Goal: Task Accomplishment & Management: Use online tool/utility

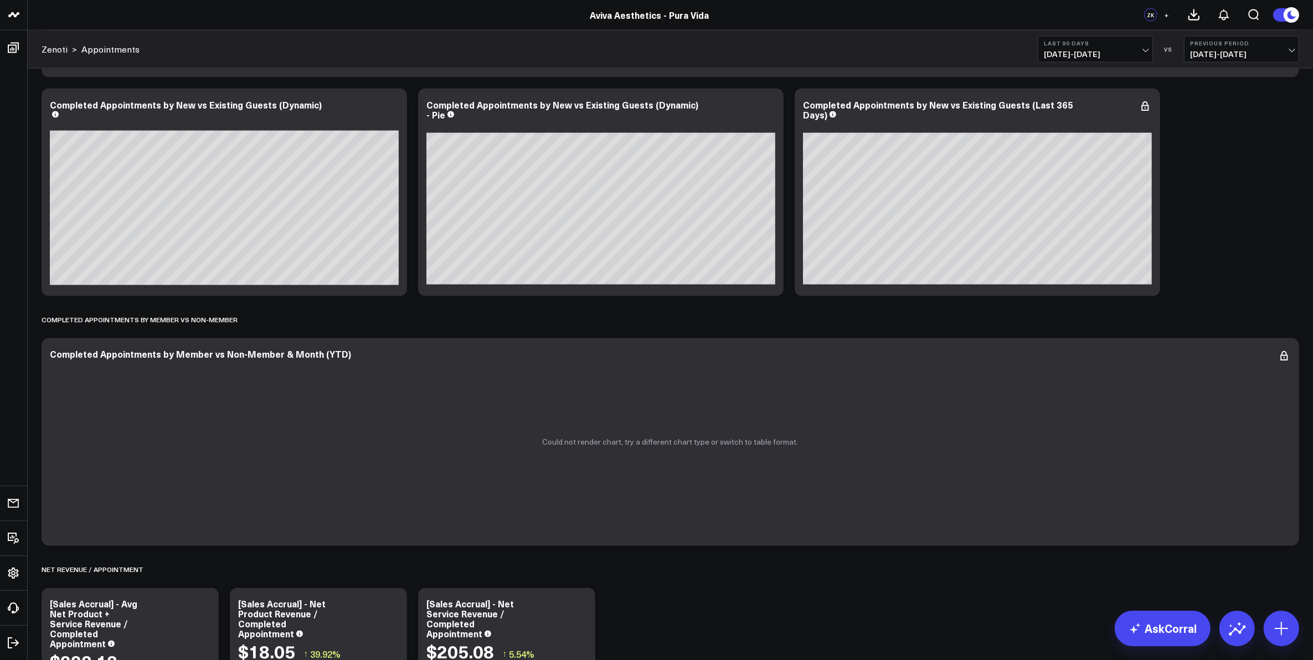
scroll to position [2492, 0]
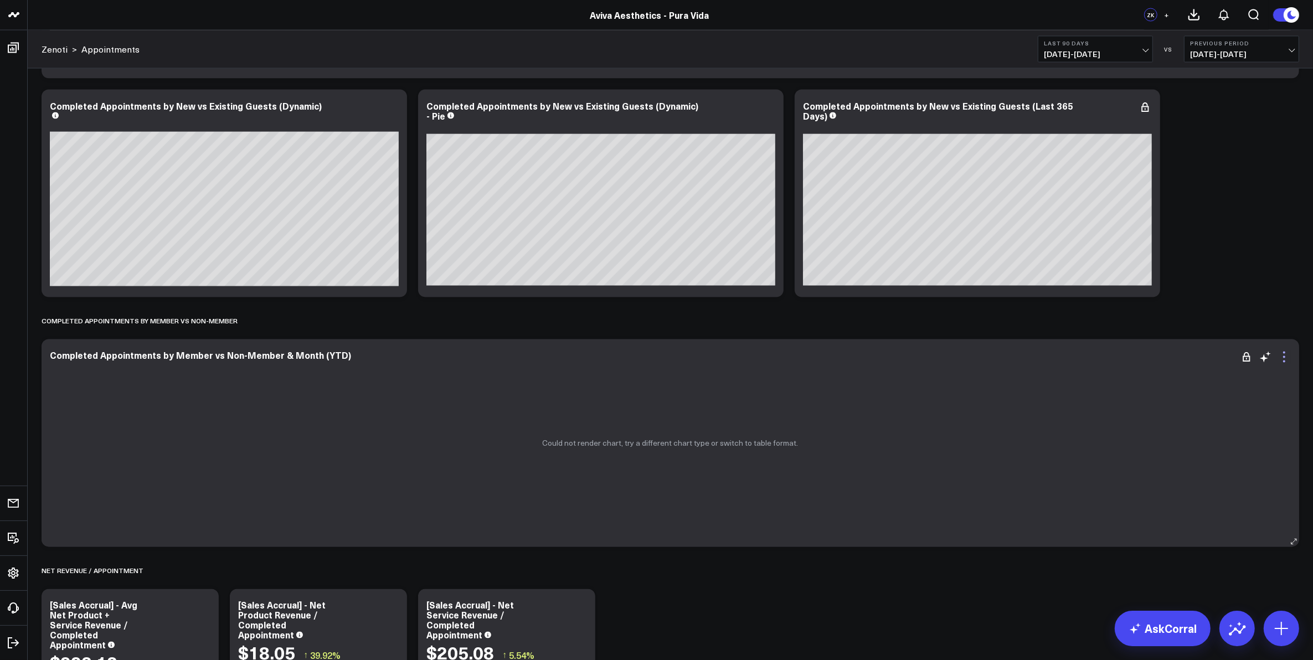
click at [1284, 358] on icon at bounding box center [1284, 357] width 2 height 2
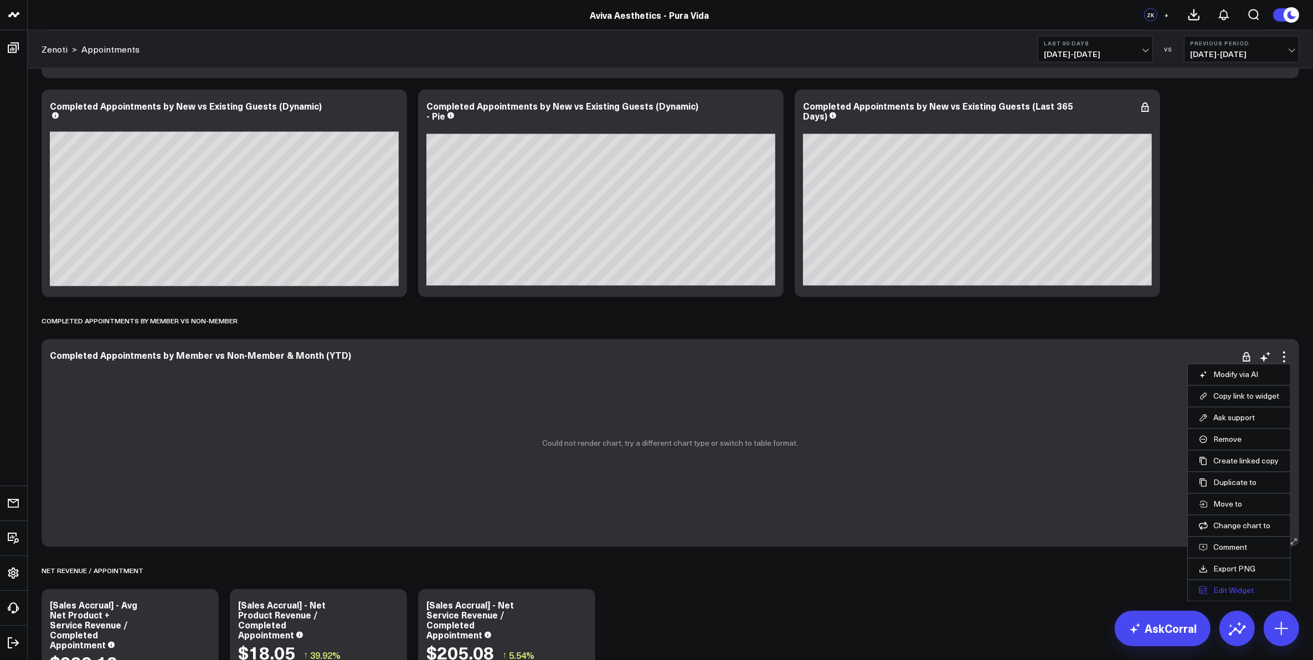
click at [1234, 594] on button "Edit Widget" at bounding box center [1239, 591] width 80 height 10
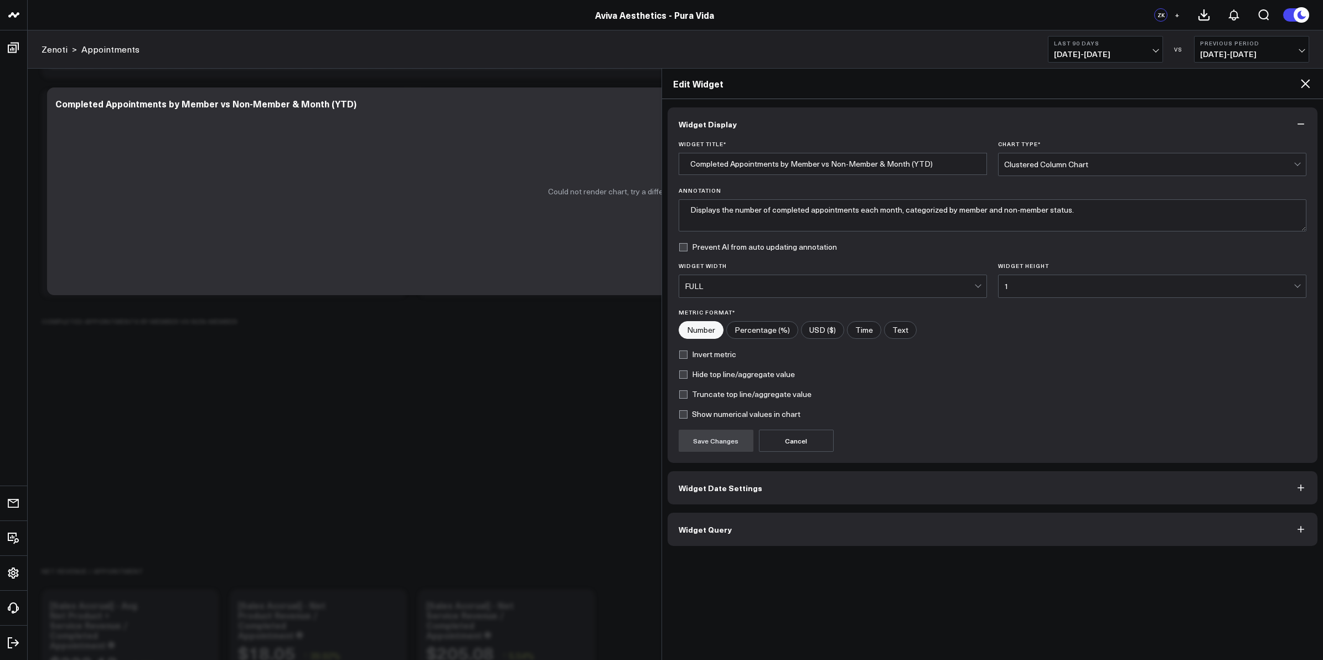
click at [752, 528] on button "Widget Query" at bounding box center [993, 529] width 651 height 33
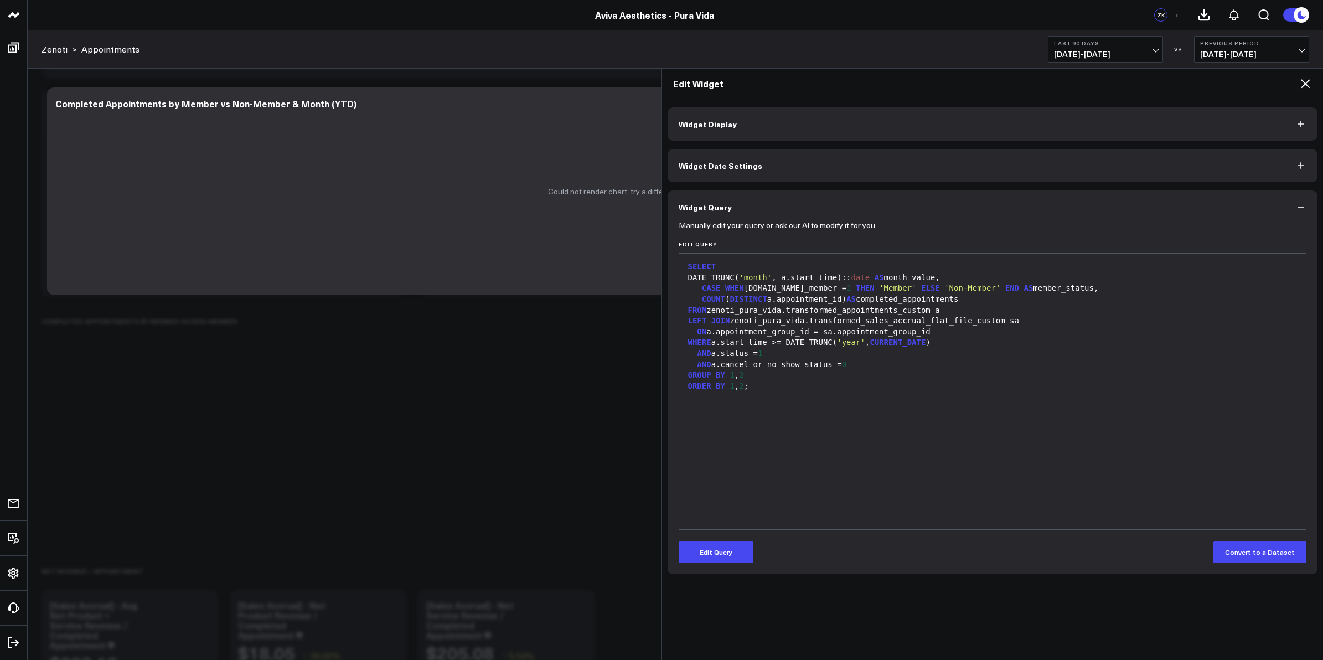
click at [854, 173] on button "Widget Date Settings" at bounding box center [993, 165] width 651 height 33
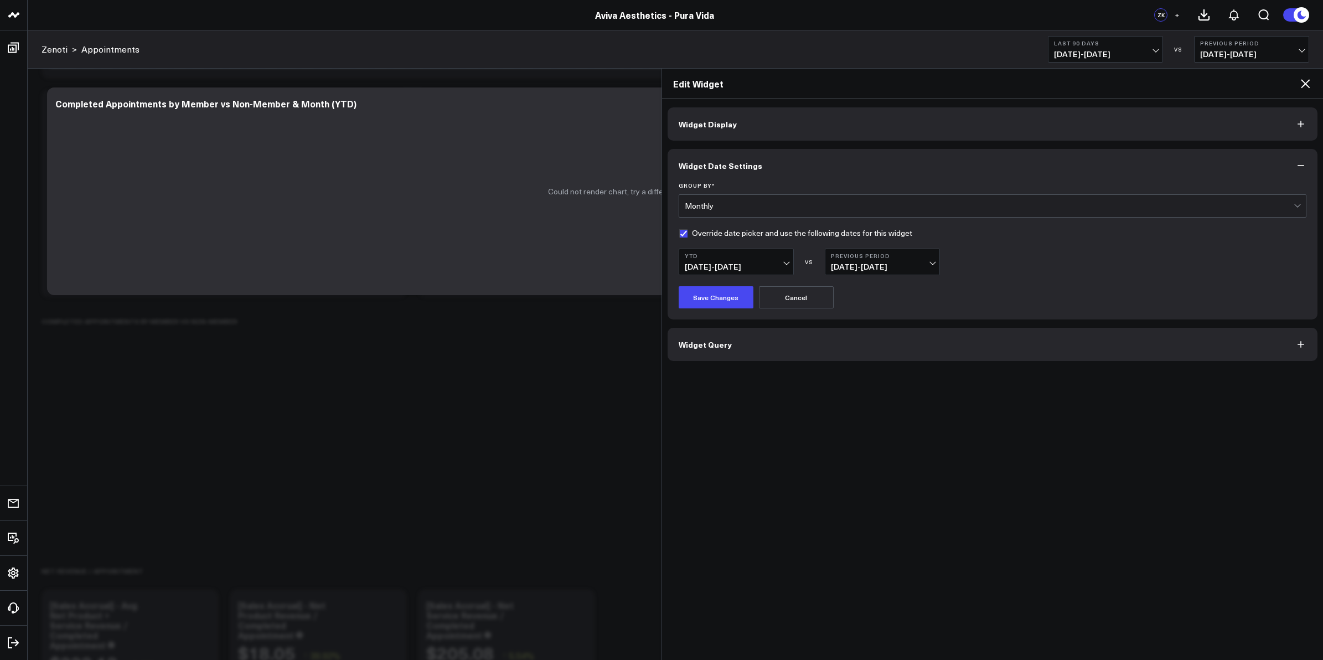
click at [930, 263] on span "[DATE] - [DATE]" at bounding box center [882, 266] width 103 height 9
click at [887, 332] on link "YoY" at bounding box center [883, 328] width 114 height 21
click at [729, 291] on button "Save Changes" at bounding box center [716, 297] width 75 height 22
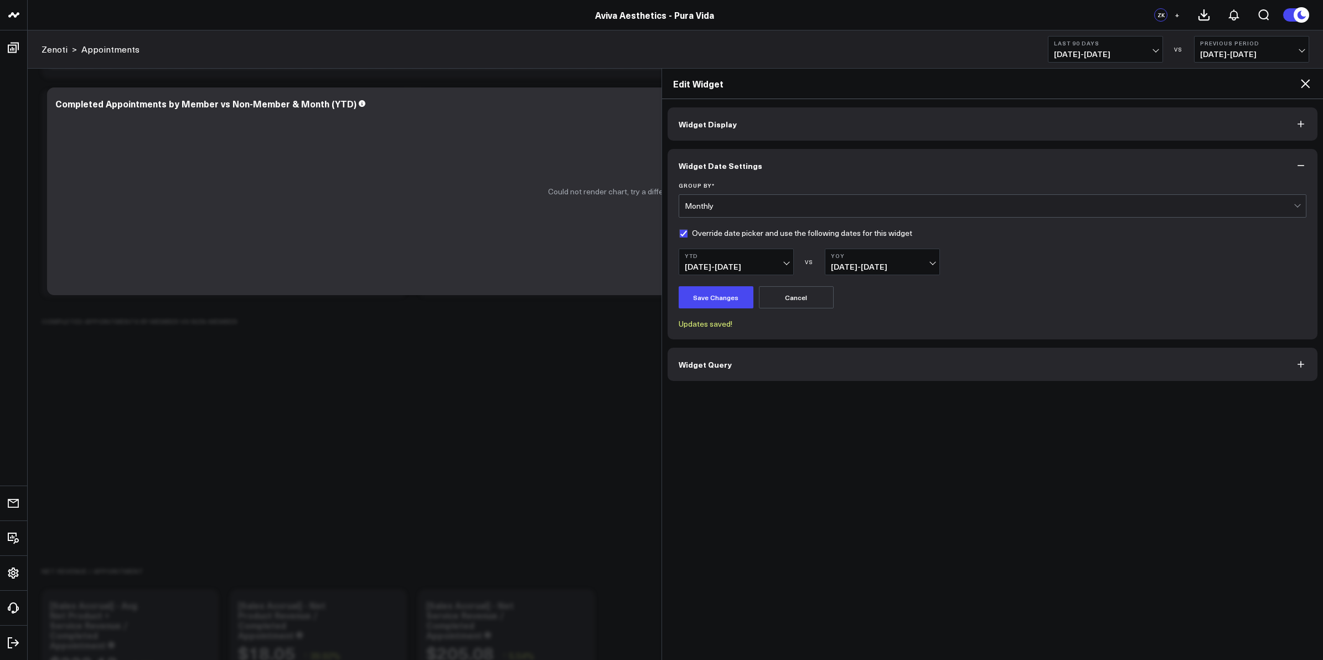
click at [1301, 81] on icon at bounding box center [1305, 83] width 13 height 13
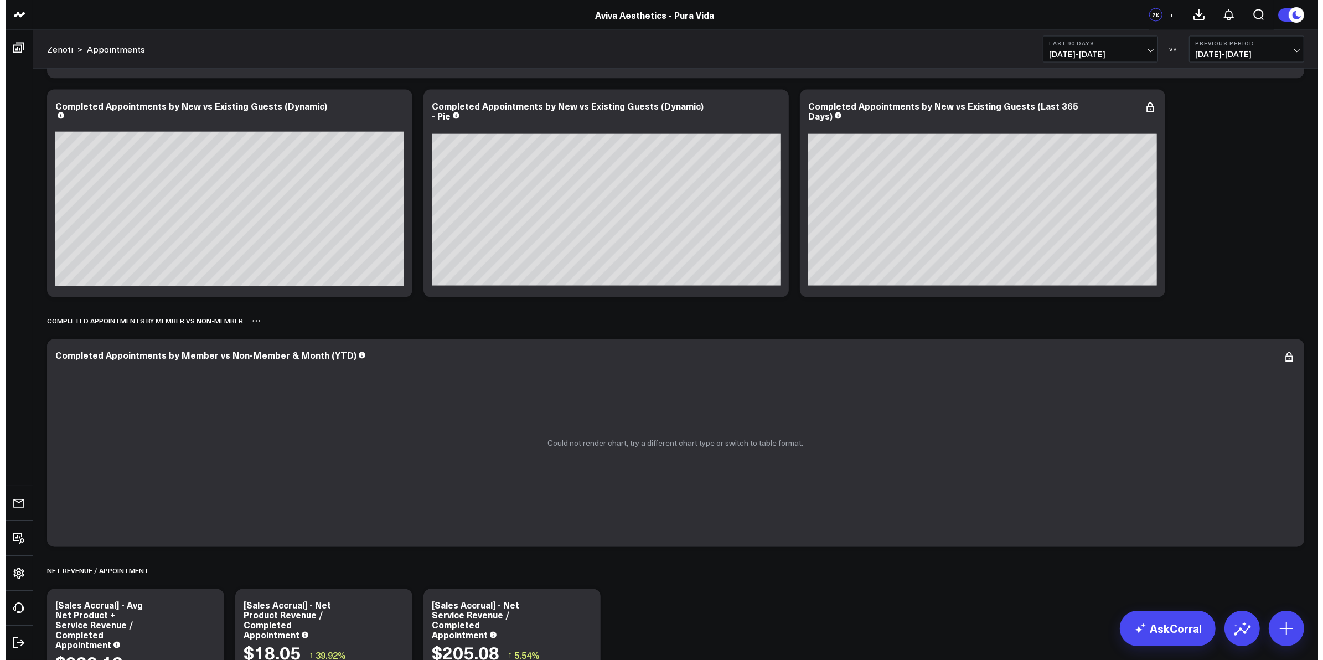
scroll to position [2284, 0]
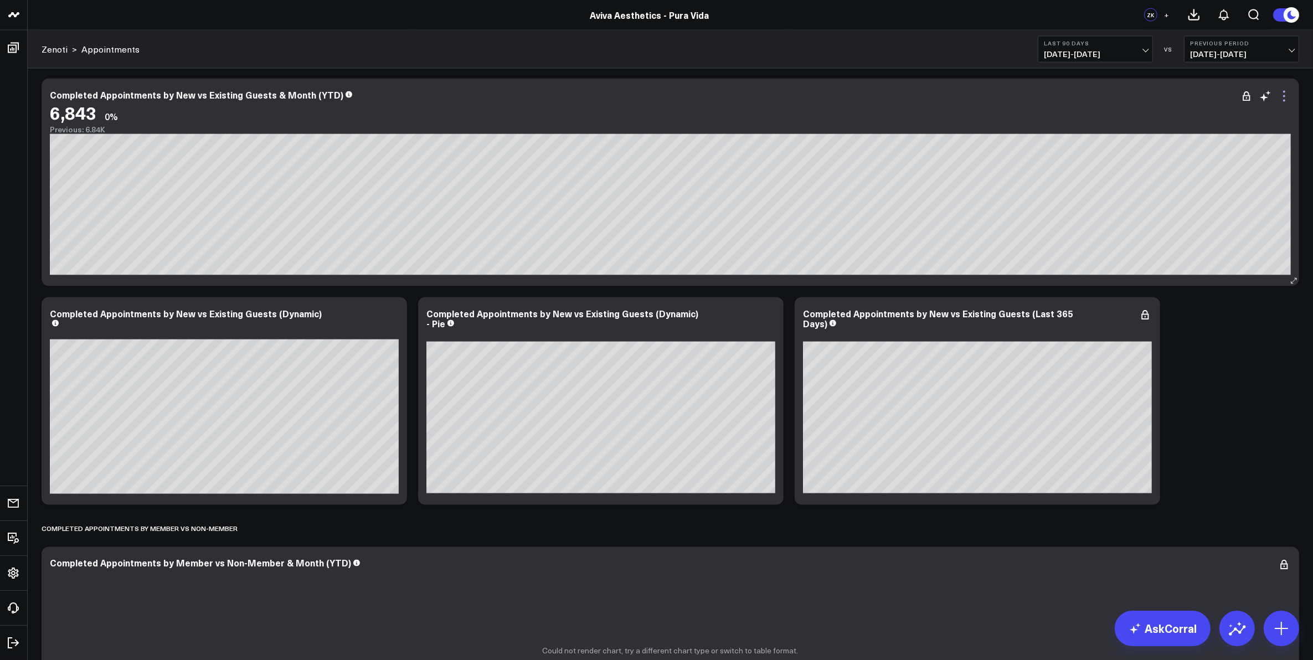
click at [1288, 103] on icon at bounding box center [1283, 96] width 13 height 13
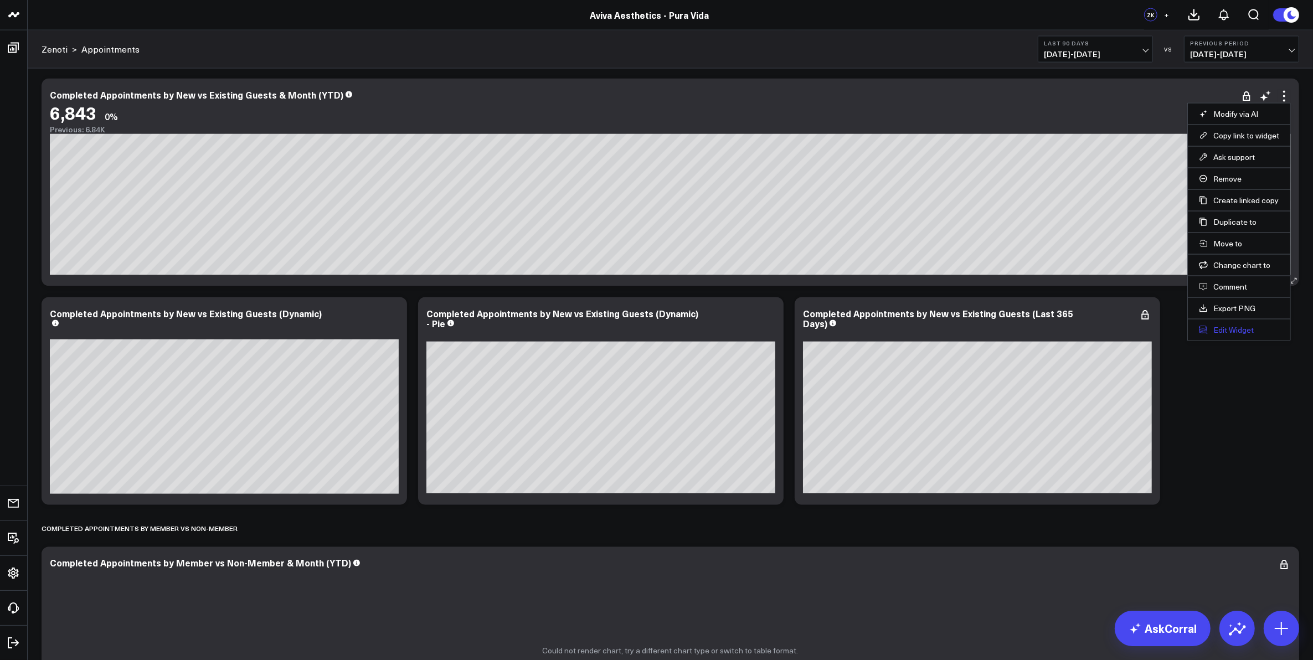
click at [1235, 333] on button "Edit Widget" at bounding box center [1239, 330] width 80 height 10
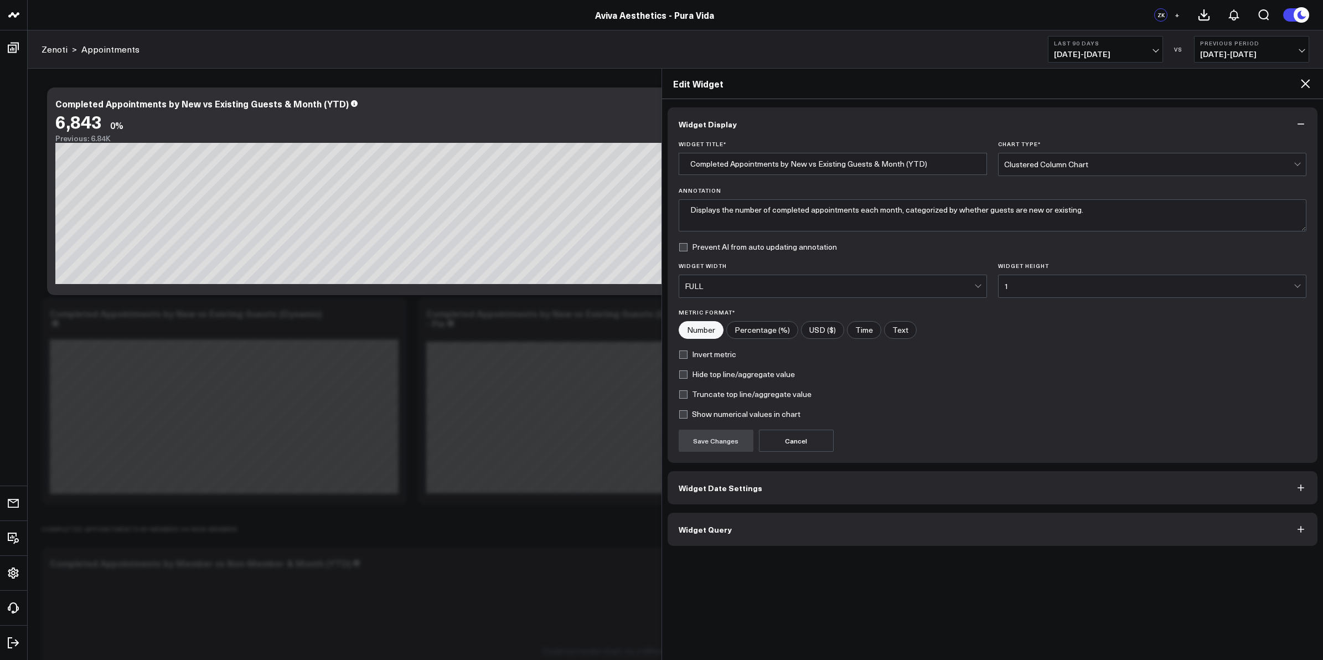
click at [811, 496] on button "Widget Date Settings" at bounding box center [993, 487] width 651 height 33
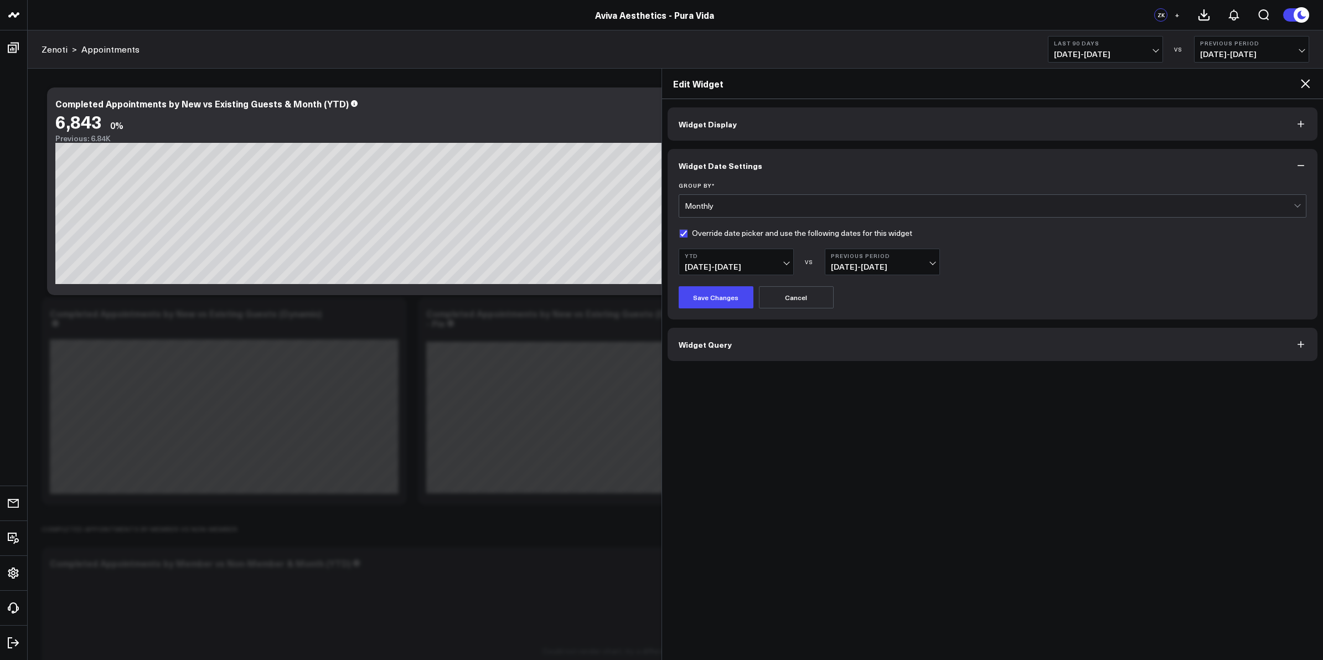
click at [934, 262] on span "[DATE] - [DATE]" at bounding box center [882, 266] width 103 height 9
click at [878, 331] on link "YoY" at bounding box center [883, 328] width 114 height 21
click at [734, 297] on button "Save Changes" at bounding box center [716, 297] width 75 height 22
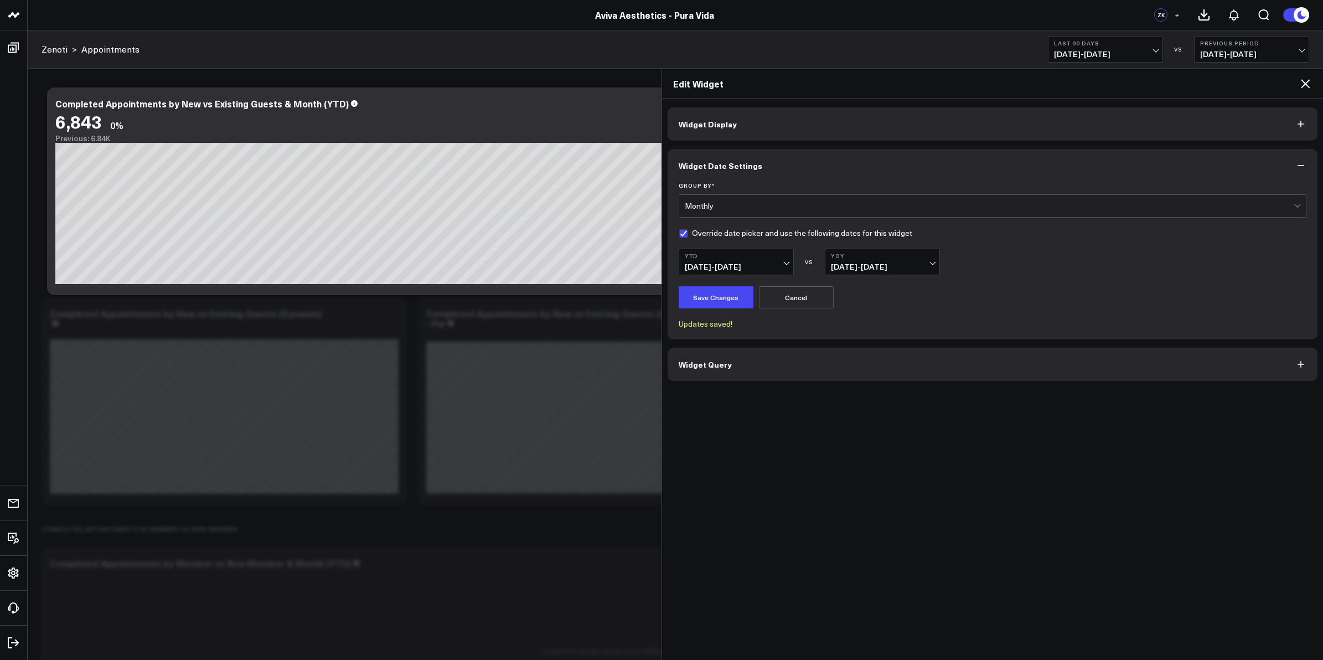
click at [1308, 79] on icon at bounding box center [1305, 83] width 13 height 13
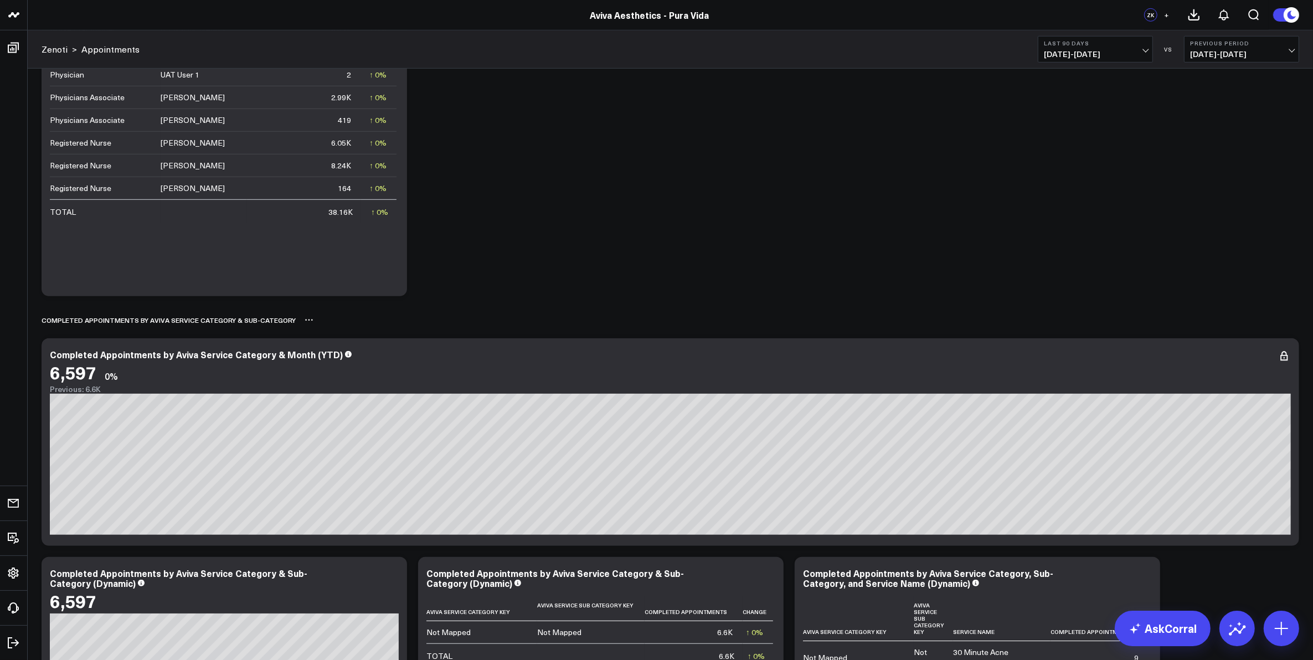
scroll to position [1038, 0]
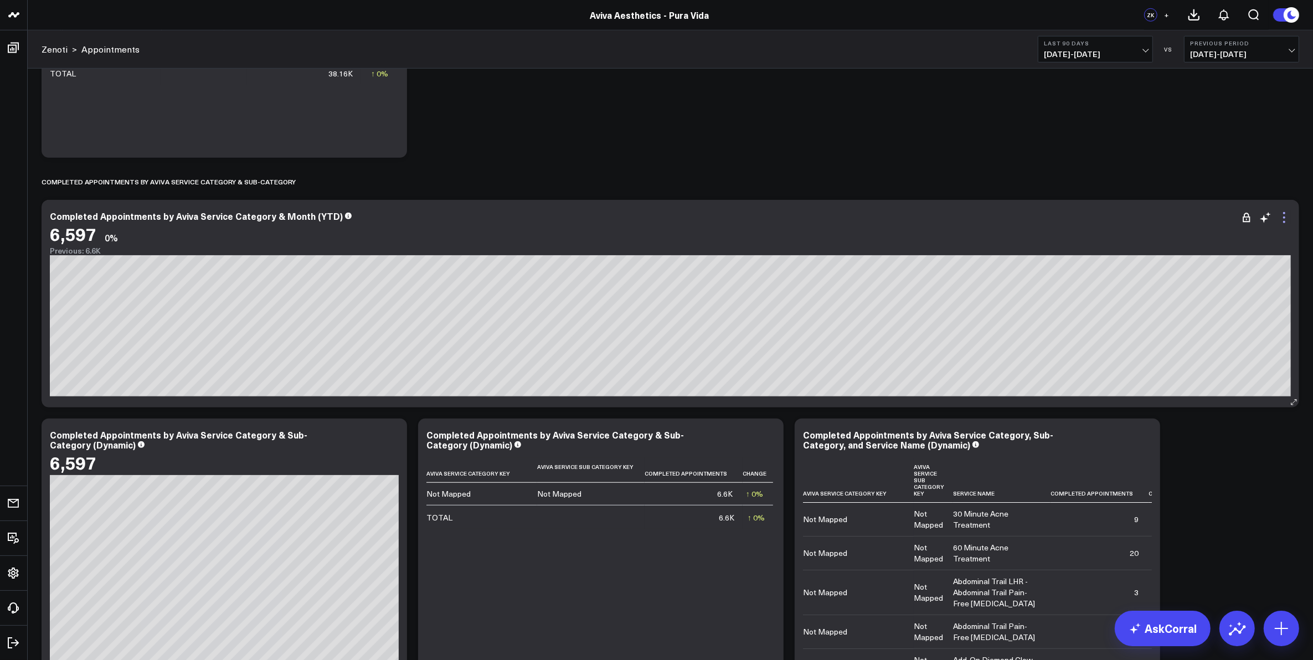
click at [1283, 222] on icon at bounding box center [1284, 222] width 2 height 2
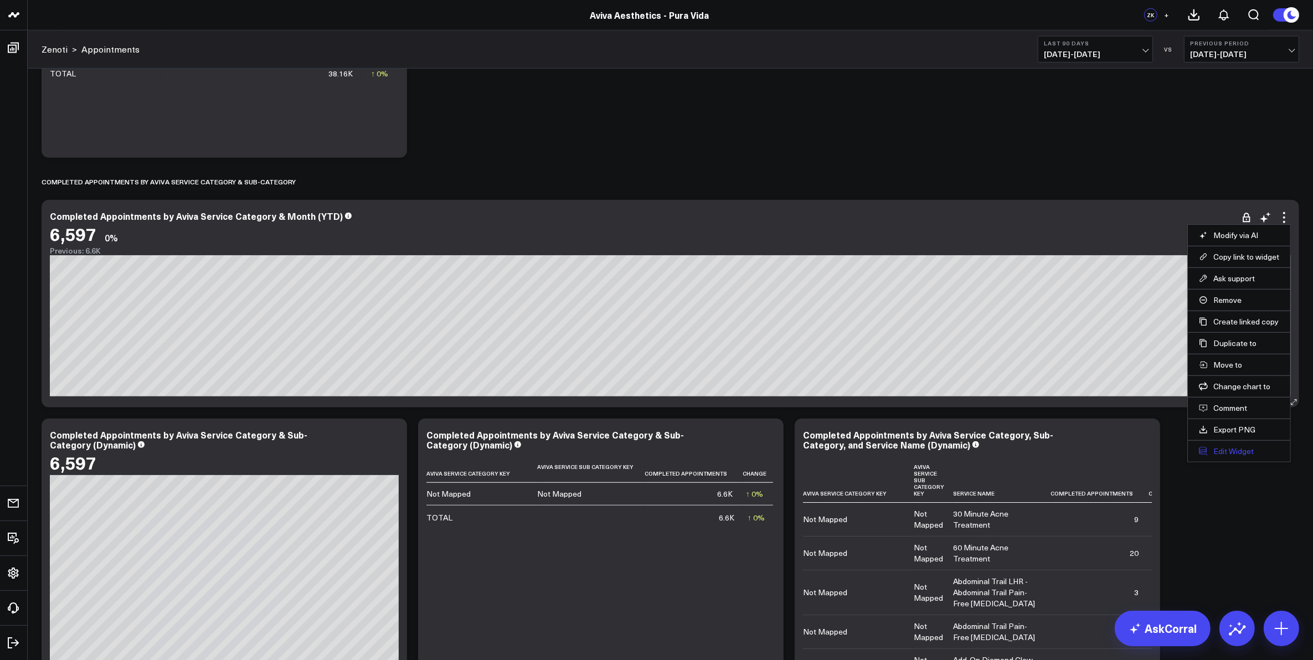
click at [1235, 456] on button "Edit Widget" at bounding box center [1239, 451] width 80 height 10
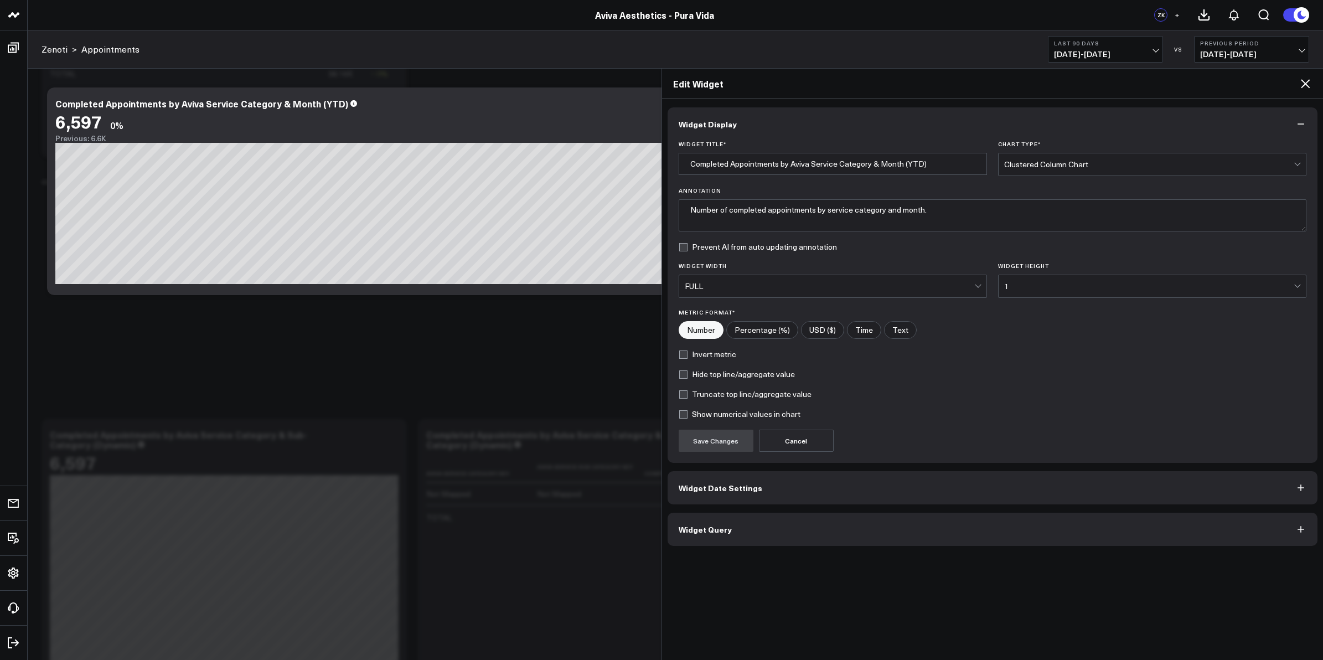
click at [806, 497] on button "Widget Date Settings" at bounding box center [993, 487] width 651 height 33
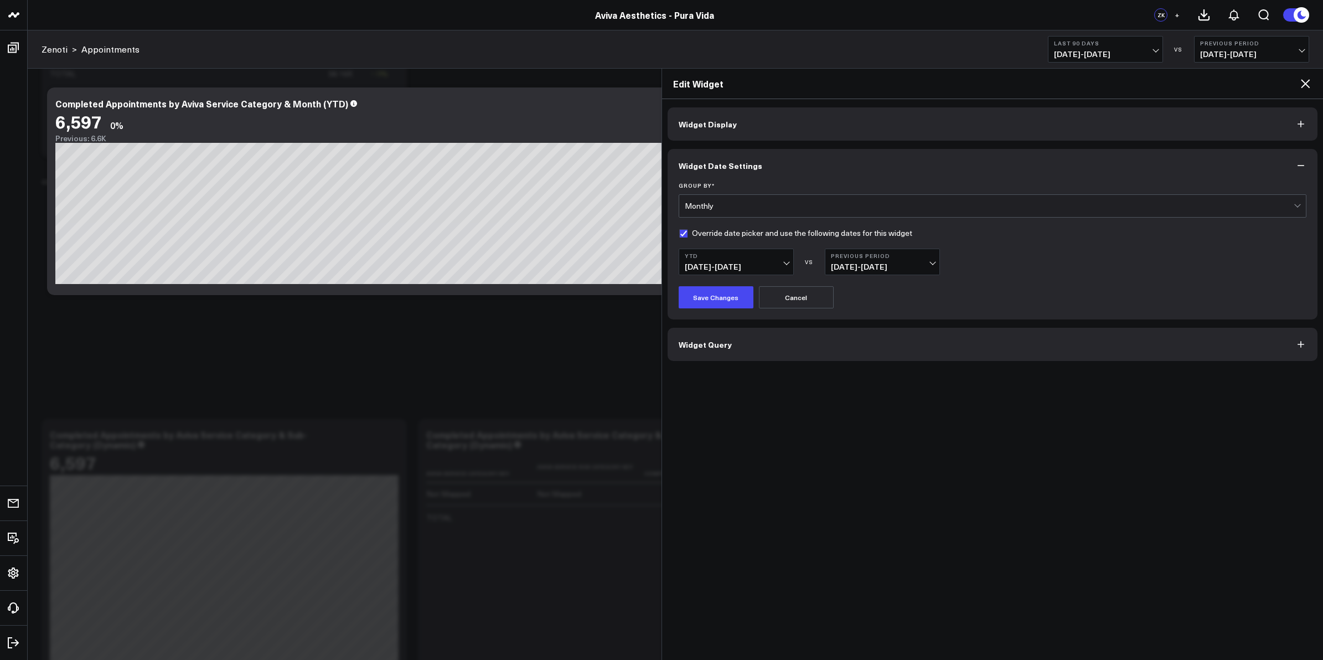
click at [930, 264] on span "[DATE] - [DATE]" at bounding box center [882, 266] width 103 height 9
click at [882, 338] on link "YoY" at bounding box center [883, 328] width 114 height 21
click at [726, 301] on button "Save Changes" at bounding box center [716, 297] width 75 height 22
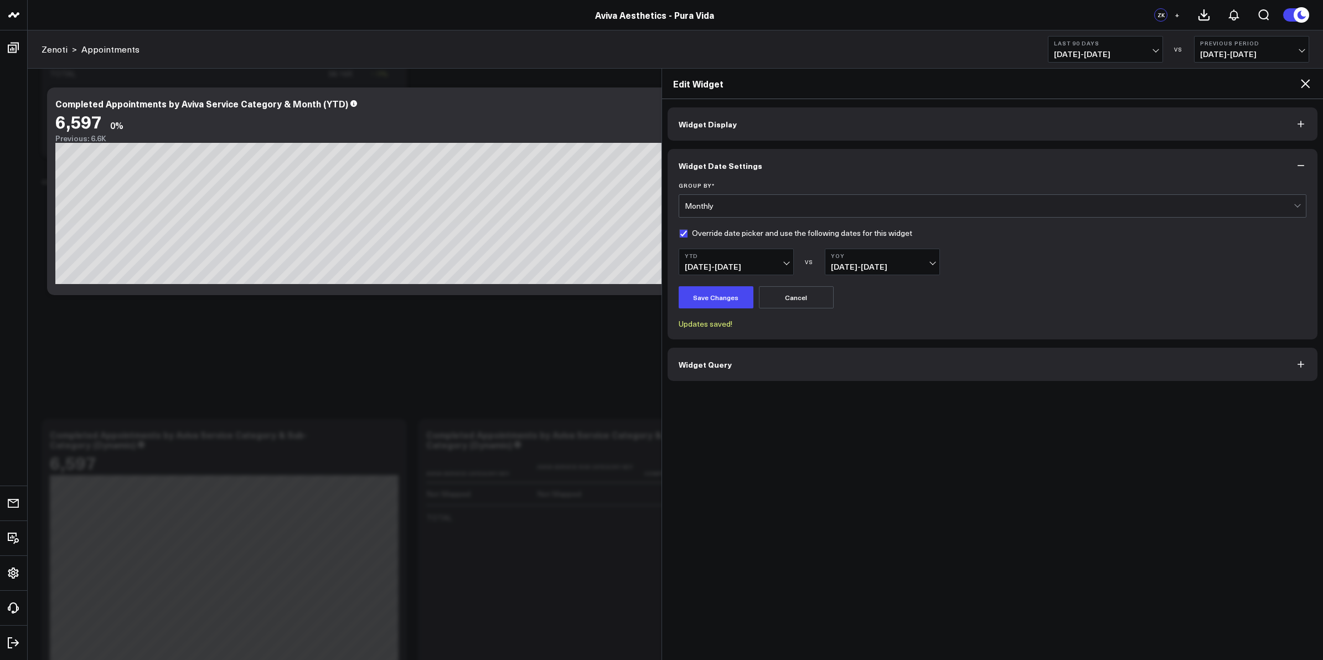
click at [1310, 83] on icon at bounding box center [1305, 83] width 13 height 13
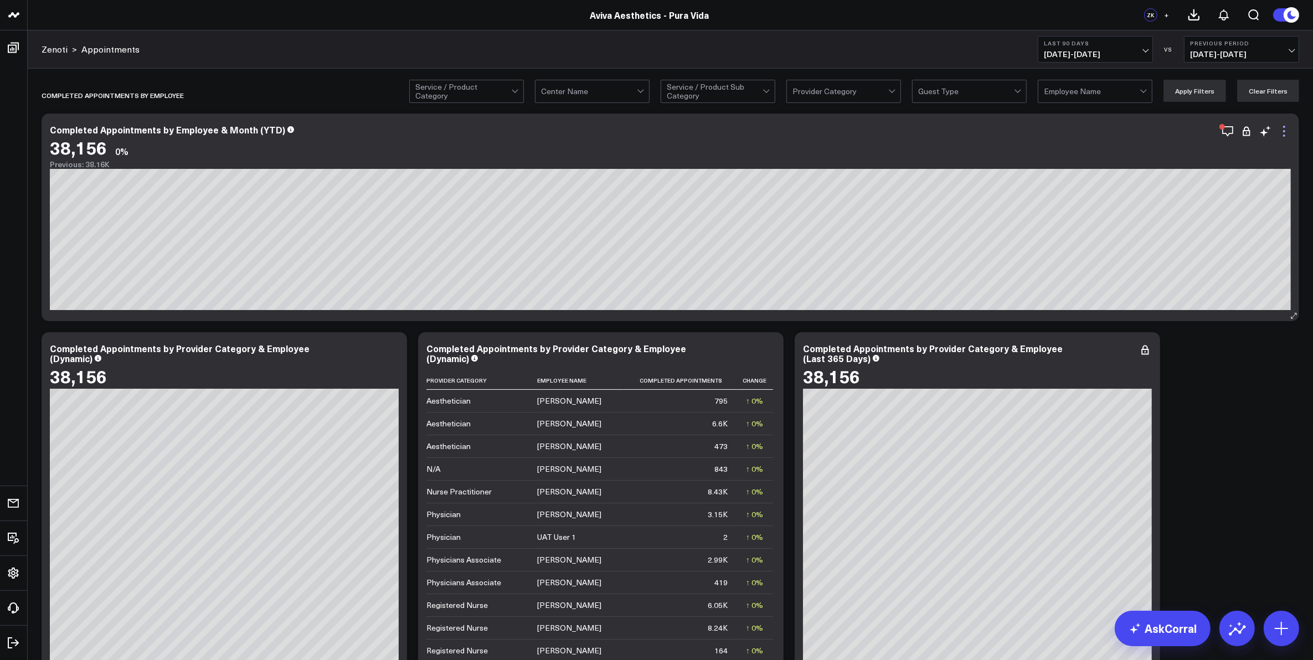
click at [1286, 135] on icon at bounding box center [1283, 131] width 13 height 13
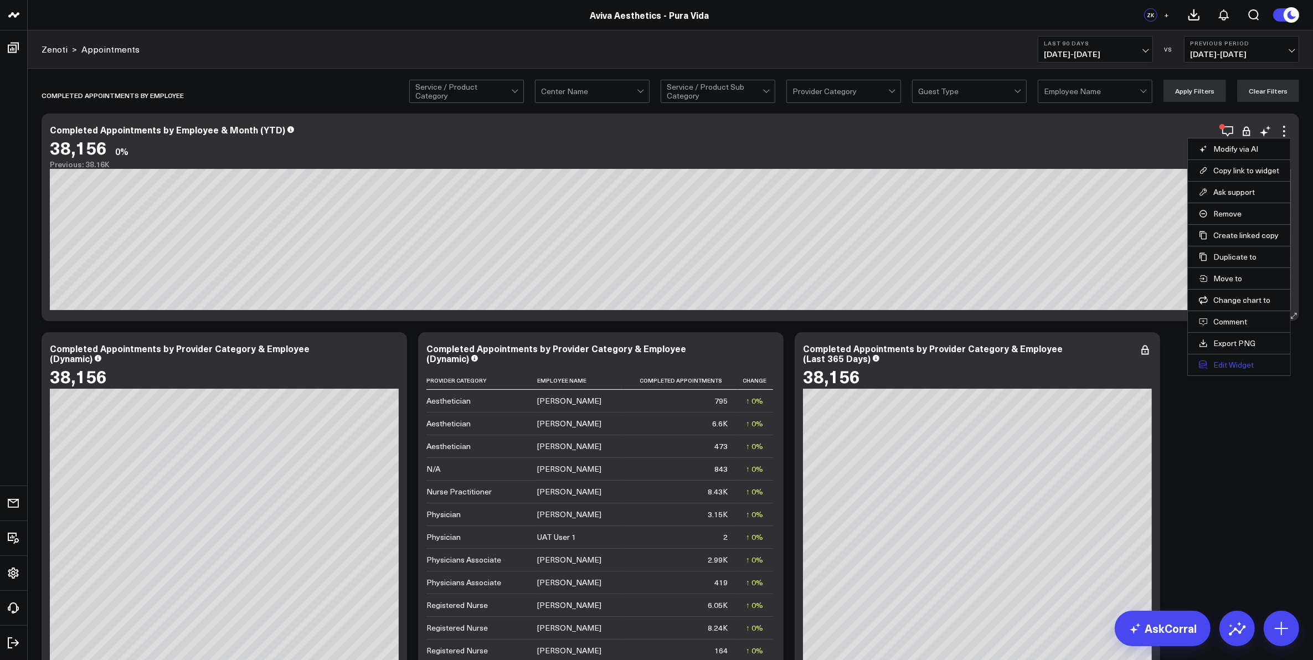
click at [1241, 367] on button "Edit Widget" at bounding box center [1239, 365] width 80 height 10
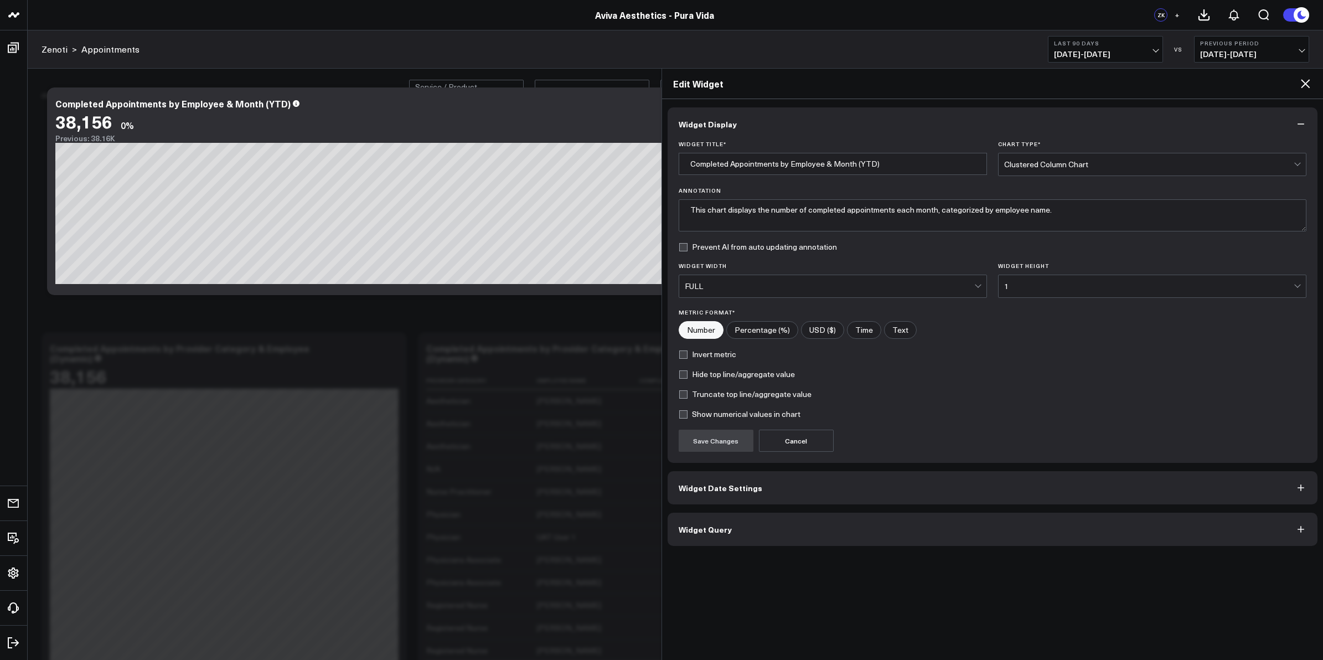
click at [810, 494] on button "Widget Date Settings" at bounding box center [993, 487] width 651 height 33
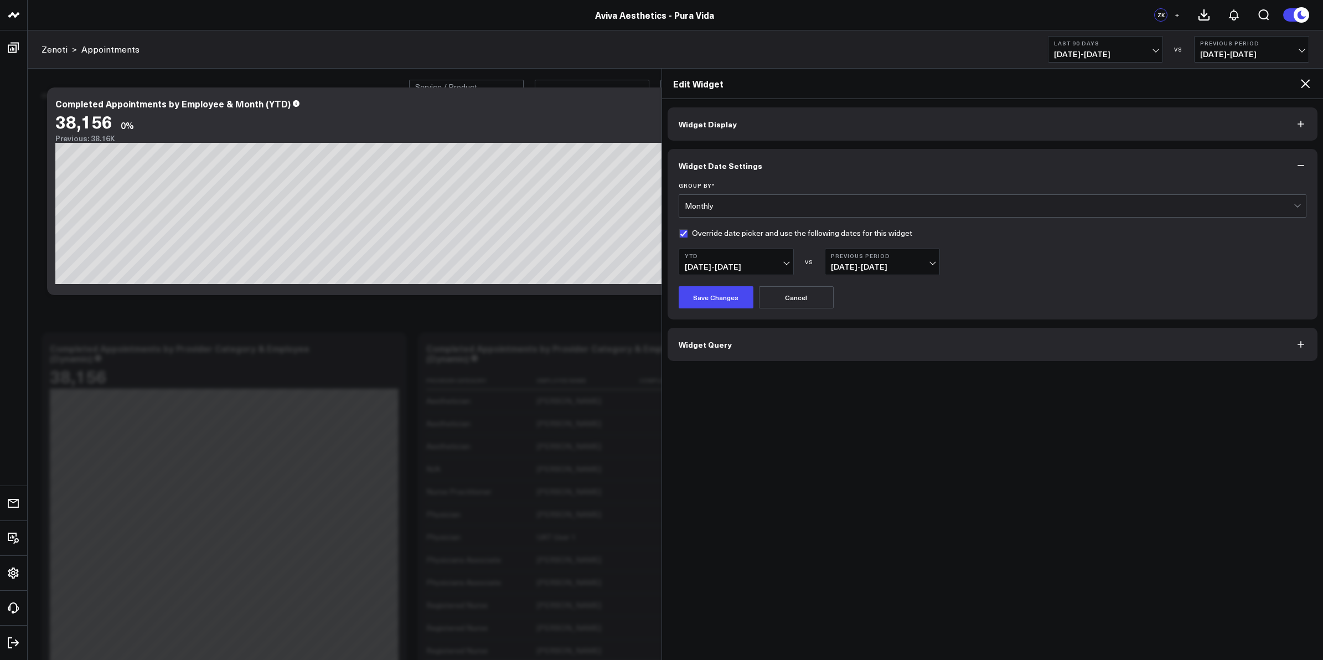
click at [934, 262] on span "[DATE] - [DATE]" at bounding box center [882, 266] width 103 height 9
click at [878, 328] on link "YoY" at bounding box center [883, 328] width 114 height 21
click at [728, 300] on button "Save Changes" at bounding box center [716, 297] width 75 height 22
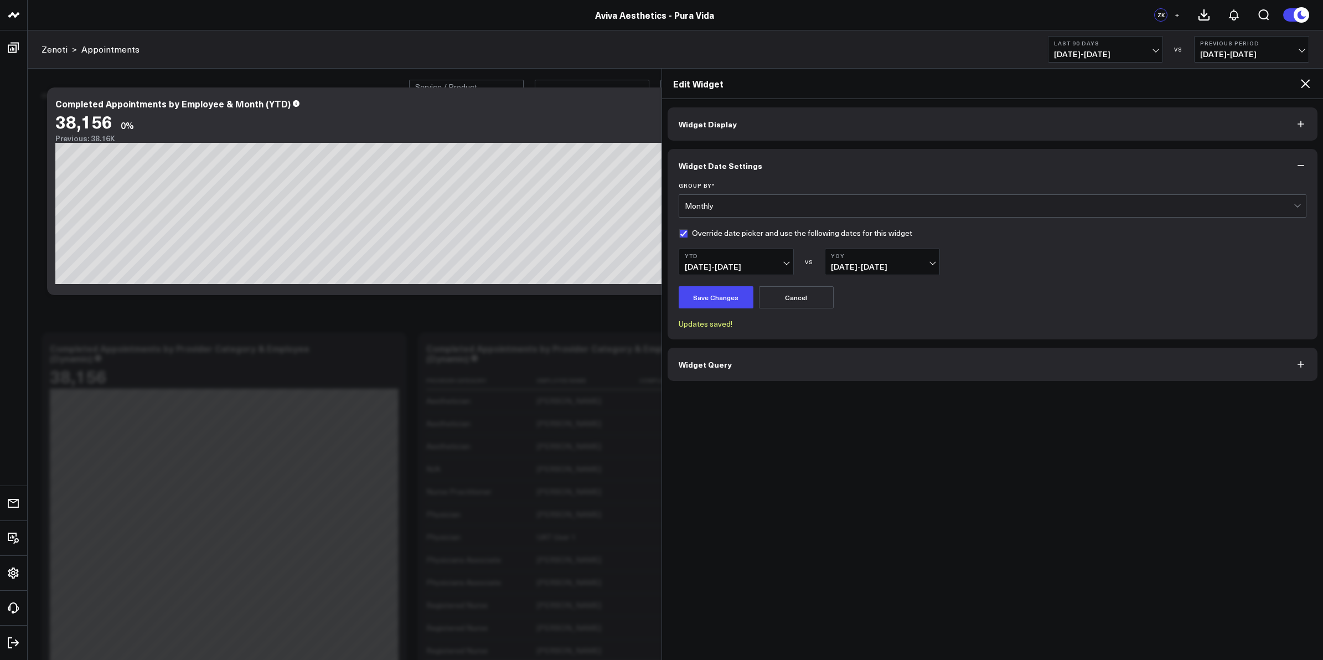
click at [1302, 84] on icon at bounding box center [1305, 83] width 13 height 13
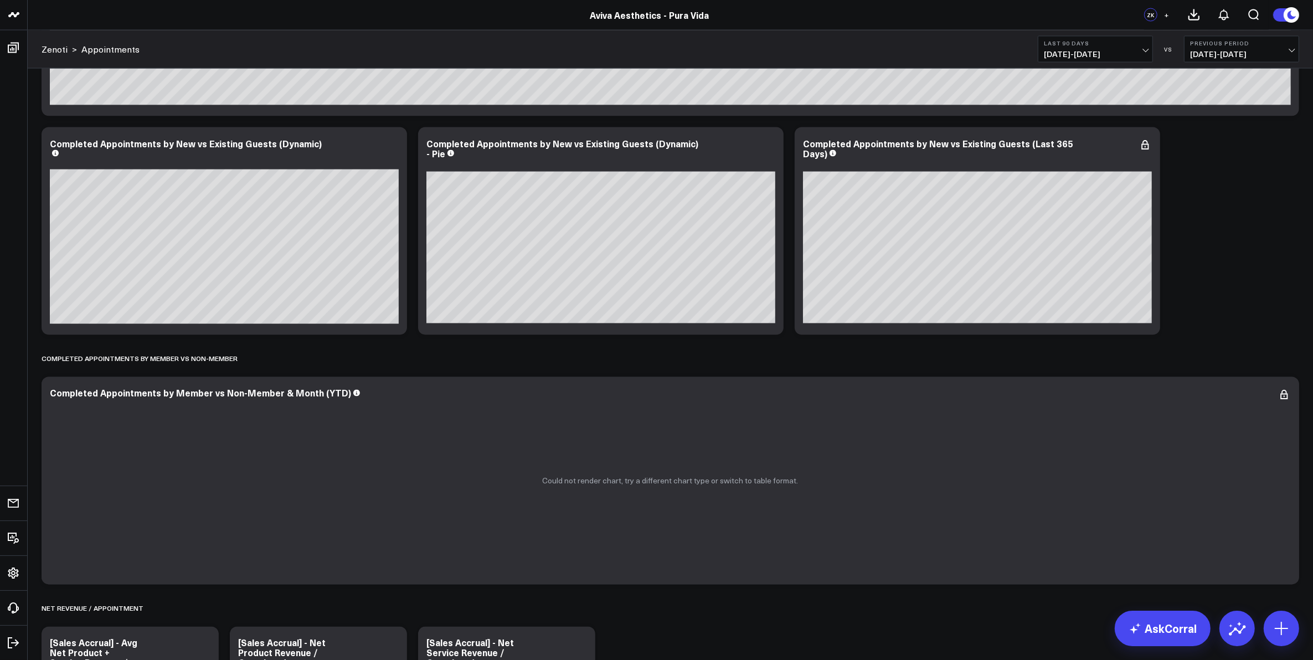
scroll to position [2492, 0]
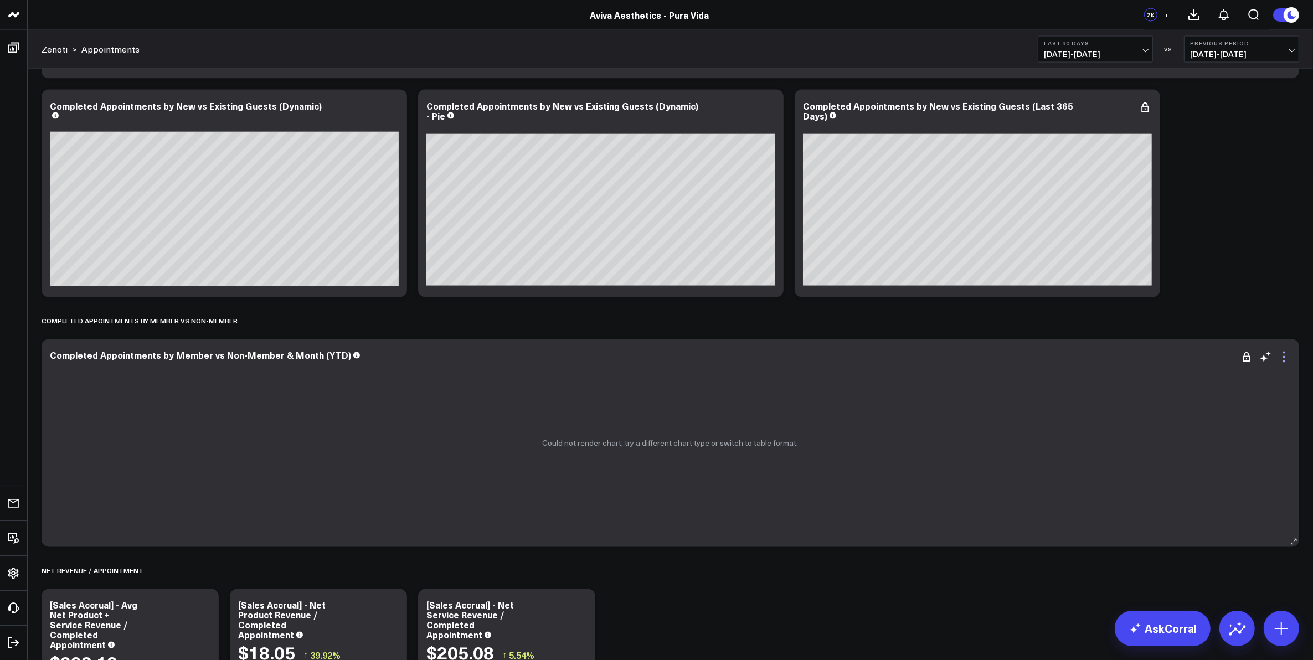
click at [1286, 360] on icon at bounding box center [1283, 357] width 13 height 13
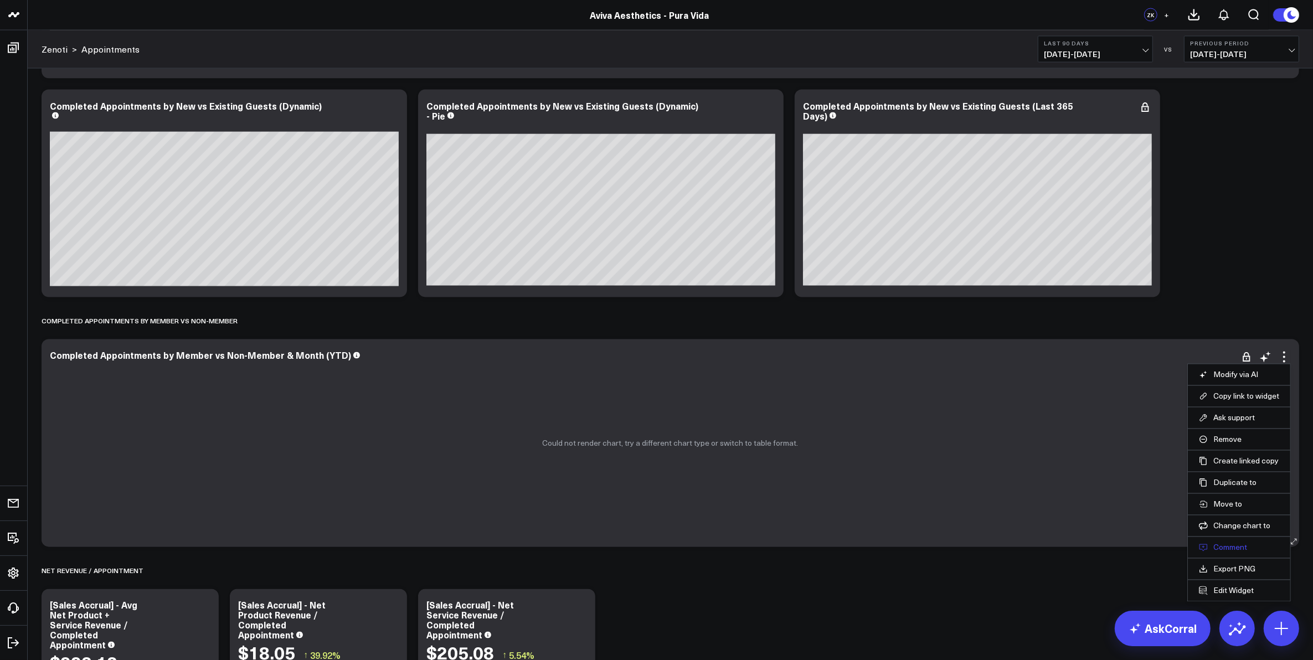
click at [1228, 550] on button "Comment" at bounding box center [1239, 548] width 80 height 10
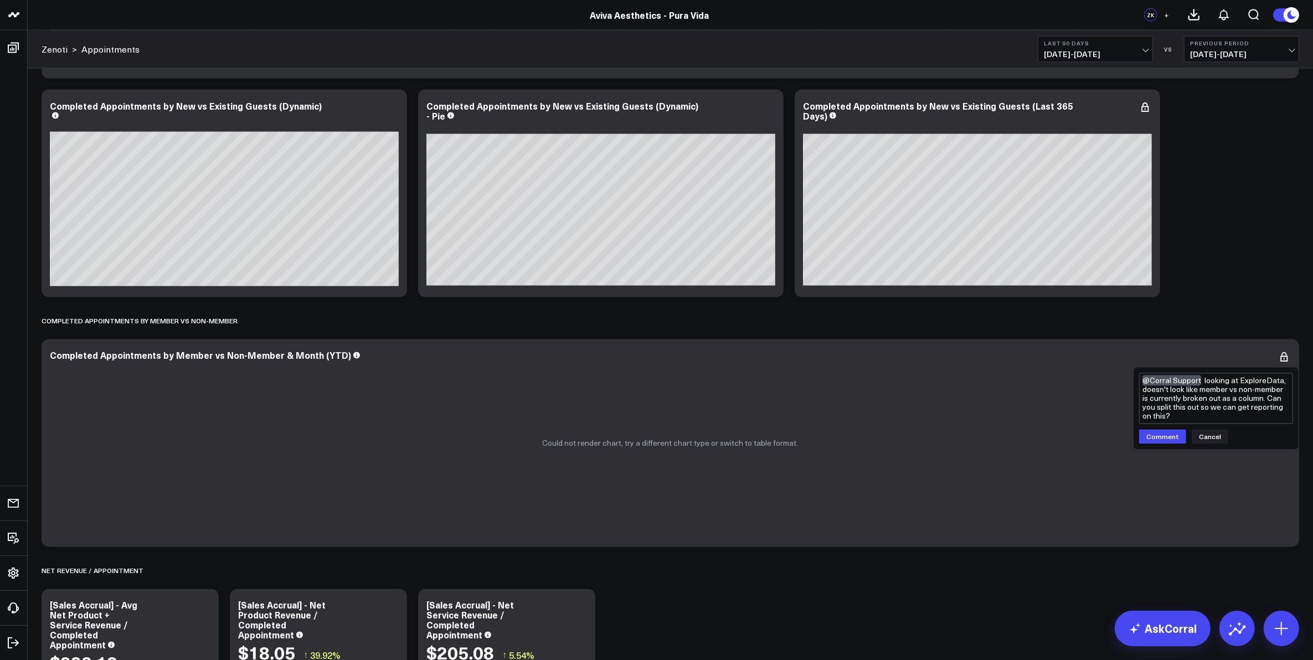
type textarea "@Corral Support looking at ExploreData, doesn't look like member vs non-member …"
click at [1158, 440] on button "Comment" at bounding box center [1162, 437] width 47 height 14
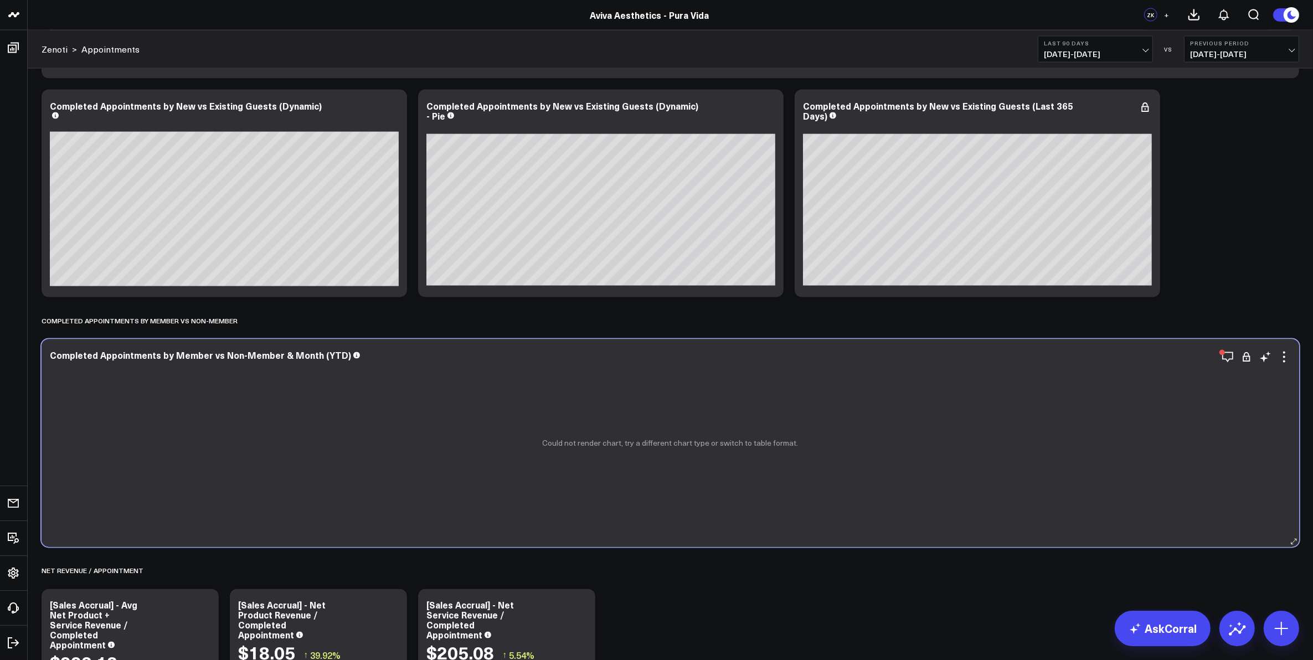
click at [735, 357] on div "Completed Appointments by Member vs Non-Member & Month (YTD)" at bounding box center [670, 356] width 1241 height 10
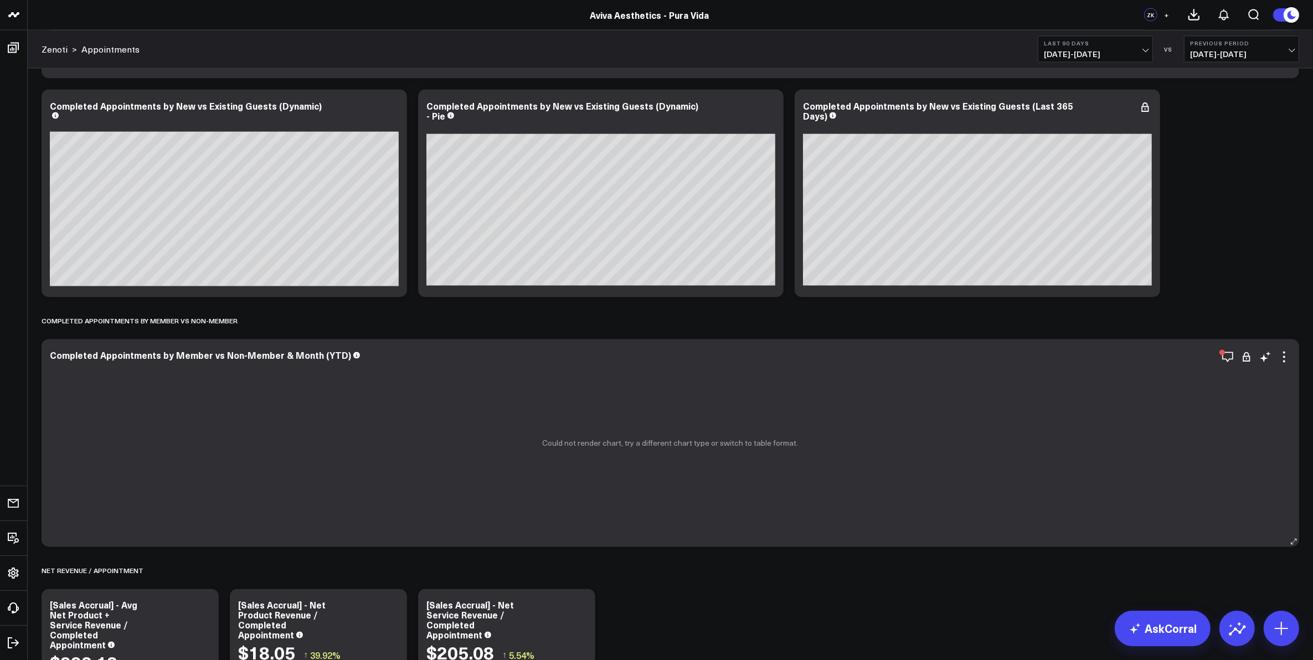
click at [718, 357] on div "Completed Appointments by Member vs Non-Member & Month (YTD)" at bounding box center [670, 356] width 1241 height 10
click at [1282, 359] on icon at bounding box center [1283, 357] width 13 height 13
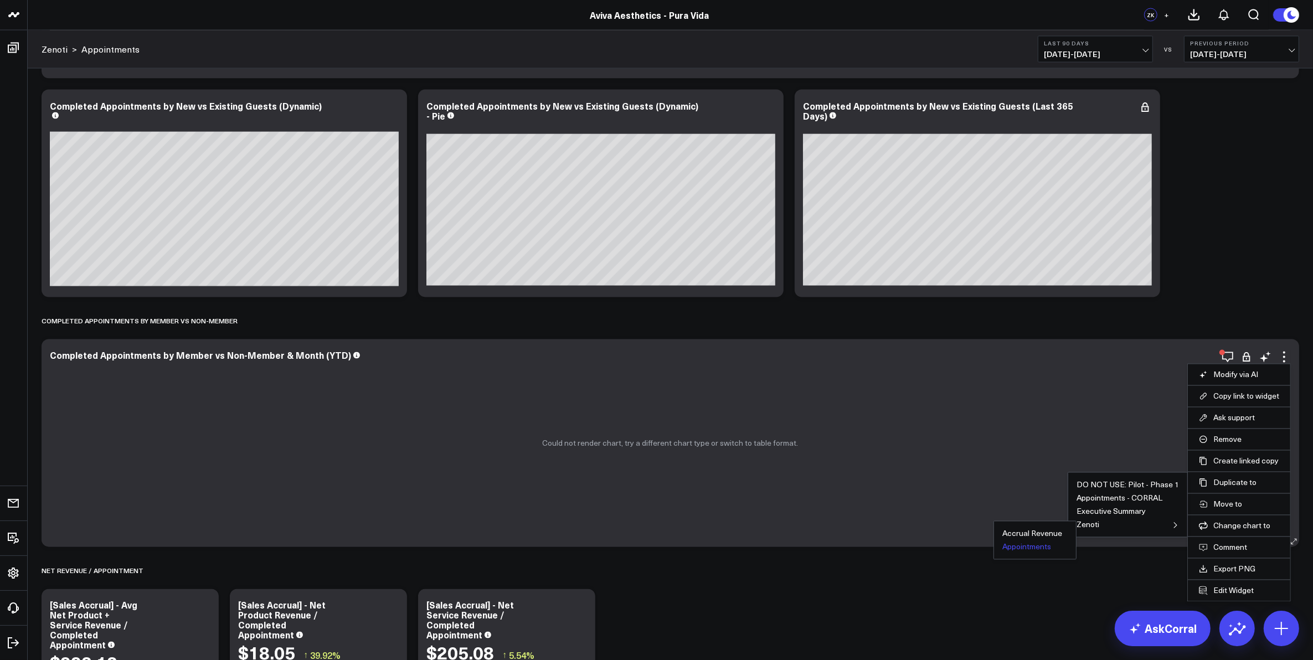
click at [1042, 551] on button "Appointments" at bounding box center [1026, 547] width 49 height 8
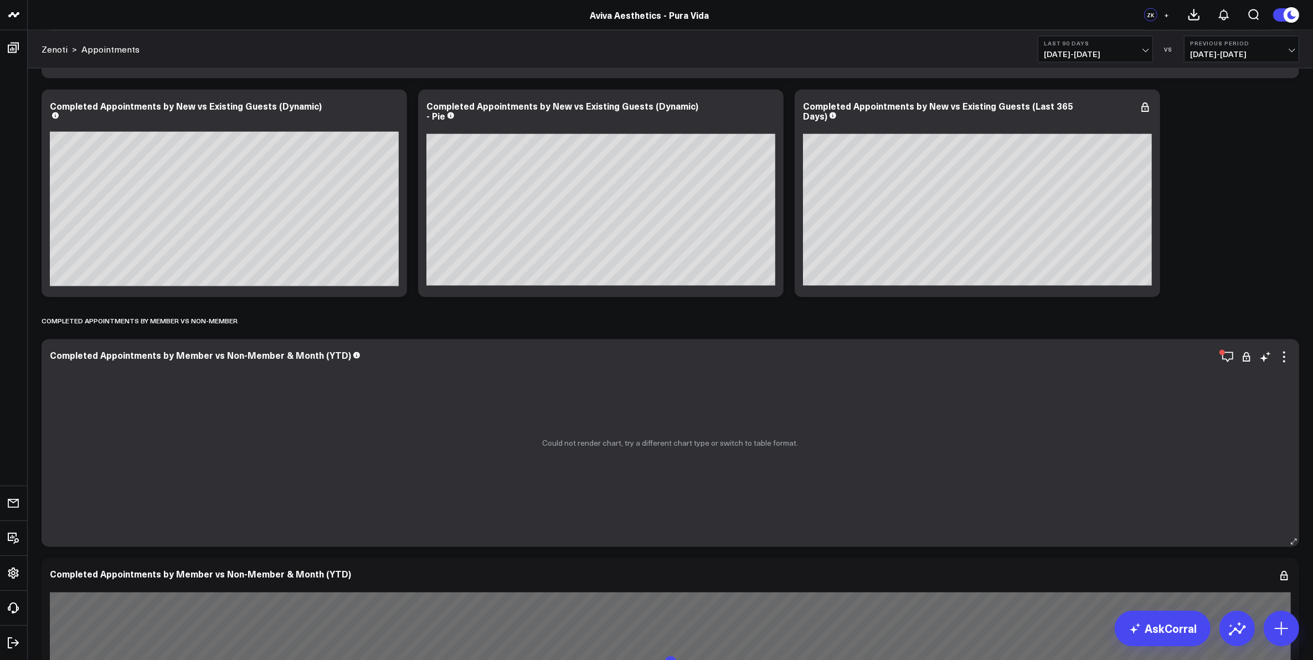
scroll to position [2699, 0]
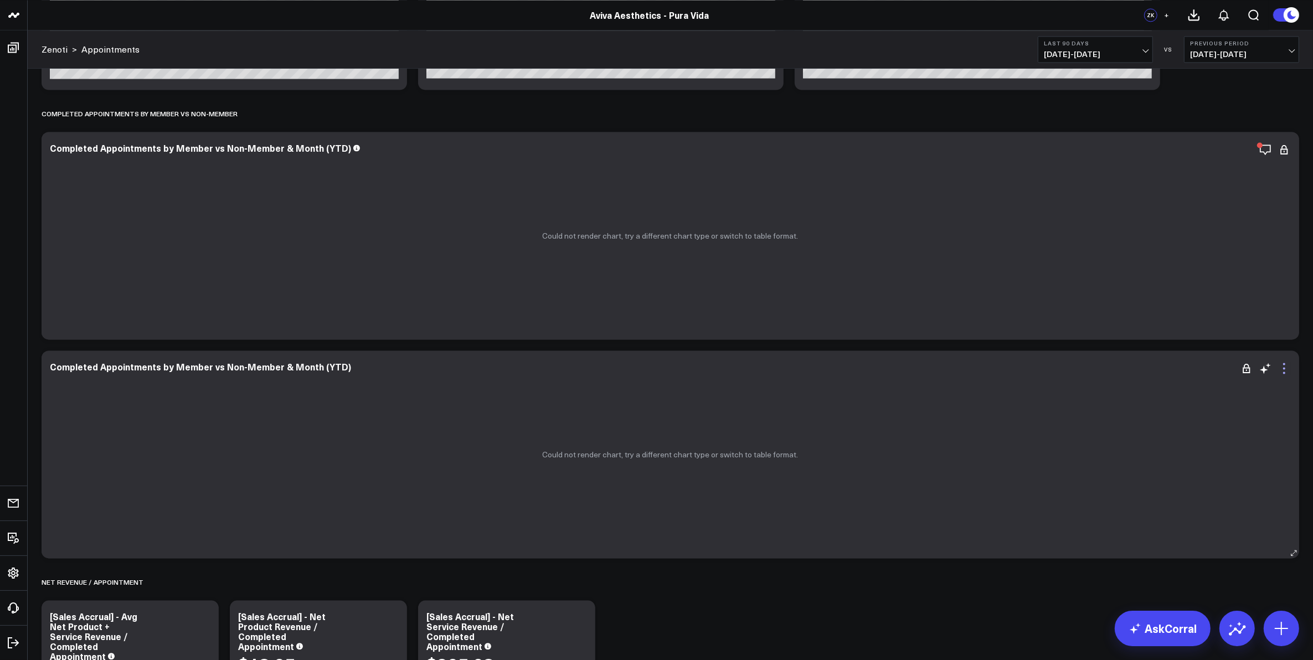
click at [1284, 372] on icon at bounding box center [1284, 373] width 2 height 2
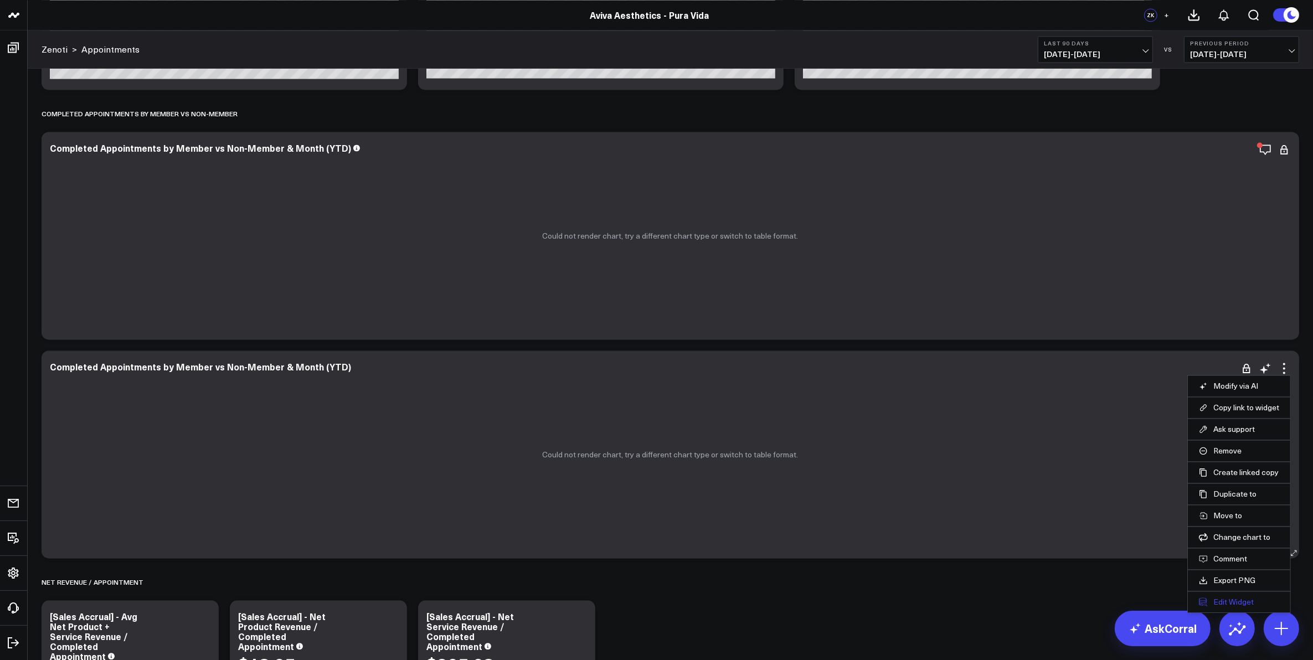
click at [1249, 601] on button "Edit Widget" at bounding box center [1239, 602] width 80 height 10
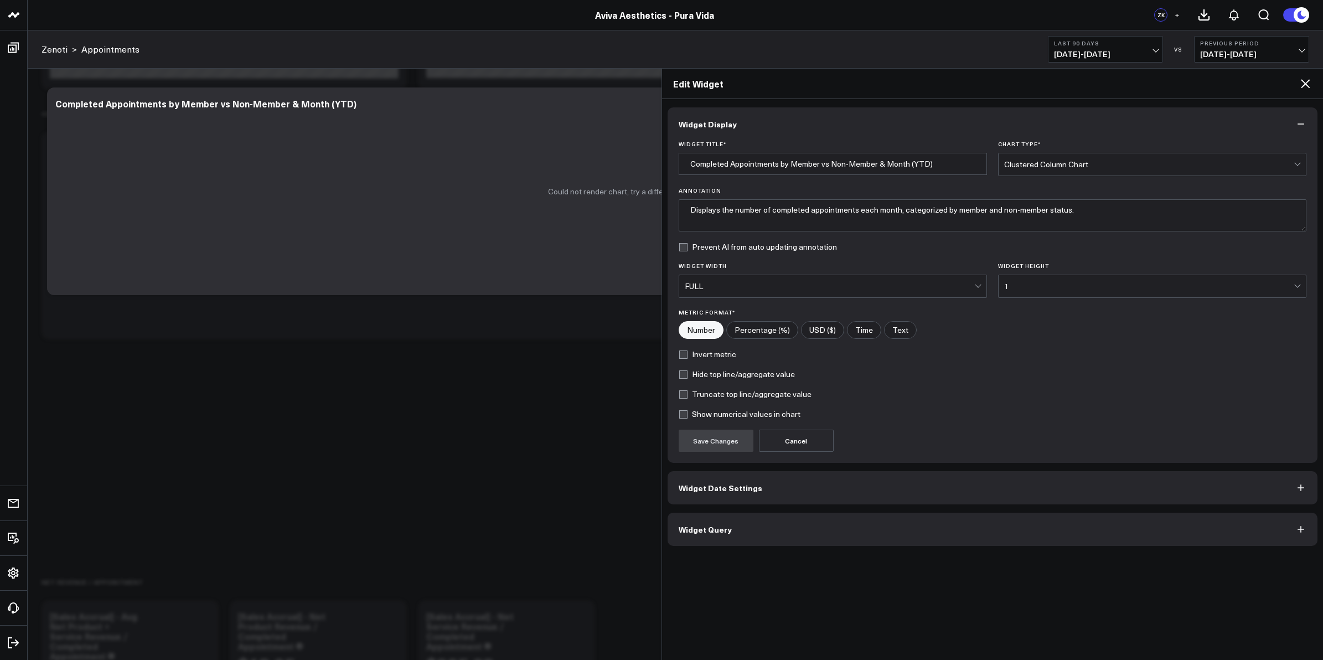
click at [771, 493] on button "Widget Date Settings" at bounding box center [993, 487] width 651 height 33
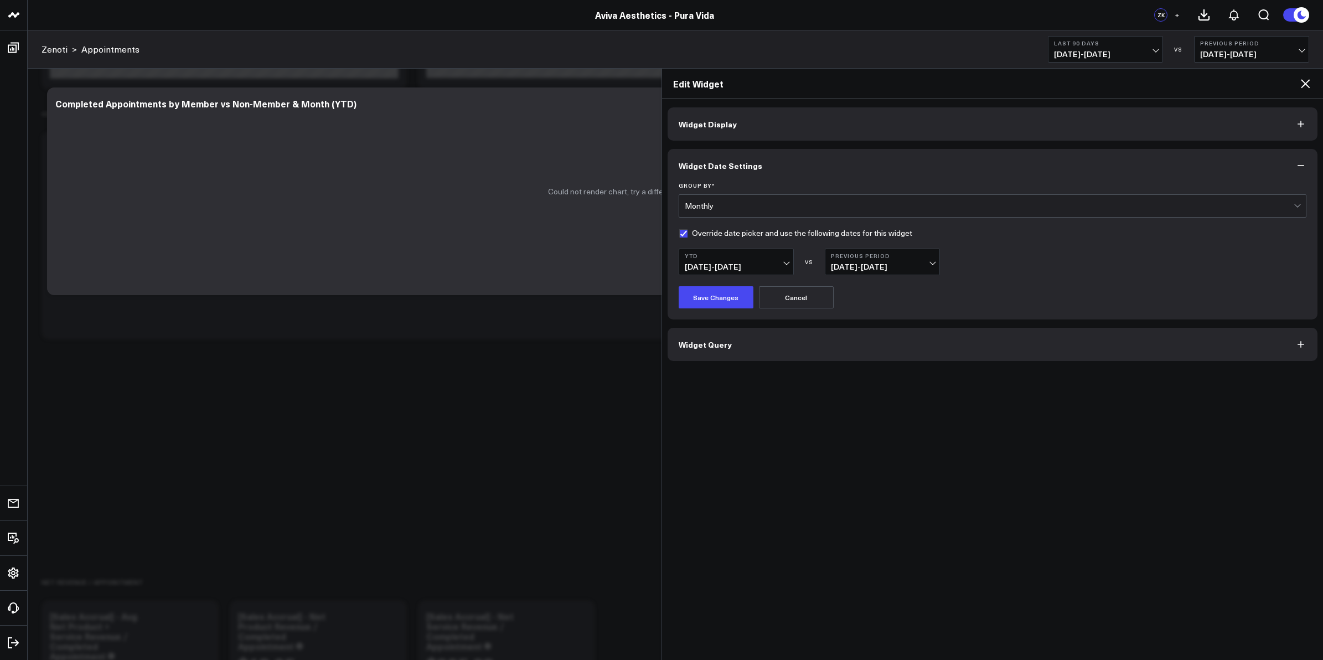
click at [683, 233] on label "Override date picker and use the following dates for this widget" at bounding box center [796, 233] width 234 height 9
click at [683, 233] on input "Override date picker and use the following dates for this widget" at bounding box center [683, 233] width 9 height 9
checkbox input "false"
click at [715, 298] on button "Save Changes" at bounding box center [716, 297] width 75 height 22
click at [829, 125] on button "Widget Display" at bounding box center [993, 123] width 651 height 33
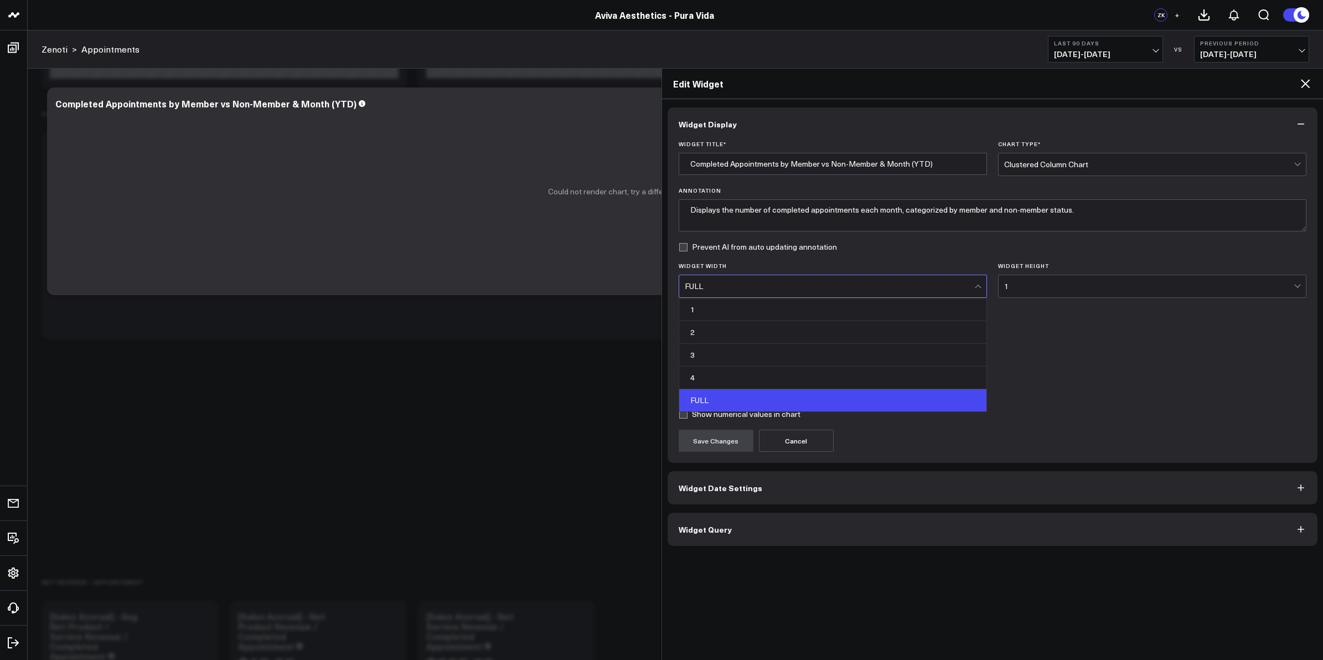
click at [973, 286] on div "FULL" at bounding box center [830, 286] width 290 height 9
click at [892, 333] on div "2" at bounding box center [832, 332] width 307 height 23
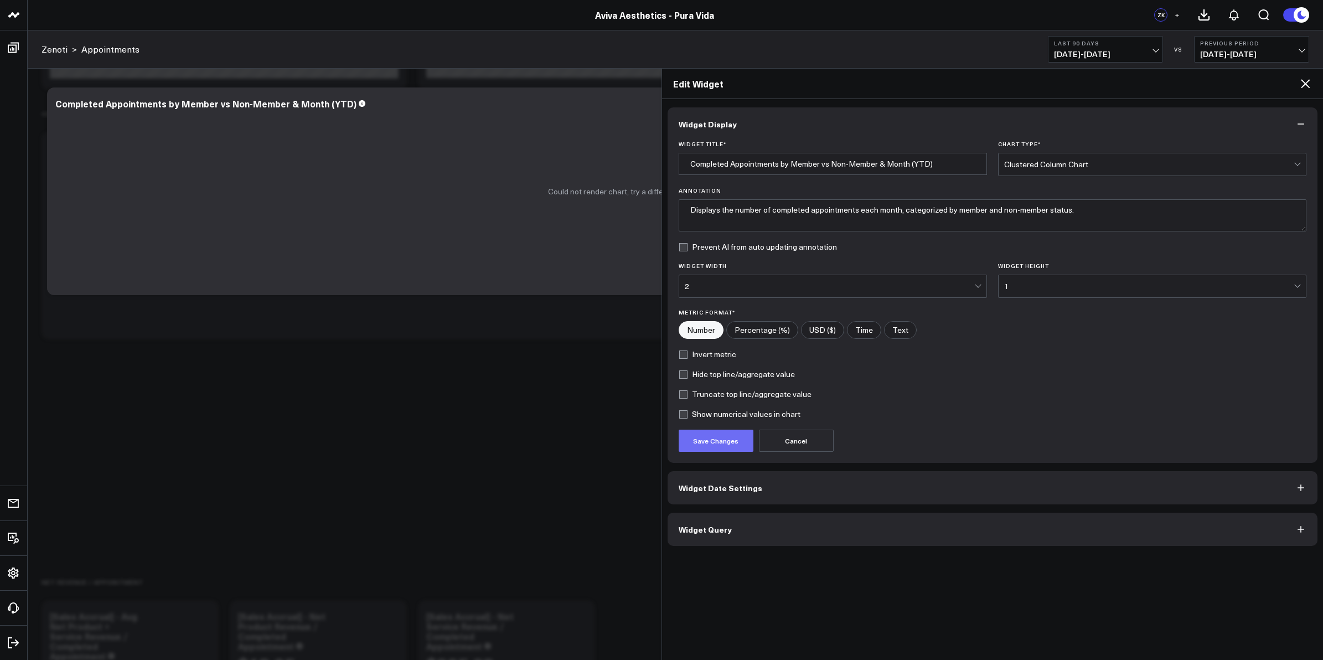
click at [723, 446] on button "Save Changes" at bounding box center [716, 441] width 75 height 22
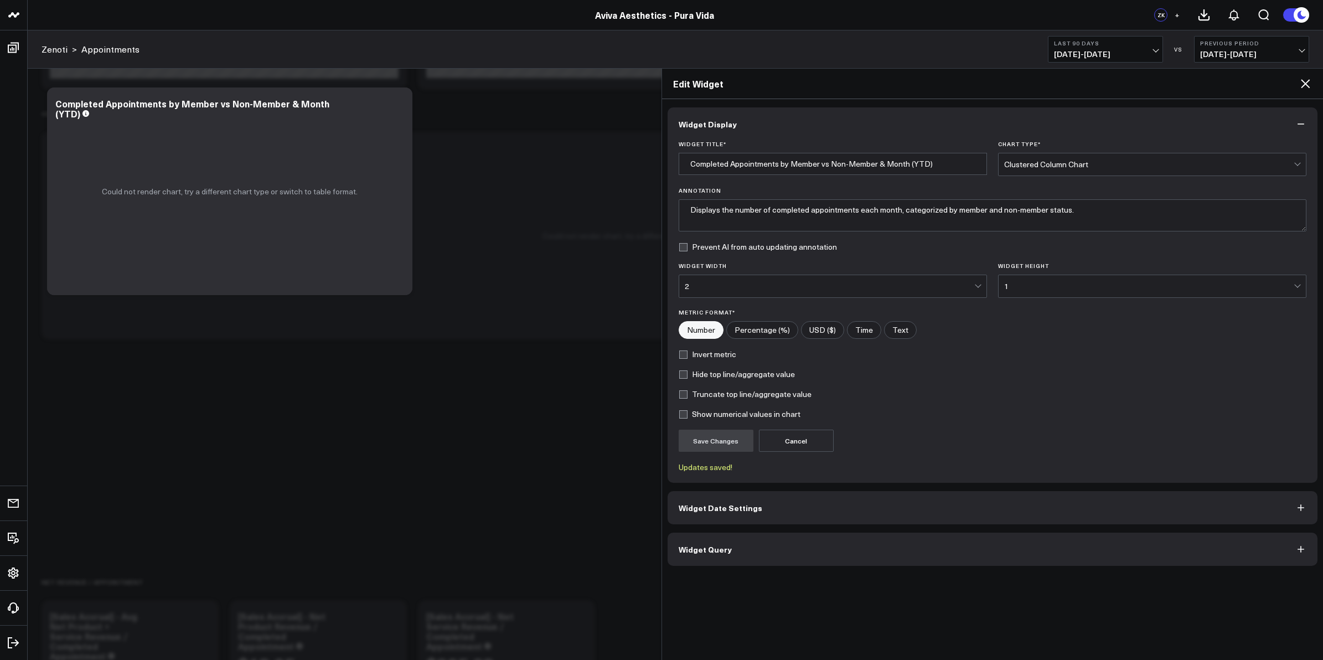
click at [1305, 79] on icon at bounding box center [1305, 83] width 13 height 13
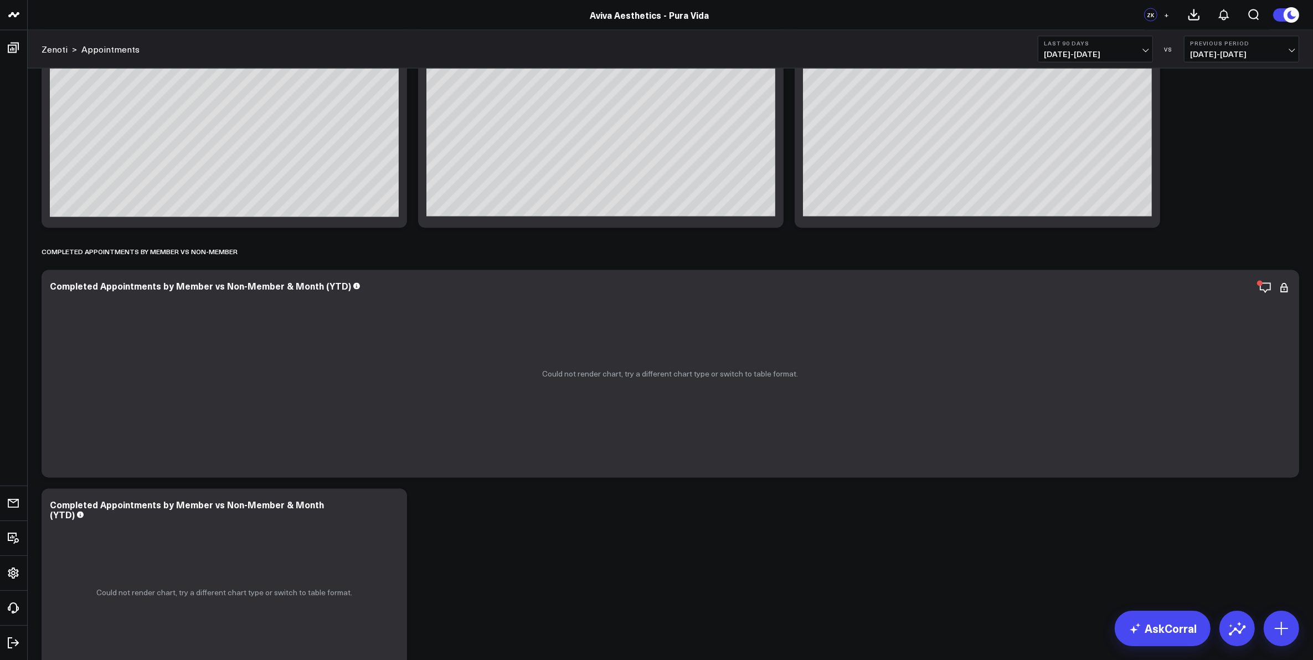
scroll to position [2492, 0]
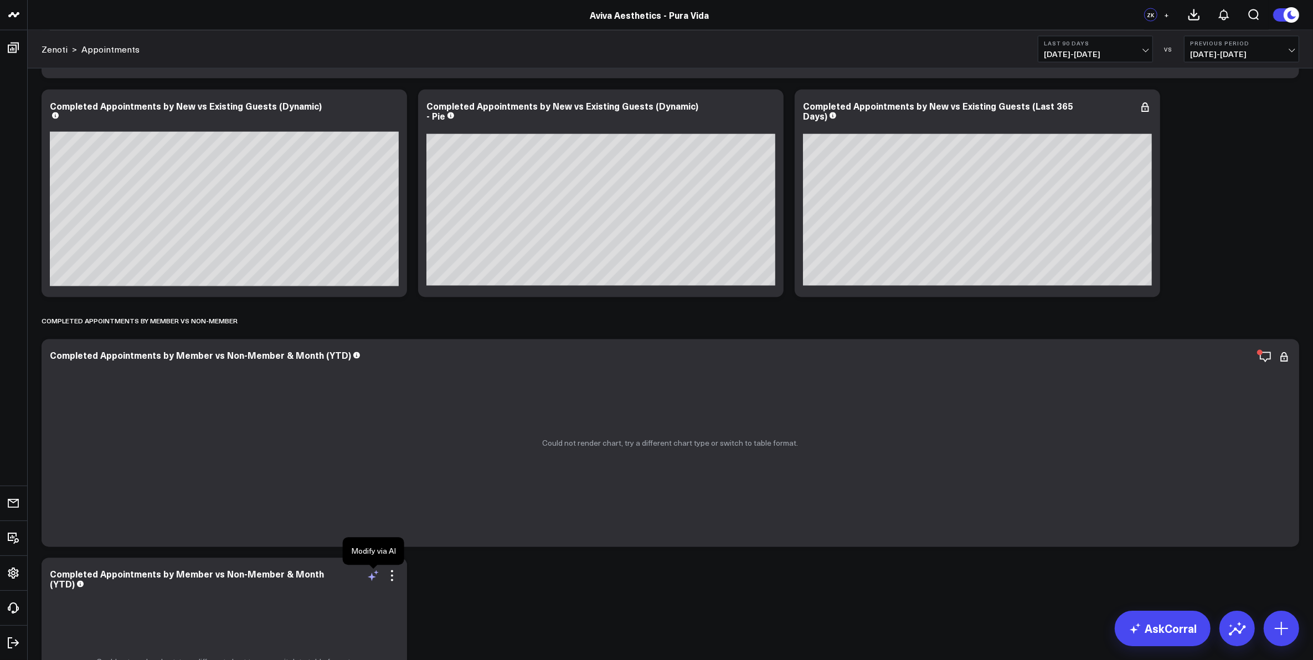
click at [375, 575] on icon at bounding box center [373, 575] width 13 height 13
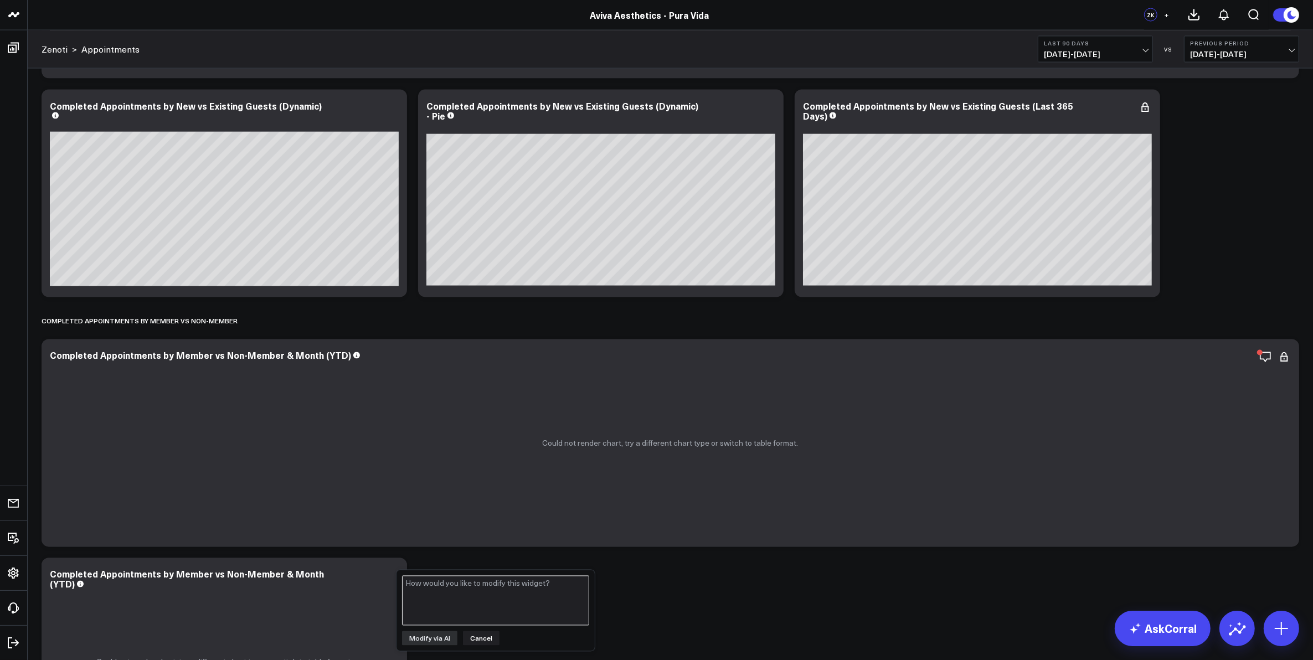
click at [429, 586] on textarea at bounding box center [495, 601] width 187 height 50
type textarea "sum completed appointments by member vs [DEMOGRAPHIC_DATA] in a bar chart"
click at [388, 108] on icon at bounding box center [391, 107] width 13 height 13
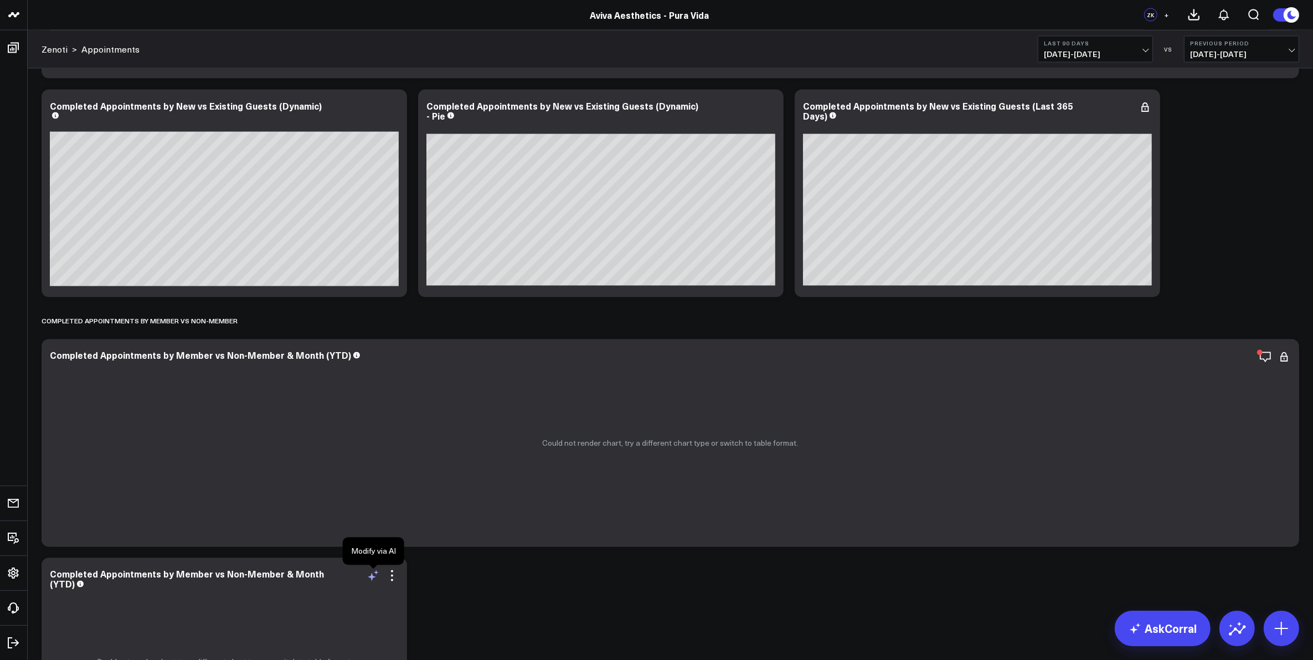
click at [373, 576] on icon at bounding box center [373, 575] width 13 height 13
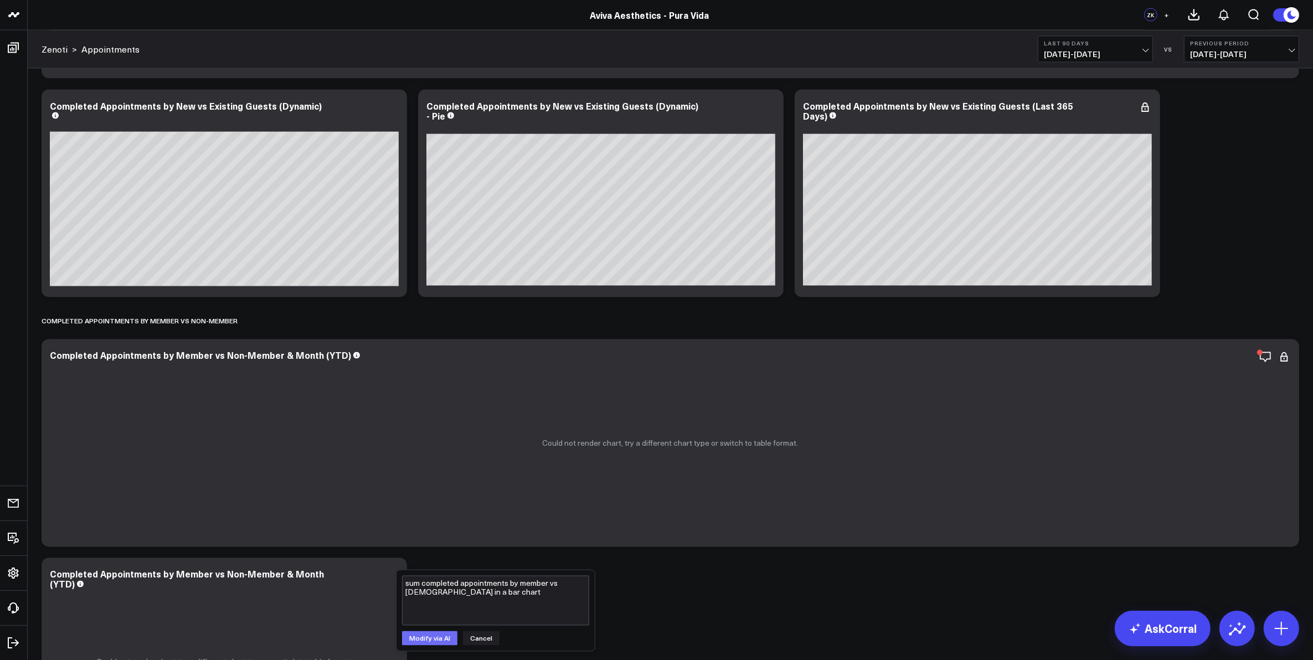
click at [429, 640] on button "Modify via AI" at bounding box center [429, 638] width 55 height 14
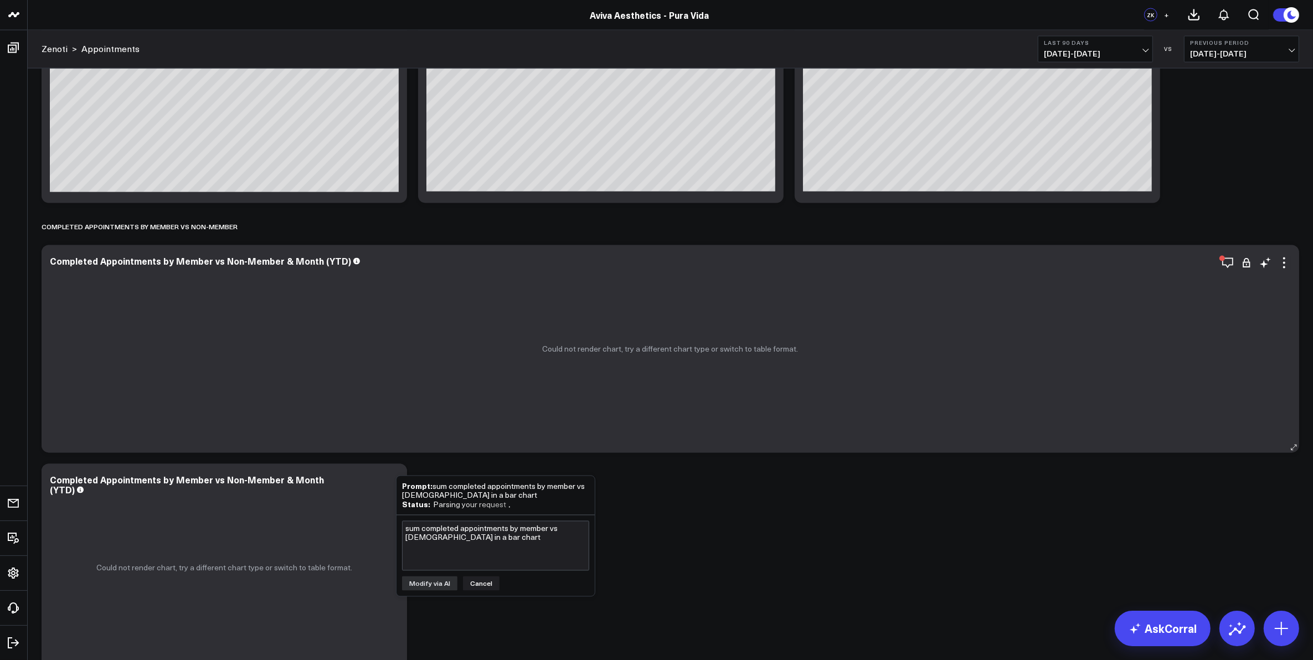
scroll to position [2630, 0]
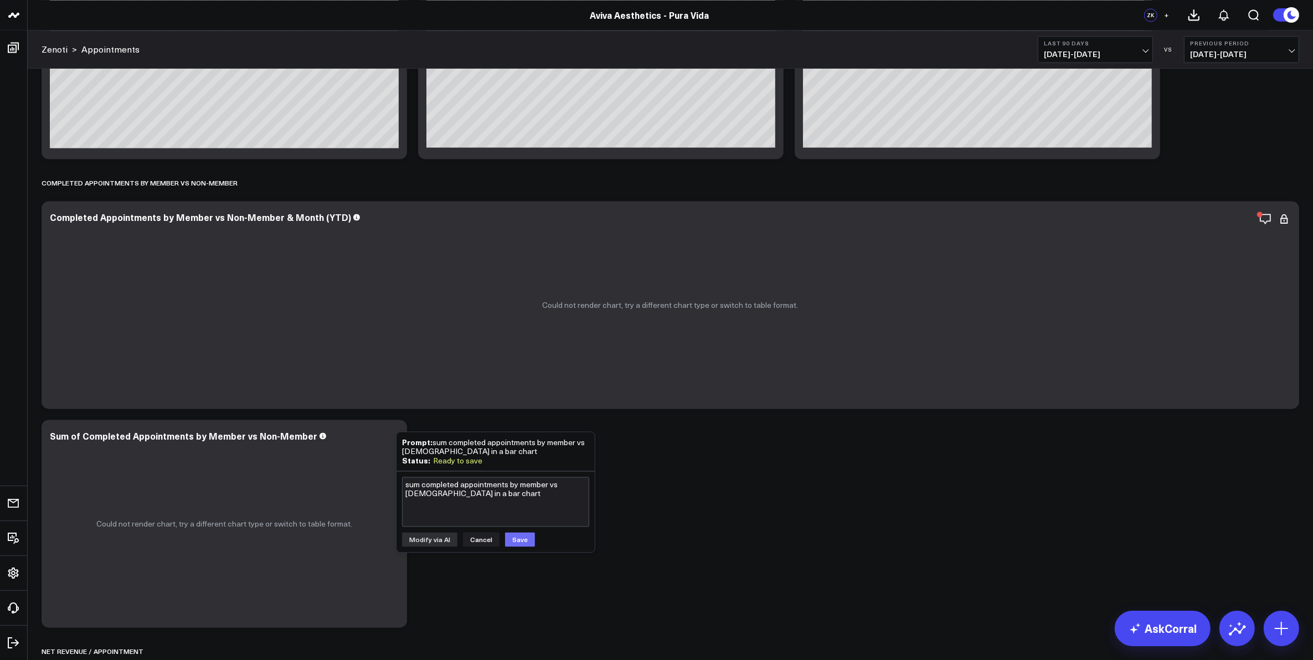
click at [521, 535] on button "Save" at bounding box center [520, 539] width 30 height 14
click at [397, 587] on div "Could not render chart, try a different chart type or switch to table format." at bounding box center [224, 524] width 365 height 208
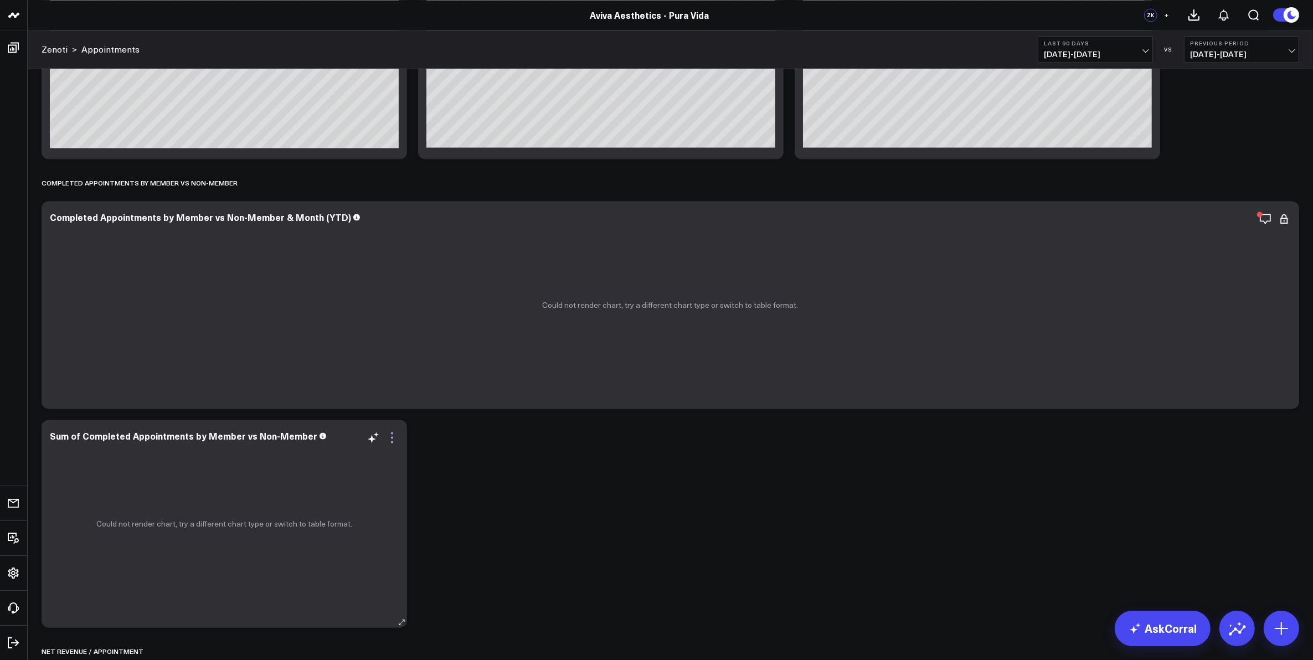
click at [395, 439] on icon at bounding box center [391, 437] width 13 height 13
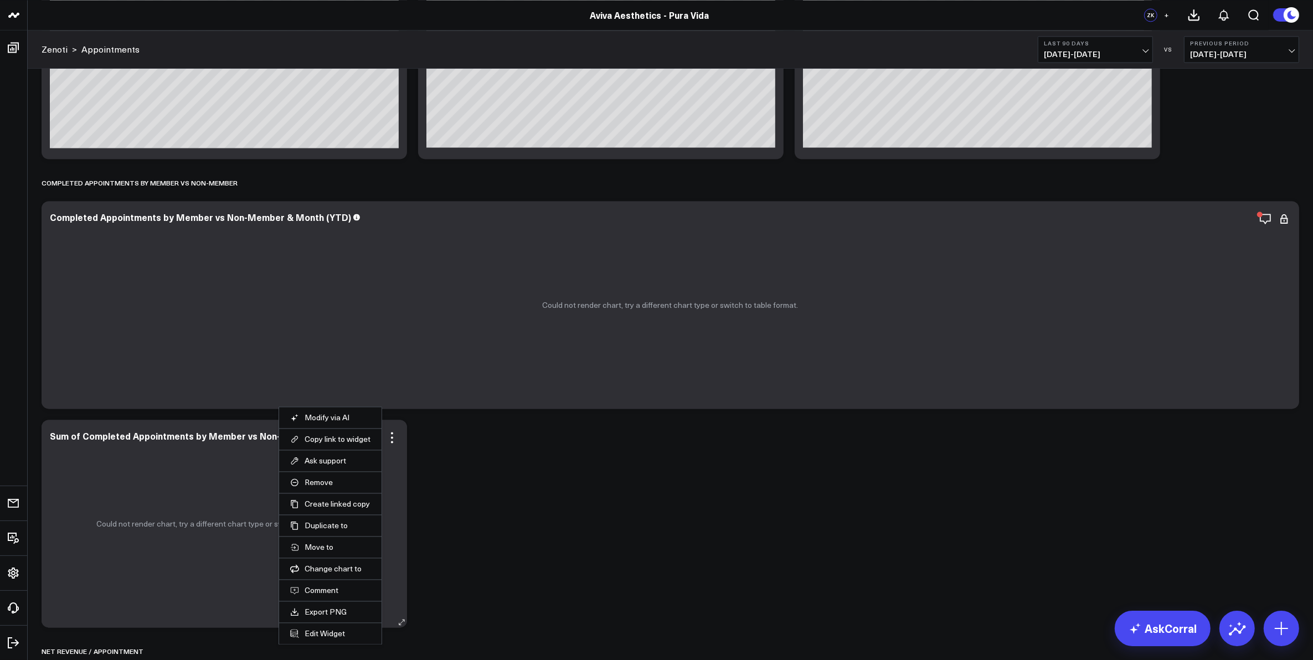
click at [200, 480] on div "Could not render chart, try a different chart type or switch to table format." at bounding box center [224, 524] width 365 height 208
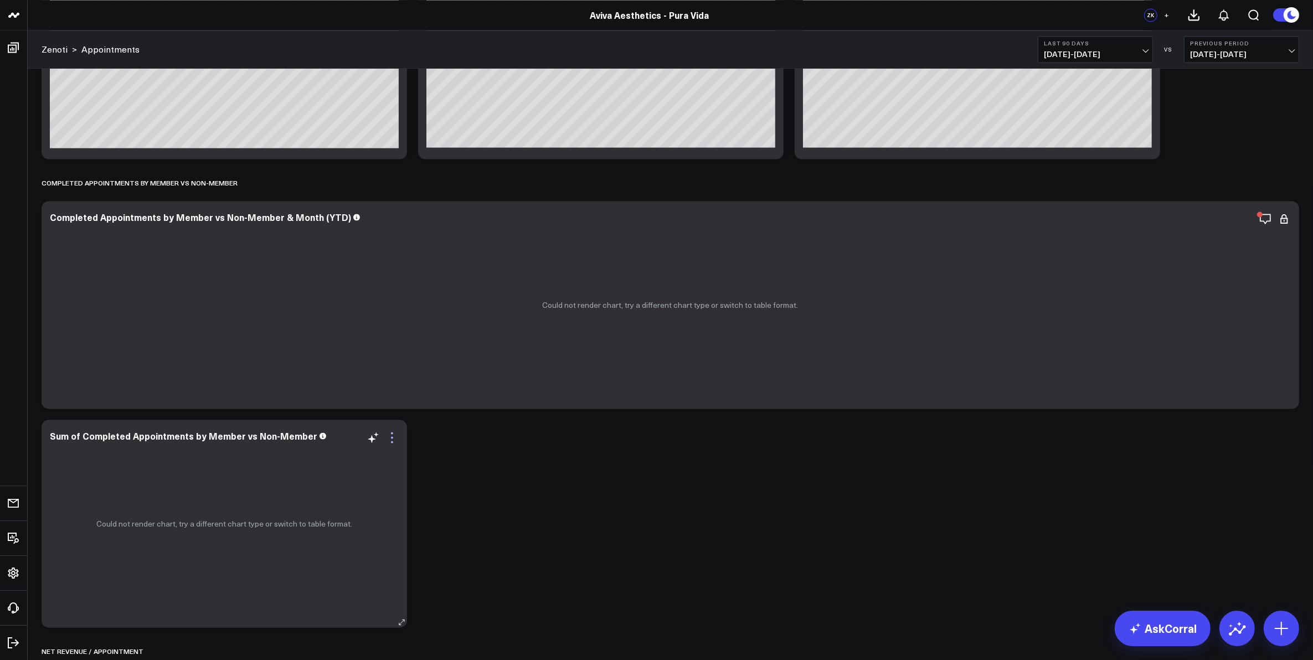
click at [394, 436] on icon at bounding box center [391, 437] width 13 height 13
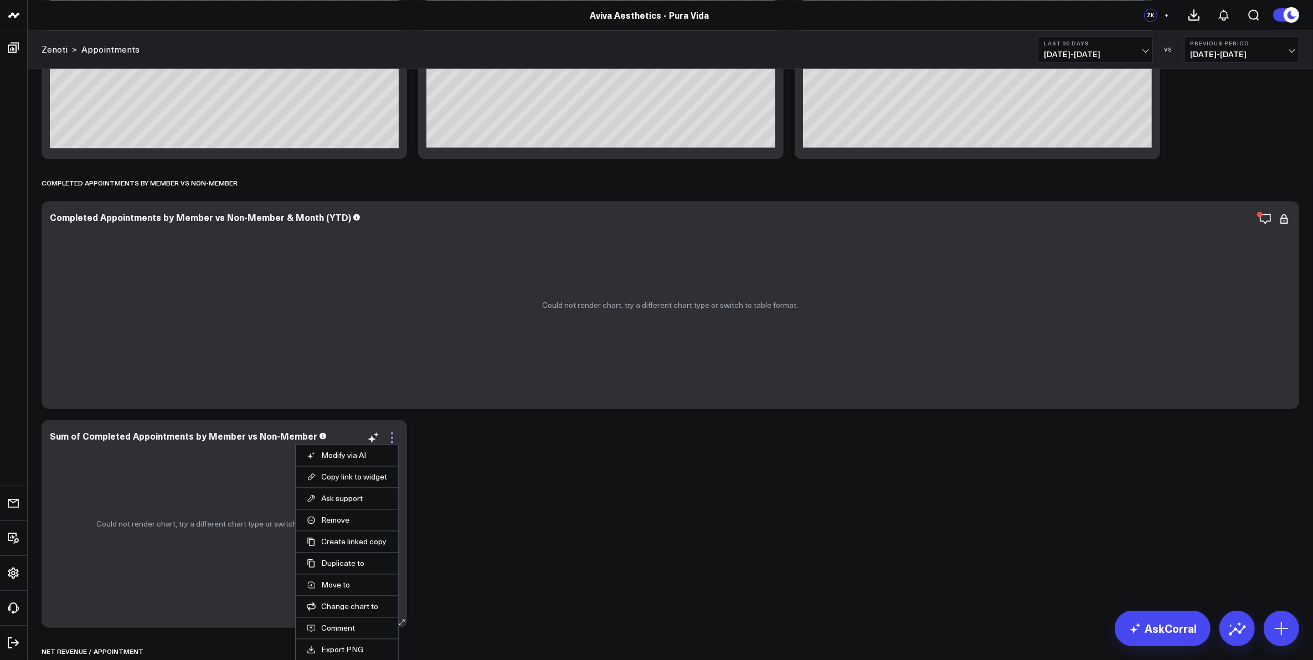
scroll to position [2699, 0]
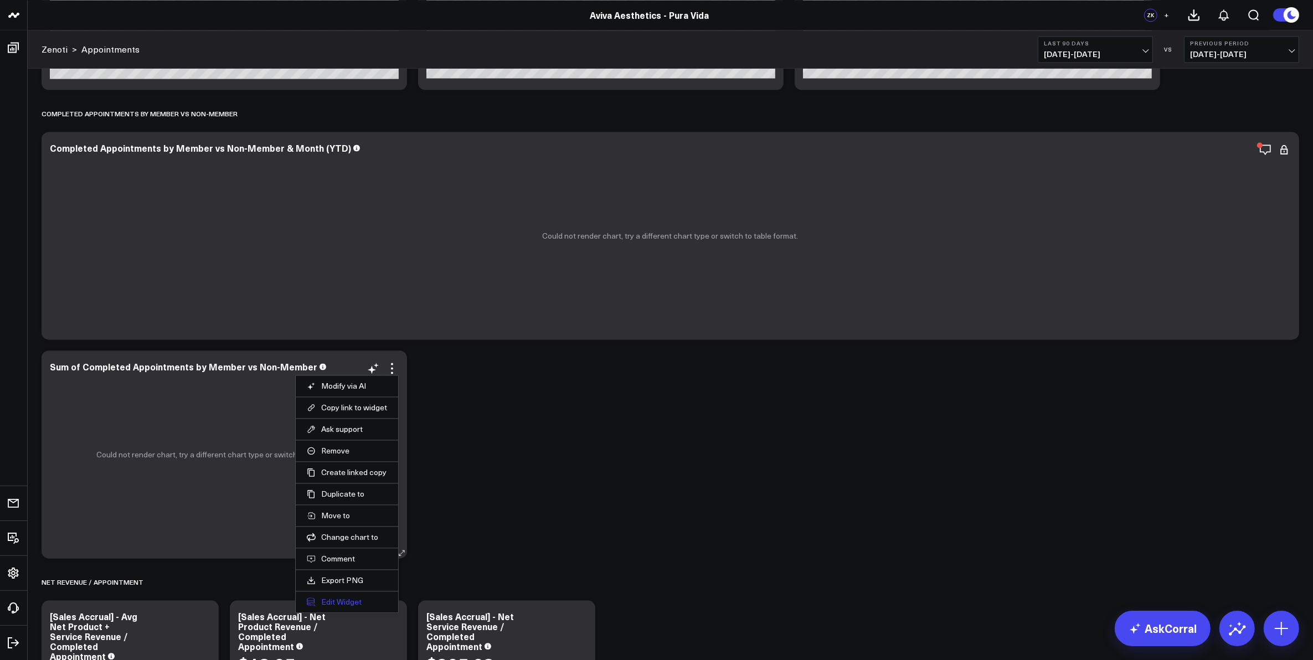
click at [343, 602] on button "Edit Widget" at bounding box center [347, 602] width 80 height 10
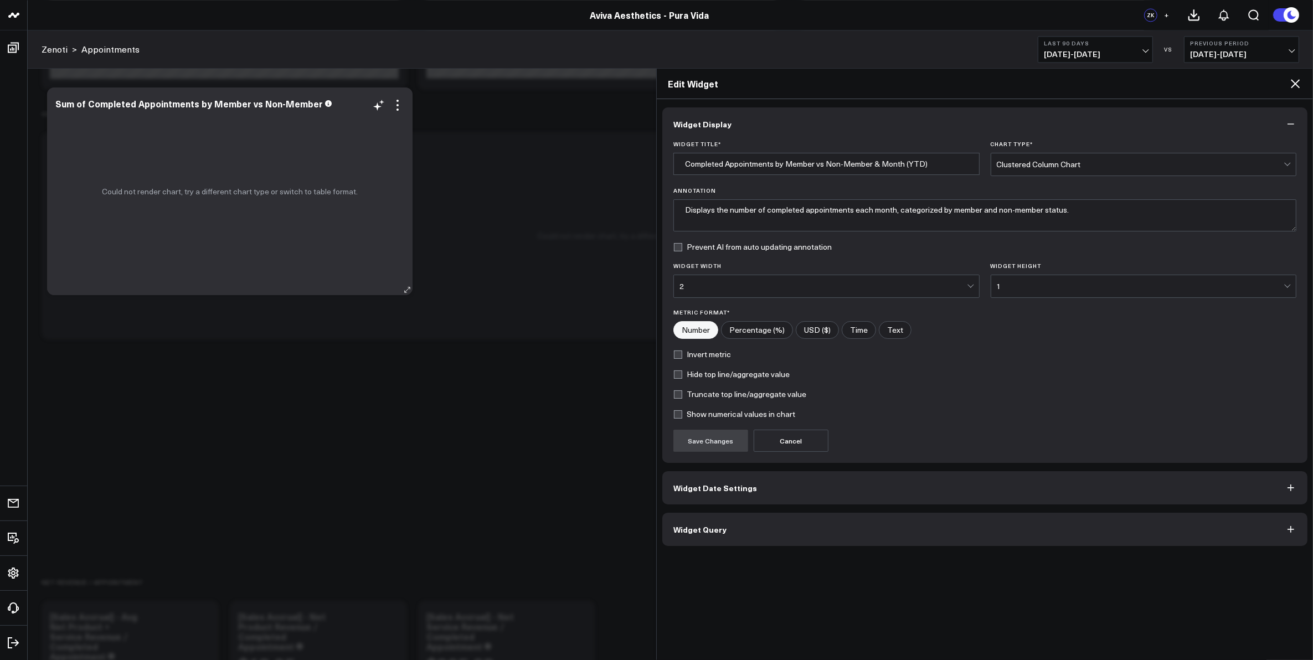
type input "Sum of Completed Appointments by Member vs Non-Member"
type textarea "This chart displays the total number of completed appointments, categorized by …"
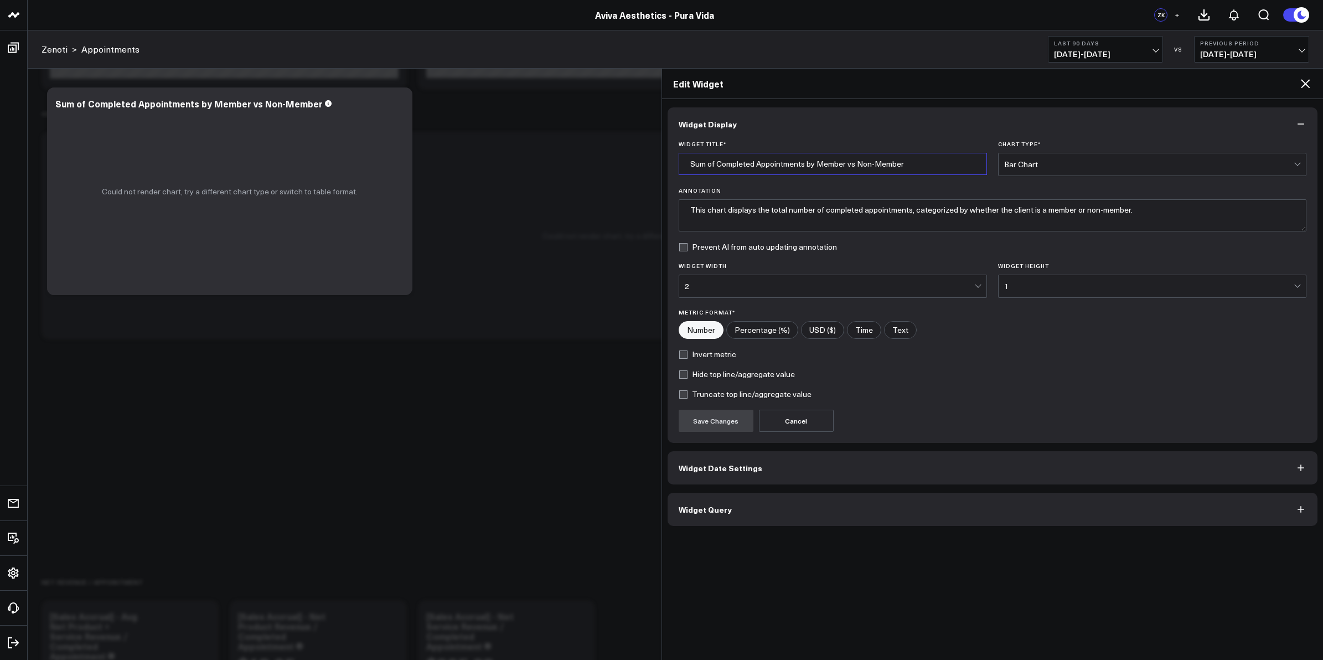
drag, startPoint x: 717, startPoint y: 164, endPoint x: 679, endPoint y: 165, distance: 37.7
click at [679, 165] on input "Sum of Completed Appointments by Member vs Non-Member" at bounding box center [833, 164] width 308 height 22
click at [914, 164] on input "Completed Appointments by Member vs Non-Member" at bounding box center [833, 164] width 308 height 22
type input "Completed Appointments by Member vs Non-Member (Dynamic)"
click at [738, 419] on button "Save Changes" at bounding box center [716, 421] width 75 height 22
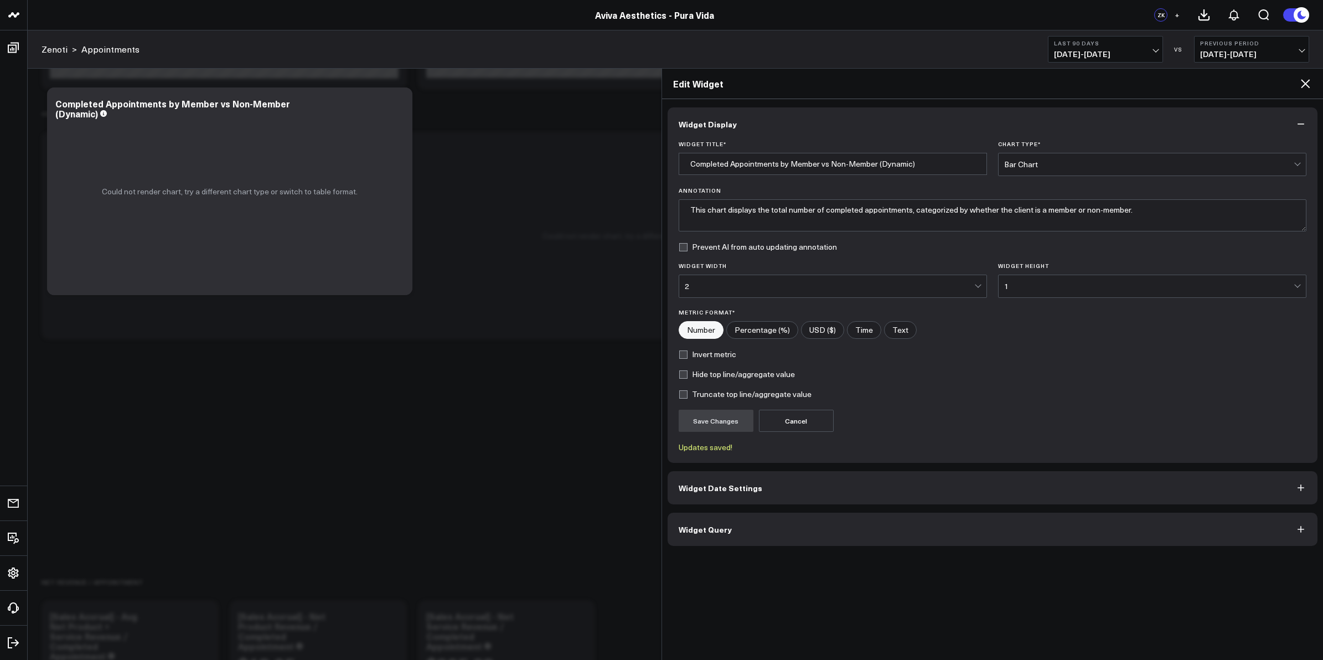
click at [787, 485] on button "Widget Date Settings" at bounding box center [993, 487] width 651 height 33
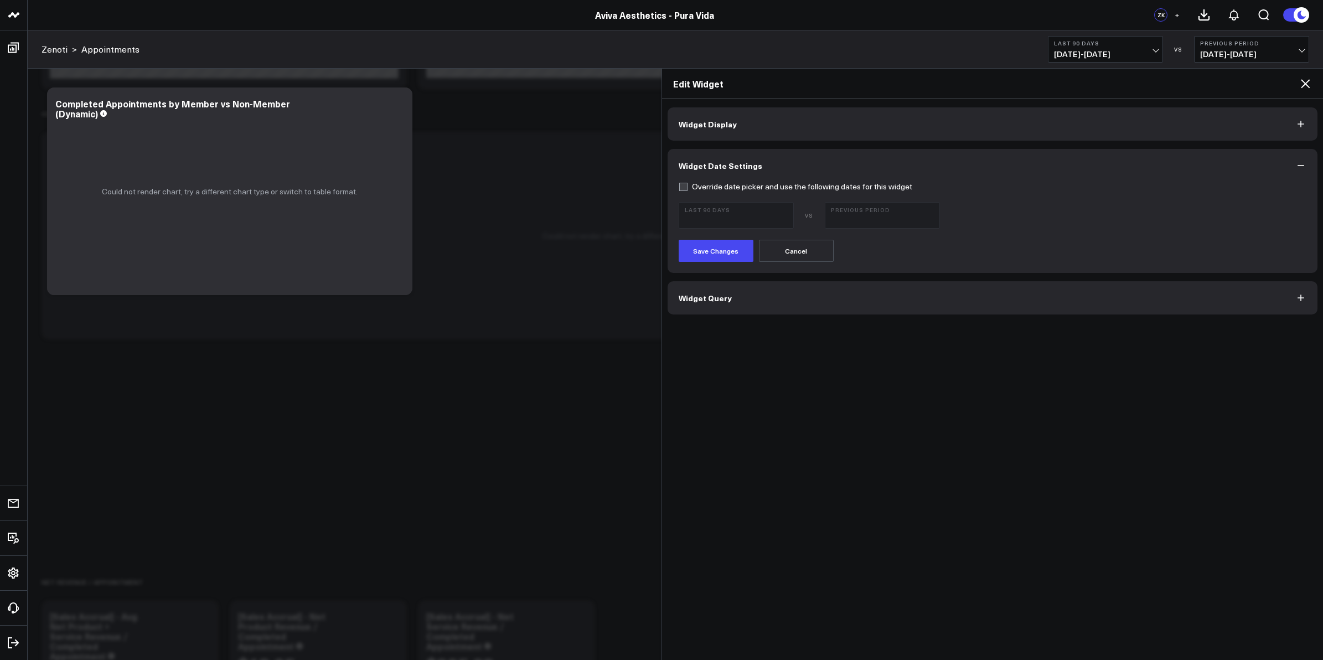
click at [1306, 85] on icon at bounding box center [1305, 83] width 13 height 13
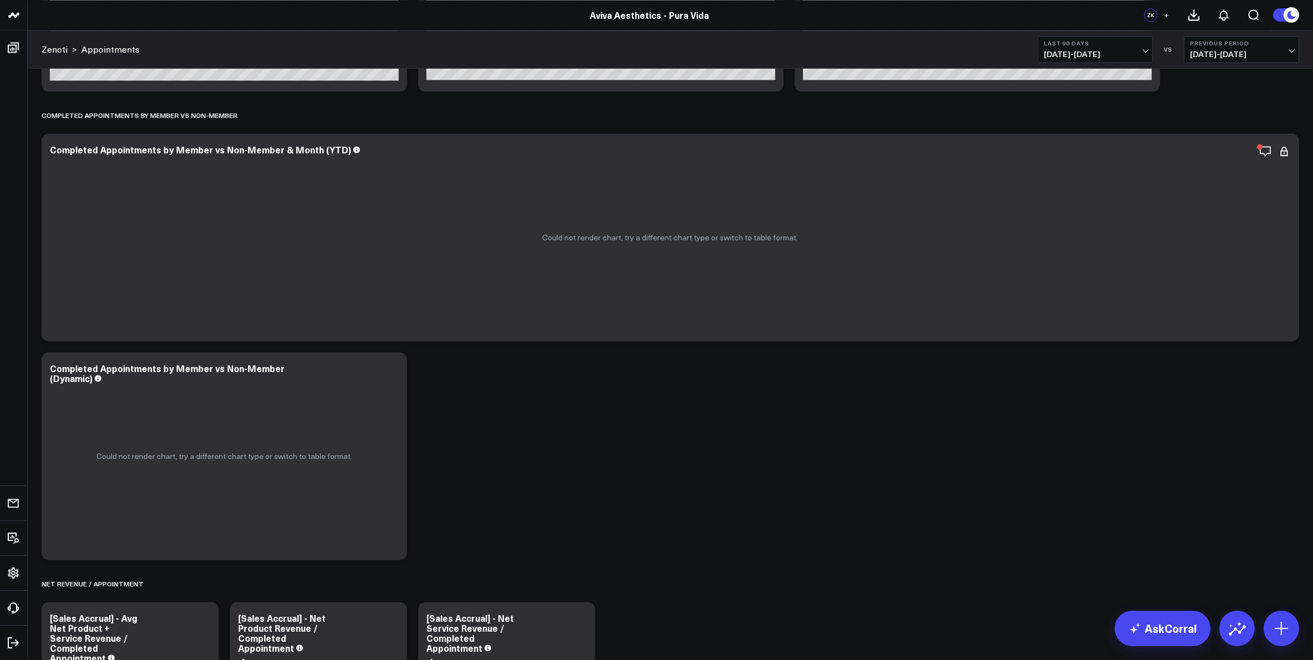
scroll to position [2699, 0]
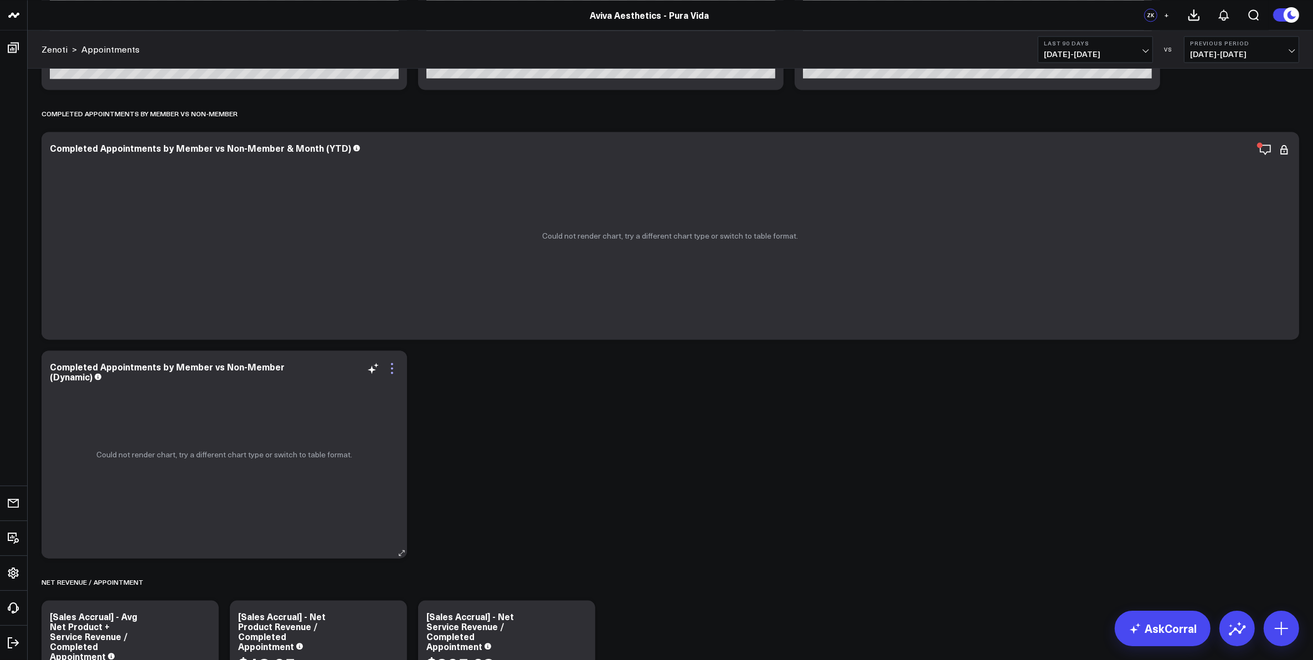
click at [396, 370] on icon at bounding box center [391, 368] width 13 height 13
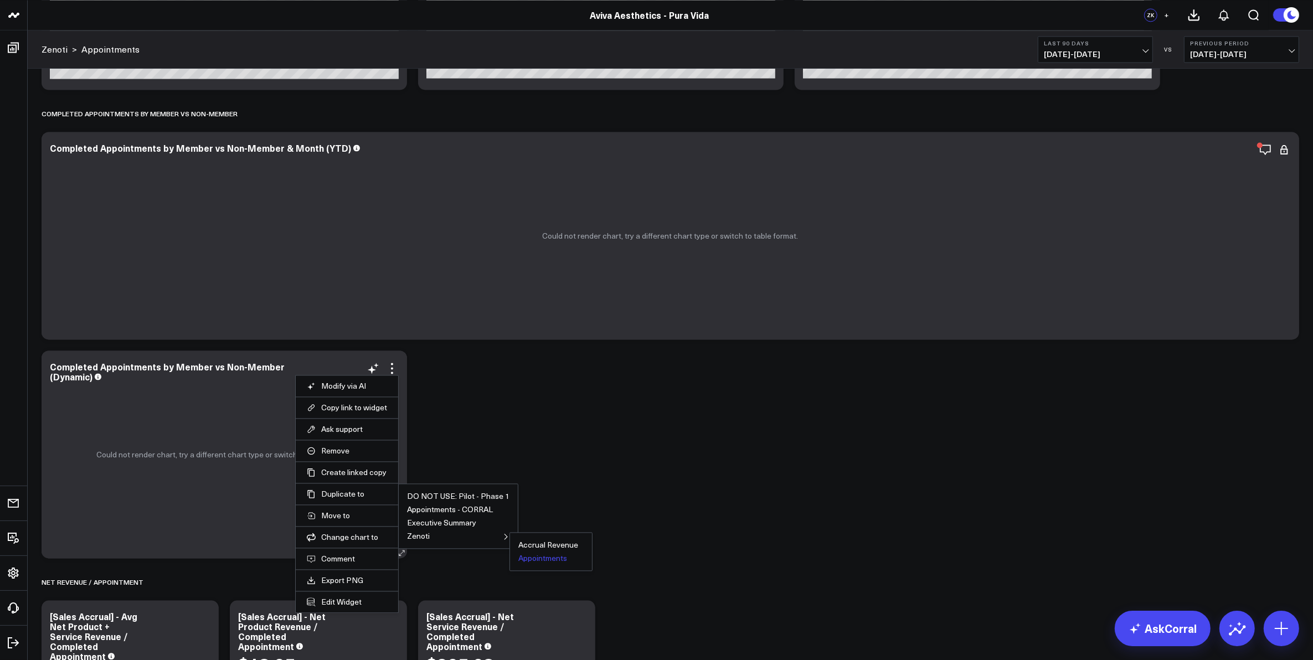
click at [541, 559] on button "Appointments" at bounding box center [542, 558] width 49 height 8
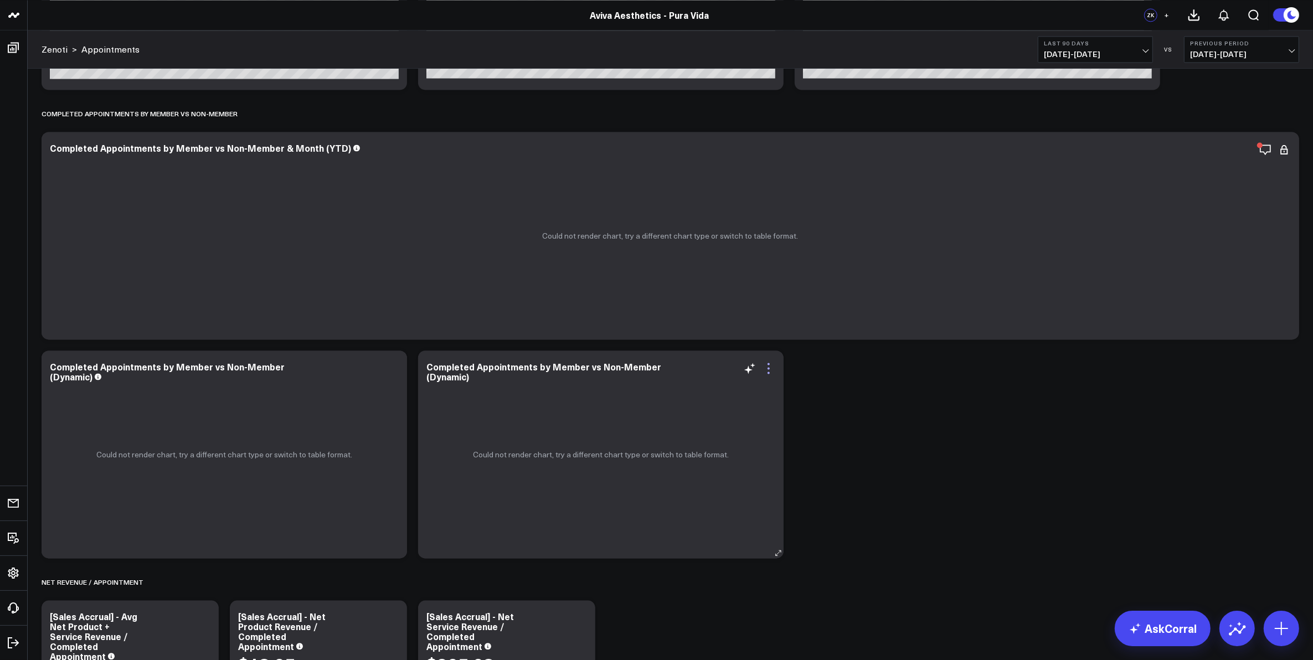
click at [769, 372] on icon at bounding box center [768, 368] width 13 height 13
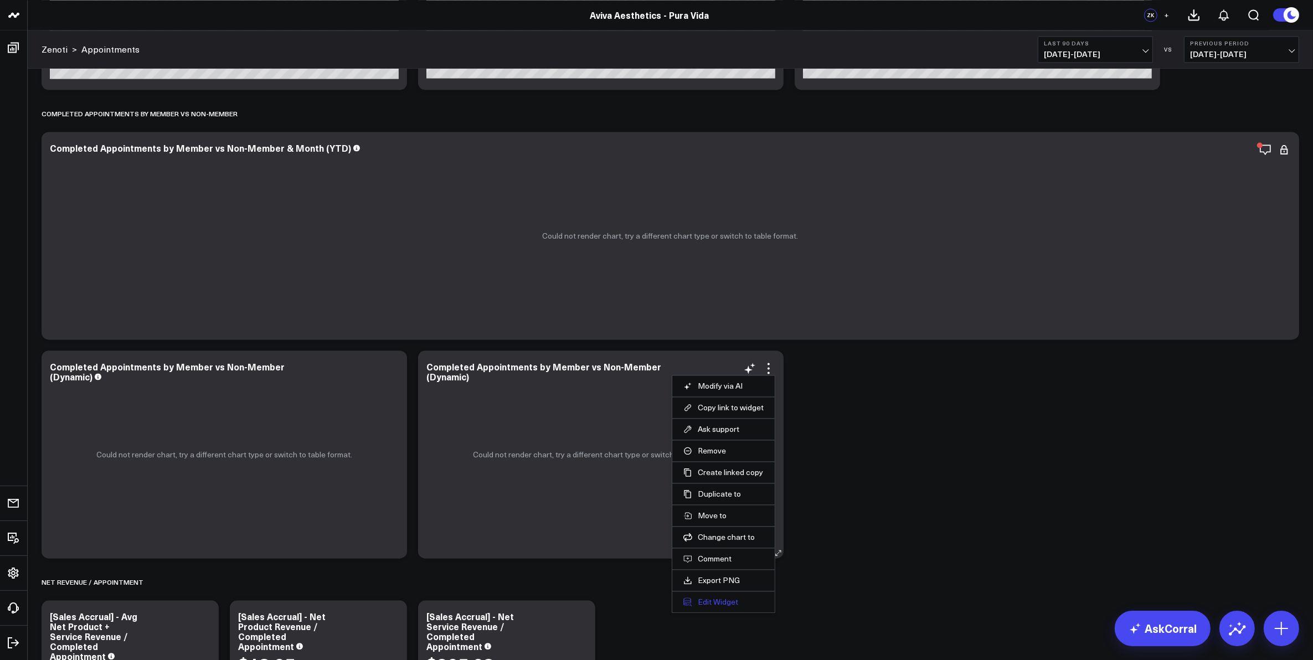
click at [712, 604] on button "Edit Widget" at bounding box center [723, 602] width 80 height 10
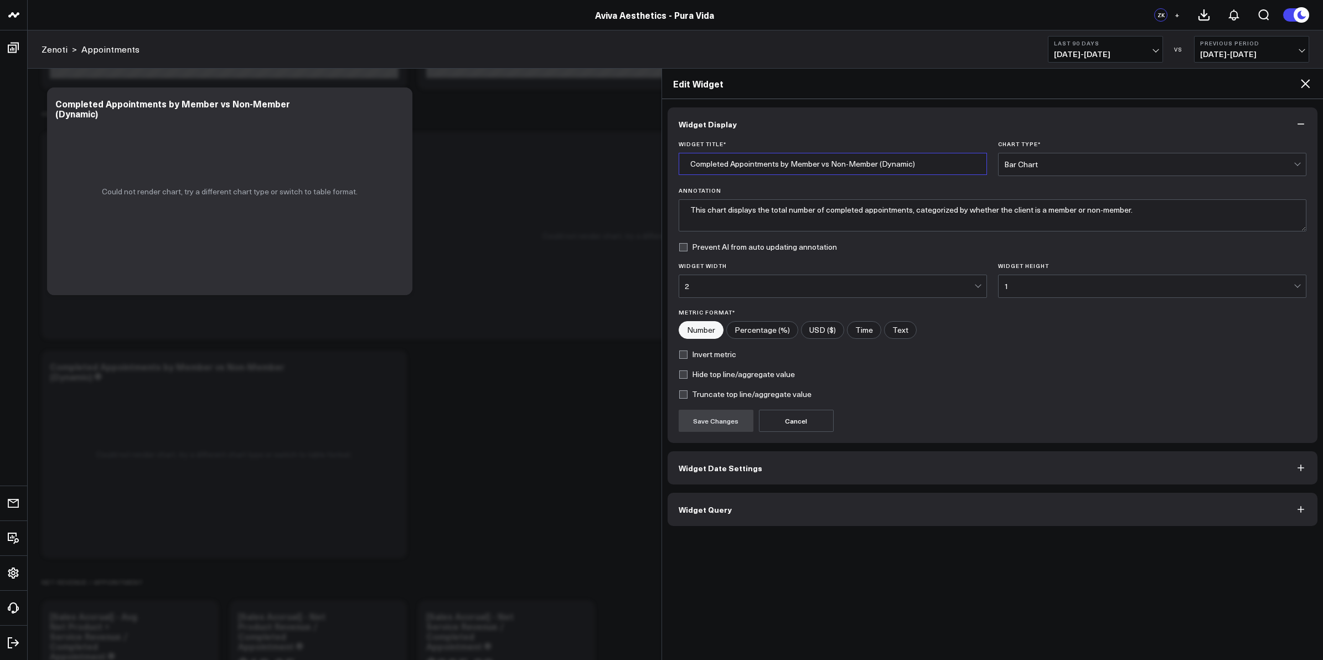
click at [893, 162] on input "Completed Appointments by Member vs Non-Member (Dynamic)" at bounding box center [833, 164] width 308 height 22
type input "Completed Appointments by Member vs Non-Member (Last 365 Days)"
click at [725, 421] on button "Save Changes" at bounding box center [716, 421] width 75 height 22
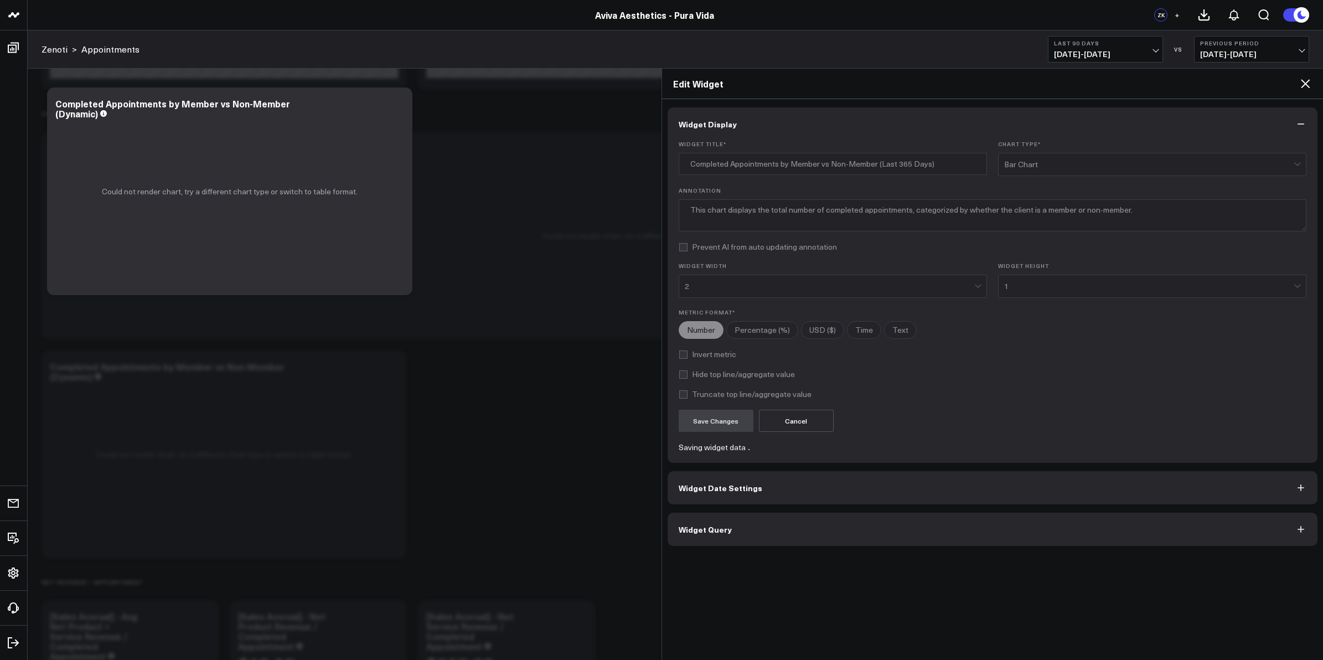
click at [756, 490] on button "Widget Date Settings" at bounding box center [993, 487] width 651 height 33
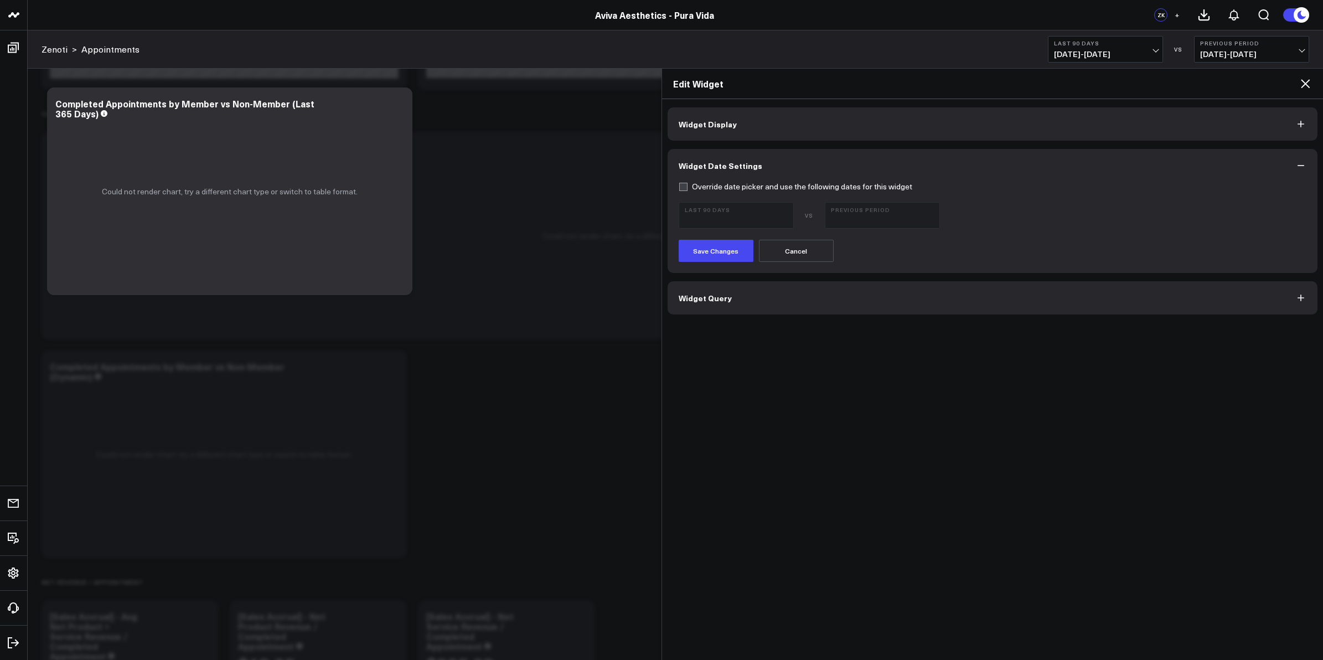
click at [684, 185] on label "Override date picker and use the following dates for this widget" at bounding box center [796, 186] width 234 height 9
click at [684, 185] on input "Override date picker and use the following dates for this widget" at bounding box center [683, 186] width 9 height 9
checkbox input "true"
click at [775, 215] on button "Last 90 Days [DATE] - [DATE]" at bounding box center [736, 215] width 115 height 27
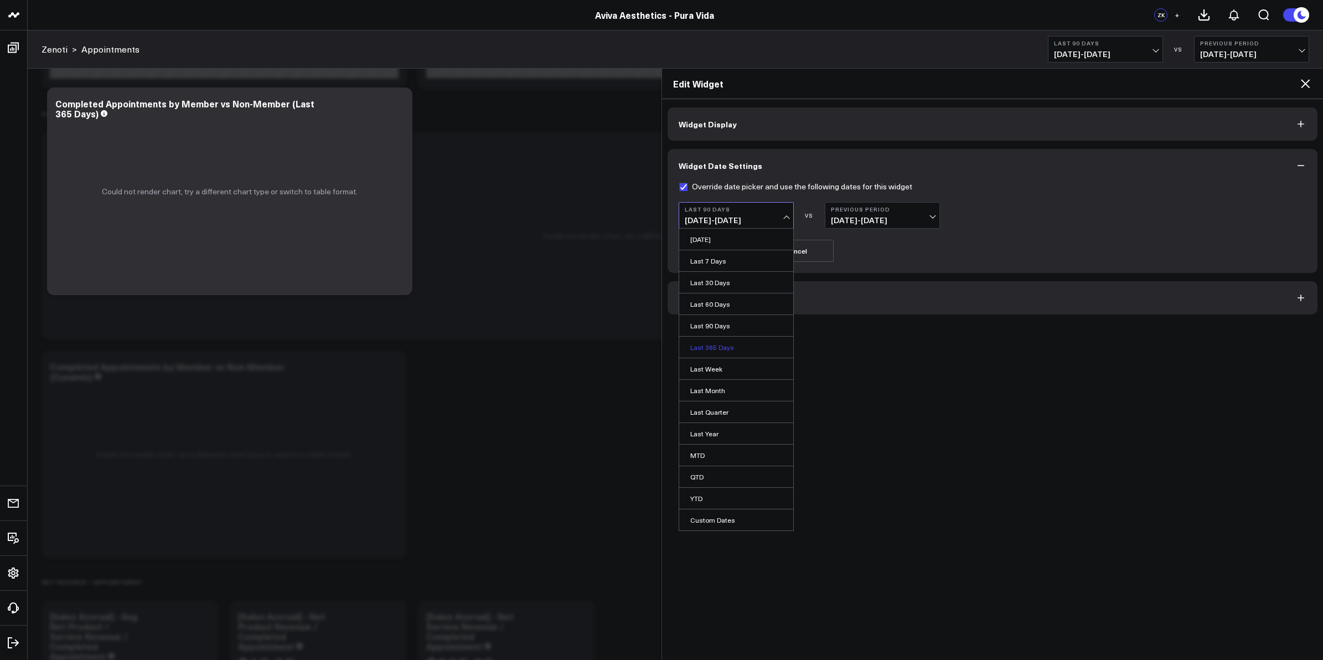
click at [724, 349] on link "Last 365 Days" at bounding box center [736, 347] width 114 height 21
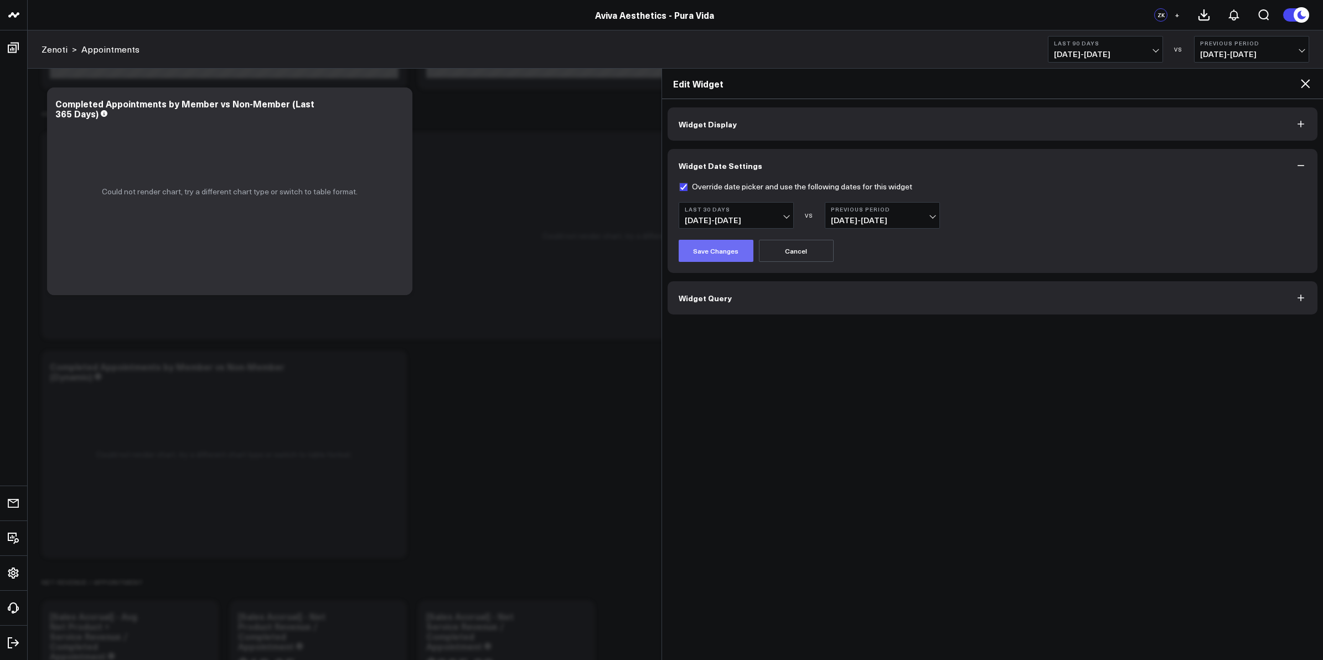
click at [723, 246] on button "Save Changes" at bounding box center [716, 251] width 75 height 22
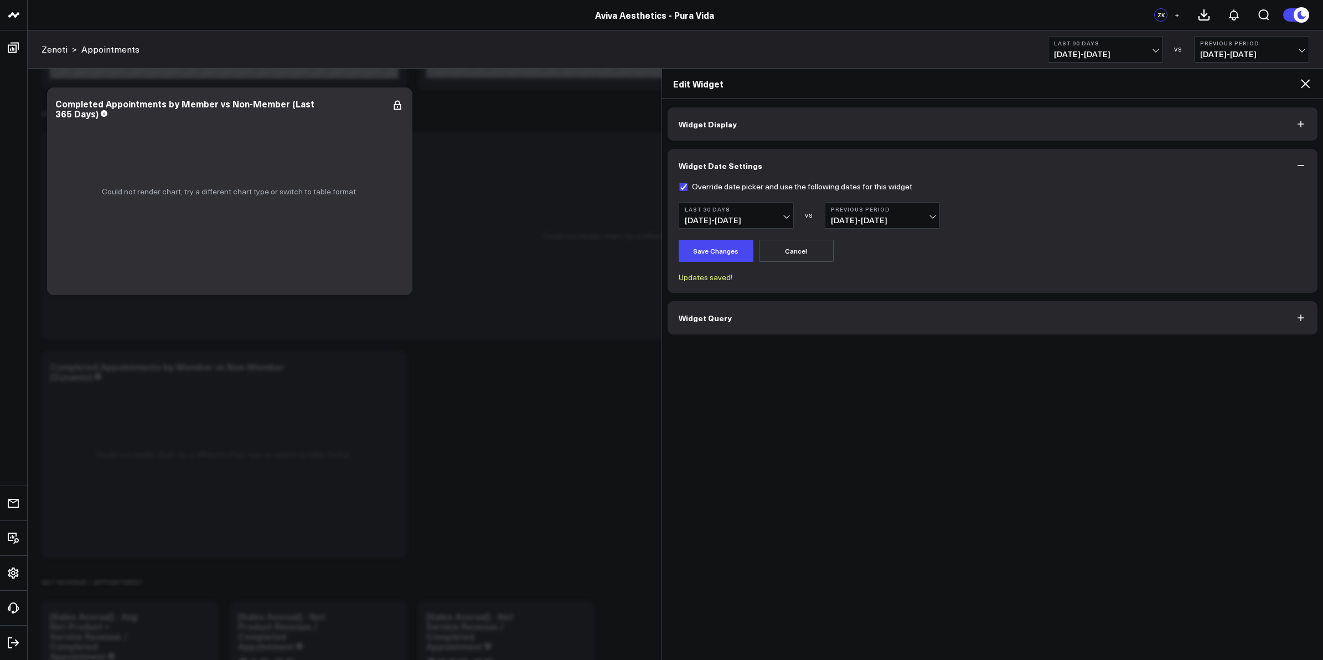
click at [787, 216] on span "[DATE] - [DATE]" at bounding box center [736, 220] width 103 height 9
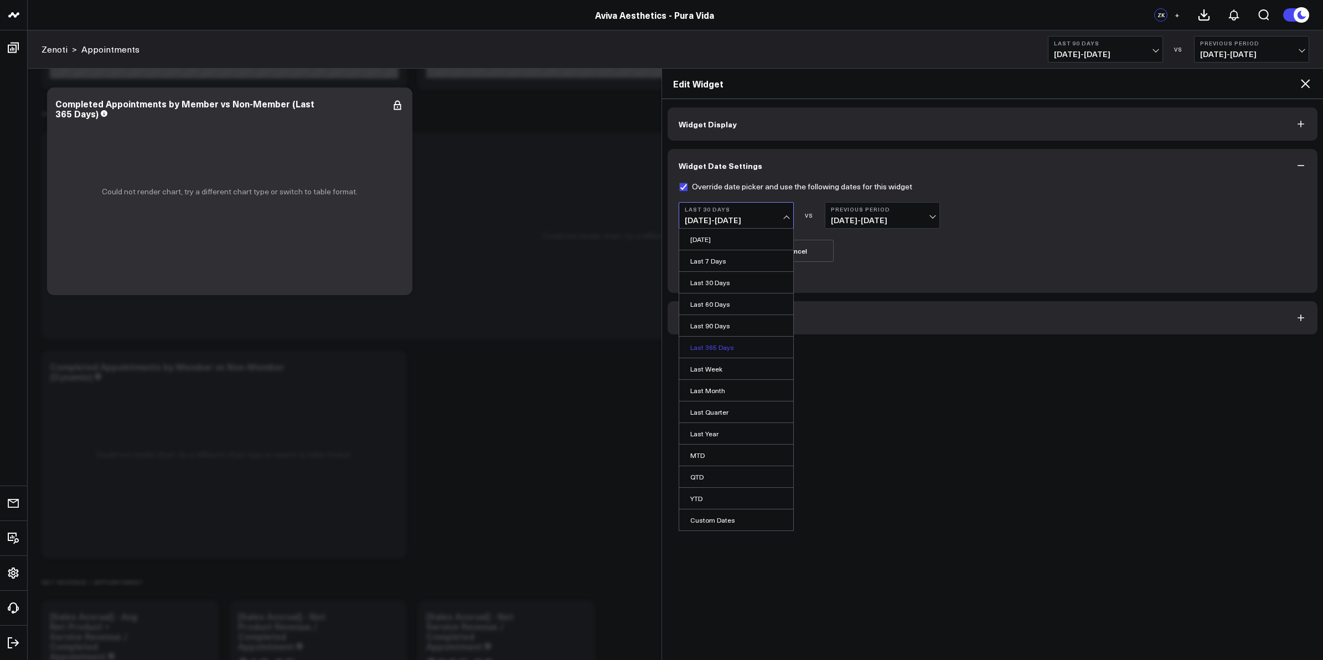
click at [710, 345] on link "Last 365 Days" at bounding box center [736, 347] width 114 height 21
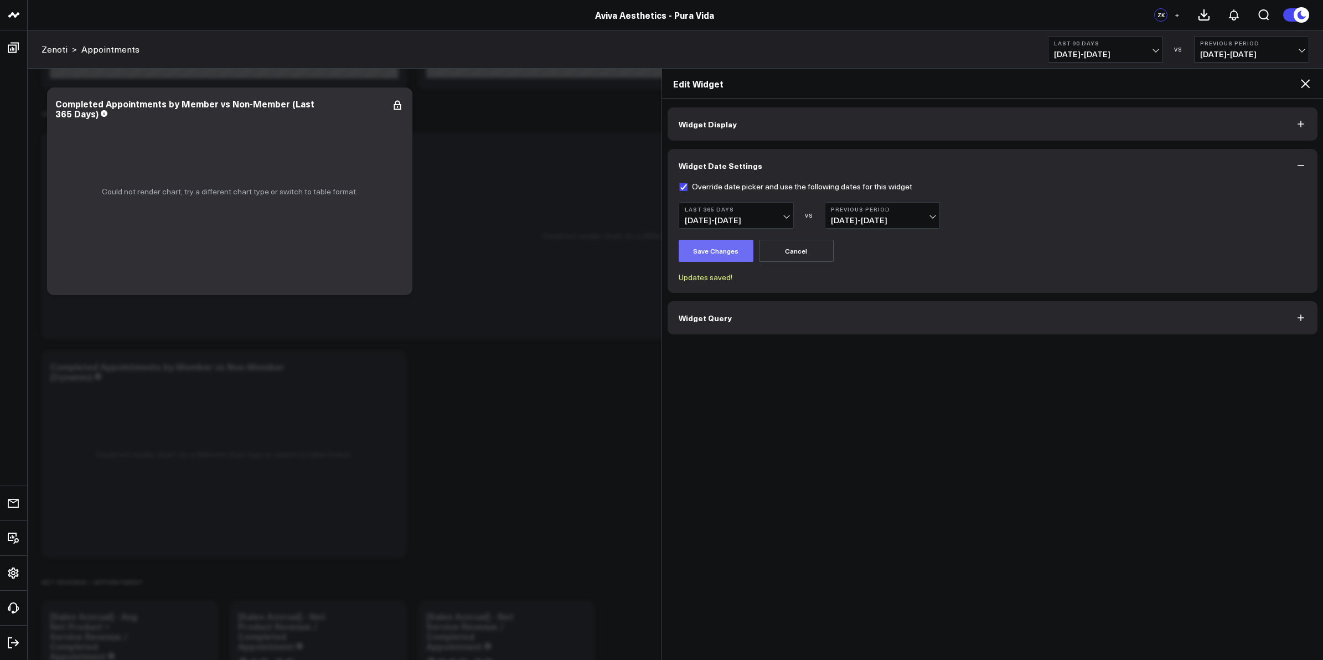
click at [724, 243] on button "Save Changes" at bounding box center [716, 251] width 75 height 22
click at [1304, 81] on icon at bounding box center [1305, 83] width 13 height 13
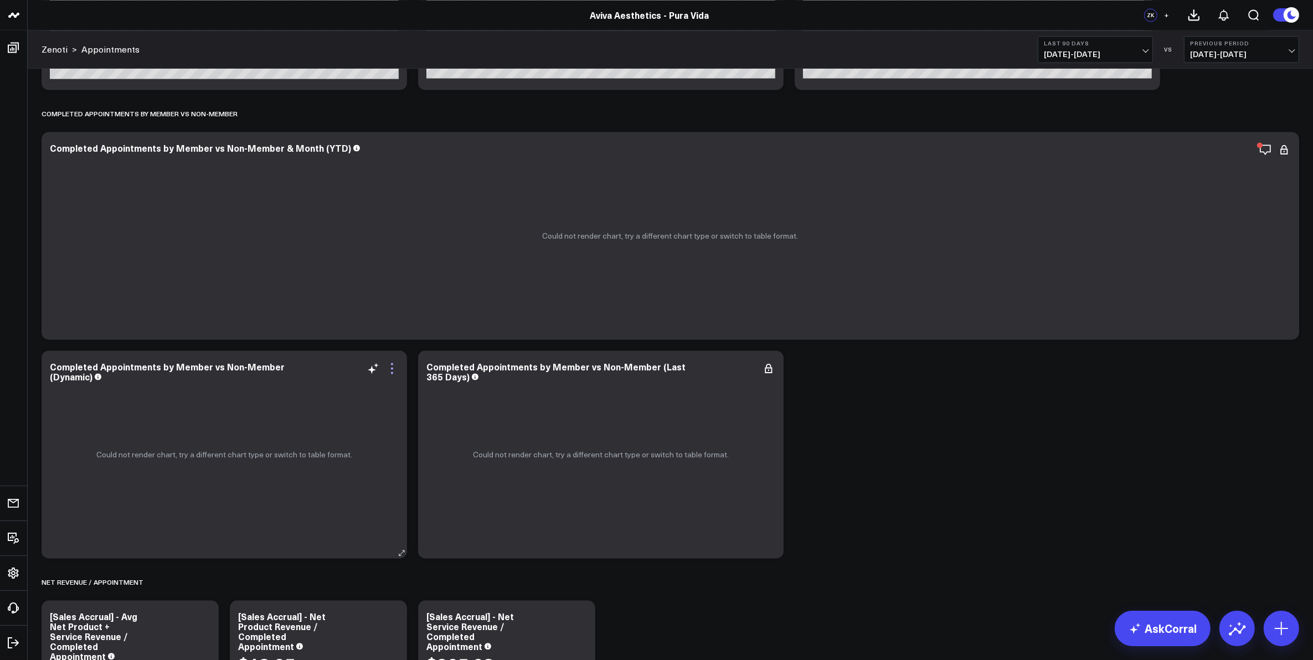
click at [392, 372] on icon at bounding box center [391, 368] width 13 height 13
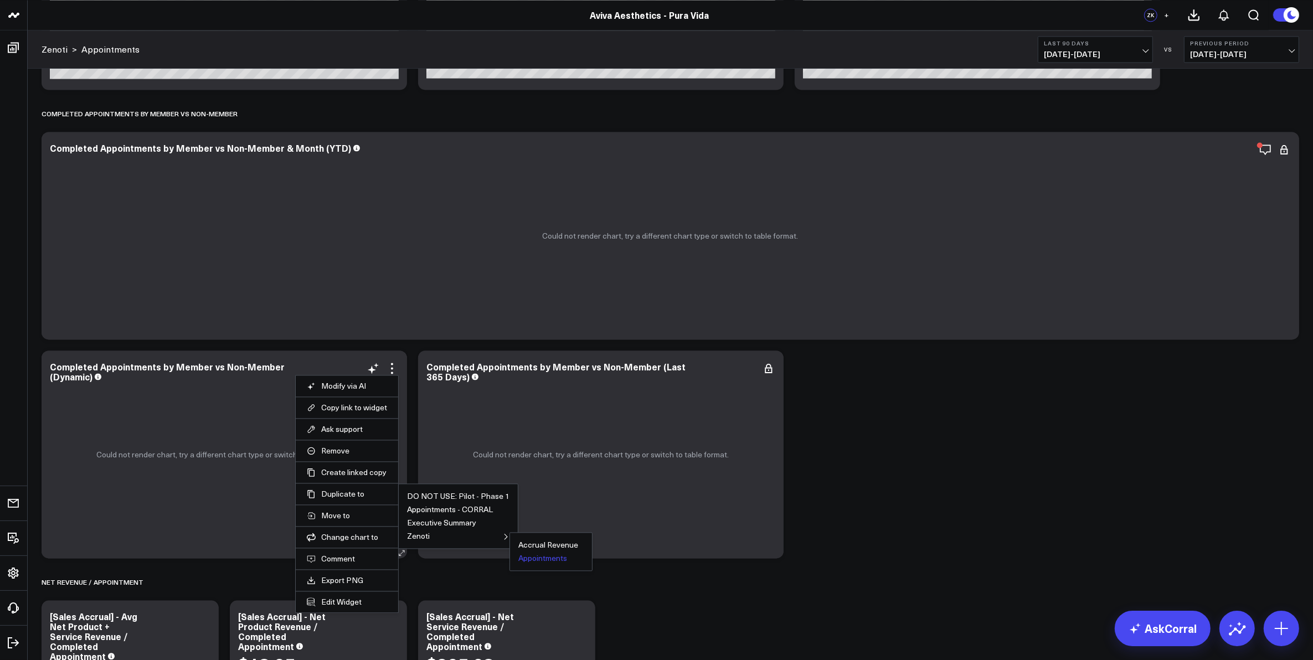
click at [547, 558] on button "Appointments" at bounding box center [542, 558] width 49 height 8
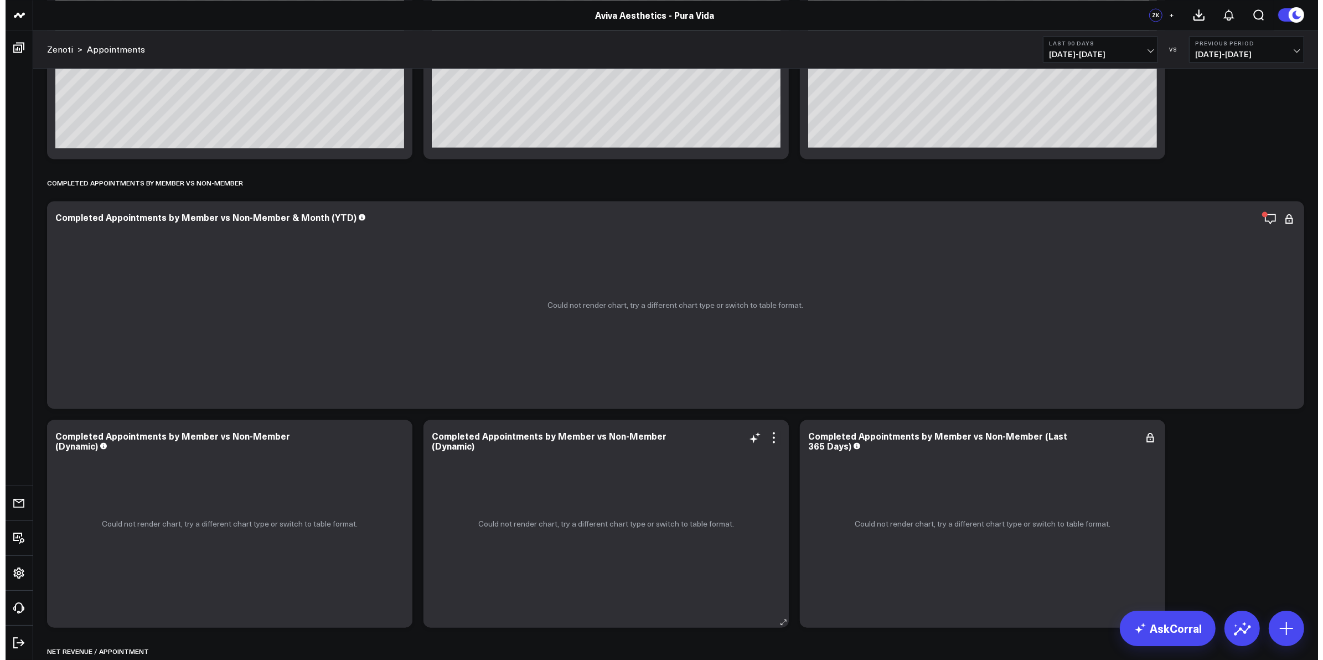
scroll to position [2699, 0]
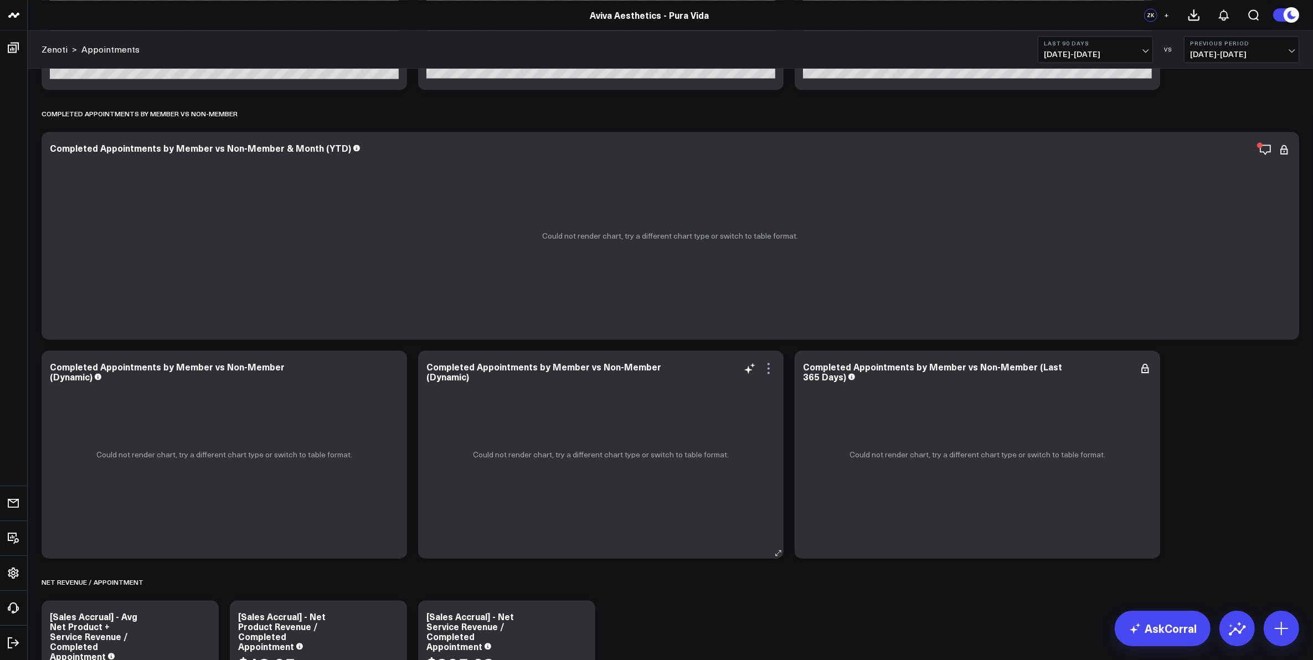
click at [767, 374] on icon at bounding box center [768, 368] width 13 height 13
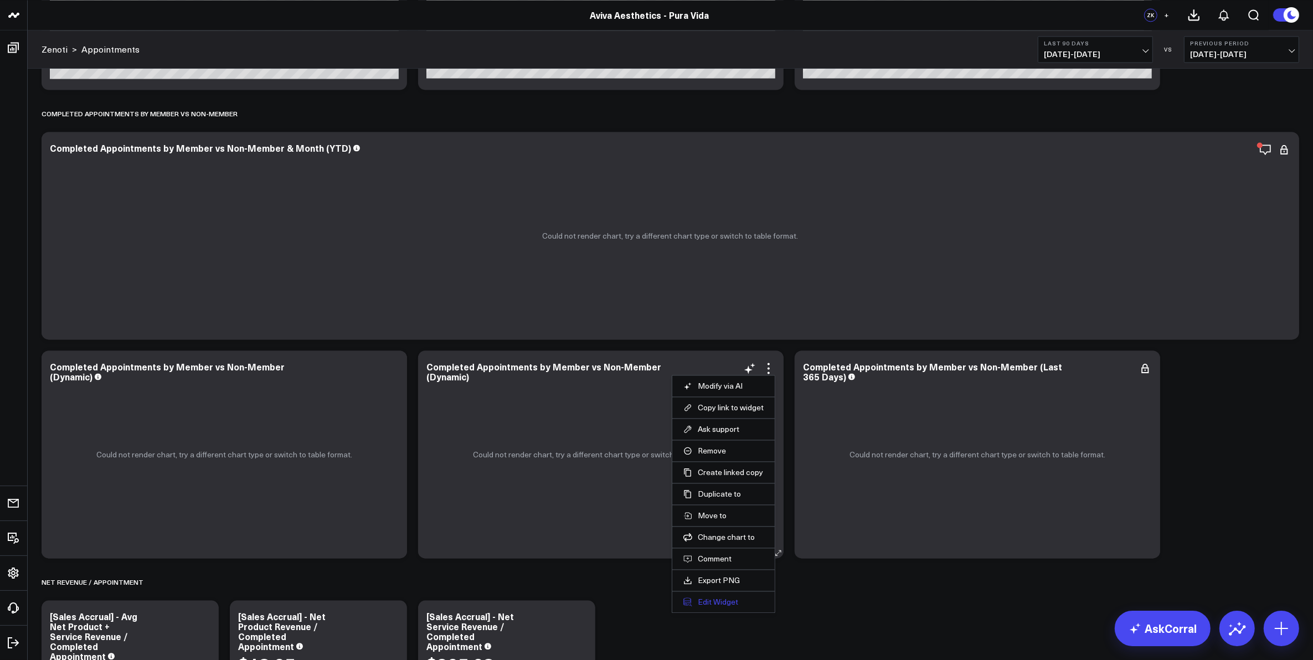
click at [715, 602] on button "Edit Widget" at bounding box center [723, 602] width 80 height 10
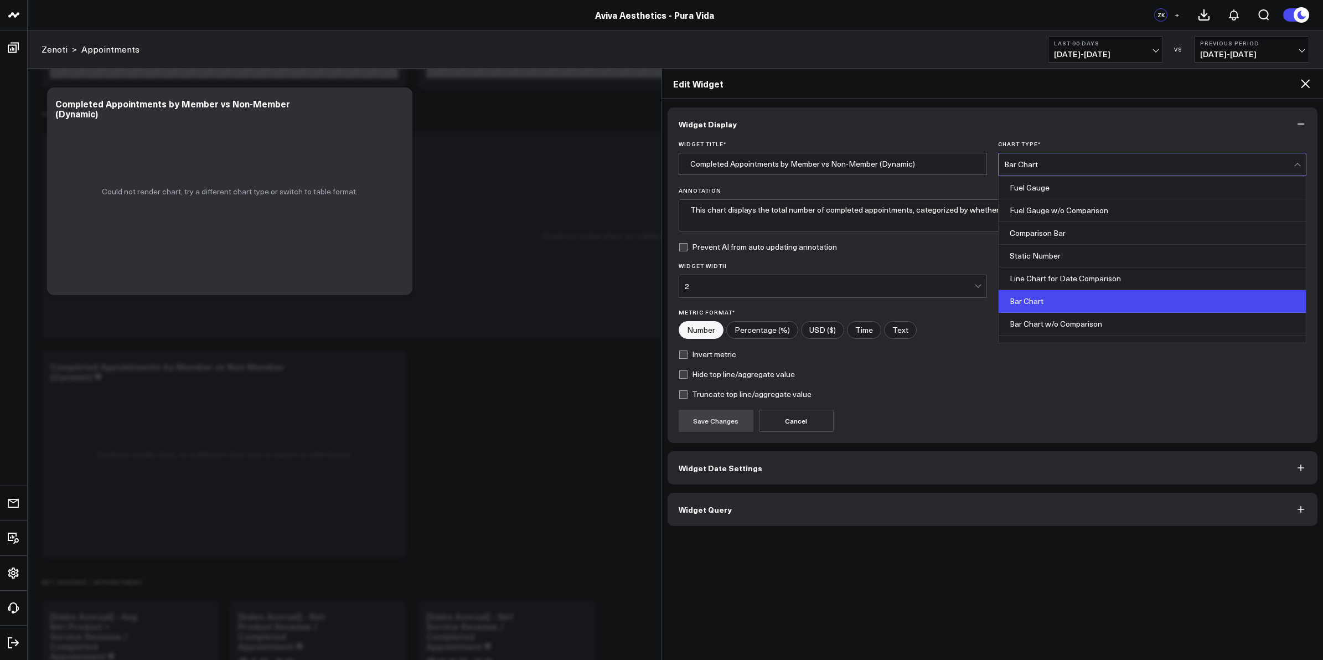
click at [1296, 164] on div at bounding box center [1298, 166] width 6 height 6
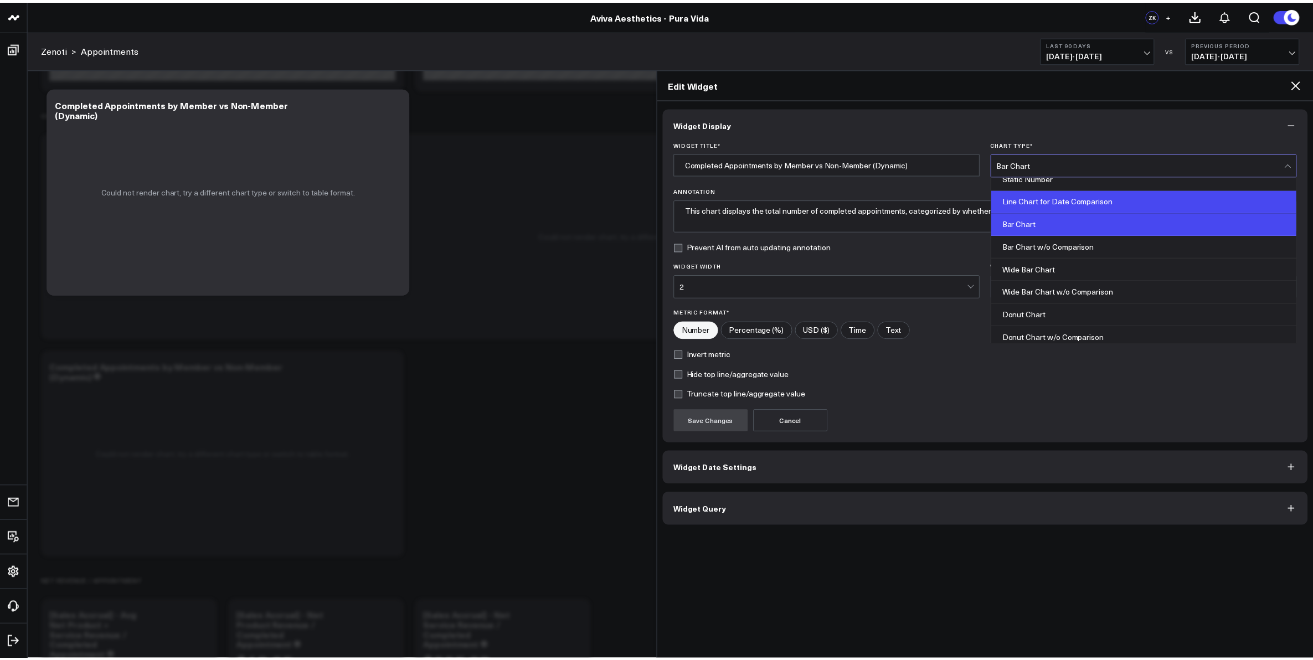
scroll to position [138, 0]
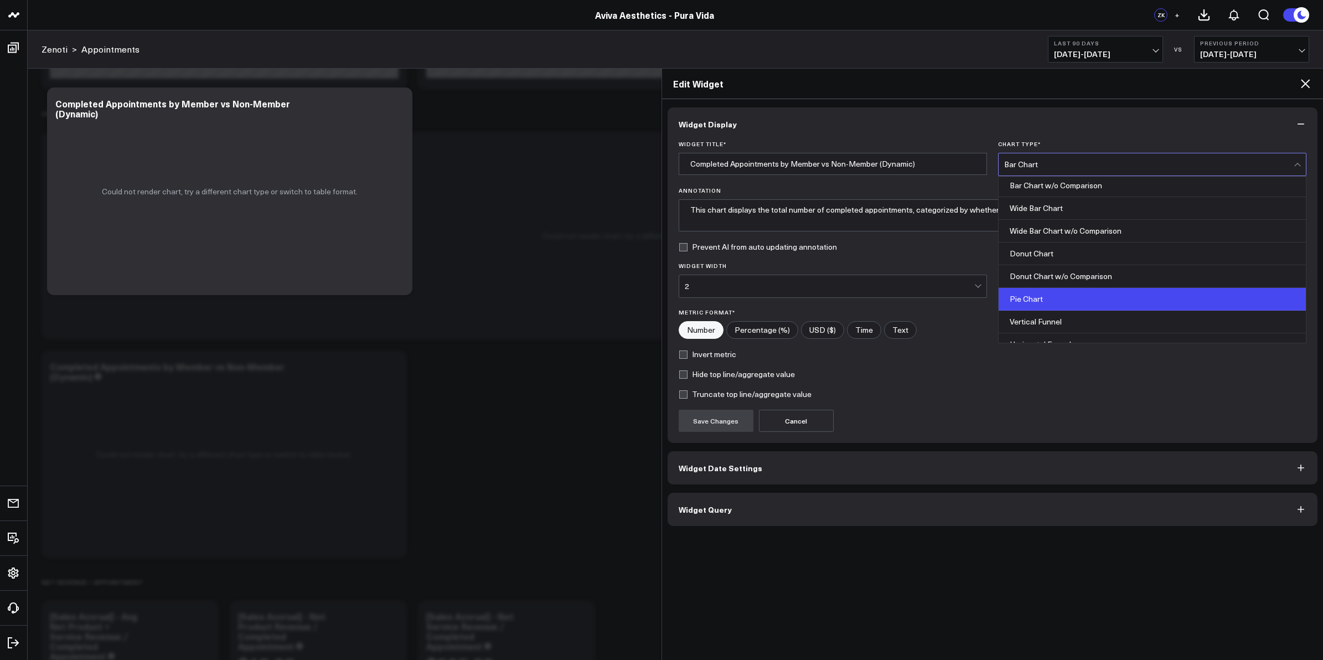
click at [1109, 305] on div "Pie Chart" at bounding box center [1152, 299] width 307 height 23
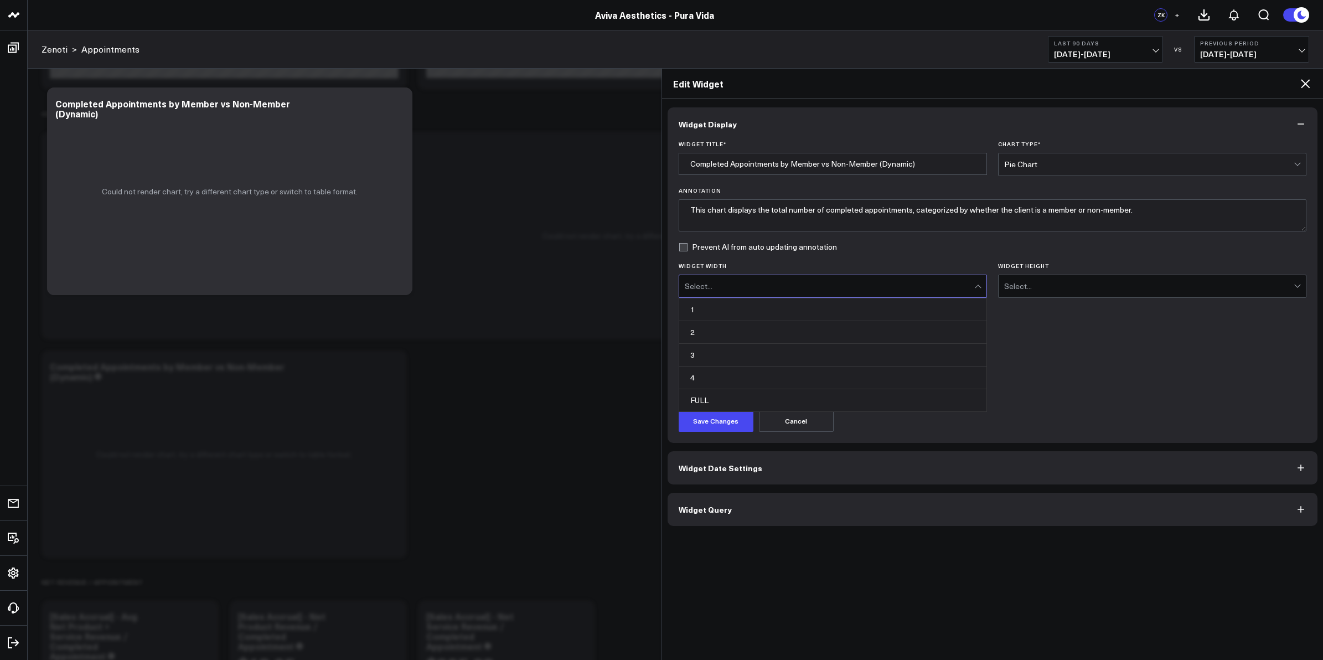
click at [914, 286] on div "Select..." at bounding box center [830, 286] width 290 height 9
click at [903, 331] on div "2" at bounding box center [832, 332] width 307 height 23
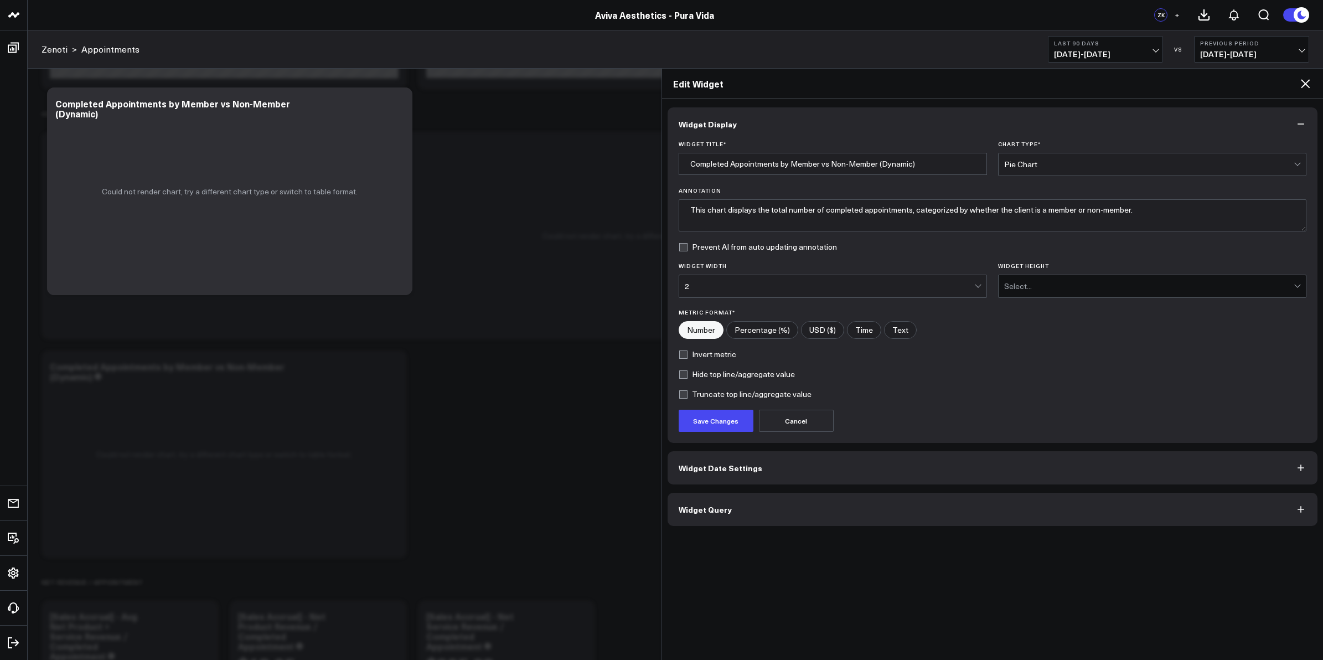
click at [1071, 281] on div "Select..." at bounding box center [1149, 286] width 290 height 22
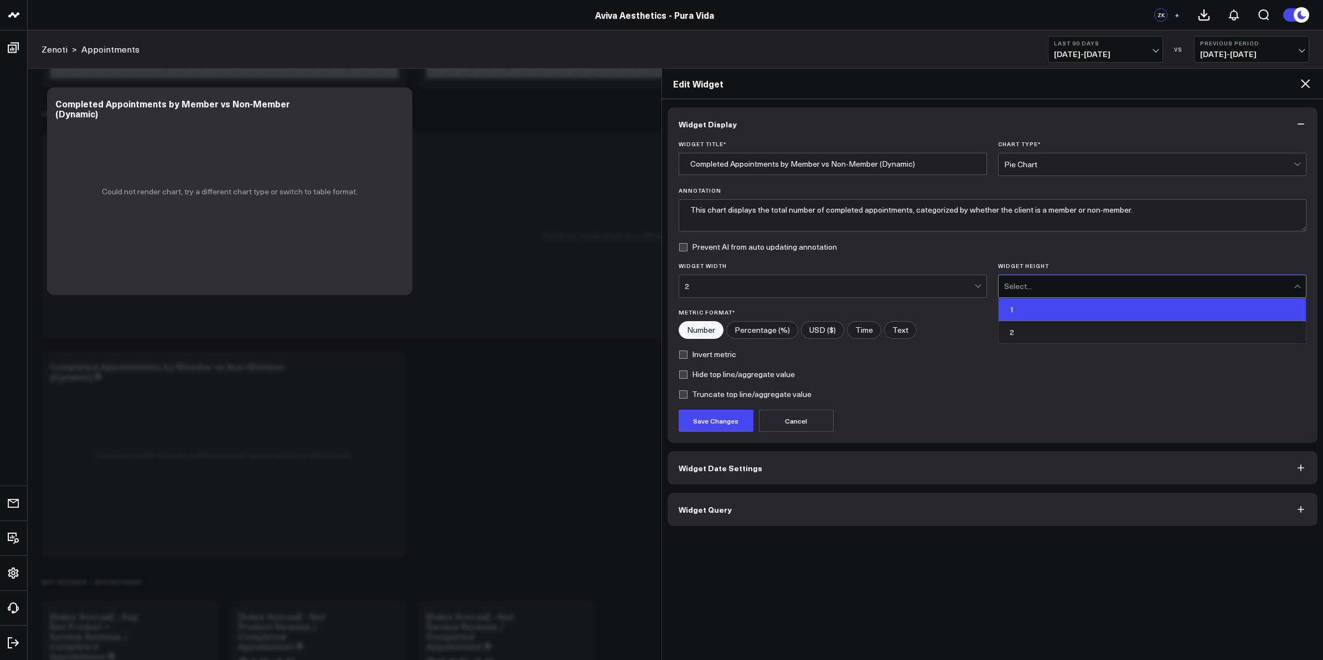
click at [1066, 306] on div "1" at bounding box center [1152, 309] width 307 height 23
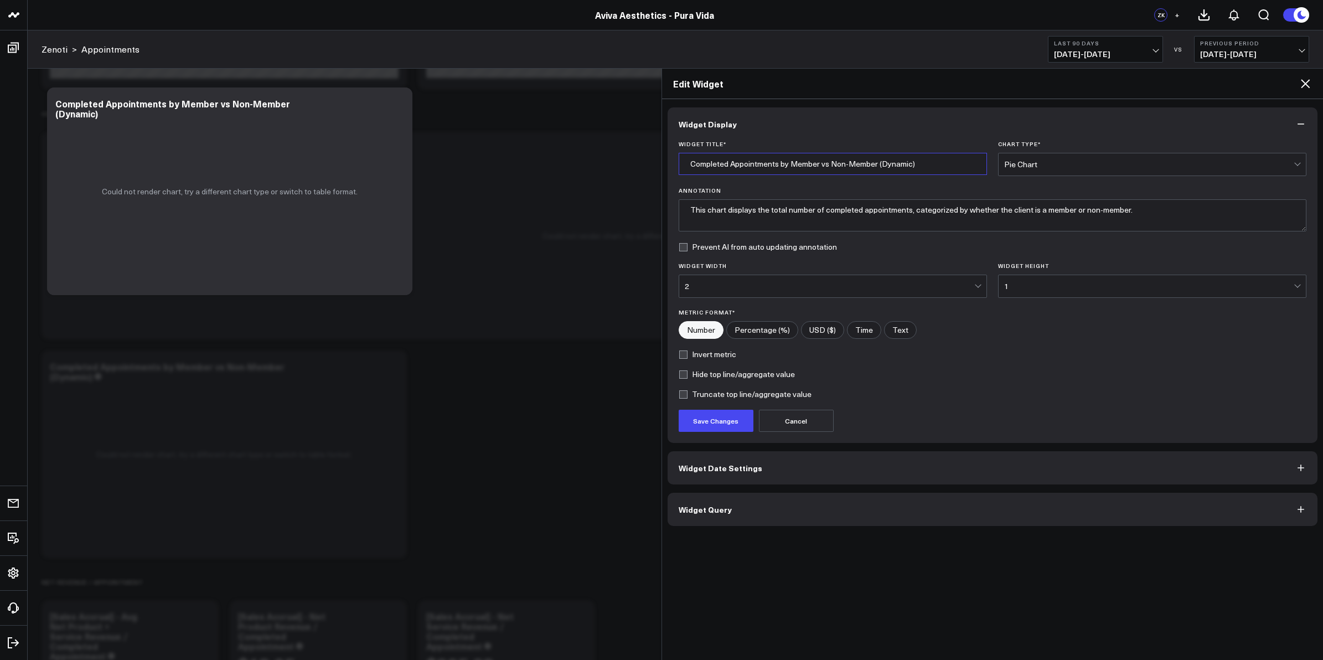
click at [928, 163] on input "Completed Appointments by Member vs Non-Member (Dynamic)" at bounding box center [833, 164] width 308 height 22
type input "Completed Appointments by Member vs Non-Member (Dynamic) - [PERSON_NAME]"
click at [719, 424] on button "Save Changes" at bounding box center [716, 421] width 75 height 22
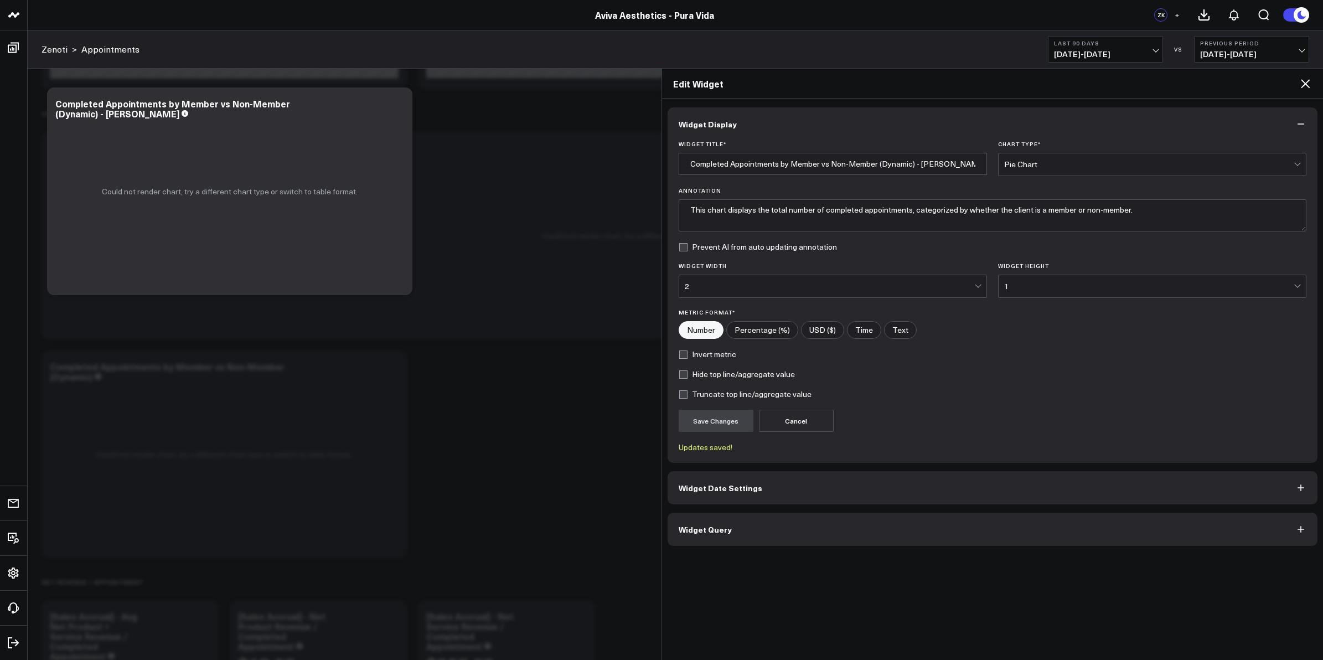
click at [782, 492] on button "Widget Date Settings" at bounding box center [993, 487] width 651 height 33
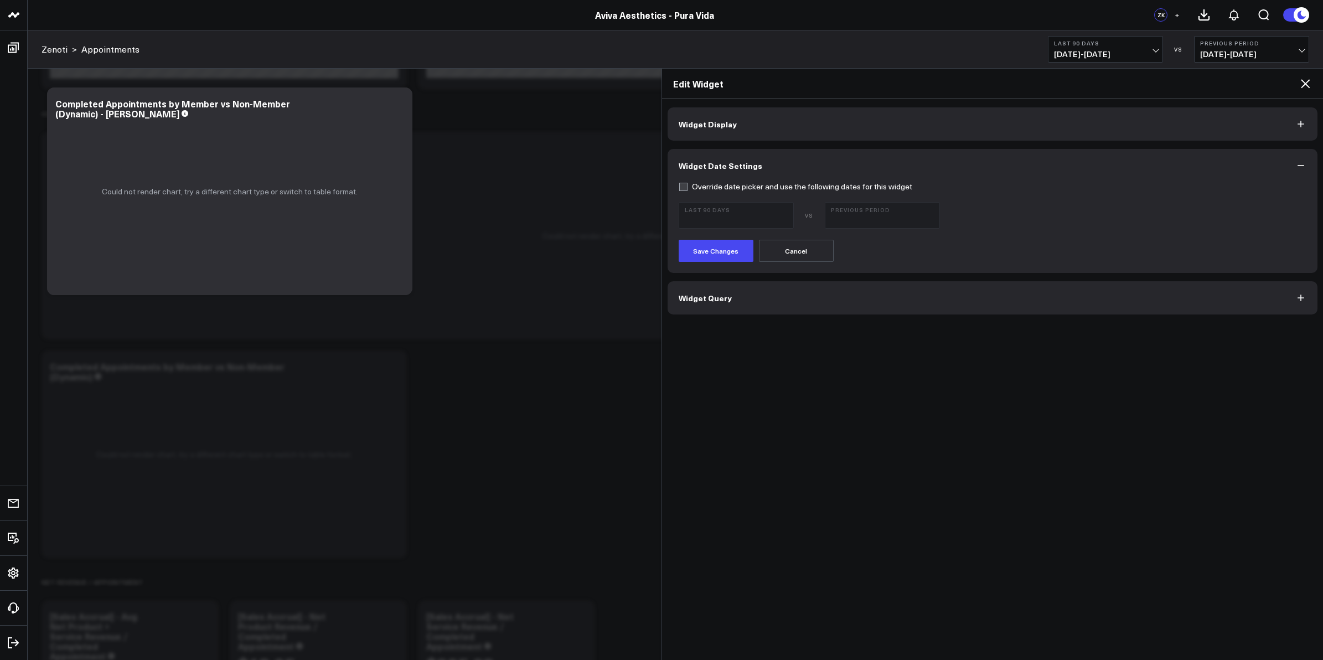
click at [1305, 86] on icon at bounding box center [1305, 83] width 13 height 13
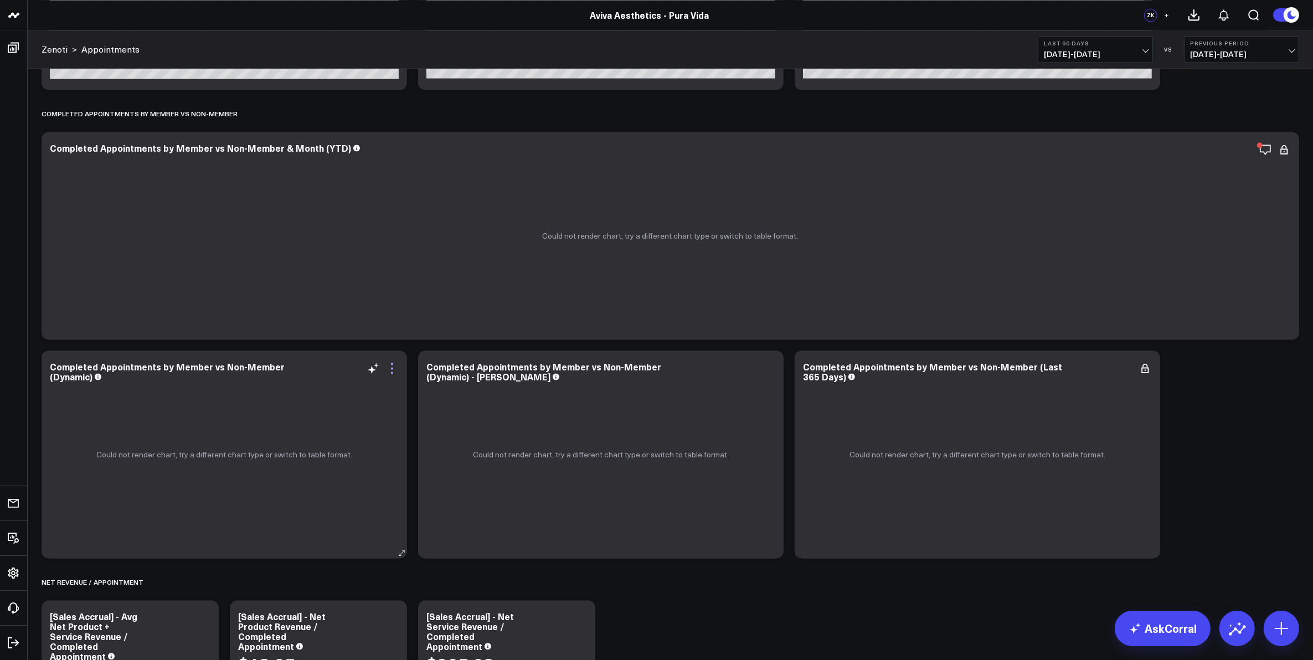
click at [391, 371] on icon at bounding box center [391, 368] width 13 height 13
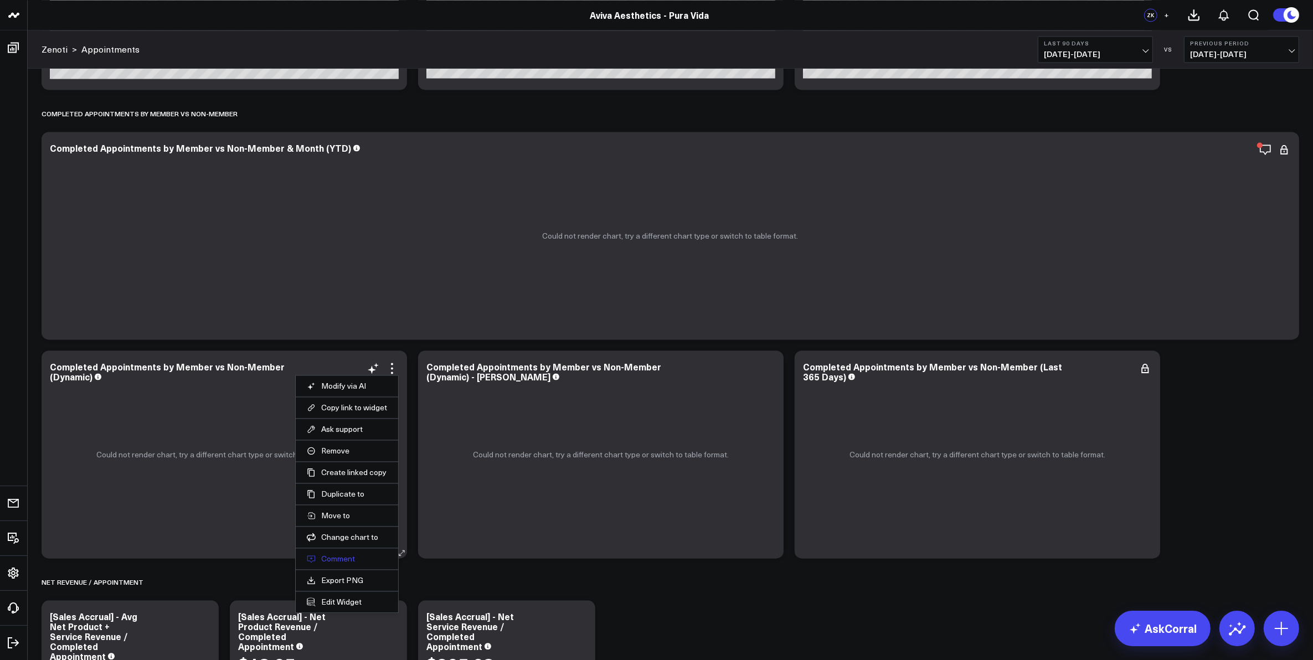
click at [342, 560] on button "Comment" at bounding box center [347, 559] width 80 height 10
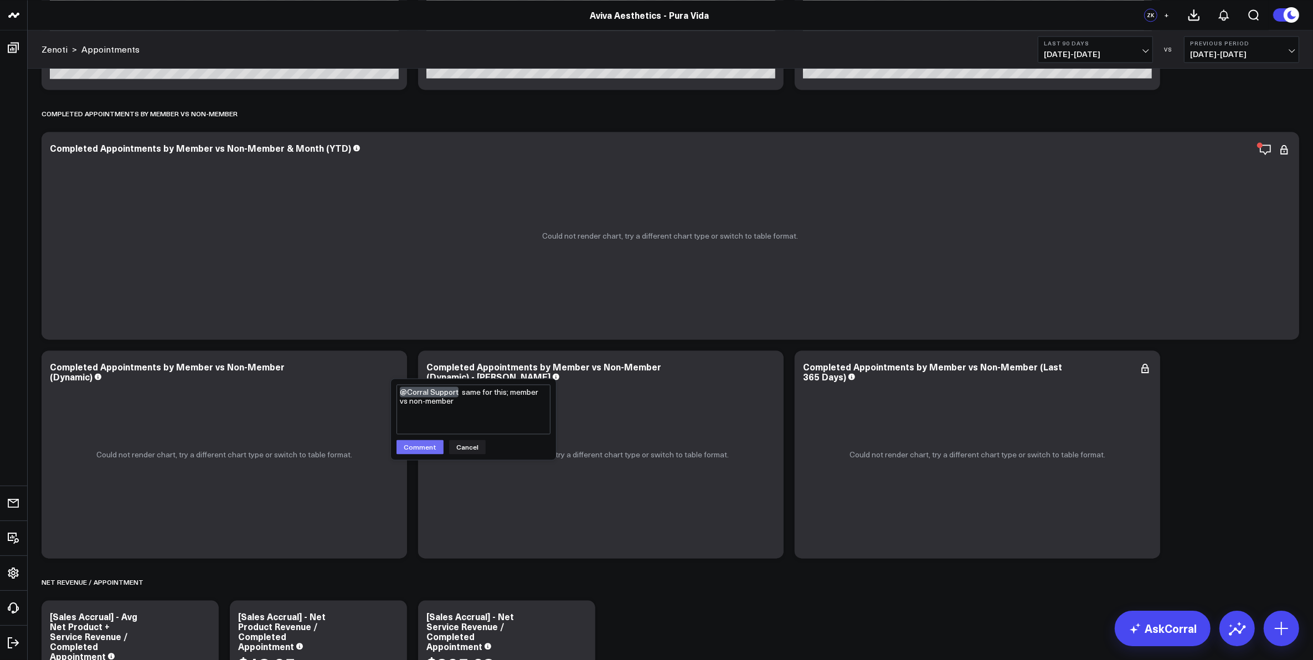
type textarea "@Corral Support same for this; member vs non-member"
click at [424, 446] on button "Comment" at bounding box center [419, 447] width 47 height 14
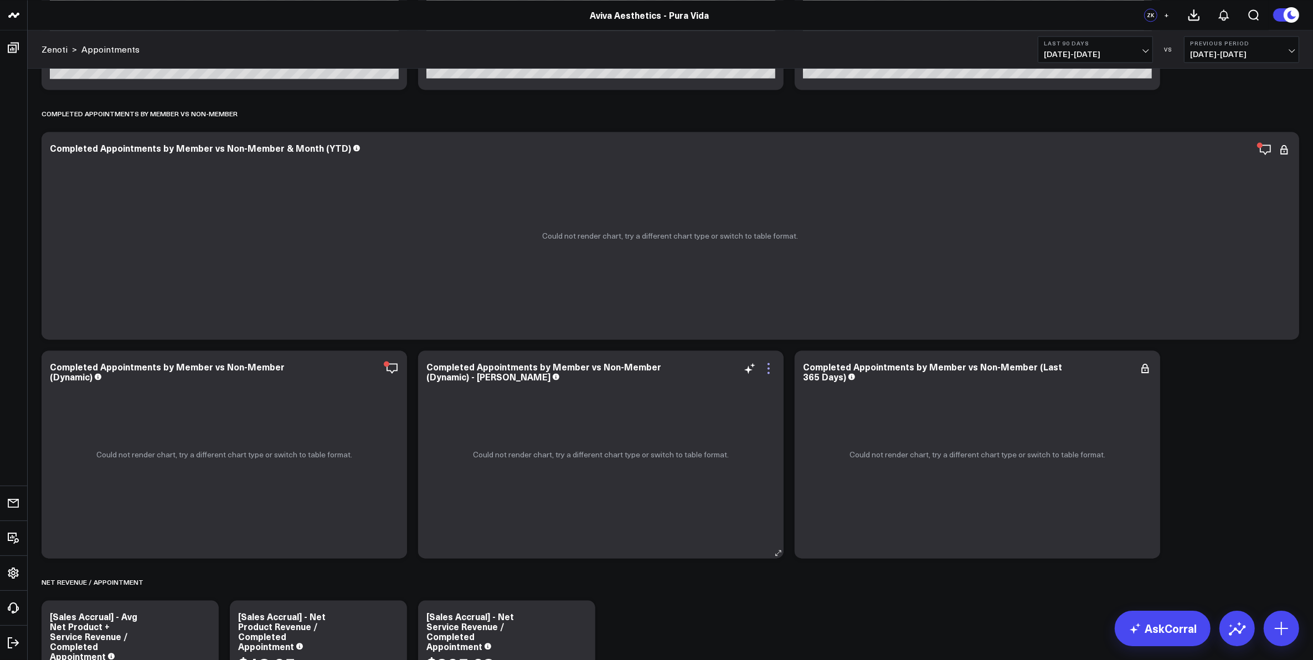
click at [765, 367] on icon at bounding box center [768, 368] width 13 height 13
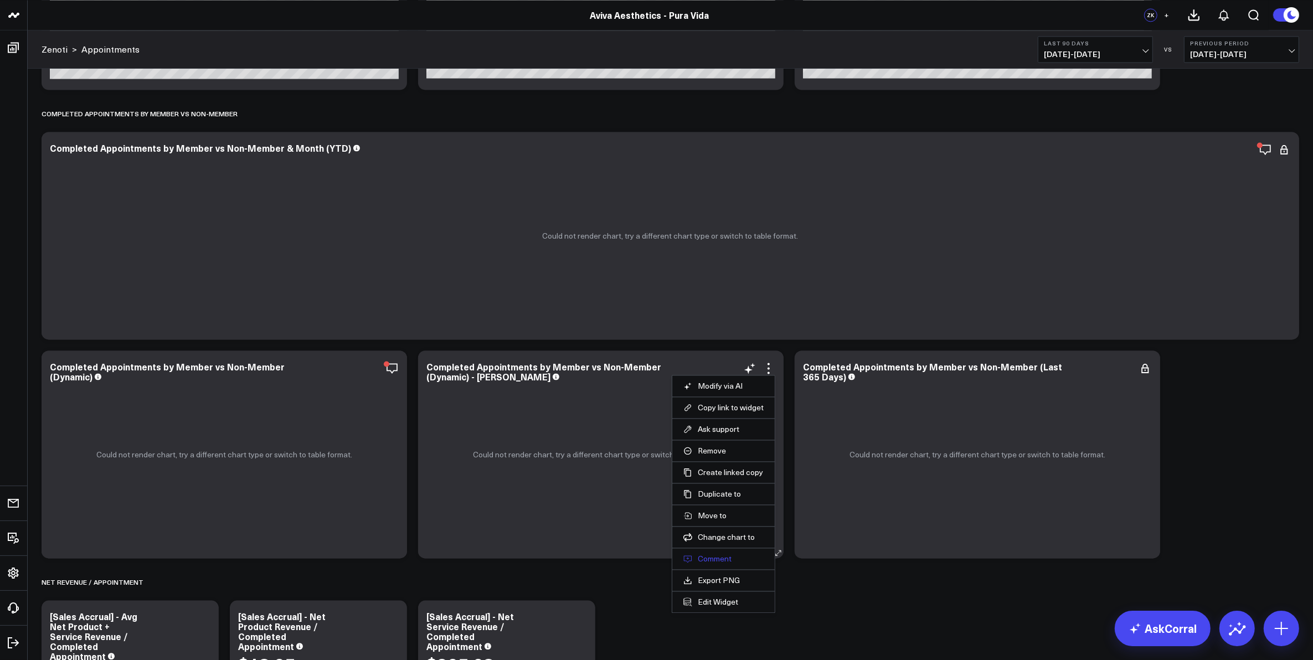
click at [718, 559] on button "Comment" at bounding box center [723, 559] width 80 height 10
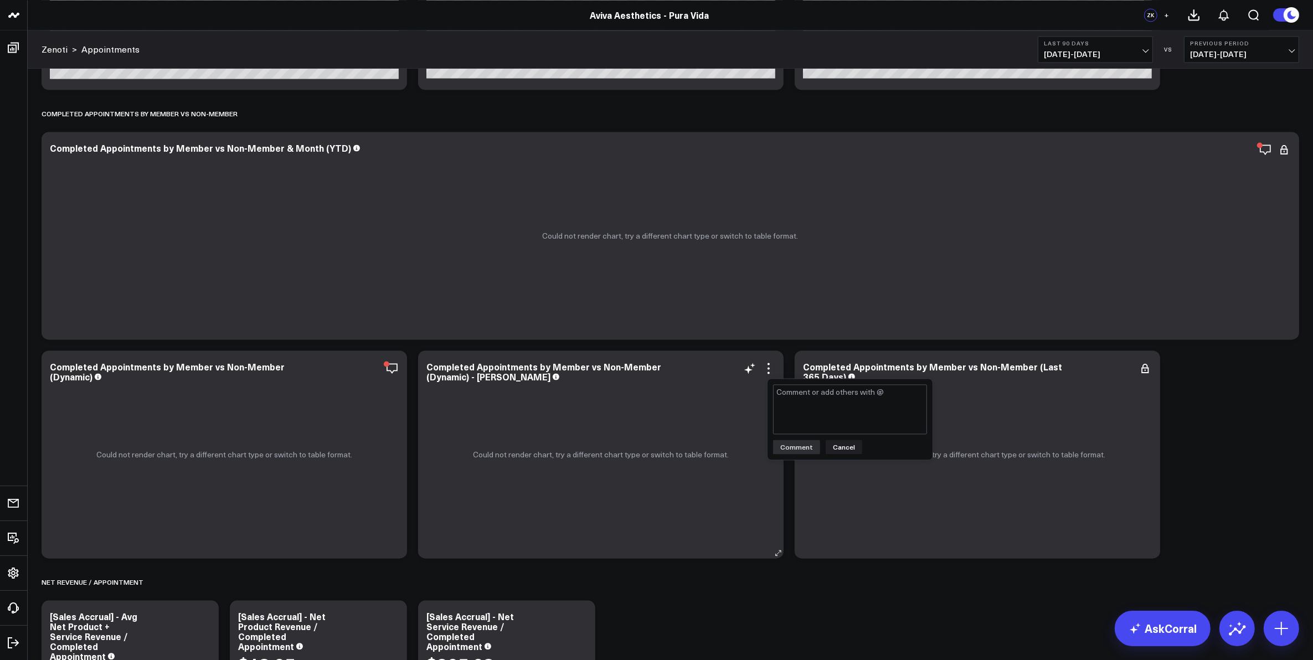
type textarea "@Corral Support same for this; member vs non-member"
click at [801, 451] on button "Comment" at bounding box center [796, 447] width 47 height 14
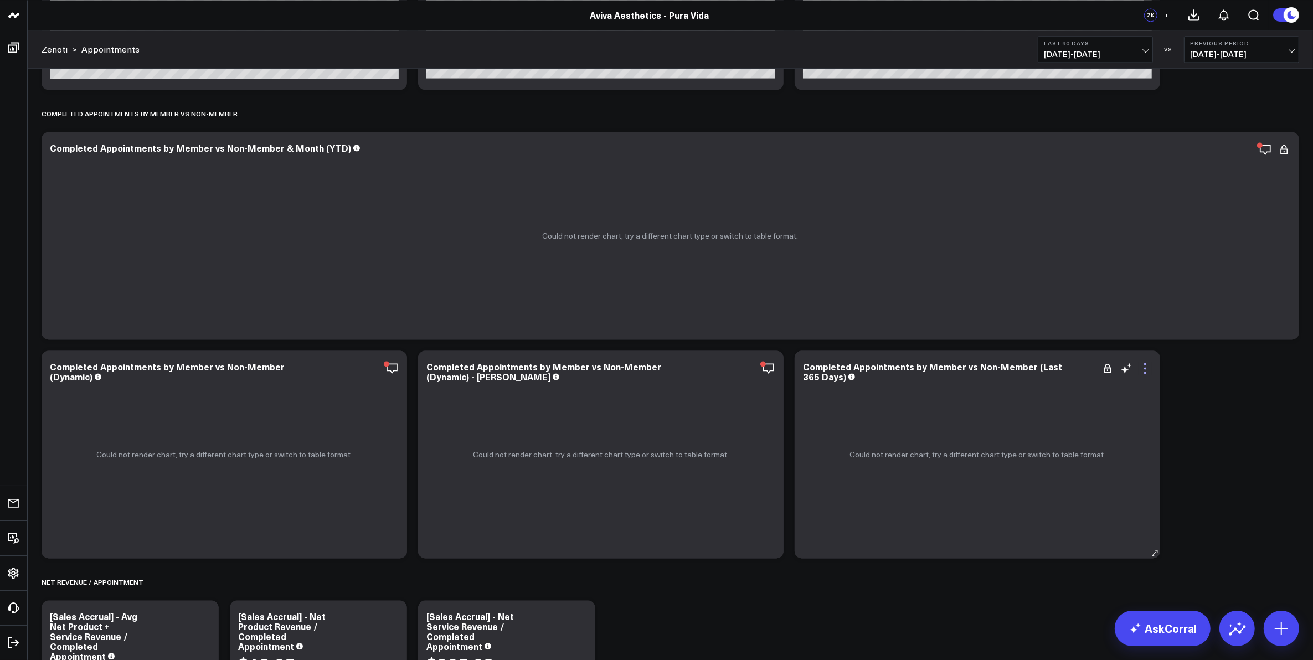
click at [1145, 372] on icon at bounding box center [1145, 373] width 2 height 2
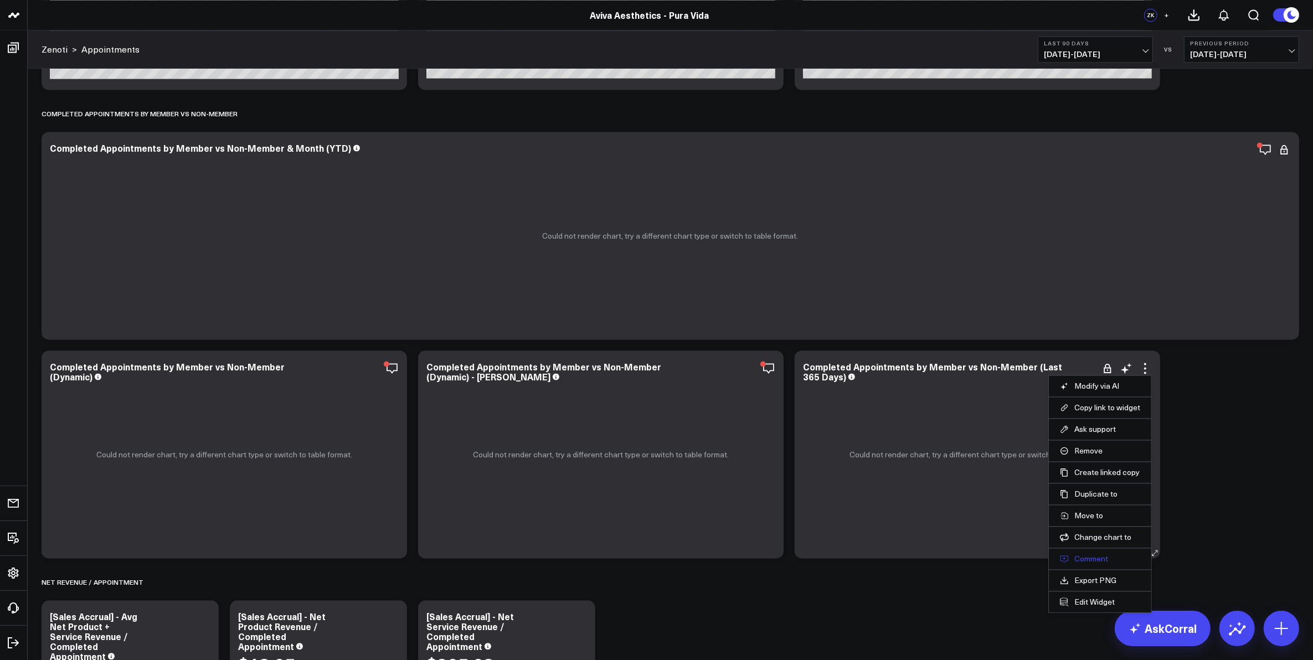
click at [1094, 560] on button "Comment" at bounding box center [1100, 559] width 80 height 10
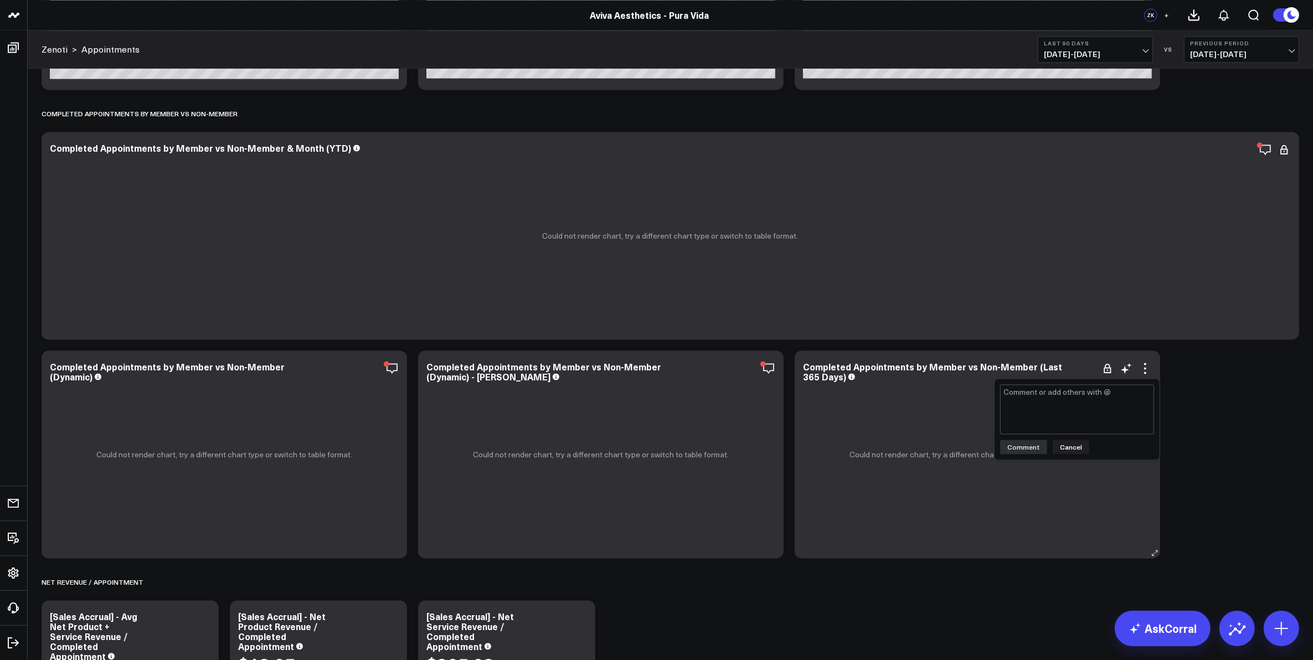
type textarea "@Corral Support same for this; member vs non-member"
click at [1035, 445] on button "Comment" at bounding box center [1023, 447] width 47 height 14
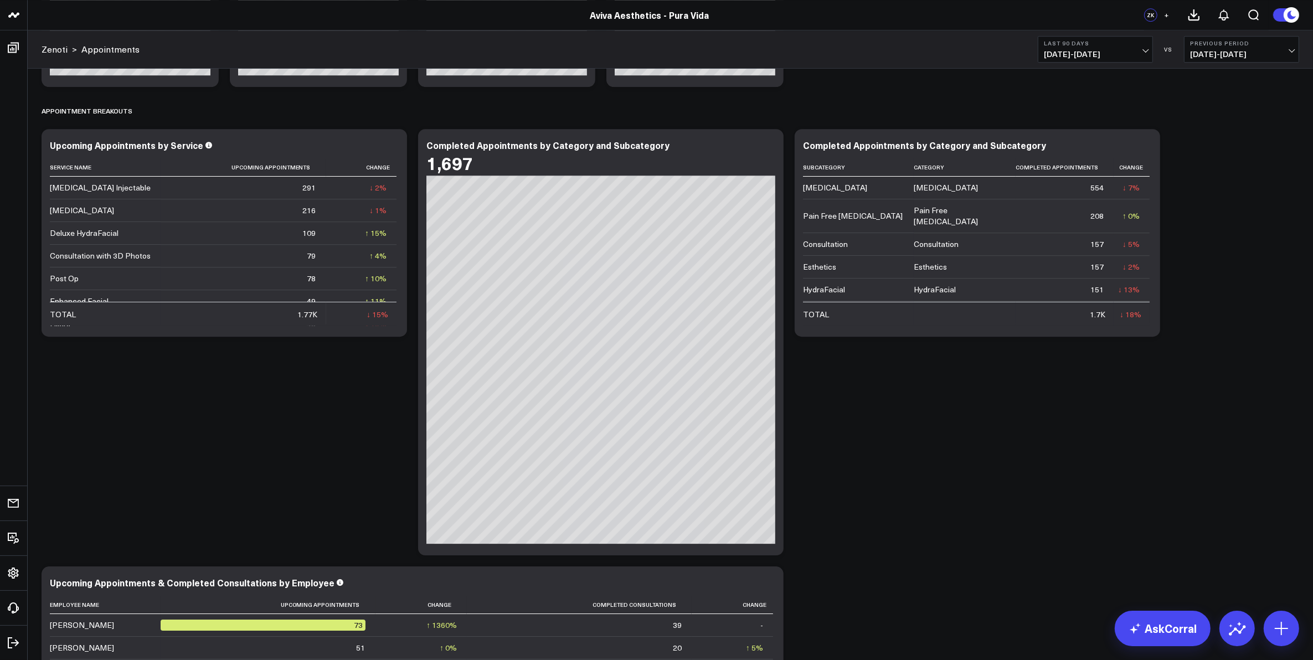
scroll to position [3878, 0]
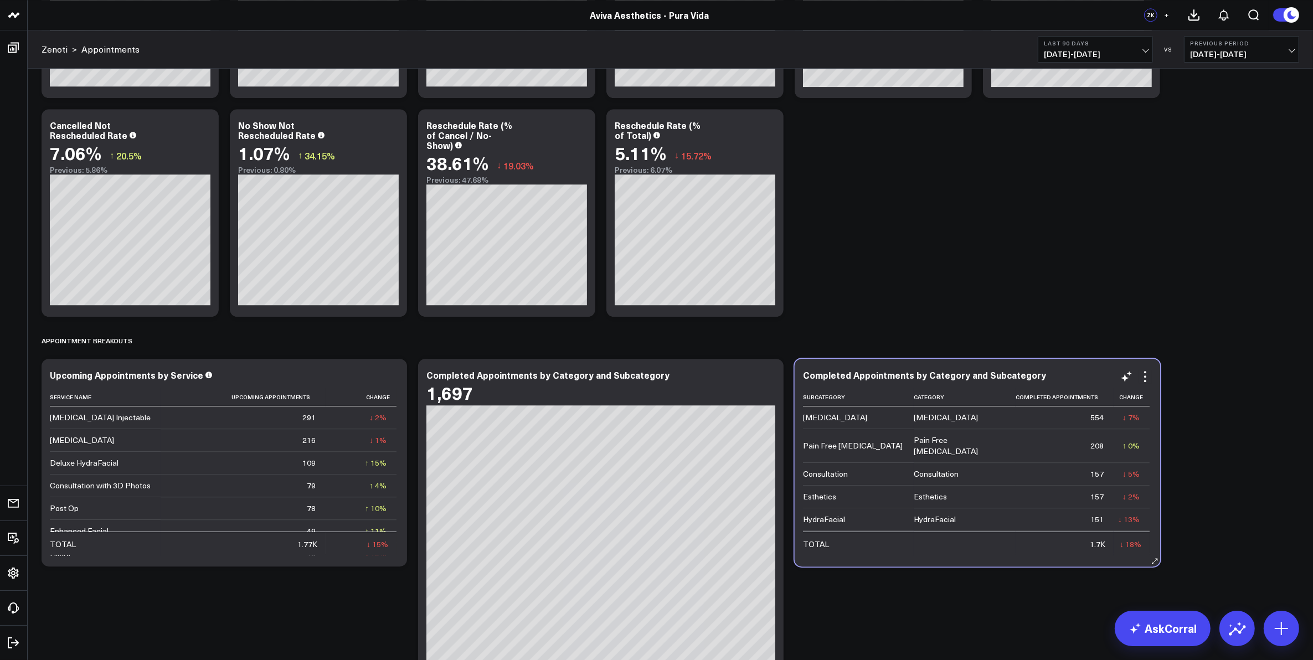
click at [1070, 371] on div "Completed Appointments by Category and Subcategory" at bounding box center [977, 375] width 349 height 10
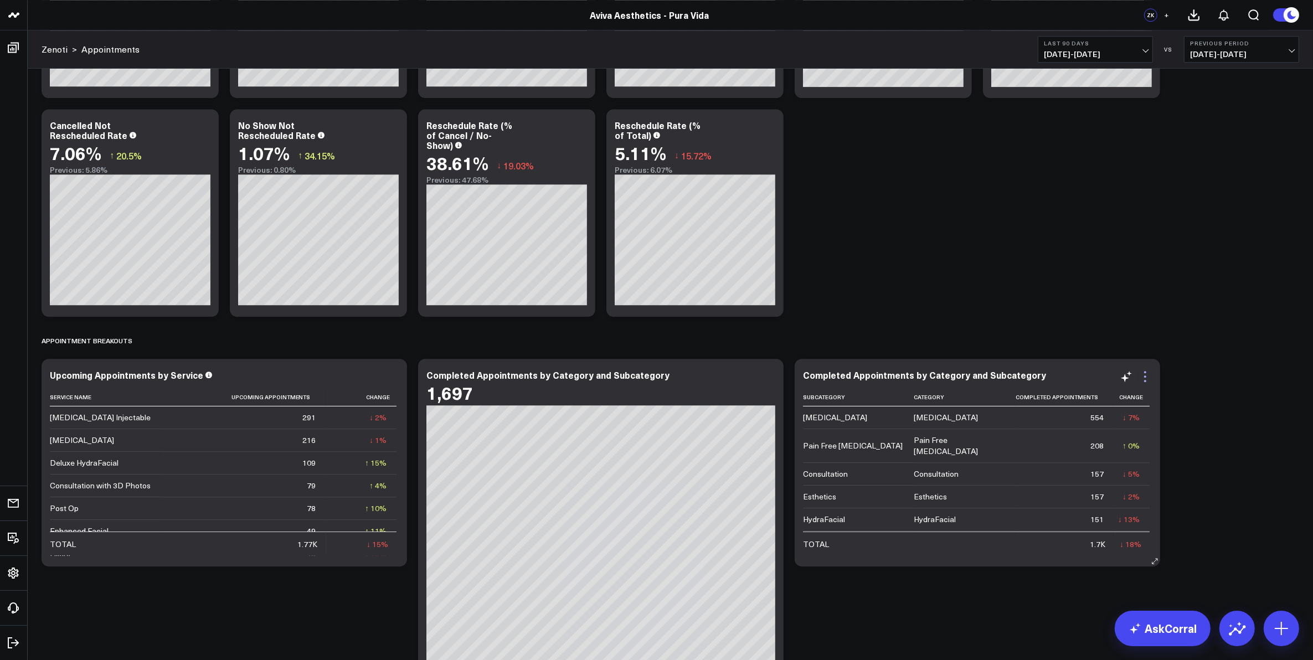
click at [1143, 375] on icon at bounding box center [1144, 376] width 13 height 13
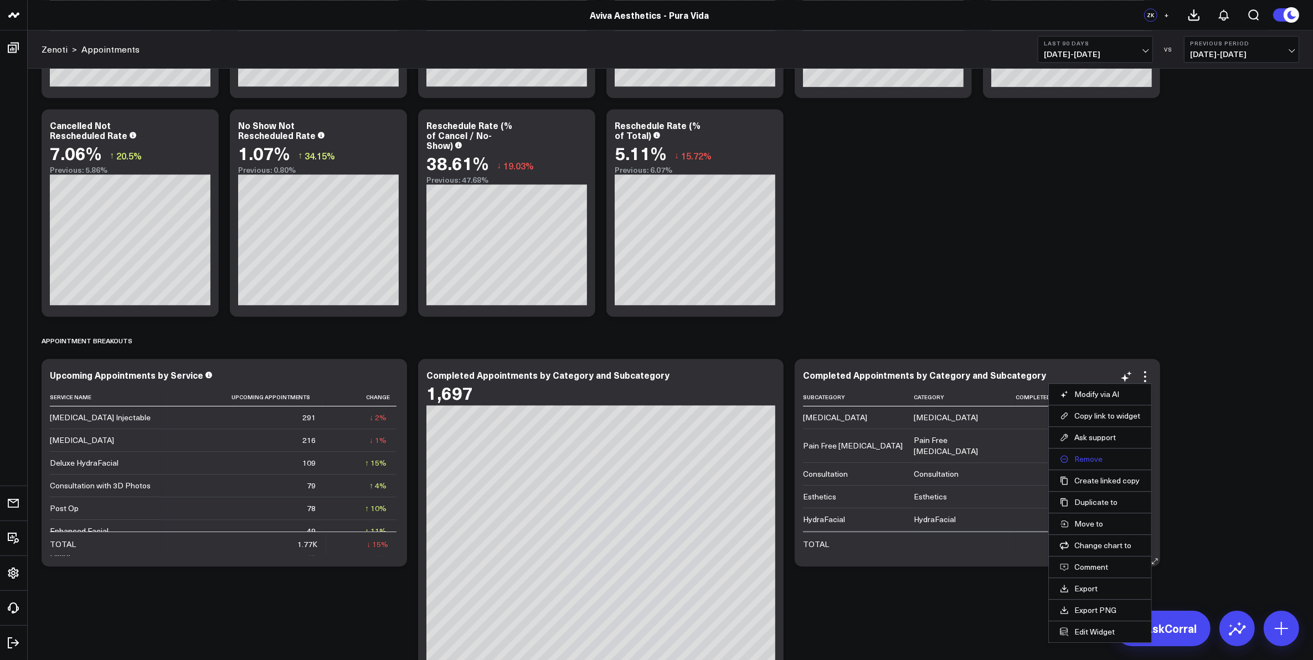
click at [1085, 457] on button "Remove" at bounding box center [1100, 459] width 80 height 10
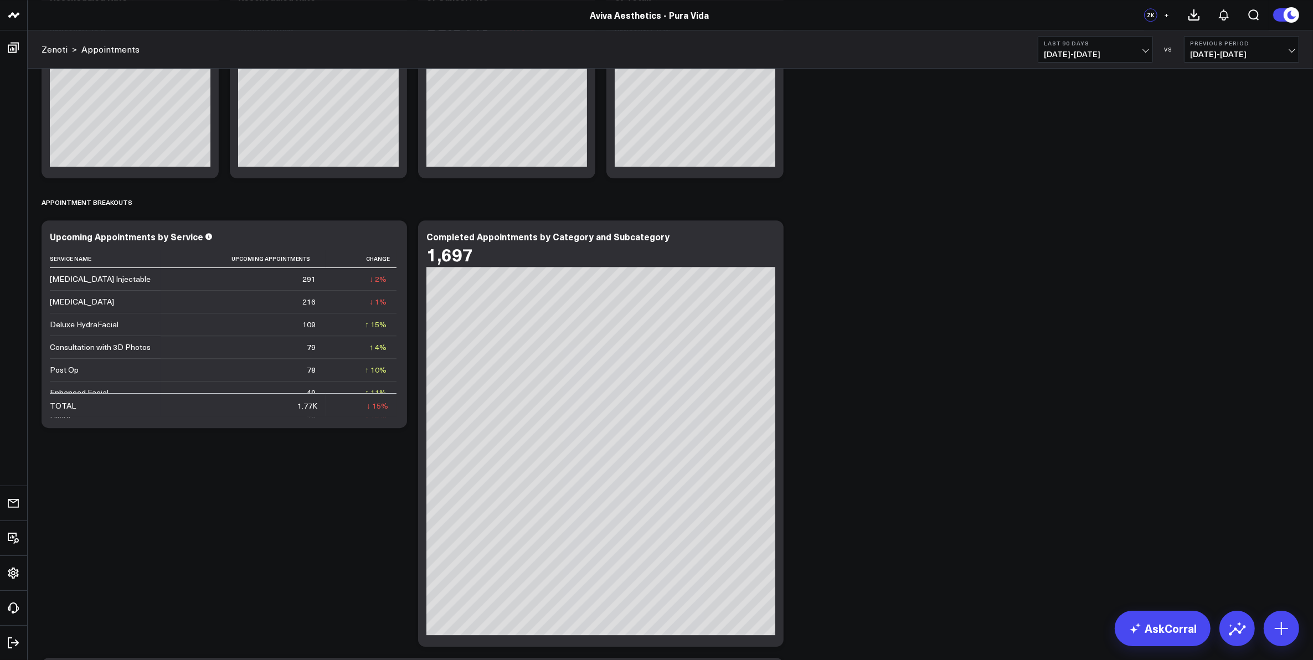
scroll to position [4085, 0]
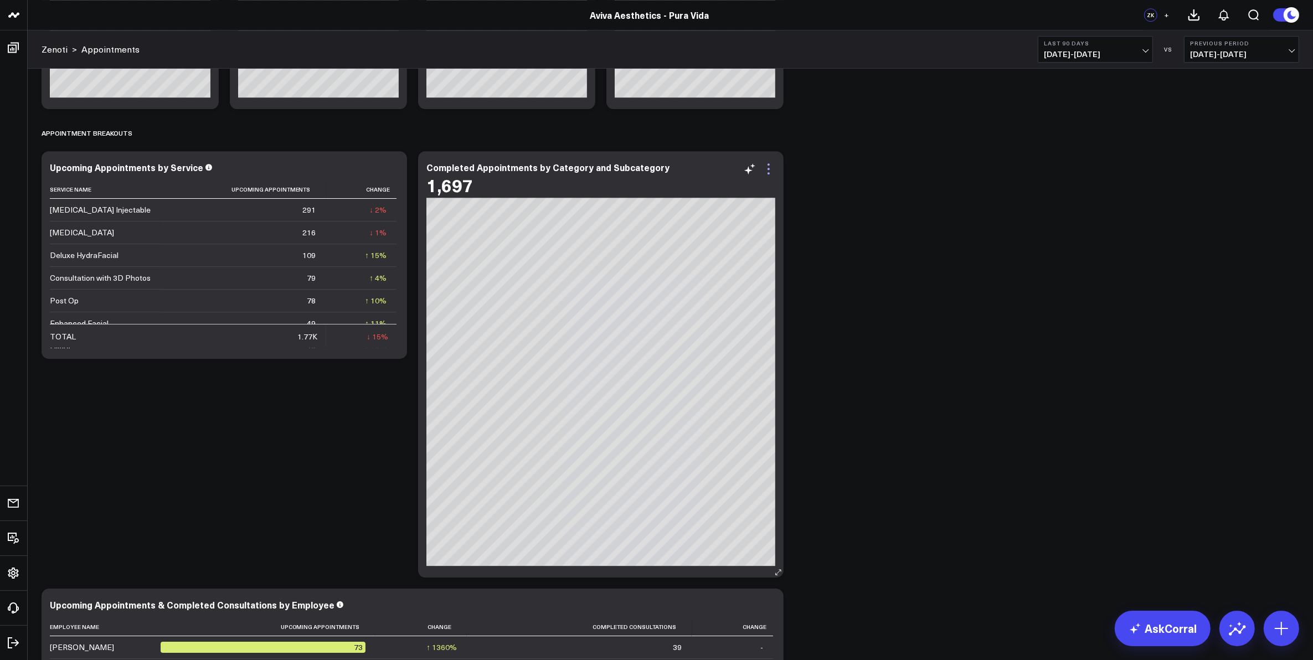
click at [768, 172] on icon at bounding box center [768, 173] width 2 height 2
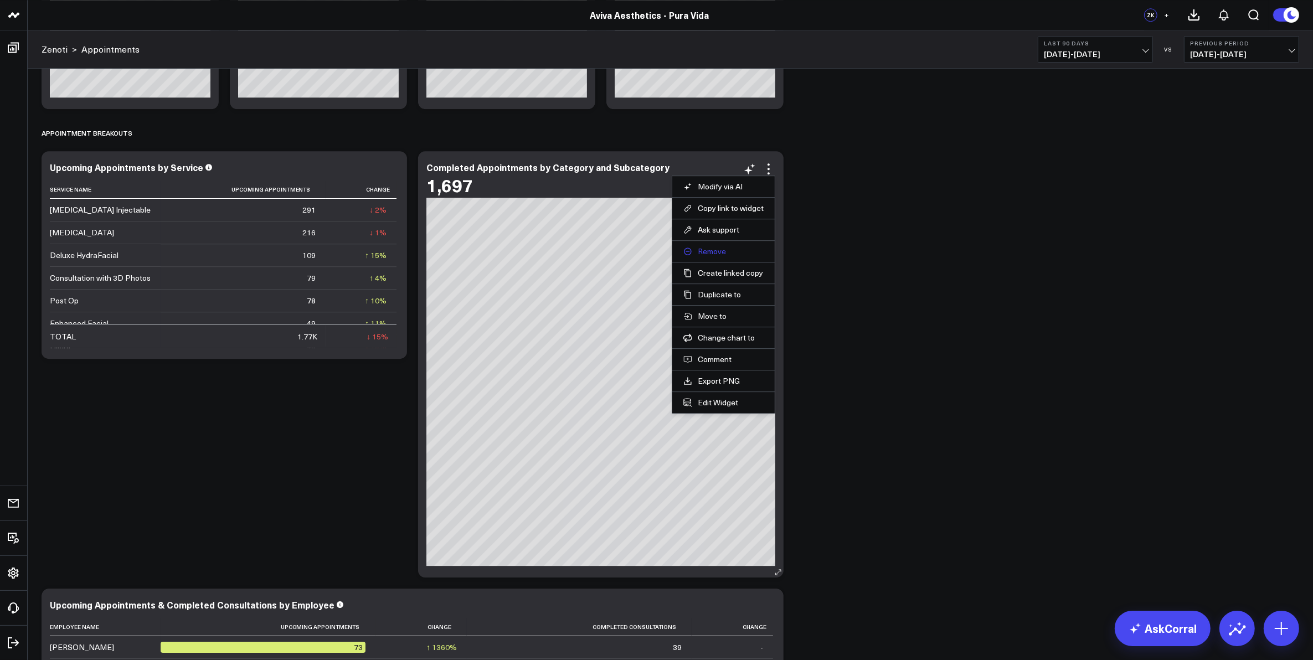
click at [715, 250] on button "Remove" at bounding box center [723, 251] width 80 height 10
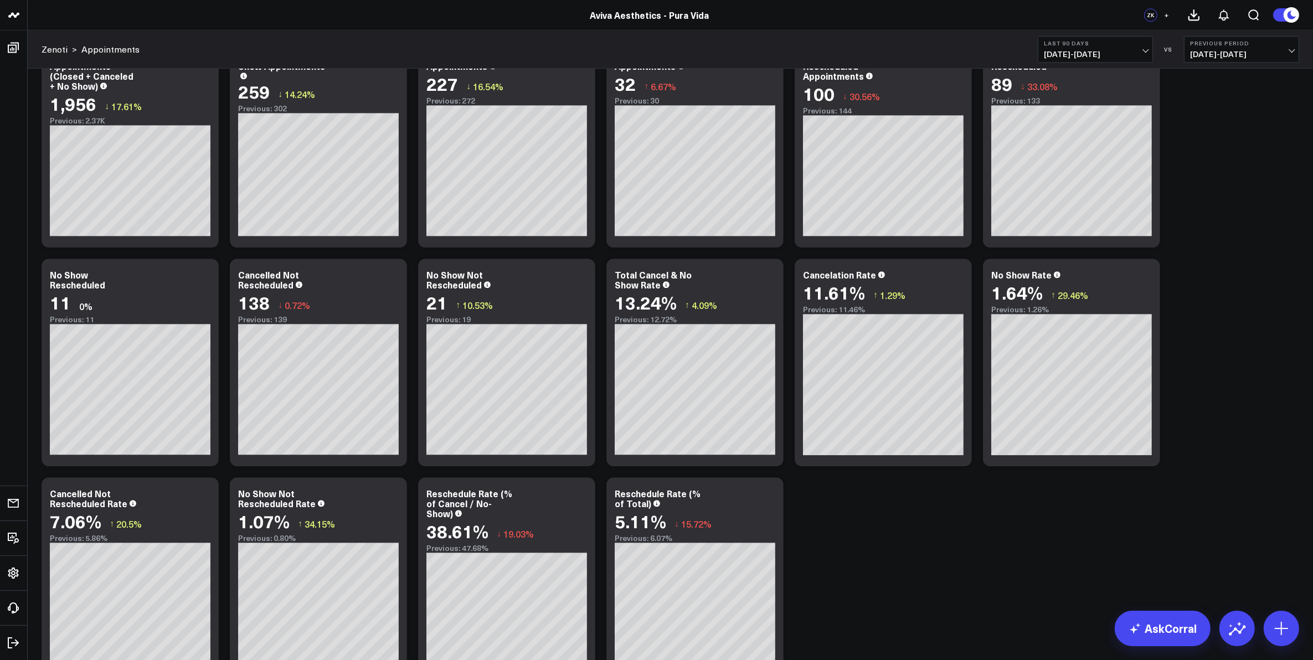
scroll to position [3856, 0]
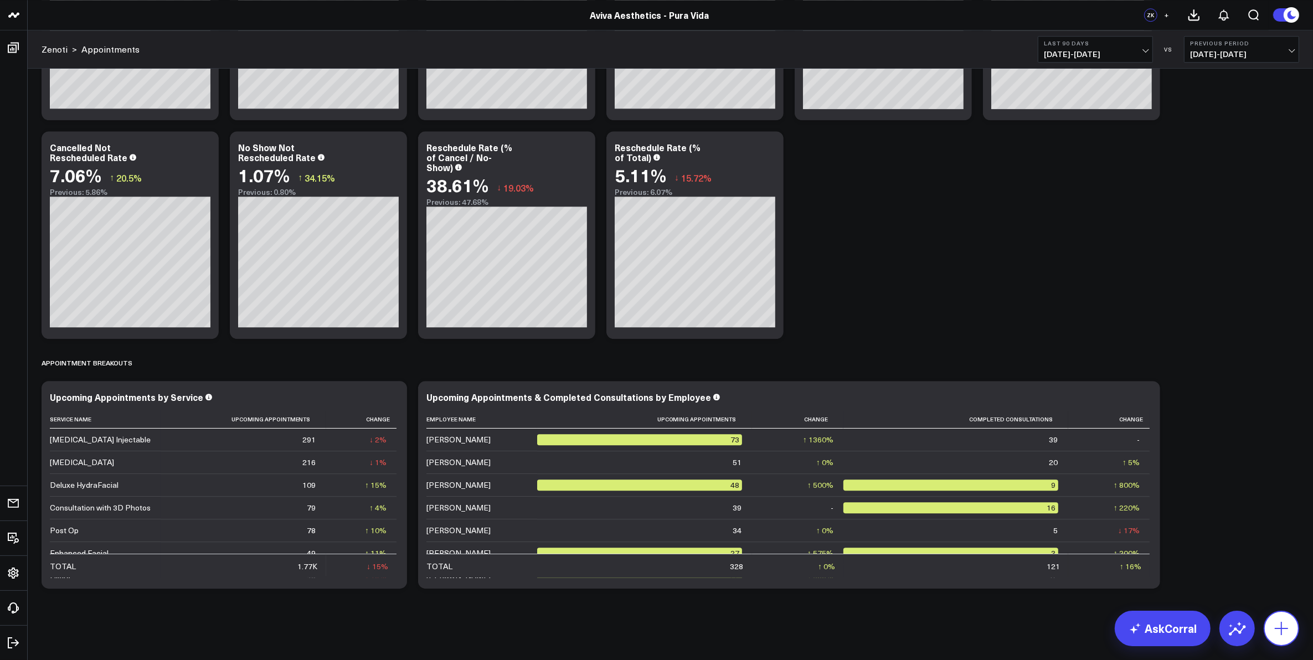
click at [1285, 627] on icon at bounding box center [1281, 629] width 18 height 18
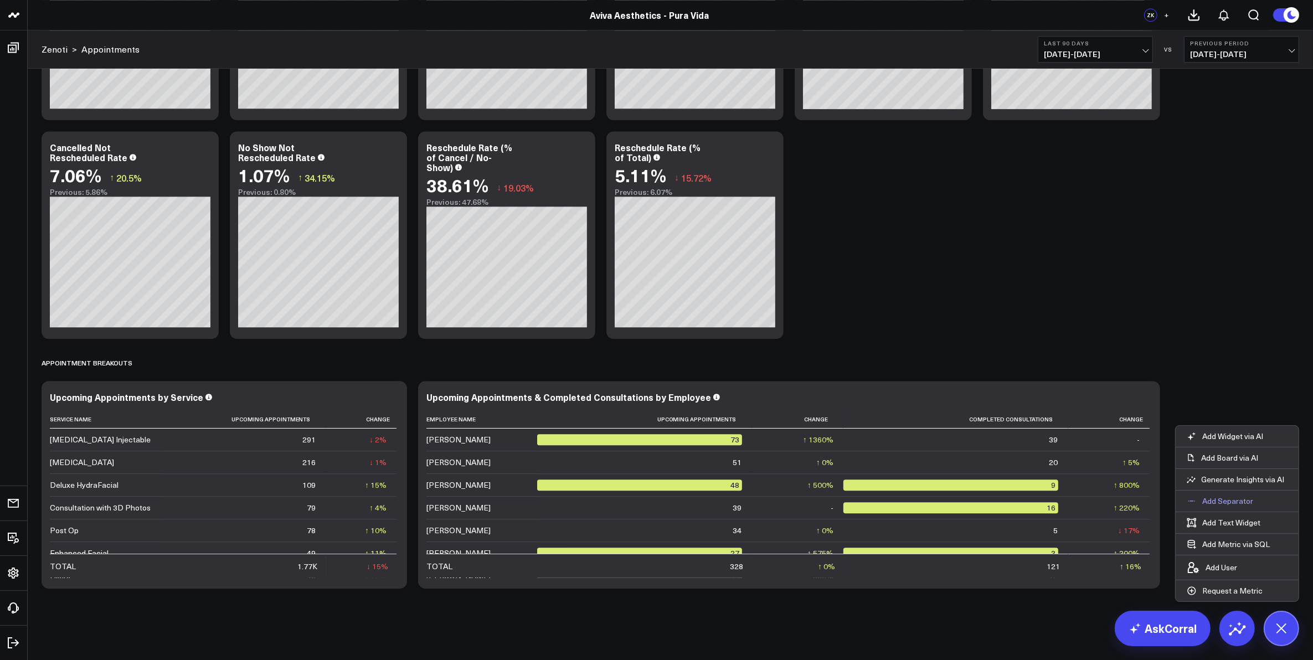
click at [1233, 502] on p "Add Separator" at bounding box center [1227, 501] width 51 height 10
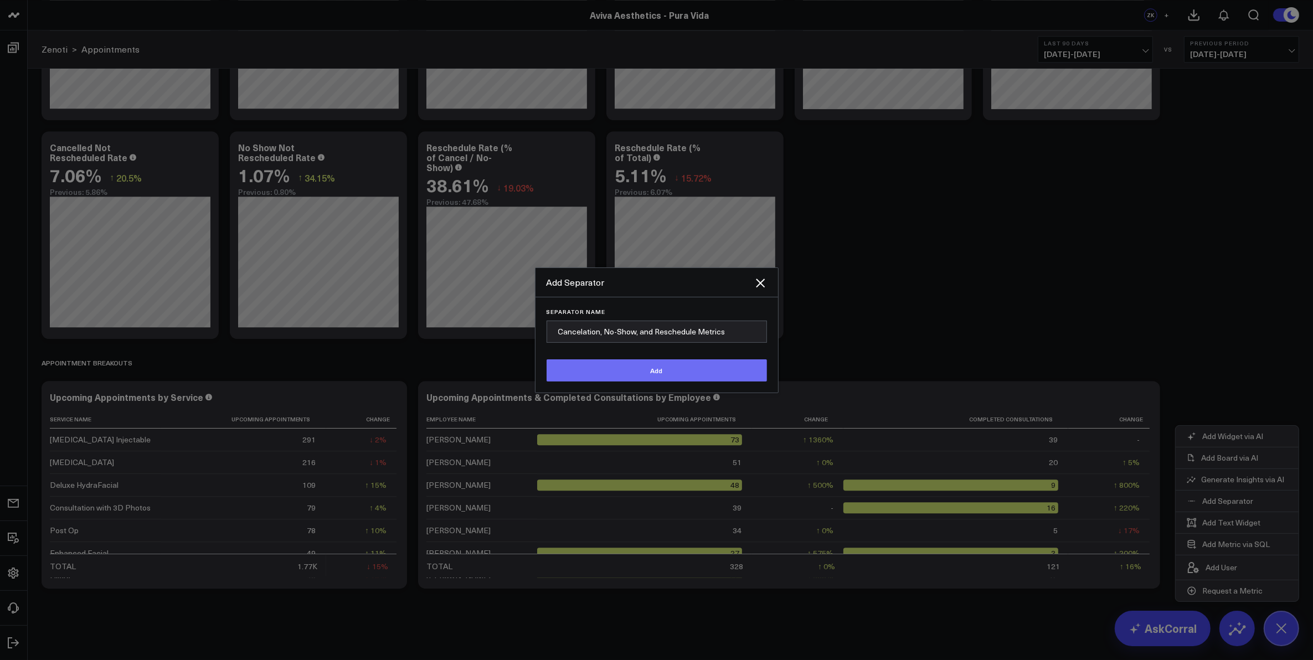
type input "Cancelation, No-Show, and Reschedule Metrics"
click at [617, 378] on button "Add" at bounding box center [657, 370] width 220 height 22
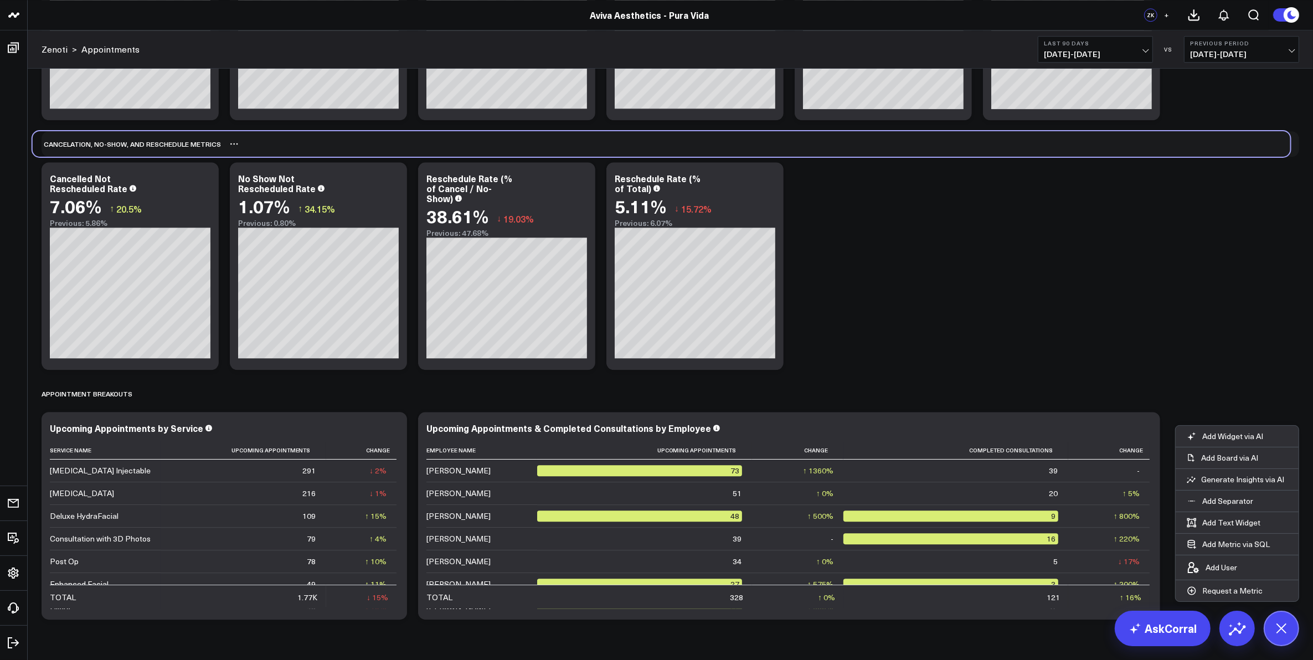
drag, startPoint x: 59, startPoint y: 615, endPoint x: 50, endPoint y: 146, distance: 469.1
click at [50, 146] on div "Cancelation, No-Show, and Reschedule Metrics" at bounding box center [127, 143] width 188 height 25
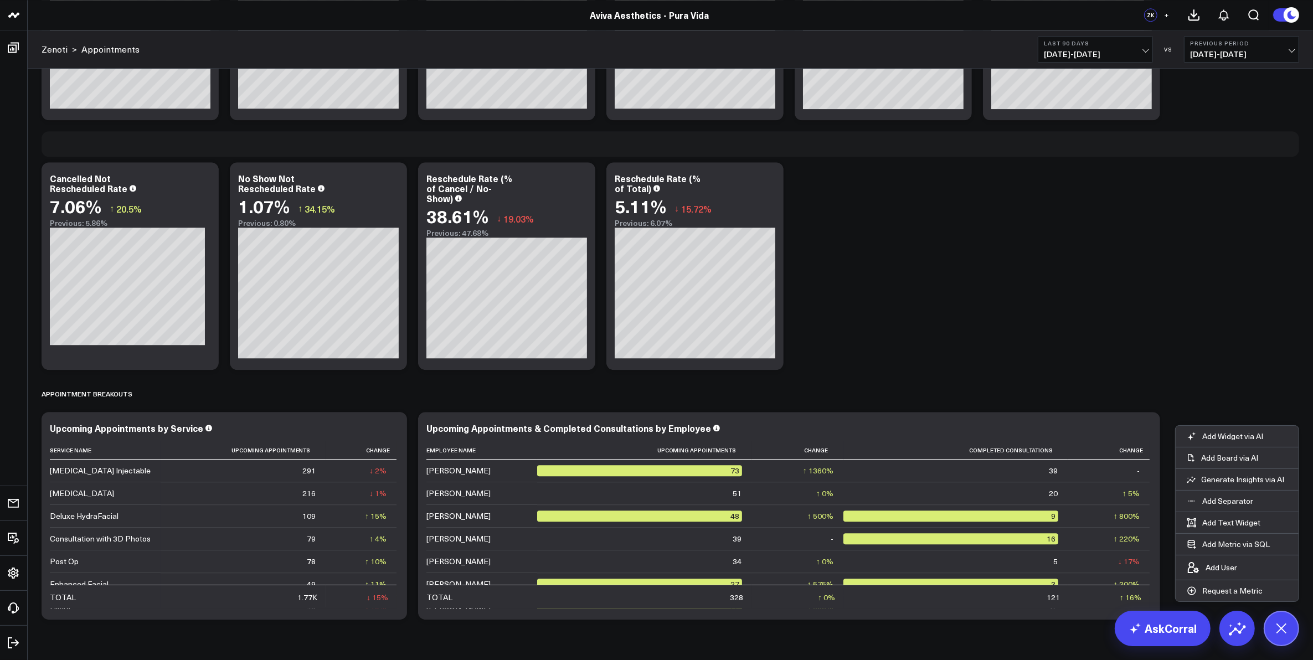
scroll to position [3371, 0]
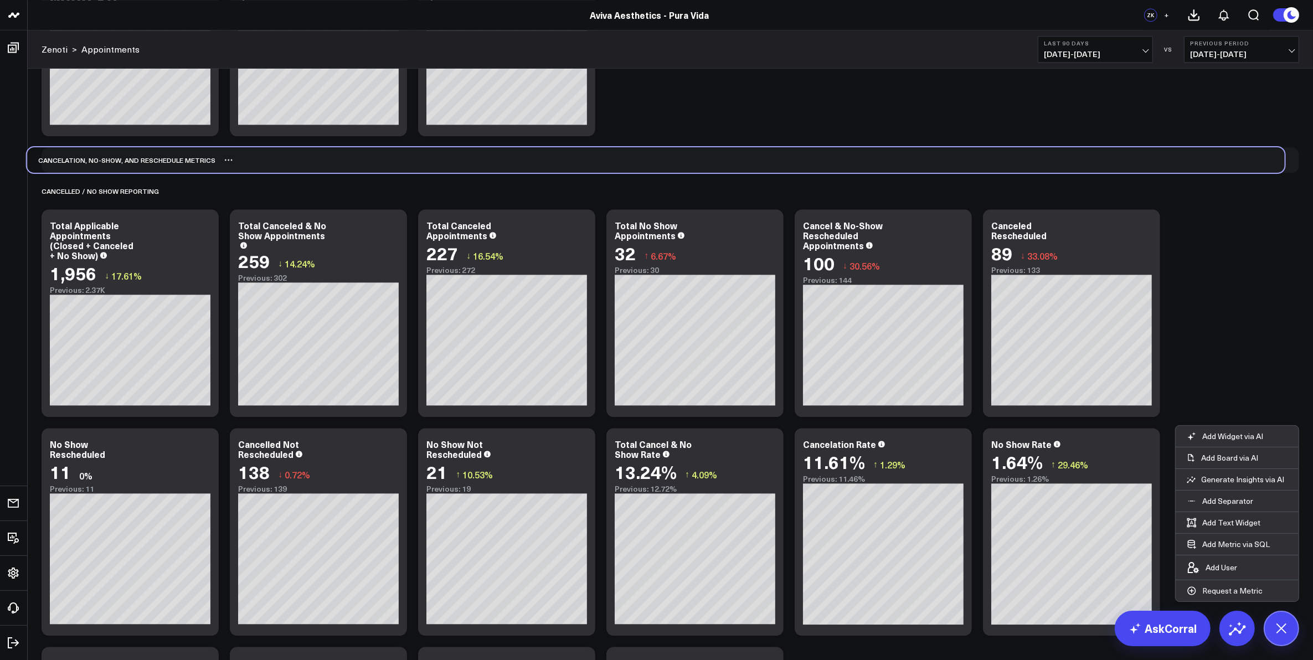
drag, startPoint x: 301, startPoint y: 634, endPoint x: 286, endPoint y: 165, distance: 469.2
click at [286, 165] on div "Cancelation, No-Show, and Reschedule Metrics" at bounding box center [655, 159] width 1257 height 25
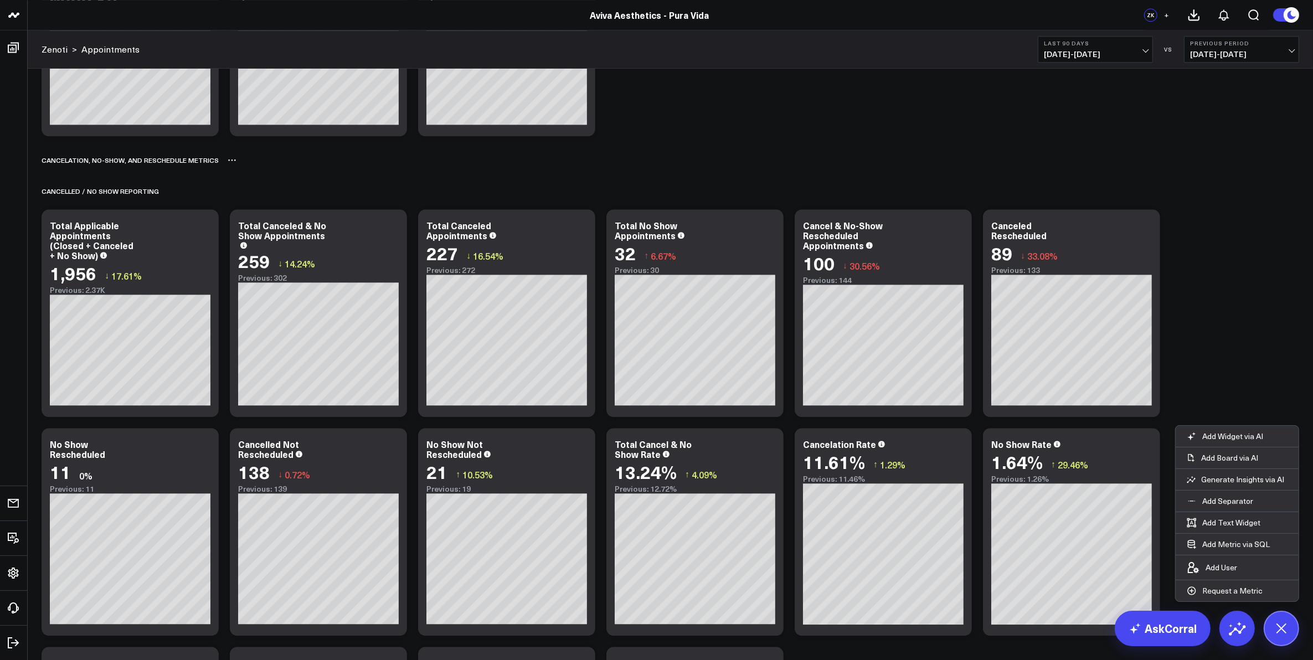
scroll to position [3025, 0]
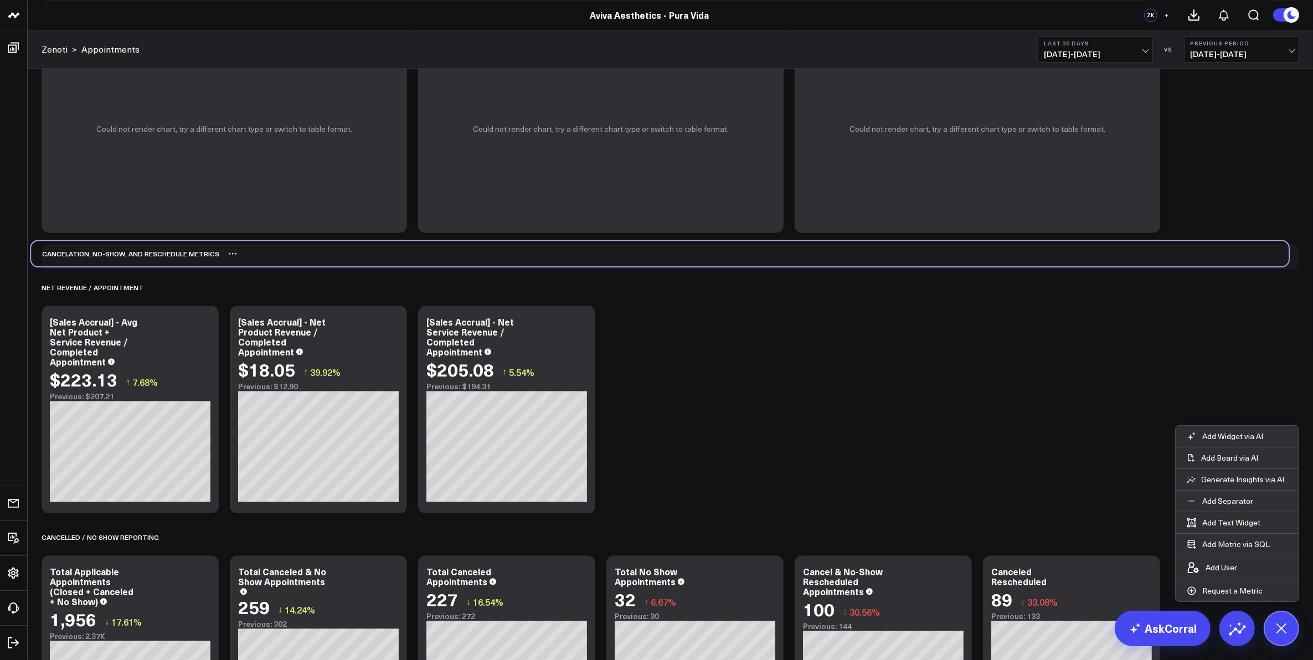
drag, startPoint x: 256, startPoint y: 506, endPoint x: 245, endPoint y: 253, distance: 252.7
click at [245, 253] on div "Cancelation, No-Show, and Reschedule Metrics" at bounding box center [659, 253] width 1257 height 25
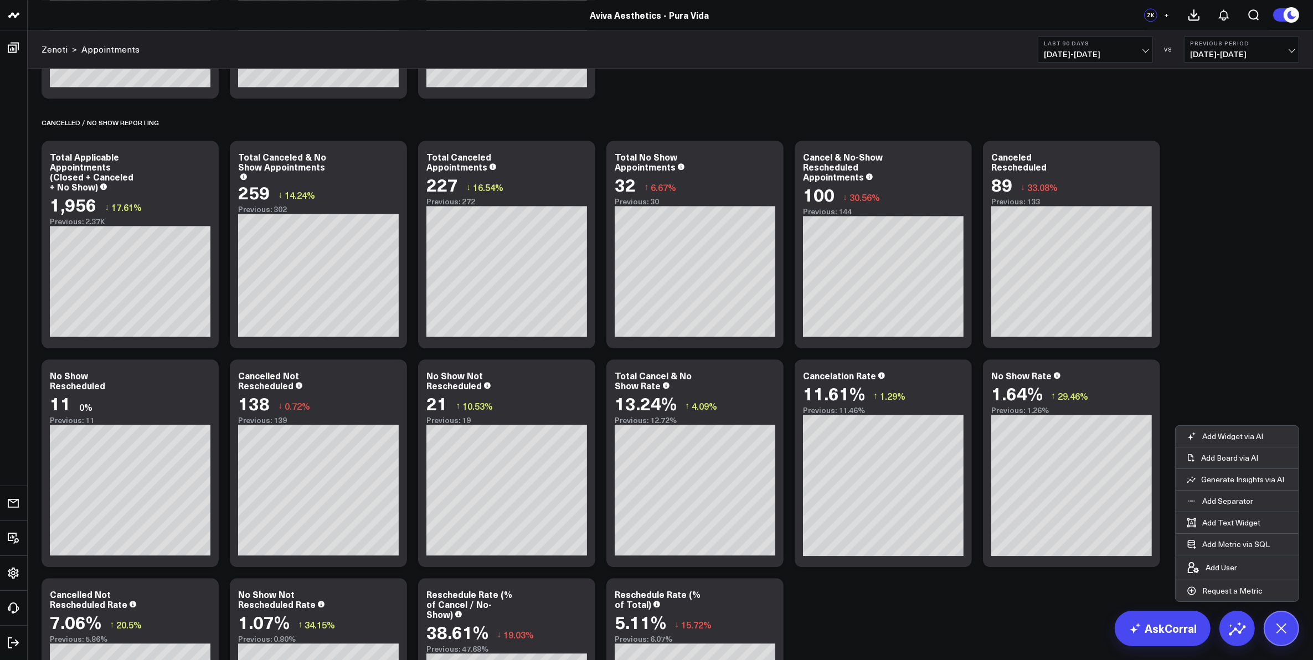
scroll to position [3440, 0]
click at [1290, 625] on icon at bounding box center [1281, 628] width 25 height 25
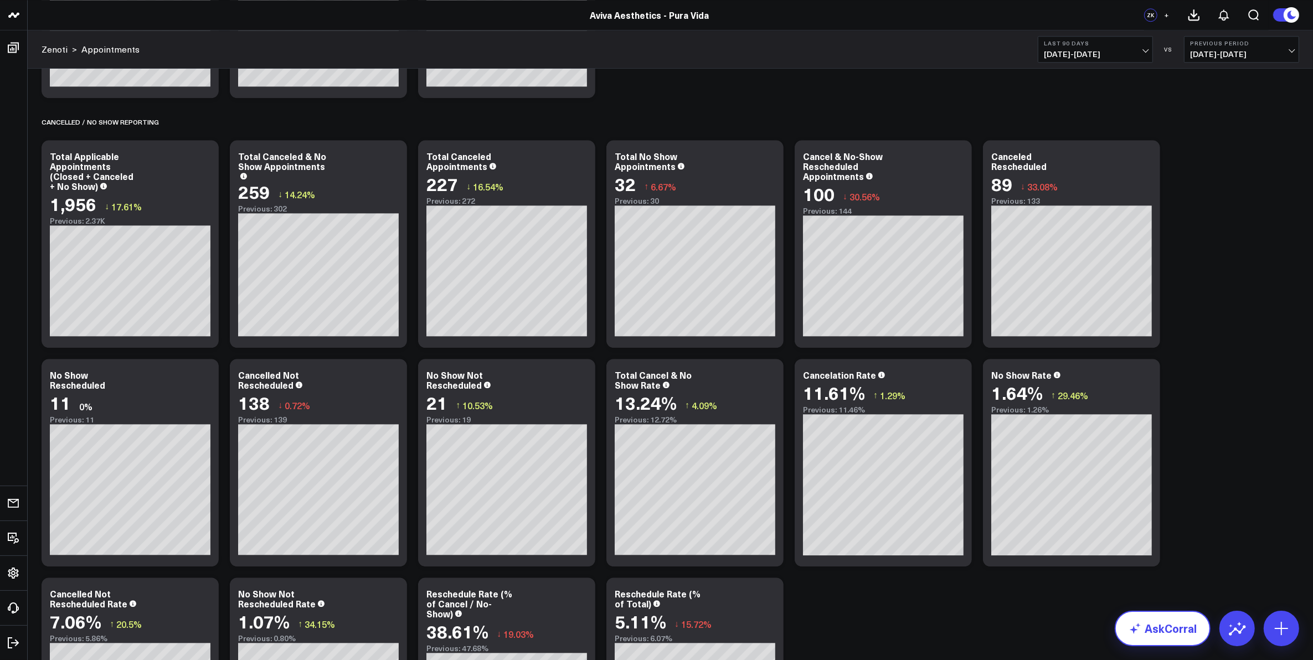
click at [1151, 634] on link "AskCorral" at bounding box center [1163, 628] width 96 height 35
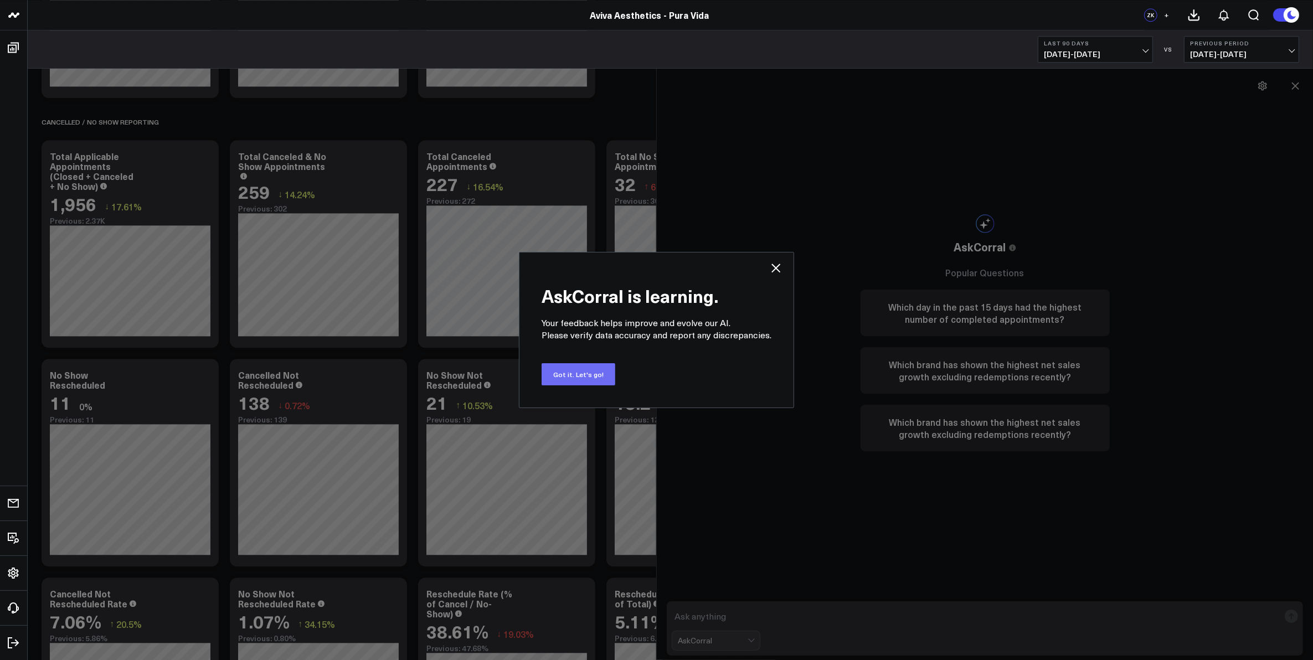
click at [576, 372] on button "Got it. Let's go!" at bounding box center [579, 374] width 74 height 22
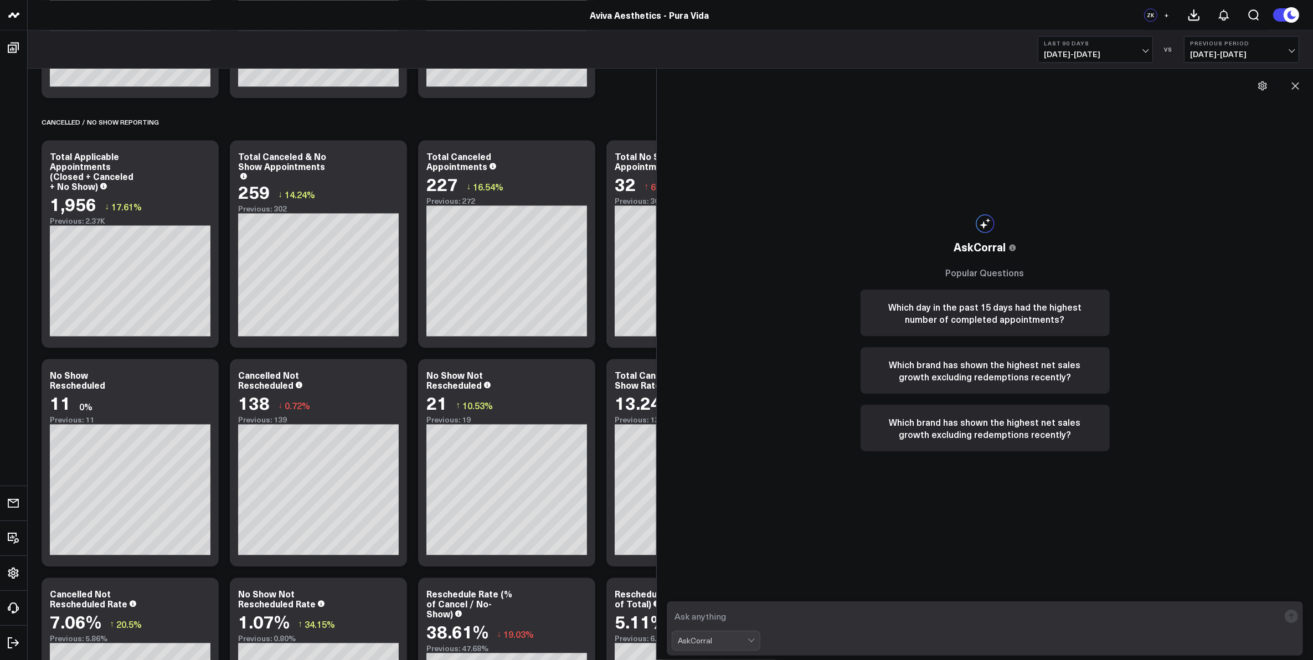
click at [730, 619] on textarea at bounding box center [975, 616] width 607 height 20
click at [1296, 81] on icon at bounding box center [1295, 85] width 11 height 11
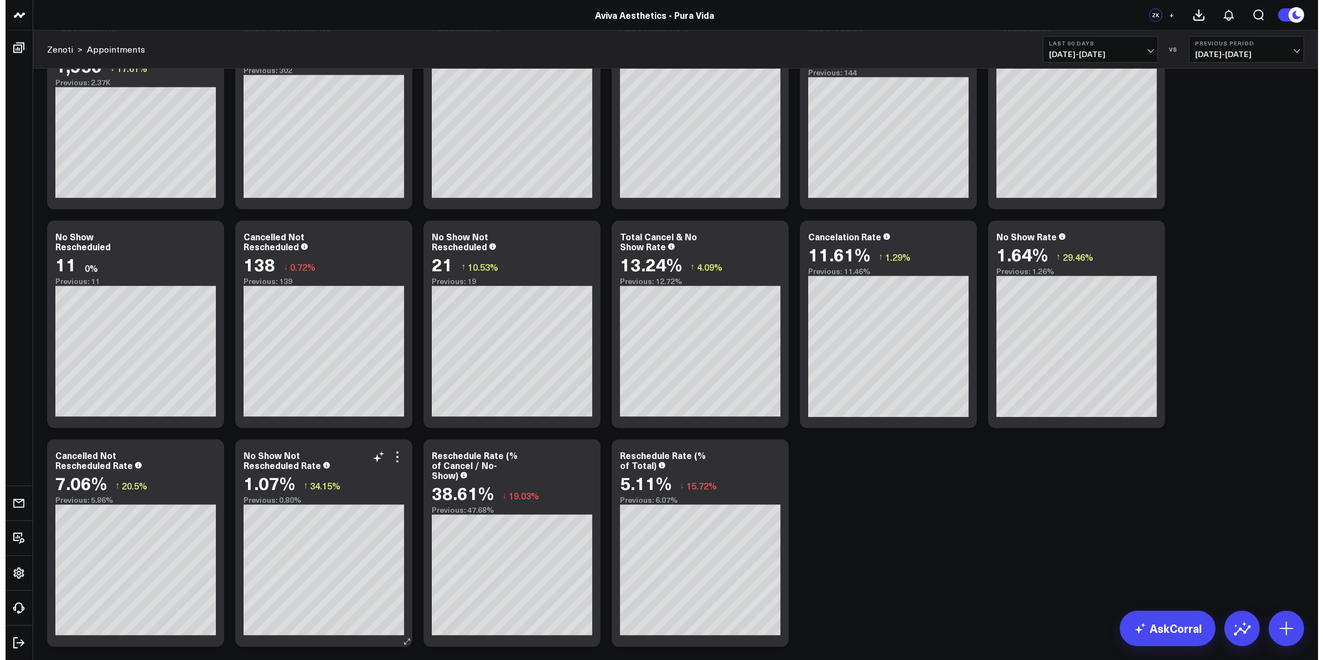
scroll to position [3648, 0]
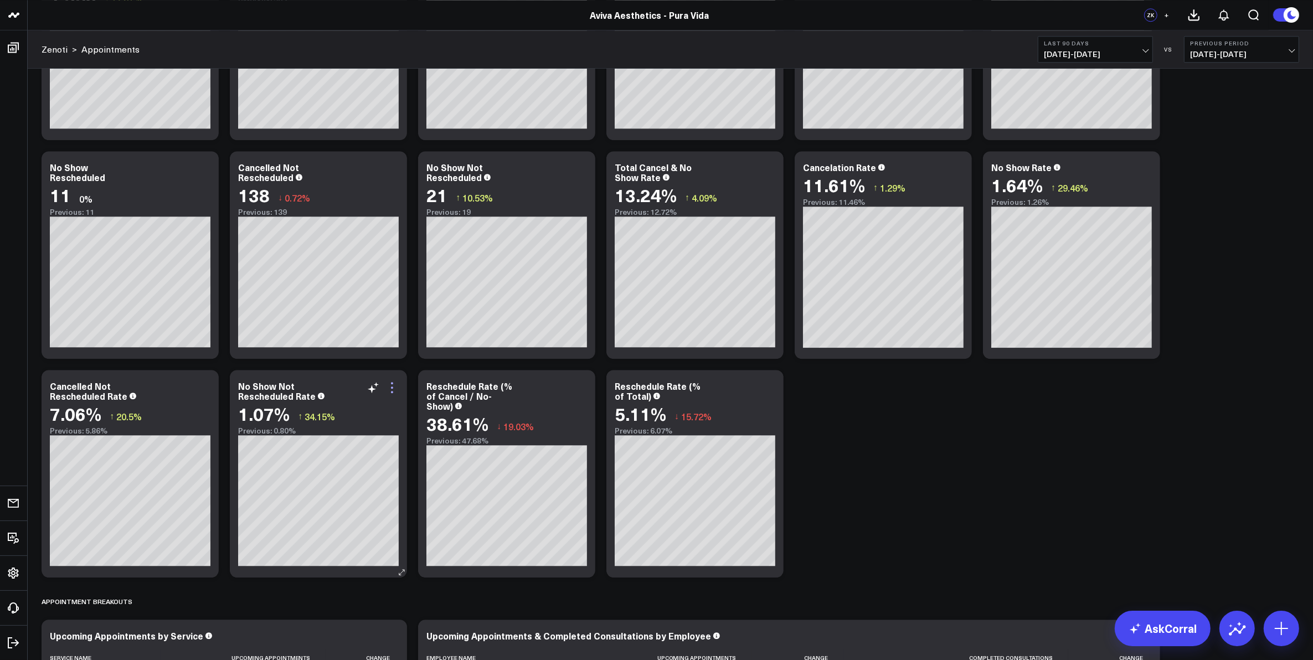
click at [391, 386] on icon at bounding box center [391, 387] width 13 height 13
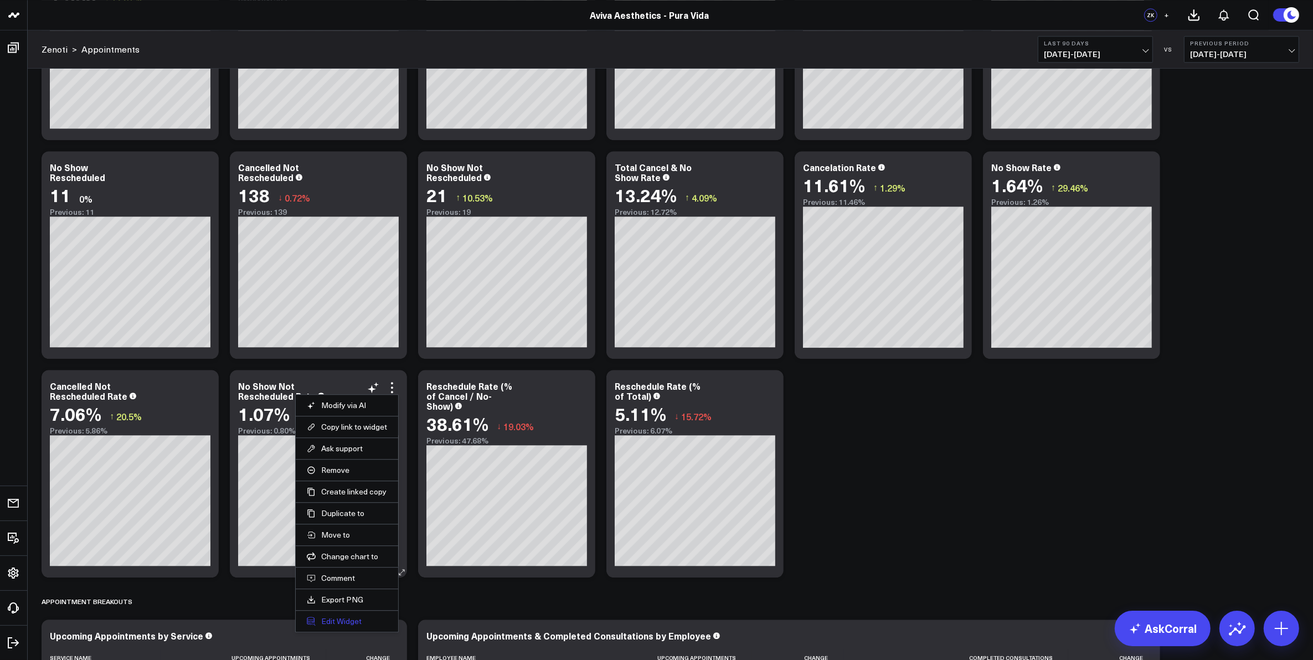
click at [344, 626] on button "Edit Widget" at bounding box center [347, 621] width 80 height 10
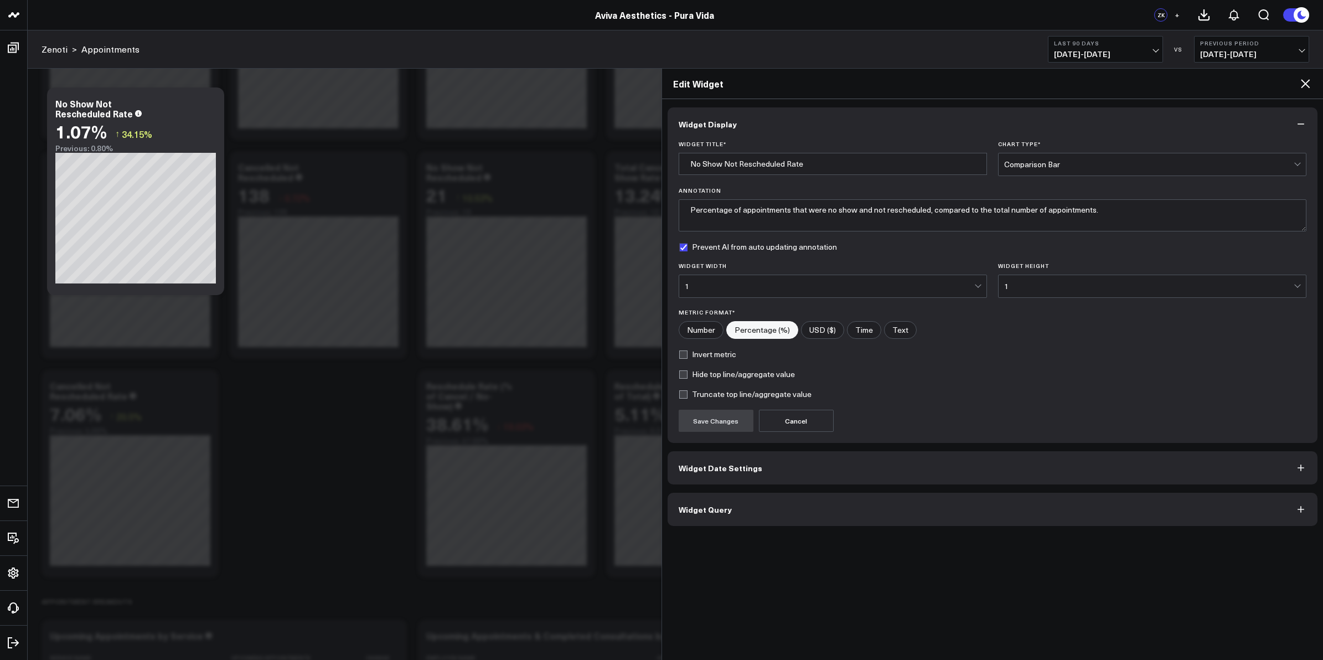
click at [754, 515] on button "Widget Query" at bounding box center [993, 509] width 651 height 33
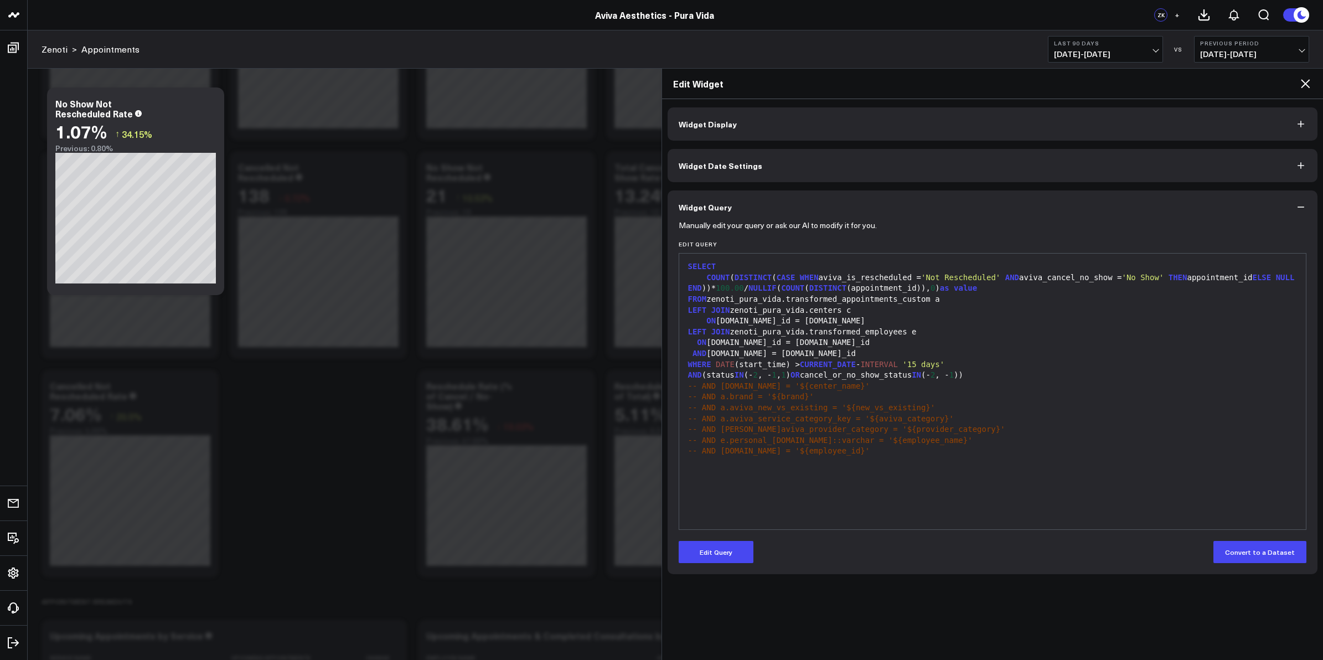
click at [1305, 84] on icon at bounding box center [1305, 84] width 9 height 9
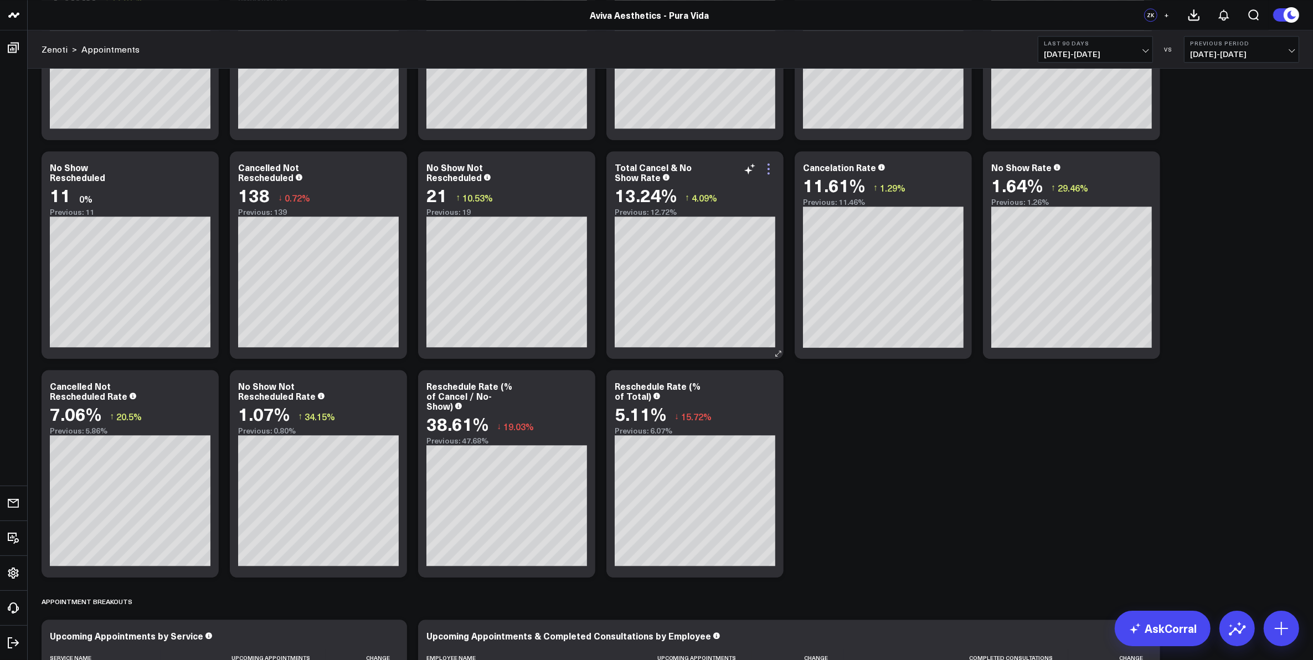
click at [770, 167] on icon at bounding box center [768, 168] width 13 height 13
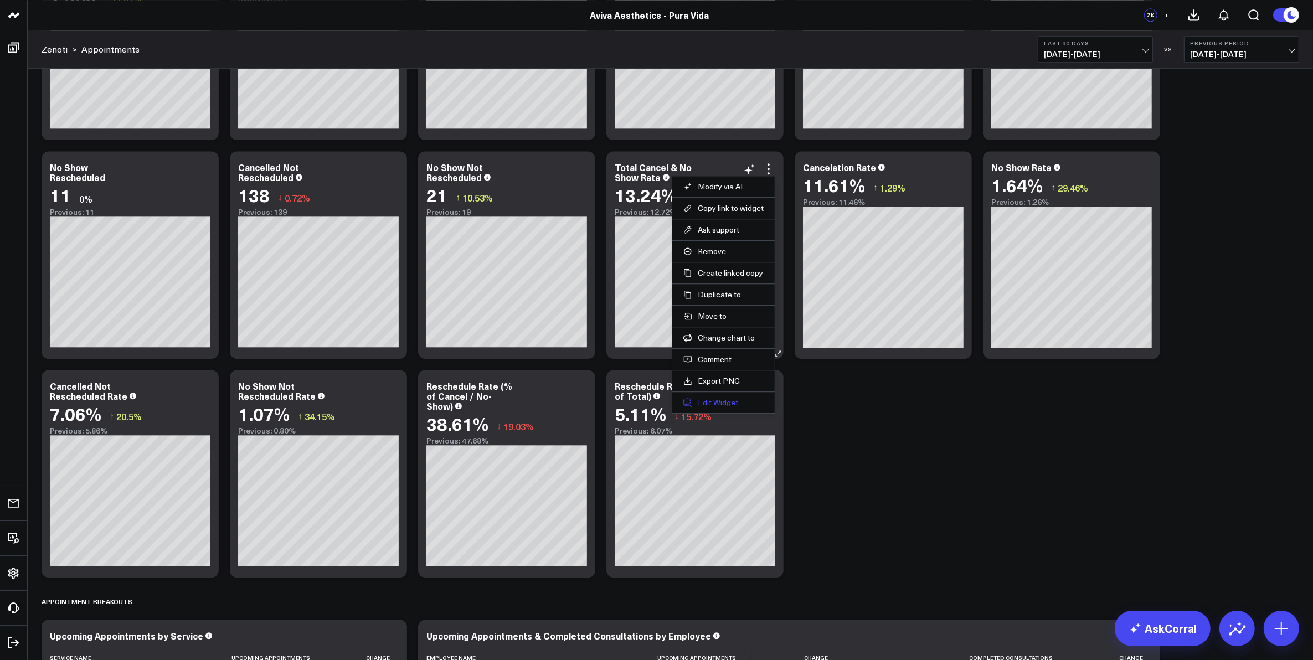
click at [721, 403] on button "Edit Widget" at bounding box center [723, 403] width 80 height 10
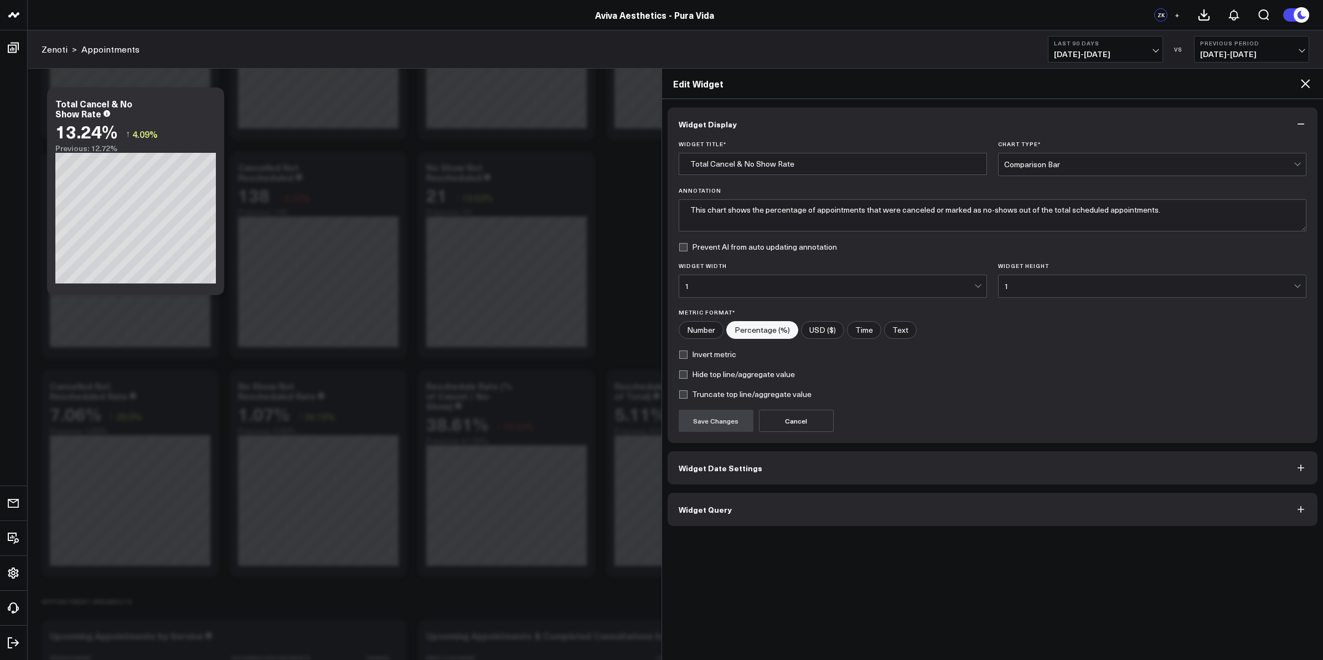
click at [746, 513] on button "Widget Query" at bounding box center [993, 509] width 651 height 33
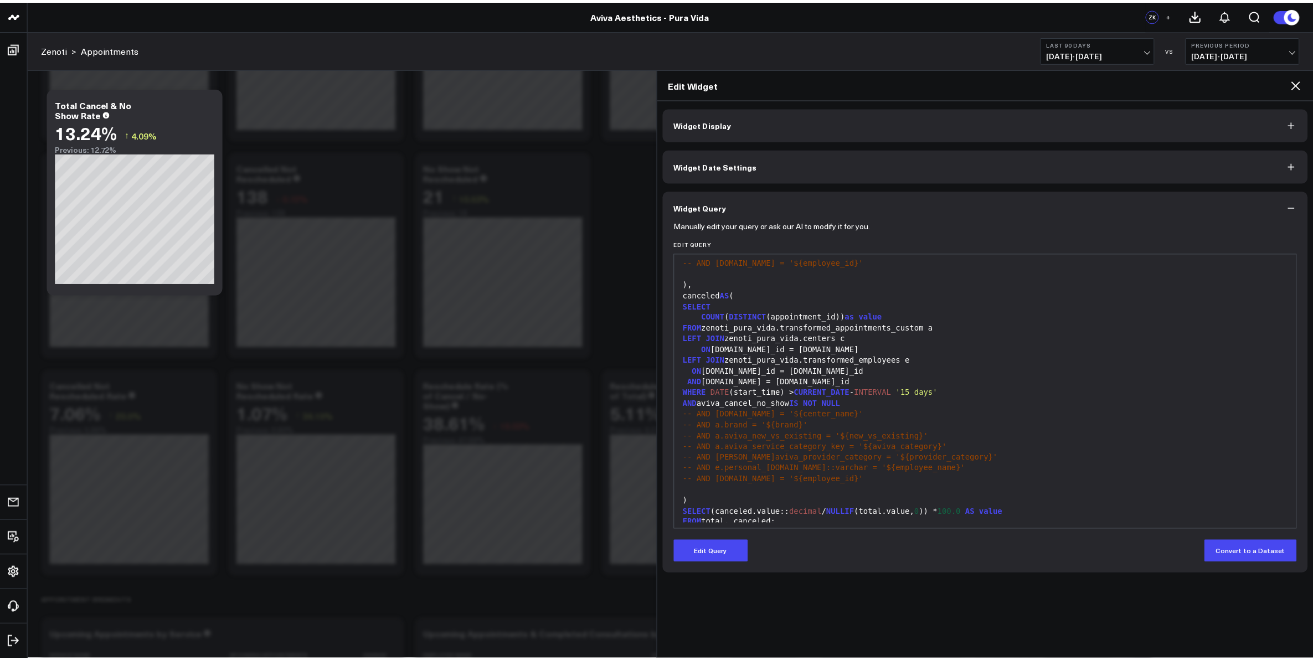
scroll to position [184, 0]
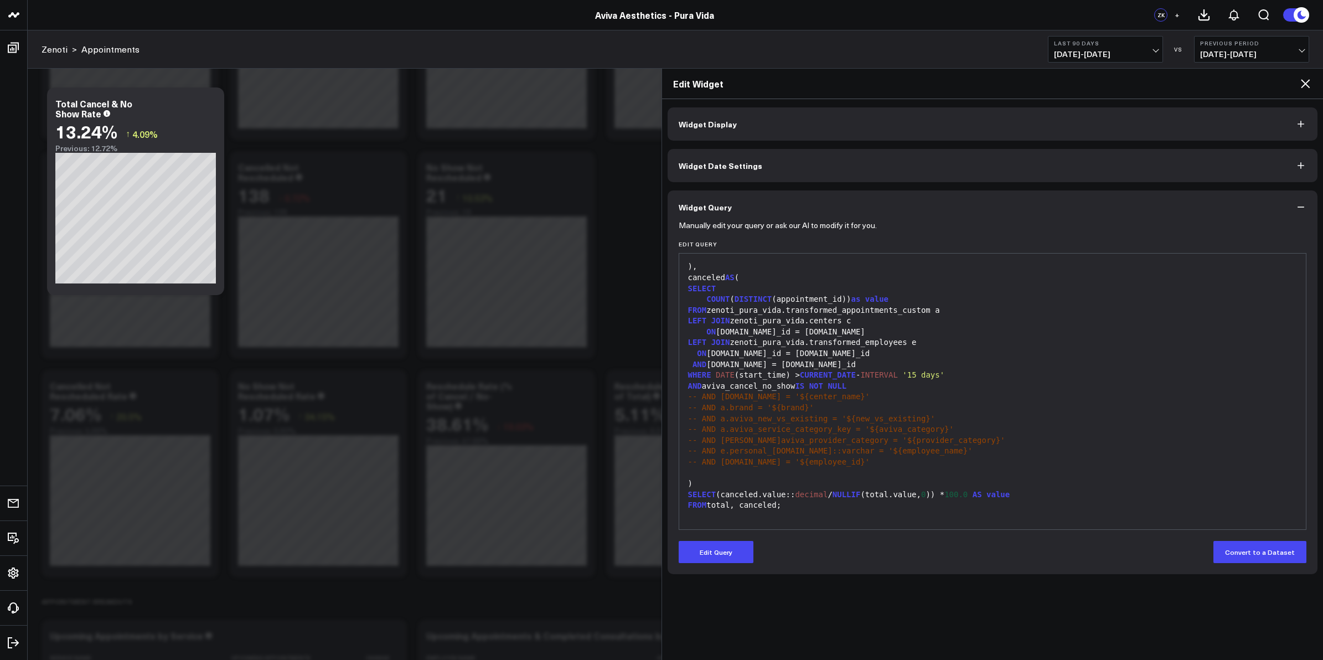
click at [1307, 81] on icon at bounding box center [1305, 83] width 13 height 13
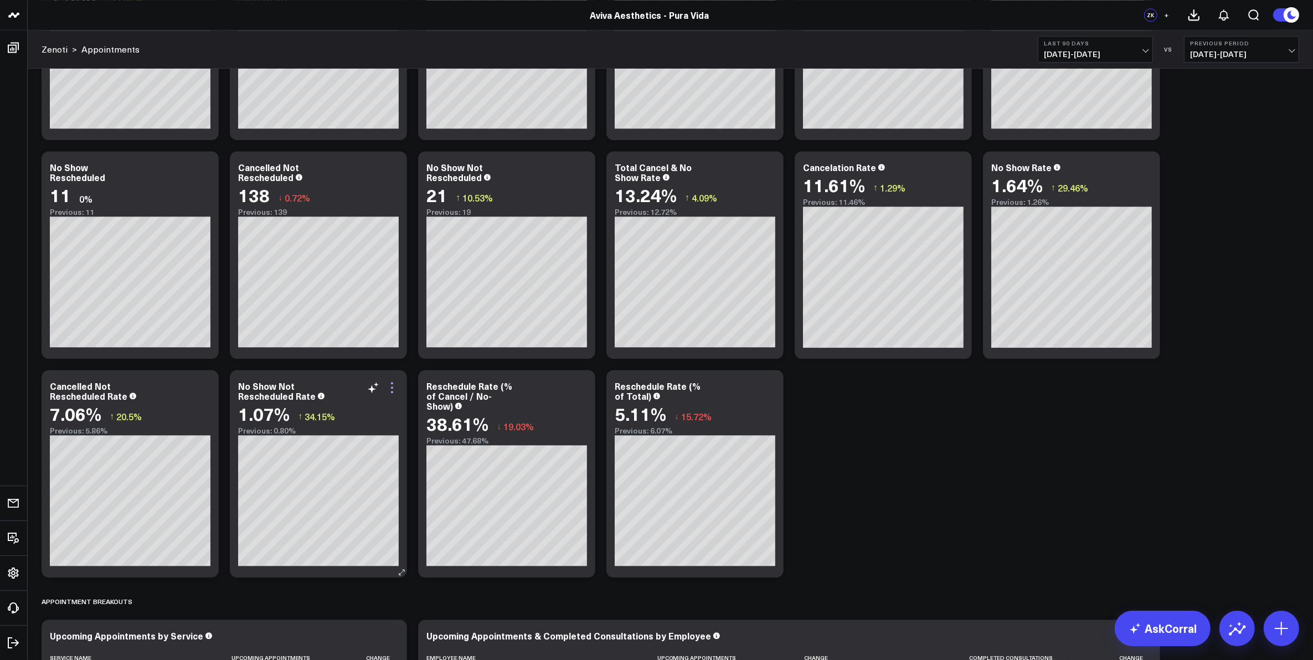
click at [391, 385] on icon at bounding box center [391, 387] width 13 height 13
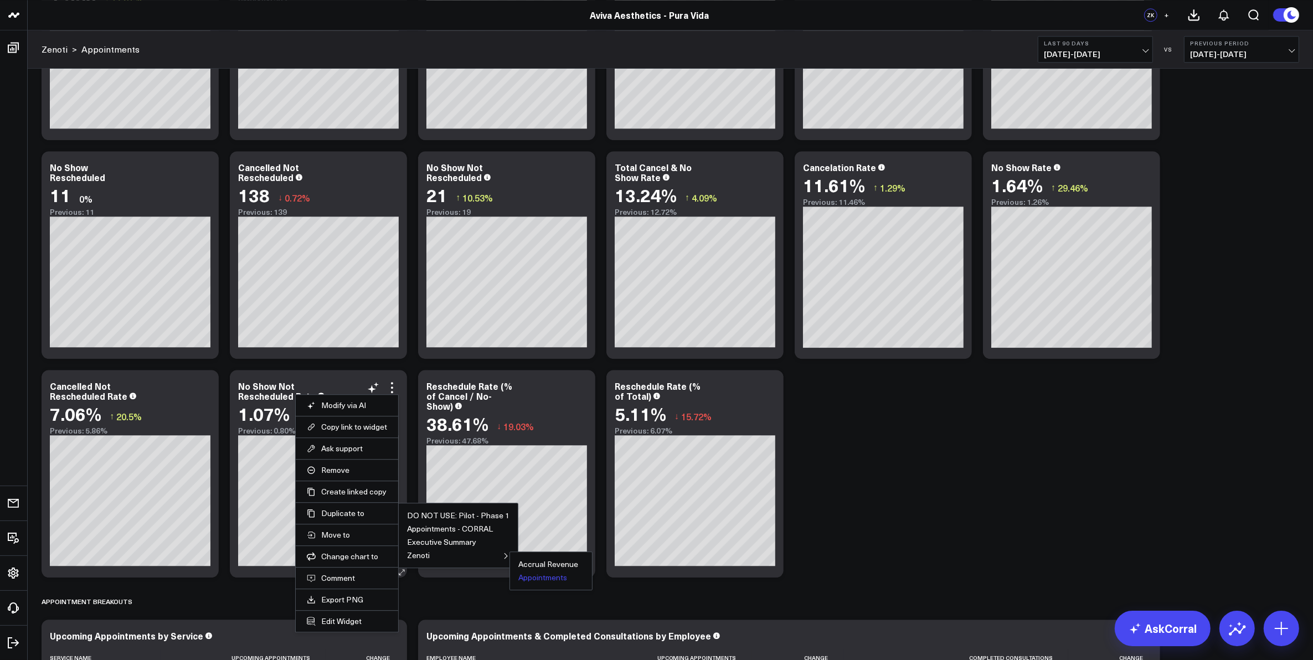
click at [538, 580] on button "Appointments" at bounding box center [542, 578] width 49 height 8
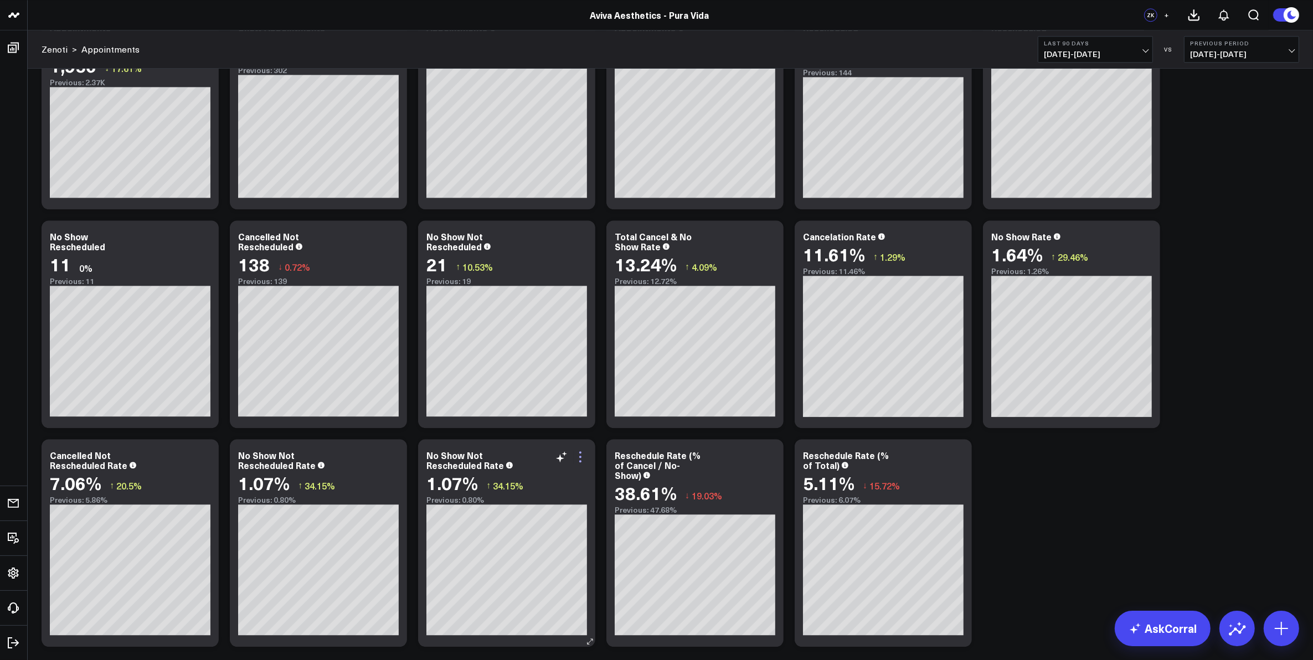
scroll to position [3648, 0]
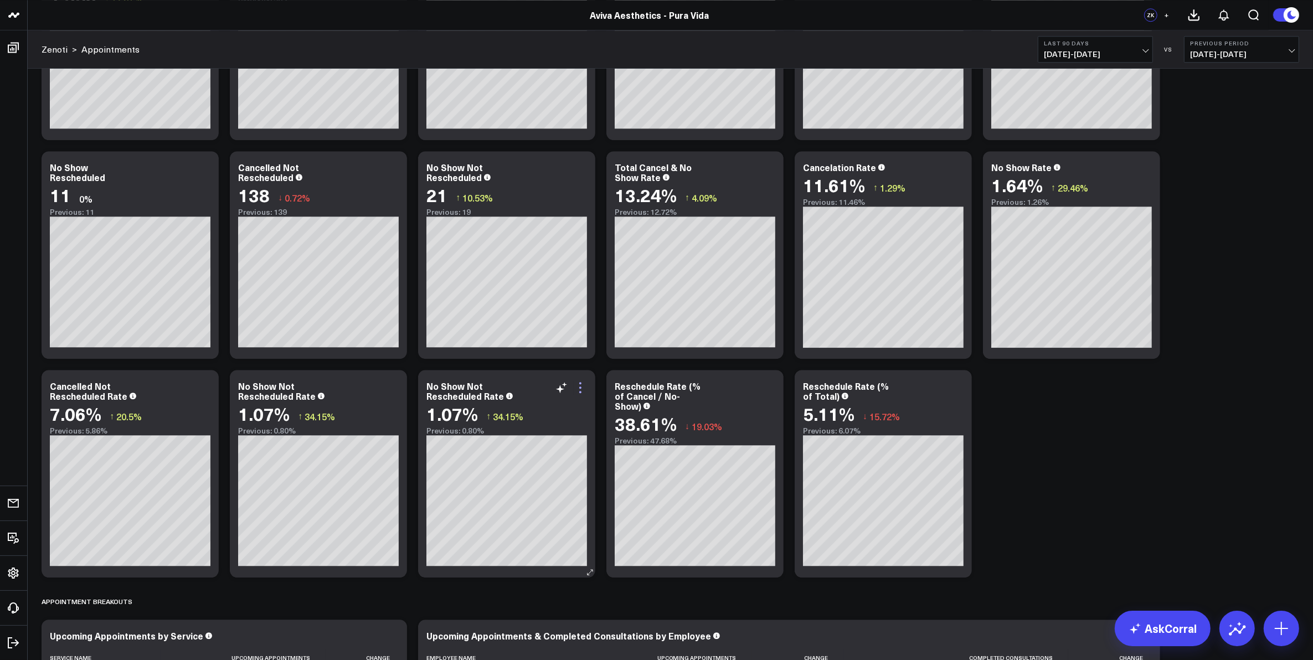
click at [579, 388] on icon at bounding box center [580, 387] width 13 height 13
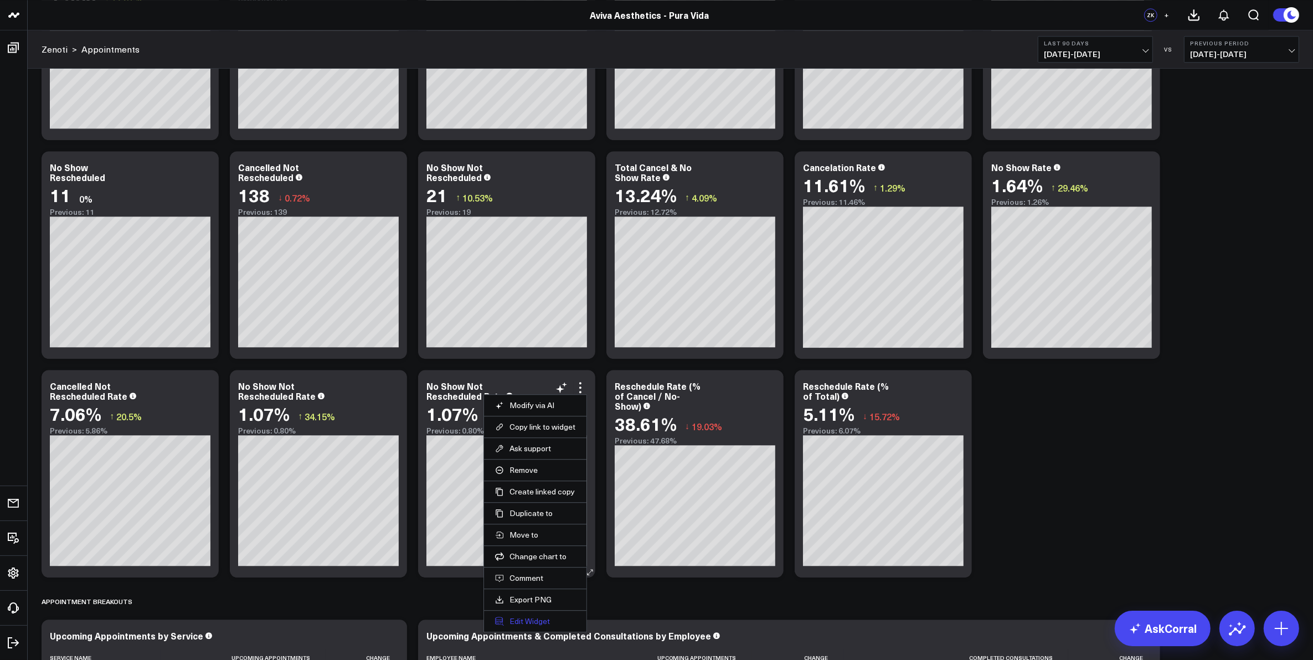
click at [529, 622] on button "Edit Widget" at bounding box center [535, 621] width 80 height 10
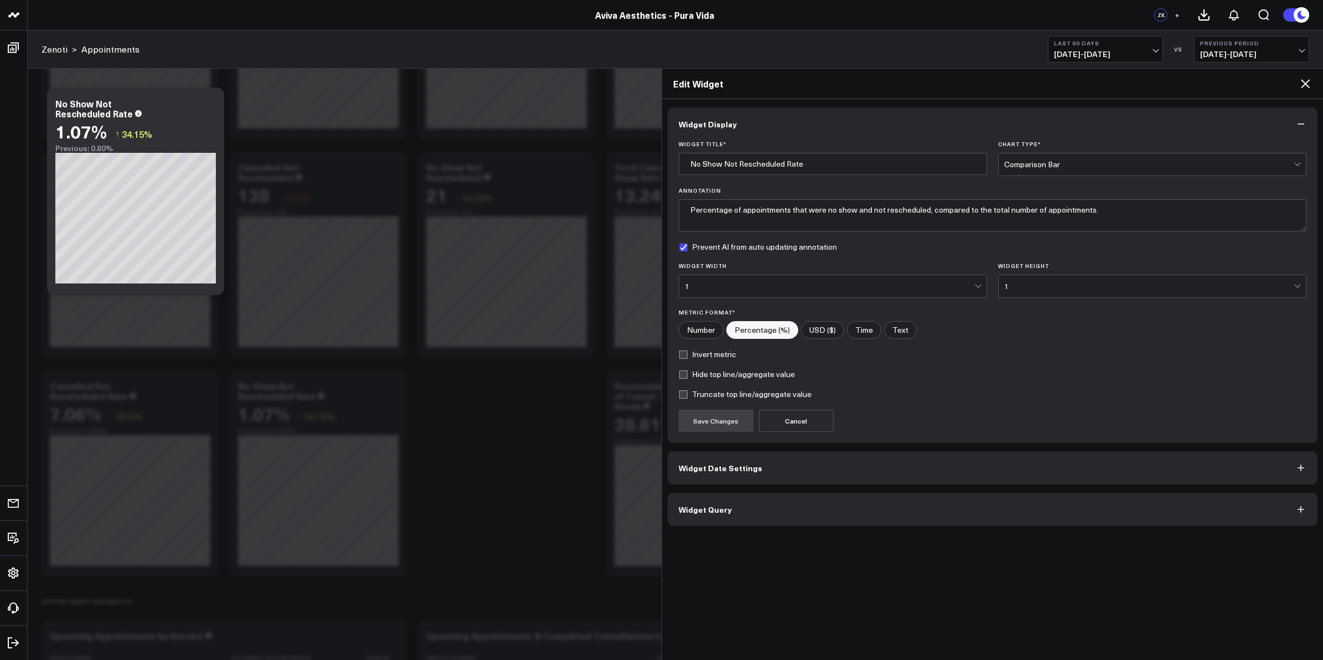
click at [752, 508] on button "Widget Query" at bounding box center [993, 509] width 651 height 33
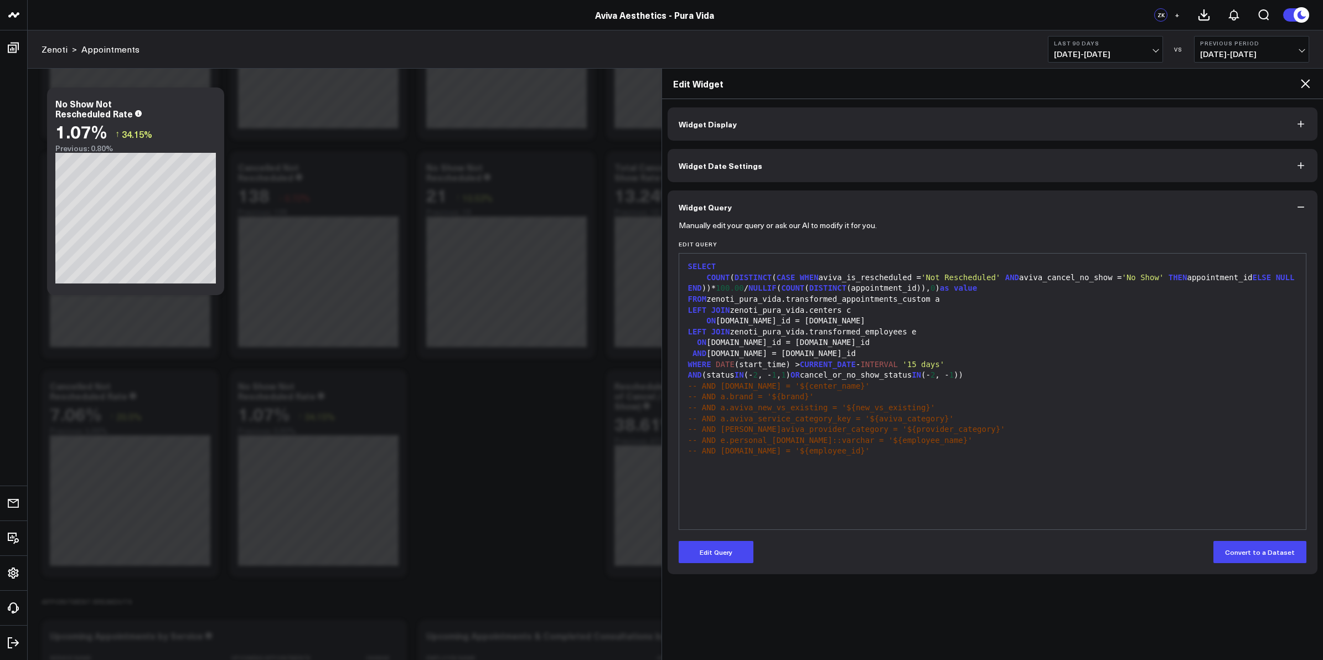
click at [1304, 81] on icon at bounding box center [1305, 83] width 13 height 13
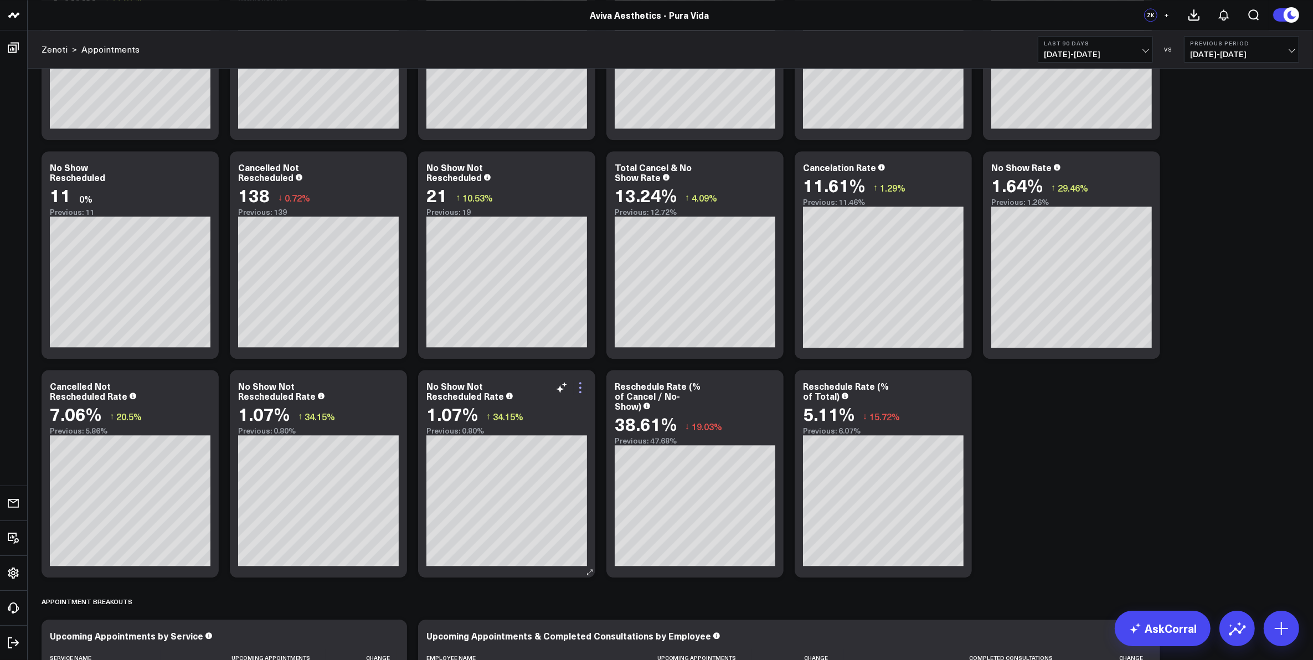
click at [581, 389] on icon at bounding box center [580, 387] width 13 height 13
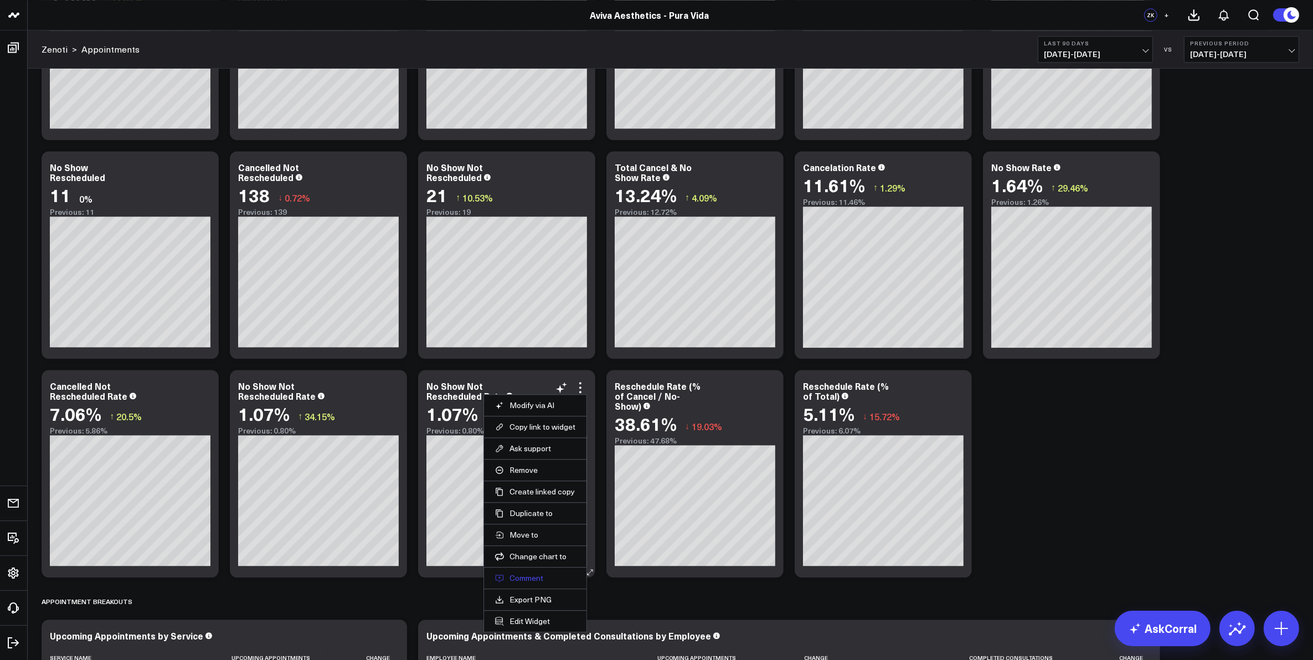
click at [520, 579] on button "Comment" at bounding box center [535, 578] width 80 height 10
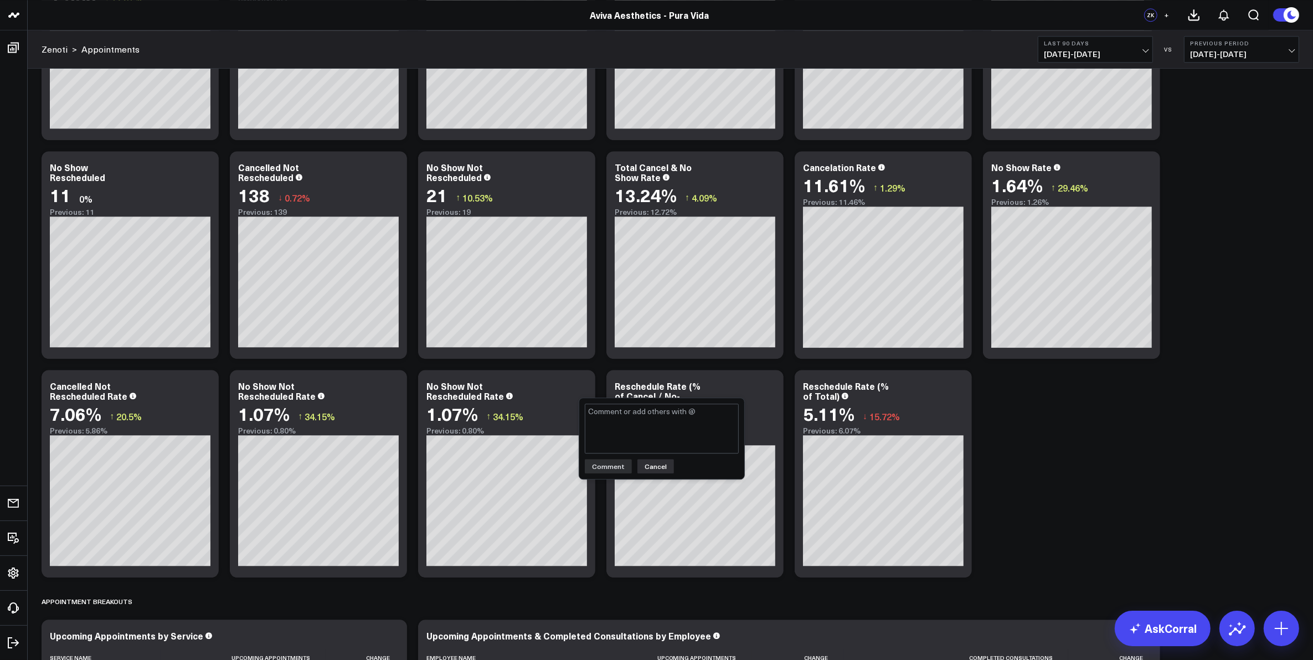
click at [658, 466] on button "Cancel" at bounding box center [655, 466] width 37 height 14
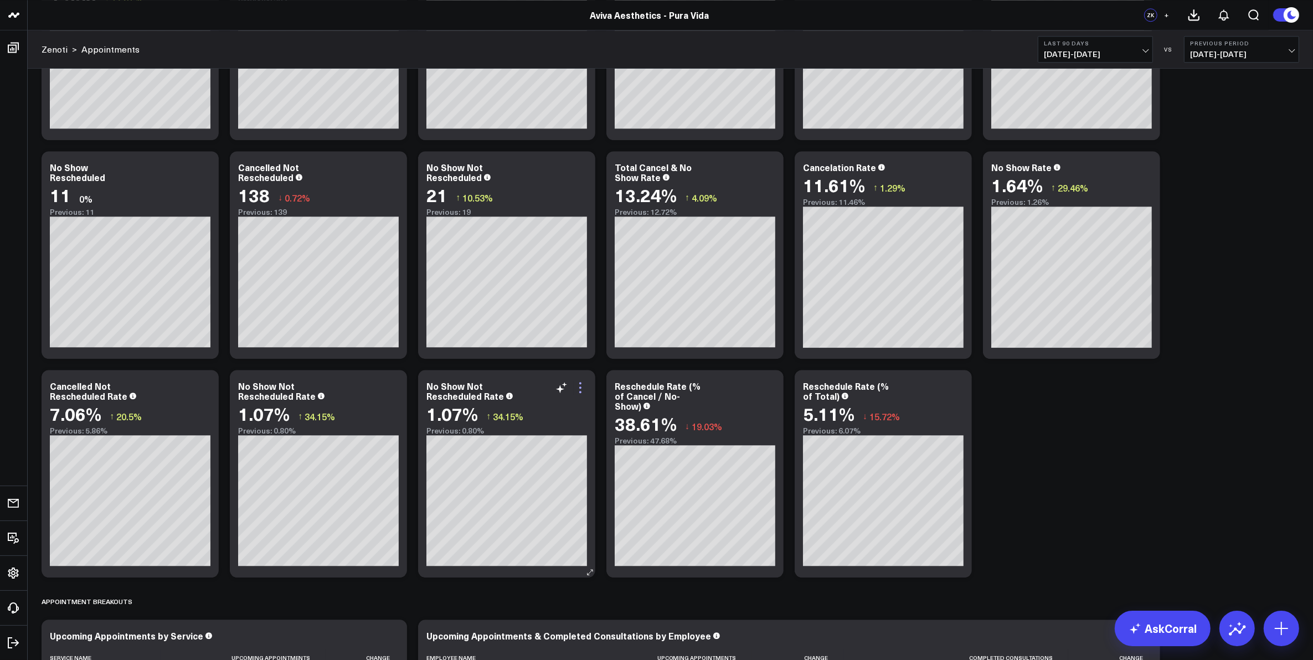
click at [579, 391] on icon at bounding box center [580, 392] width 2 height 2
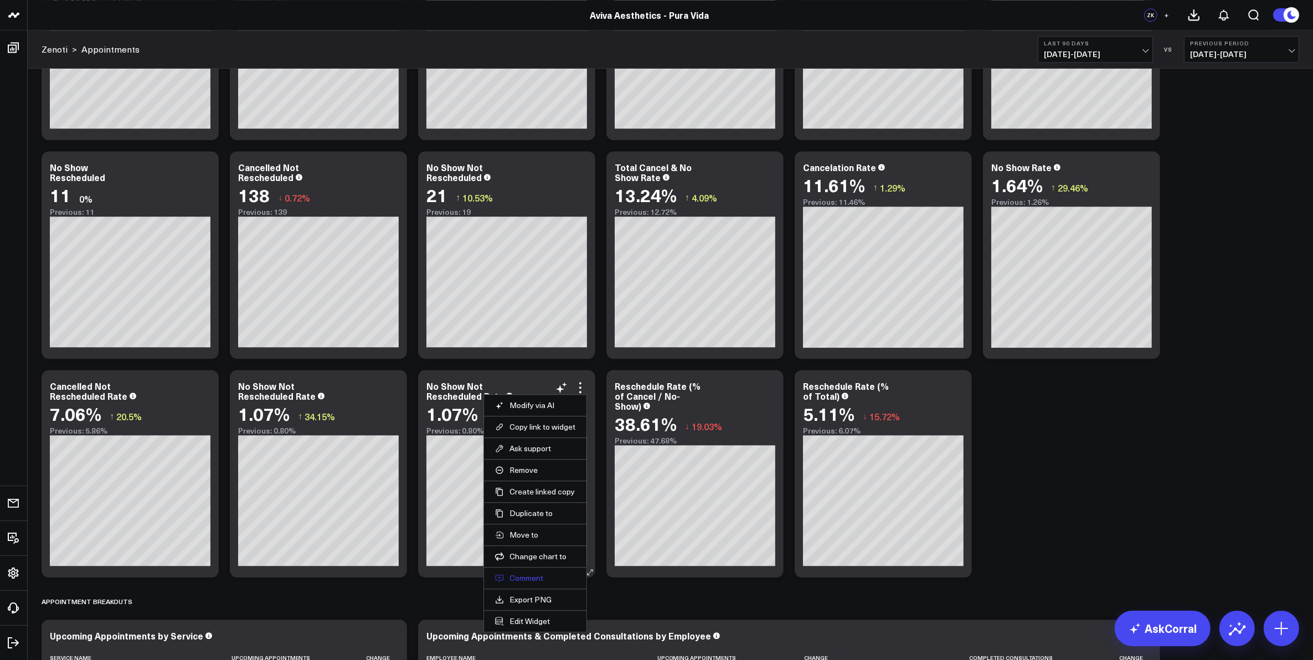
click at [533, 576] on button "Comment" at bounding box center [535, 578] width 80 height 10
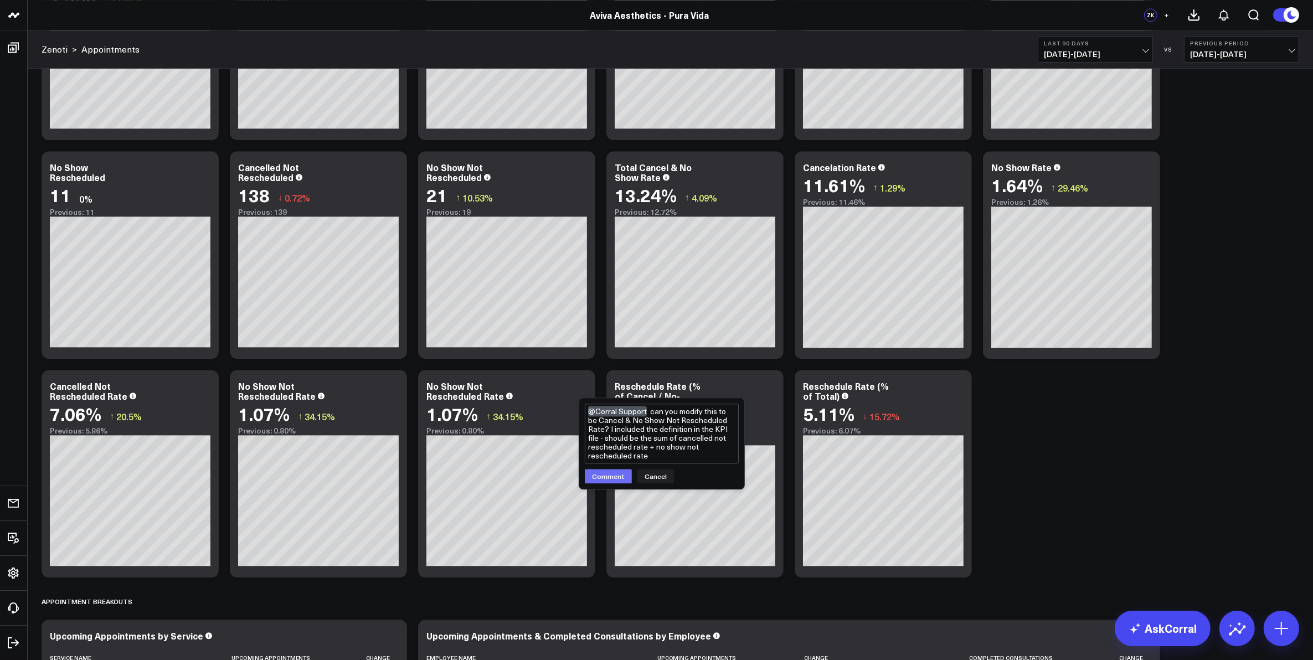
type textarea "@Corral Support can you modify this to be Cancel & No Show Not Rescheduled Rate…"
click at [611, 477] on button "Comment" at bounding box center [608, 476] width 47 height 14
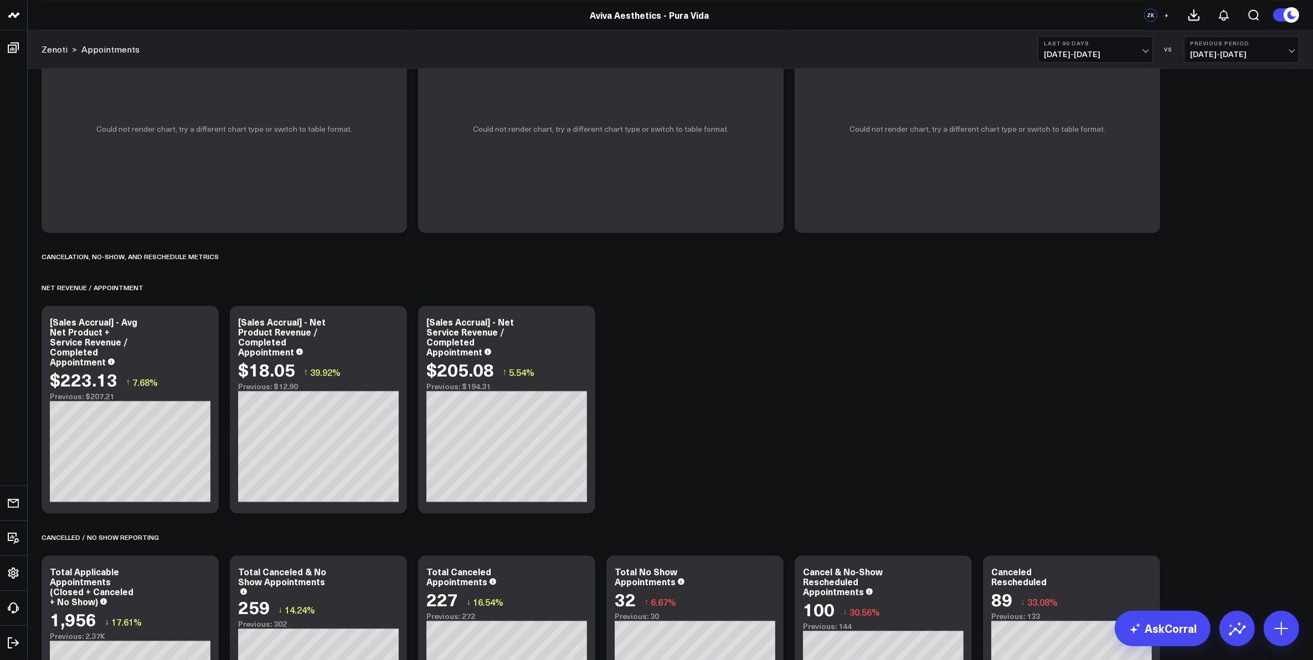
scroll to position [2956, 0]
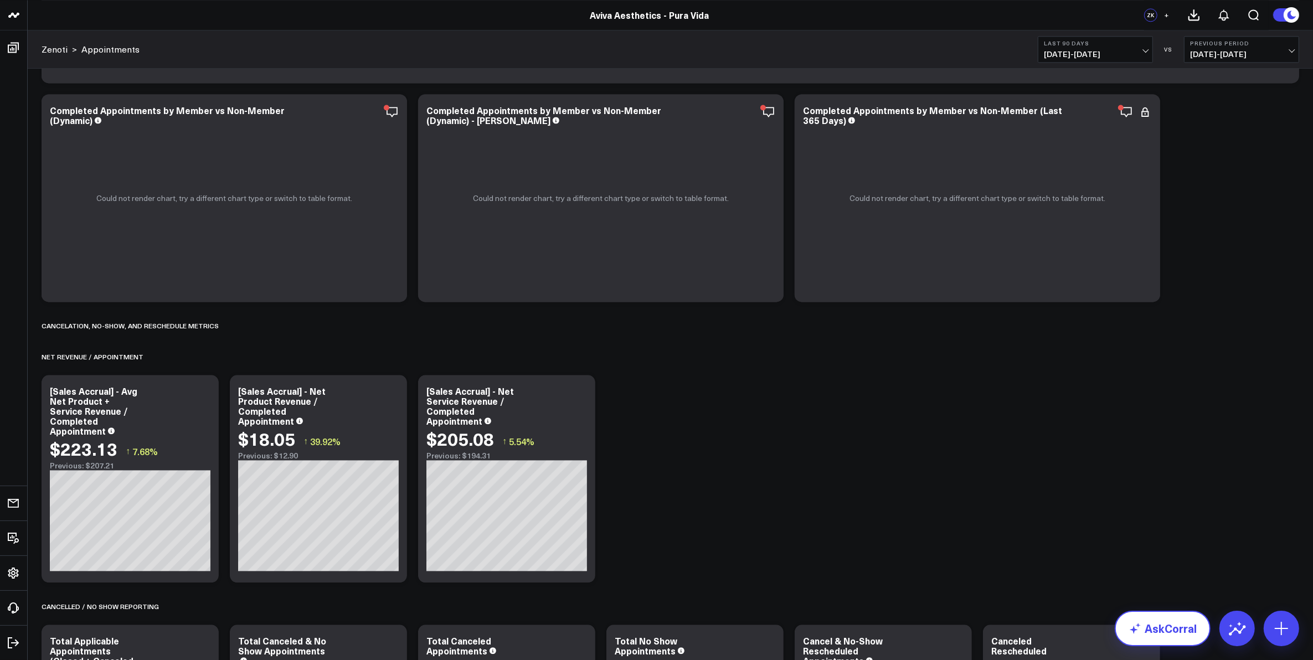
click at [1183, 637] on link "AskCorral" at bounding box center [1163, 628] width 96 height 35
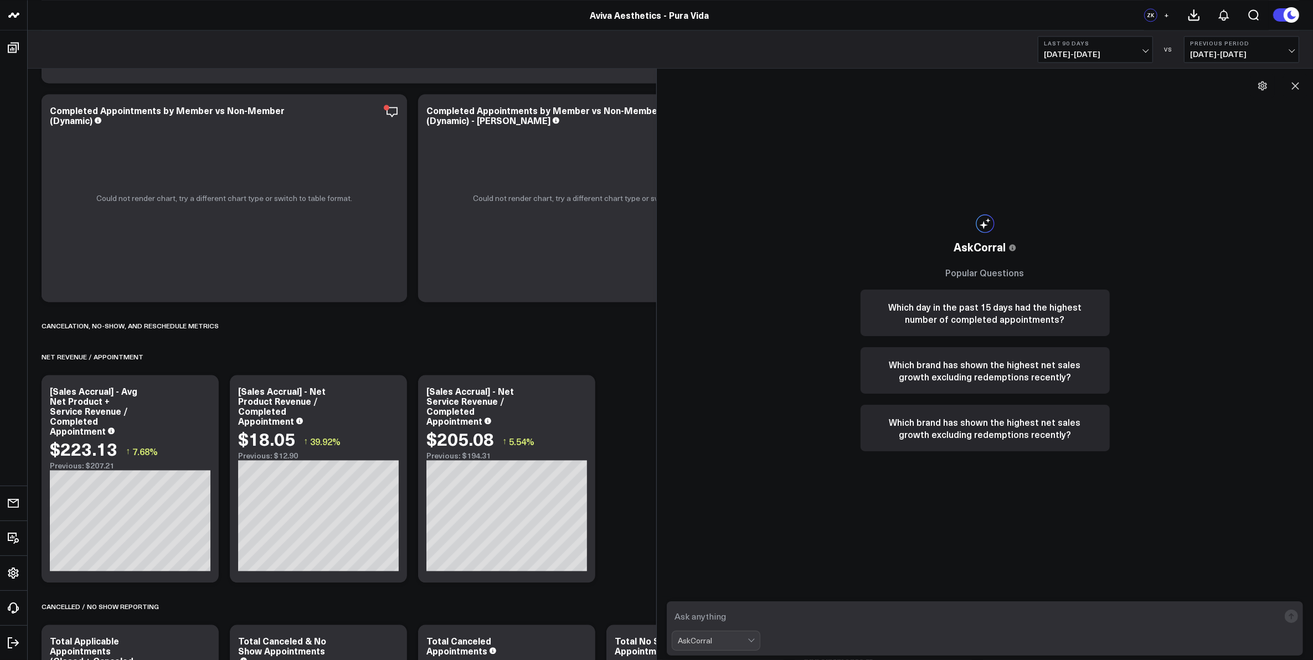
click at [1036, 608] on textarea at bounding box center [975, 616] width 607 height 20
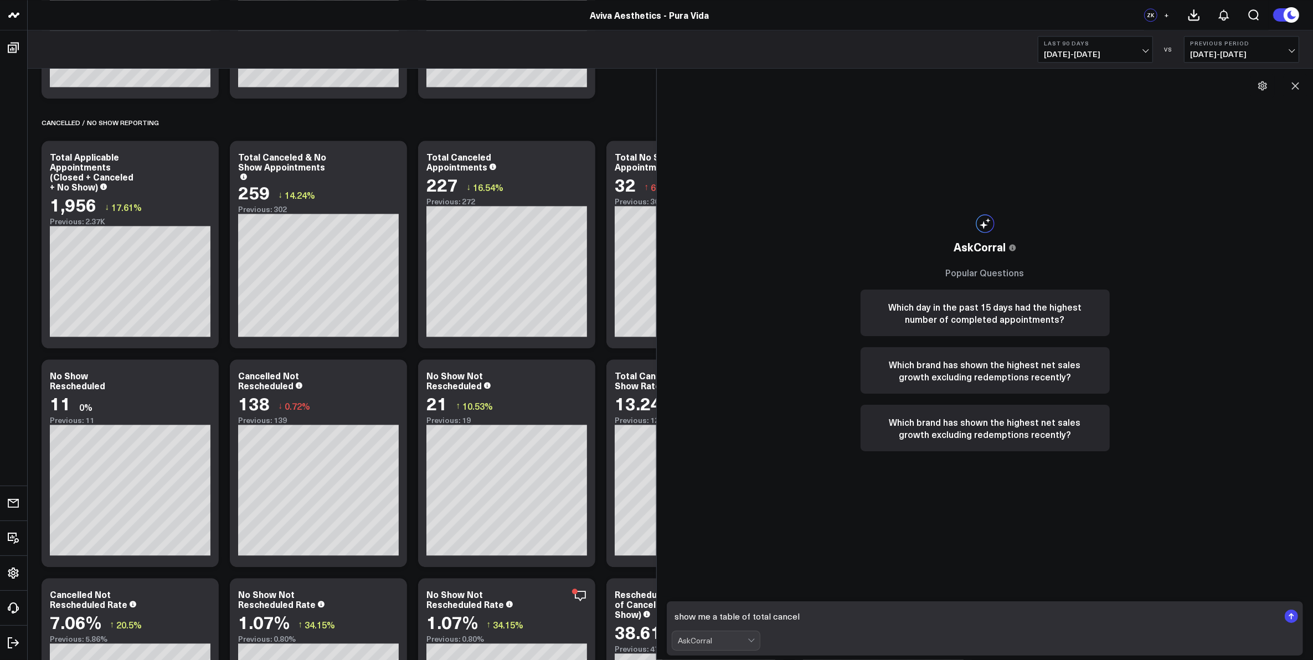
scroll to position [3440, 0]
click at [1295, 81] on icon at bounding box center [1295, 85] width 11 height 11
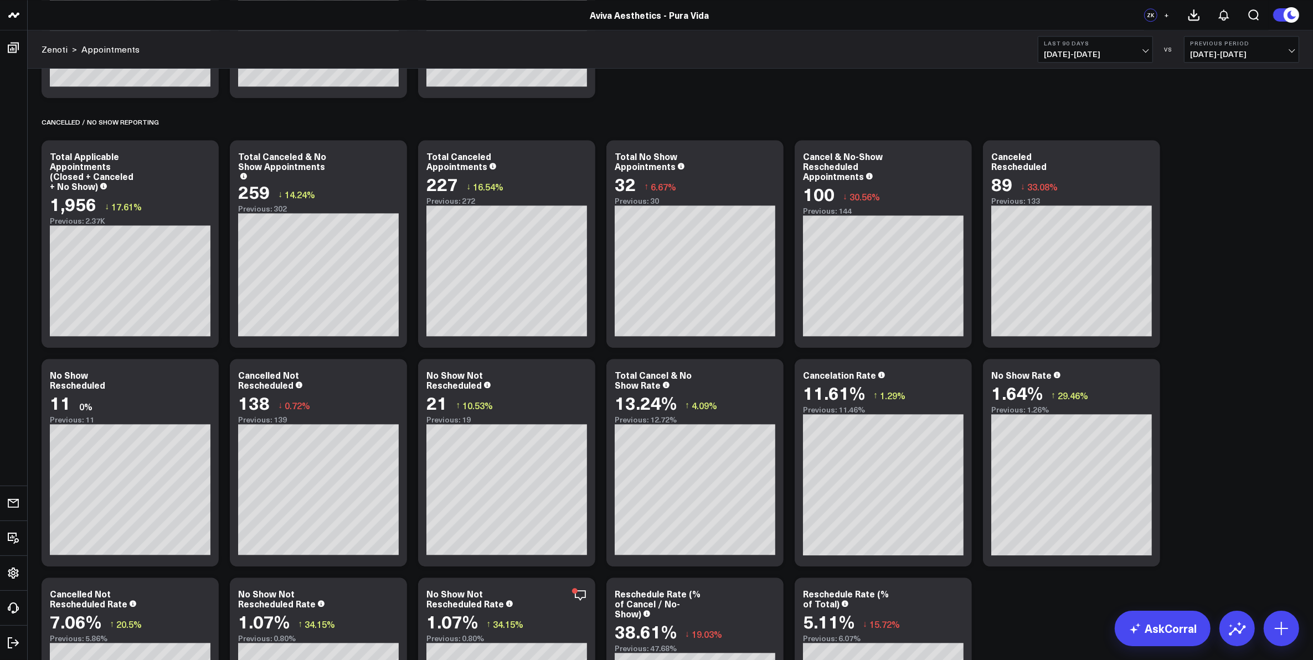
scroll to position [3509, 0]
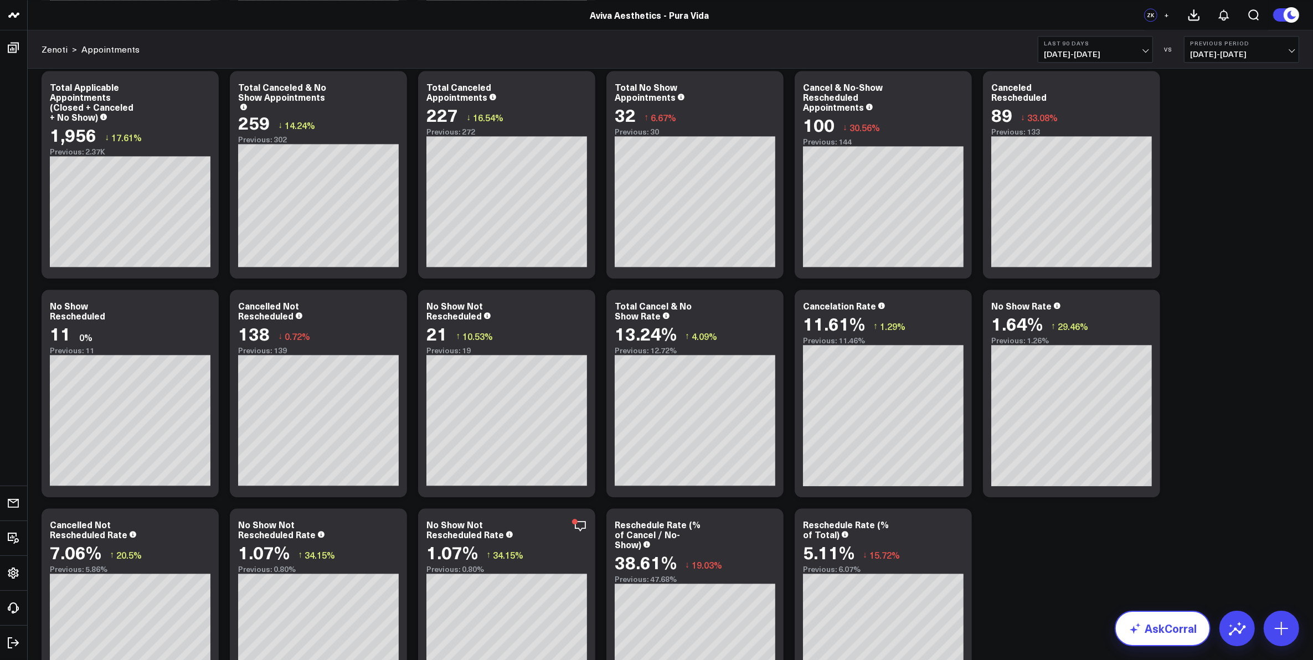
click at [1152, 622] on link "AskCorral" at bounding box center [1163, 628] width 96 height 35
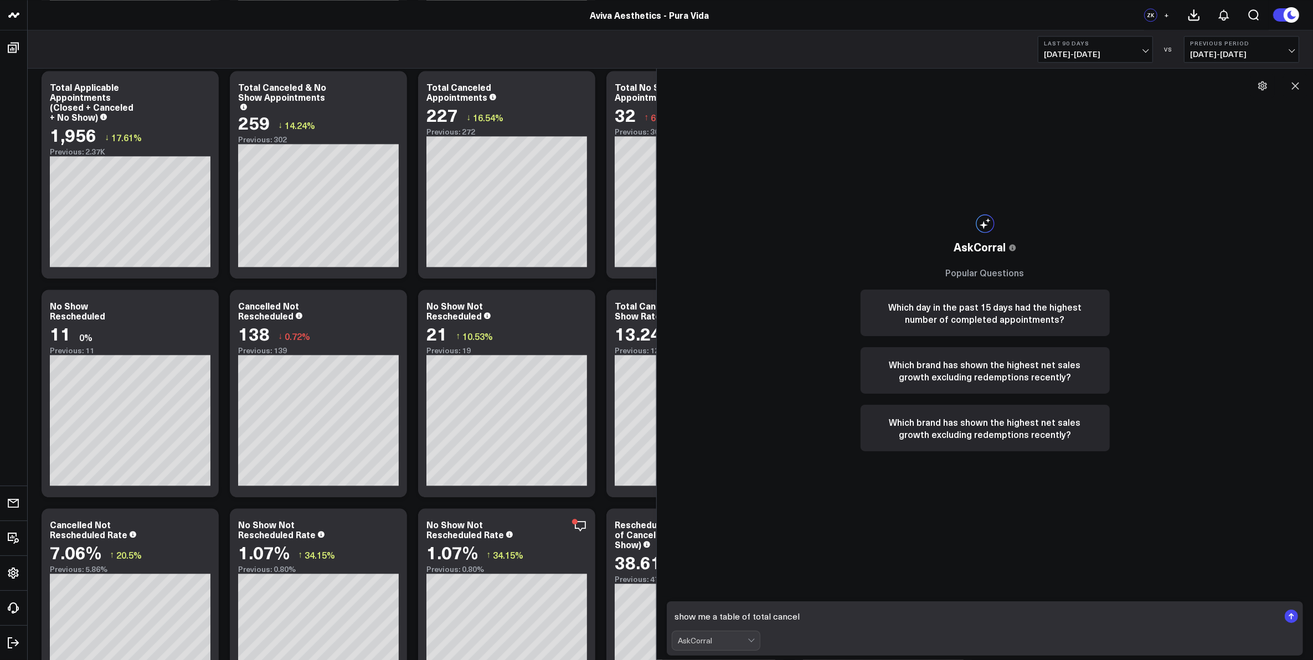
click at [889, 612] on textarea "show me a table of total cancel" at bounding box center [975, 616] width 607 height 20
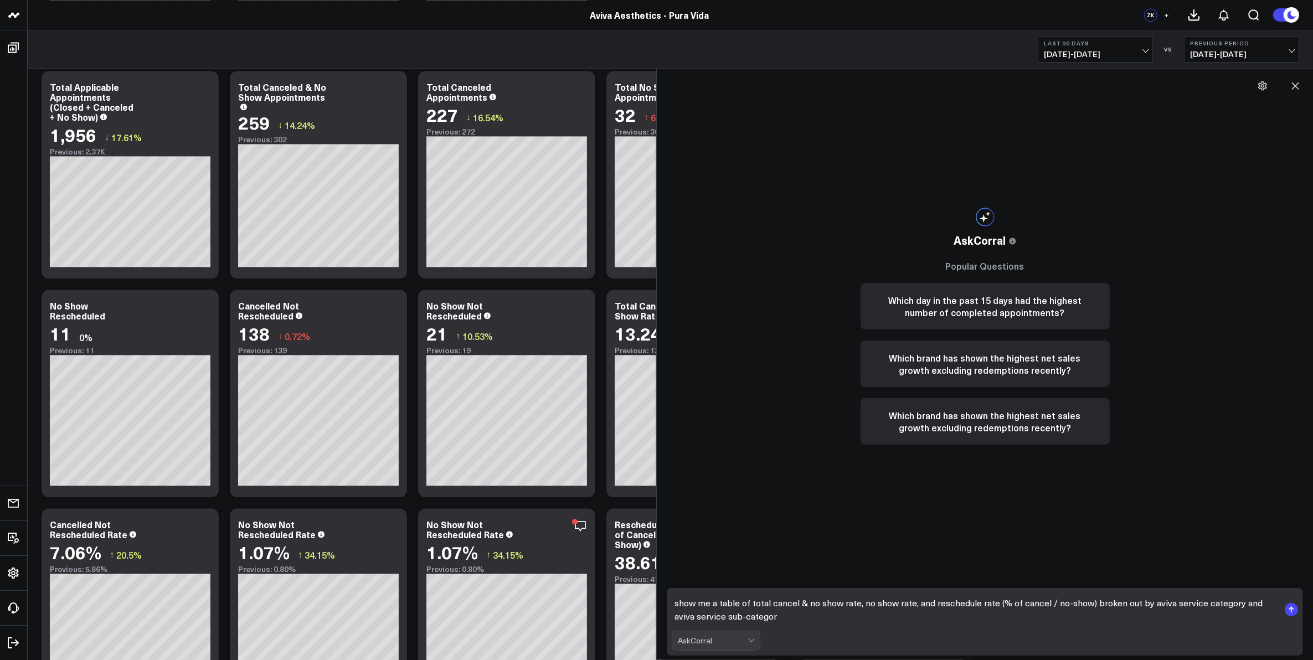
type textarea "show me a table of total cancel & no show rate, no show rate, and reschedule ra…"
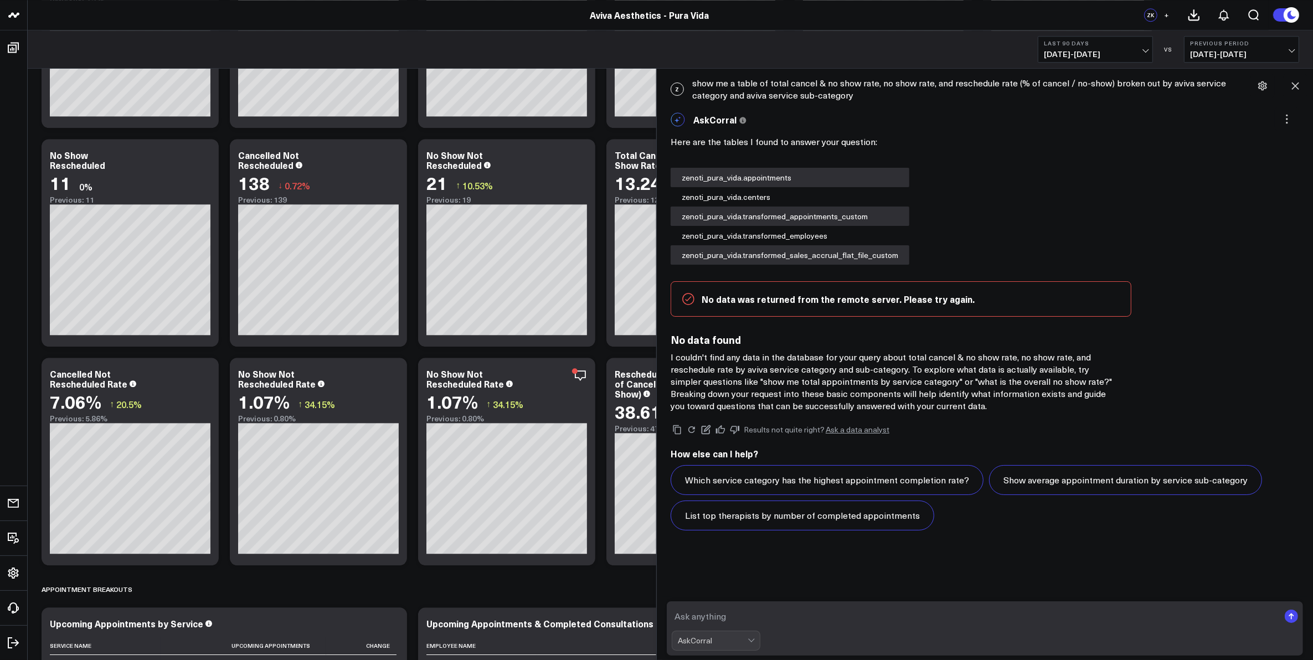
scroll to position [3717, 0]
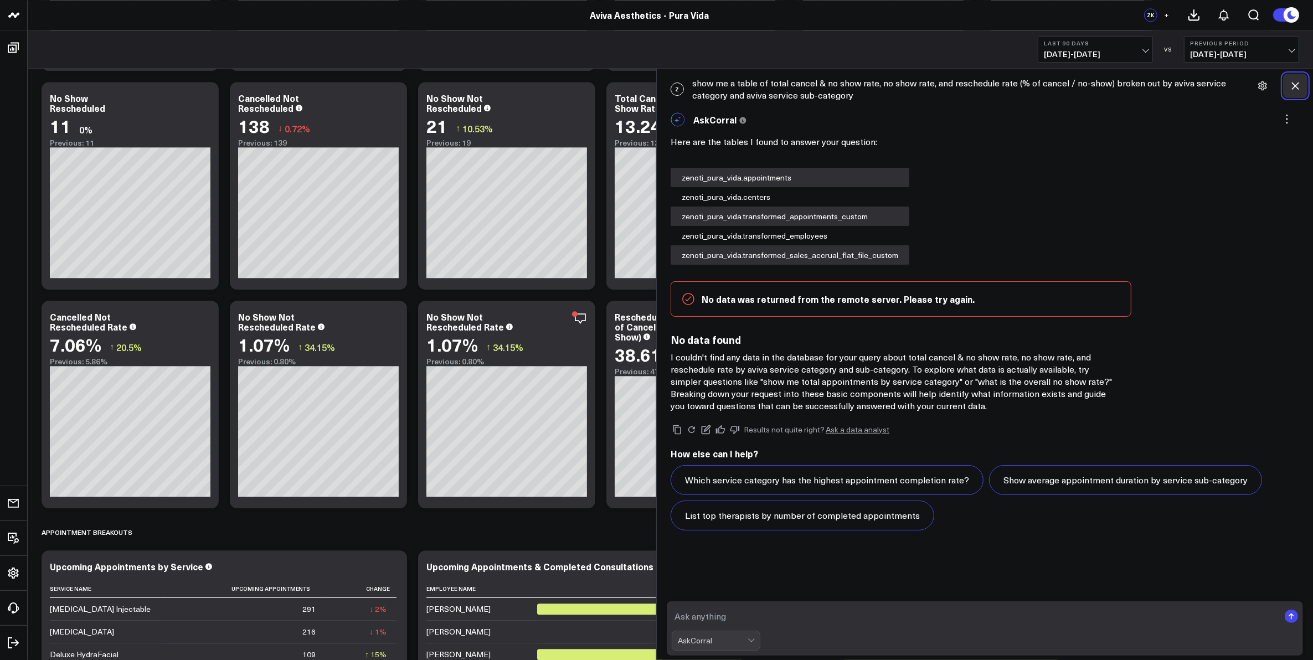
click at [1297, 89] on icon at bounding box center [1295, 85] width 11 height 11
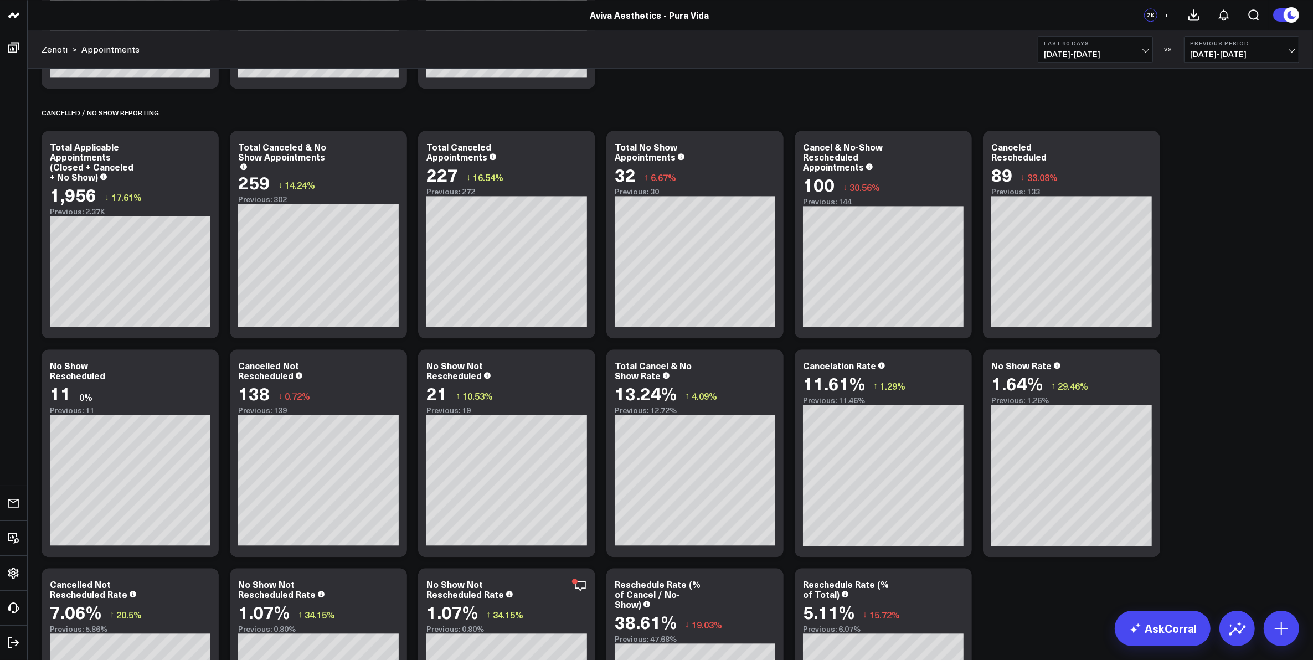
scroll to position [3509, 0]
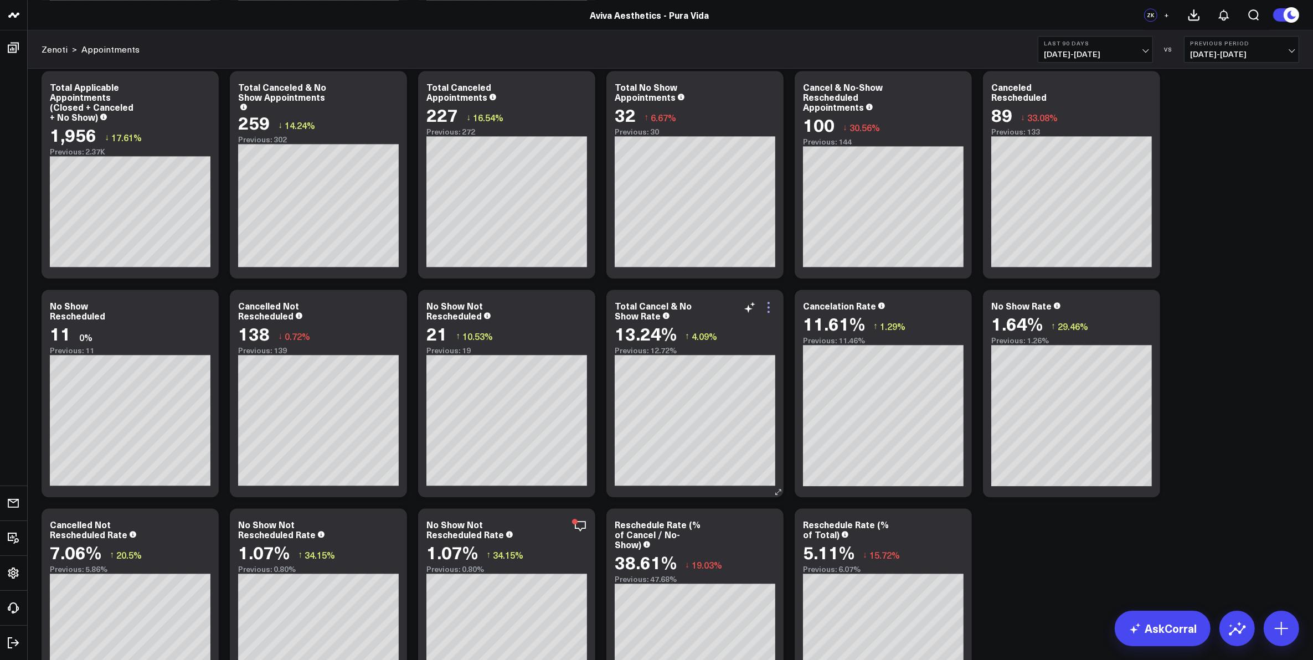
click at [770, 310] on icon at bounding box center [768, 307] width 13 height 13
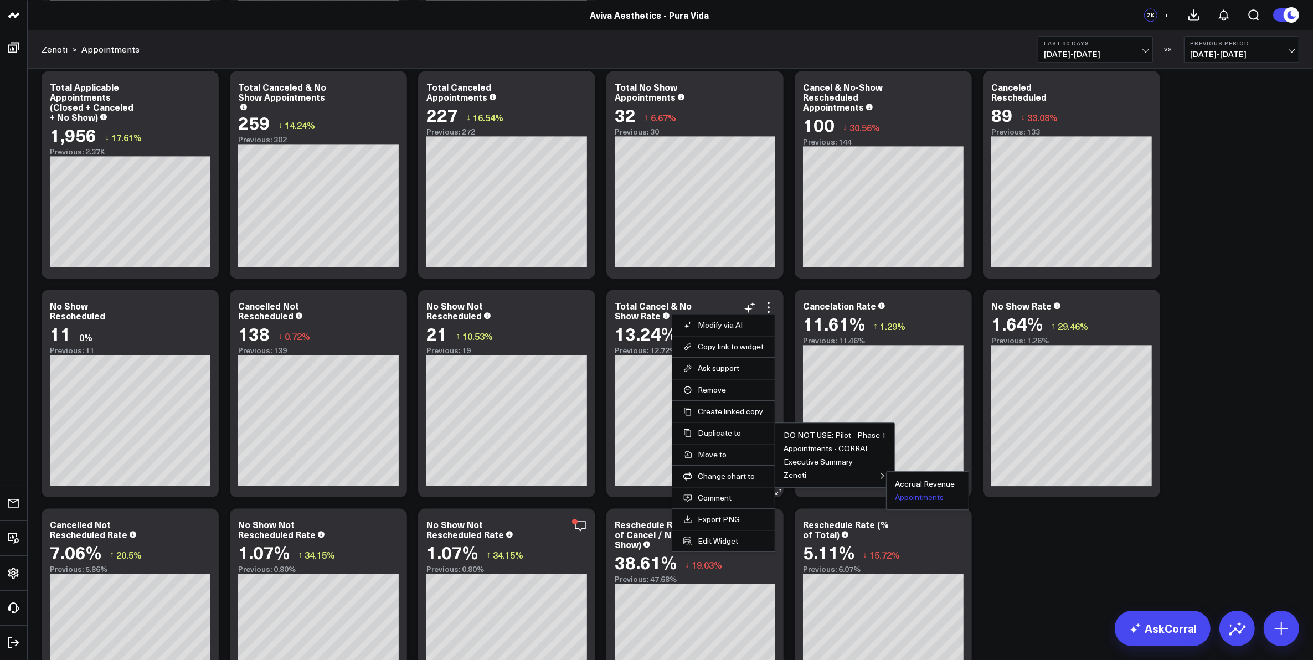
click at [916, 497] on button "Appointments" at bounding box center [919, 497] width 49 height 8
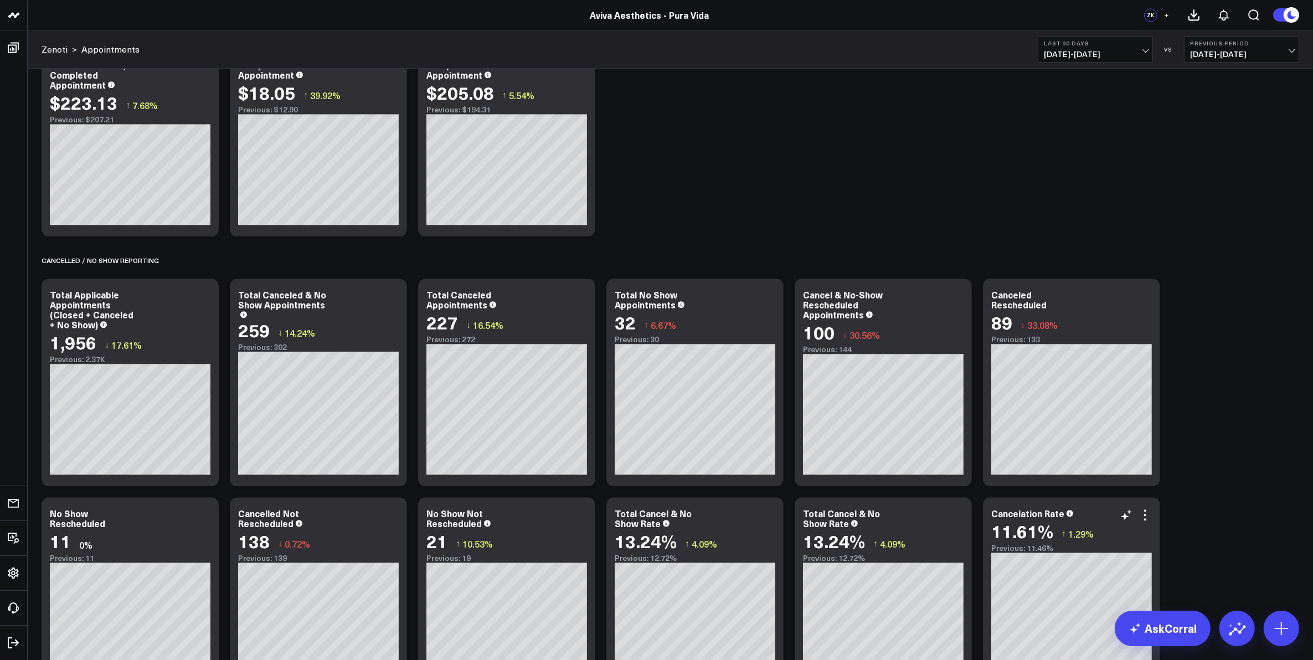
scroll to position [3371, 0]
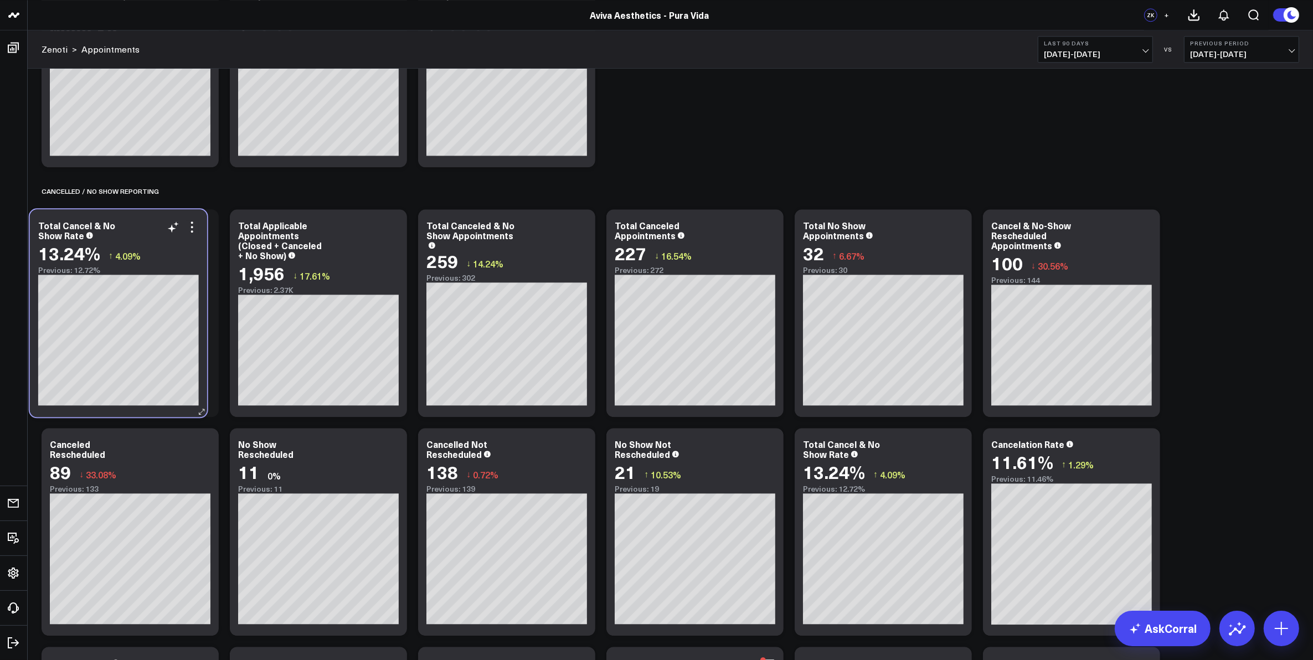
drag, startPoint x: 885, startPoint y: 447, endPoint x: 122, endPoint y: 229, distance: 793.7
click at [122, 229] on div "Total Cancel & No Show Rate" at bounding box center [118, 230] width 161 height 20
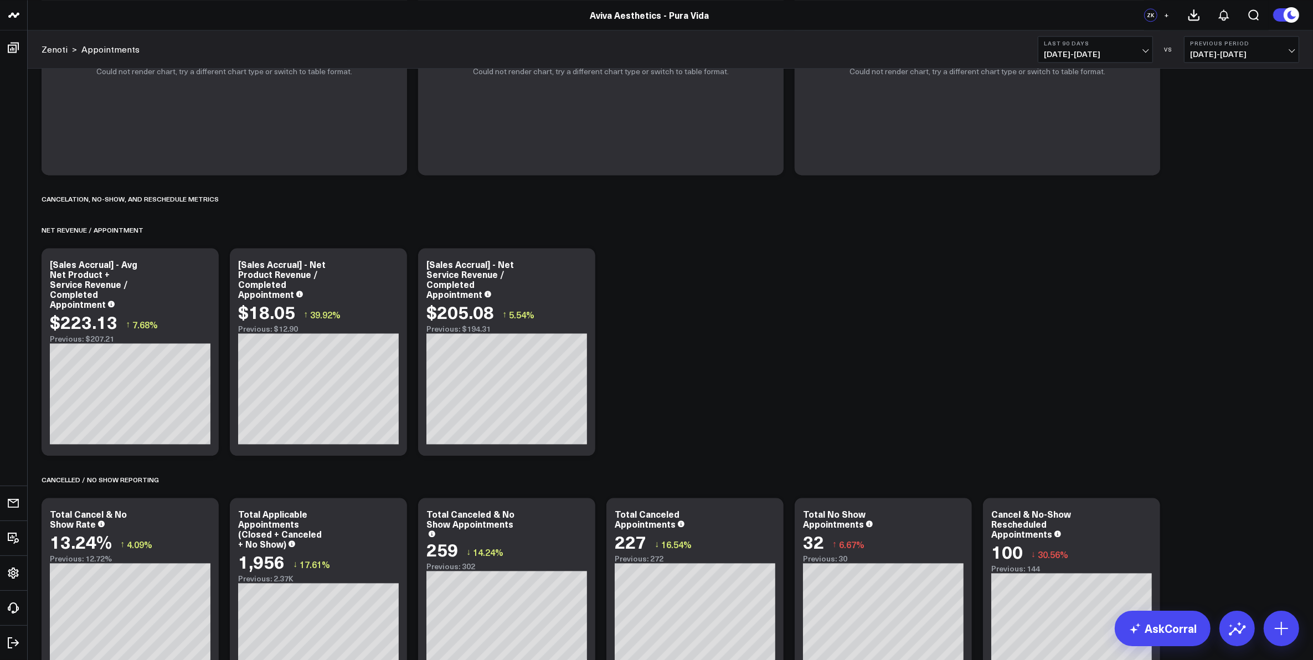
scroll to position [3163, 0]
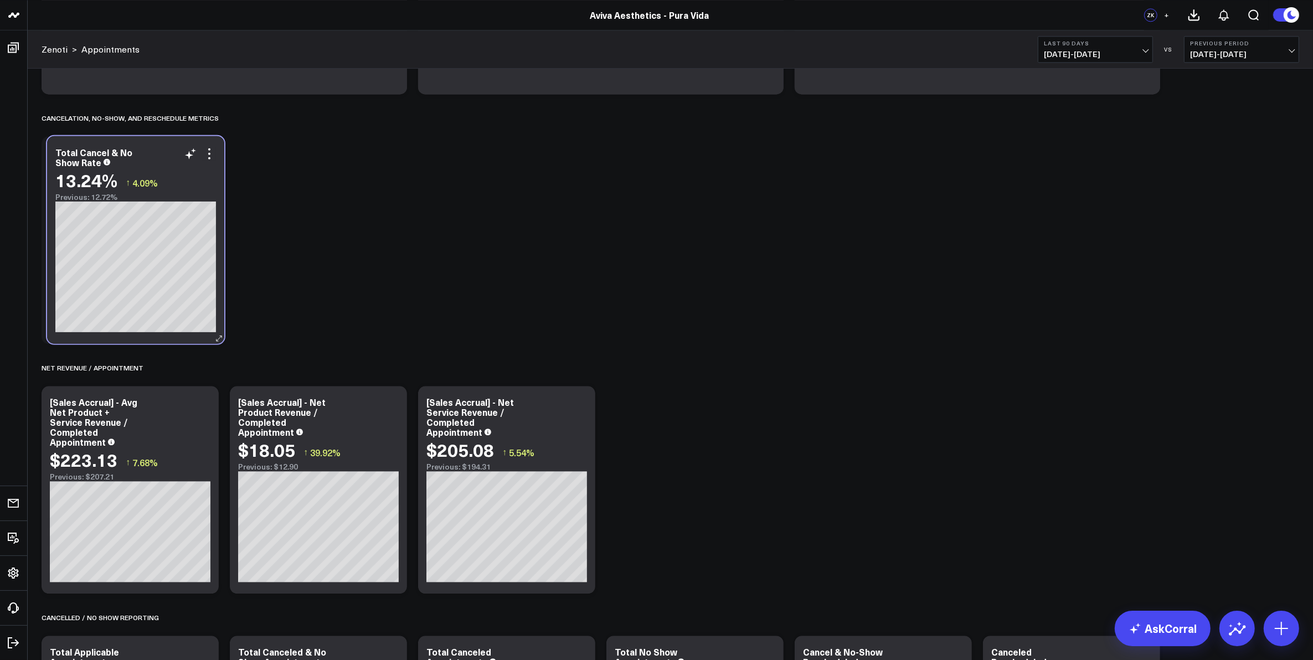
drag, startPoint x: 148, startPoint y: 435, endPoint x: 154, endPoint y: 154, distance: 281.3
click at [154, 154] on div "Total Cancel & No Show Rate" at bounding box center [135, 157] width 161 height 20
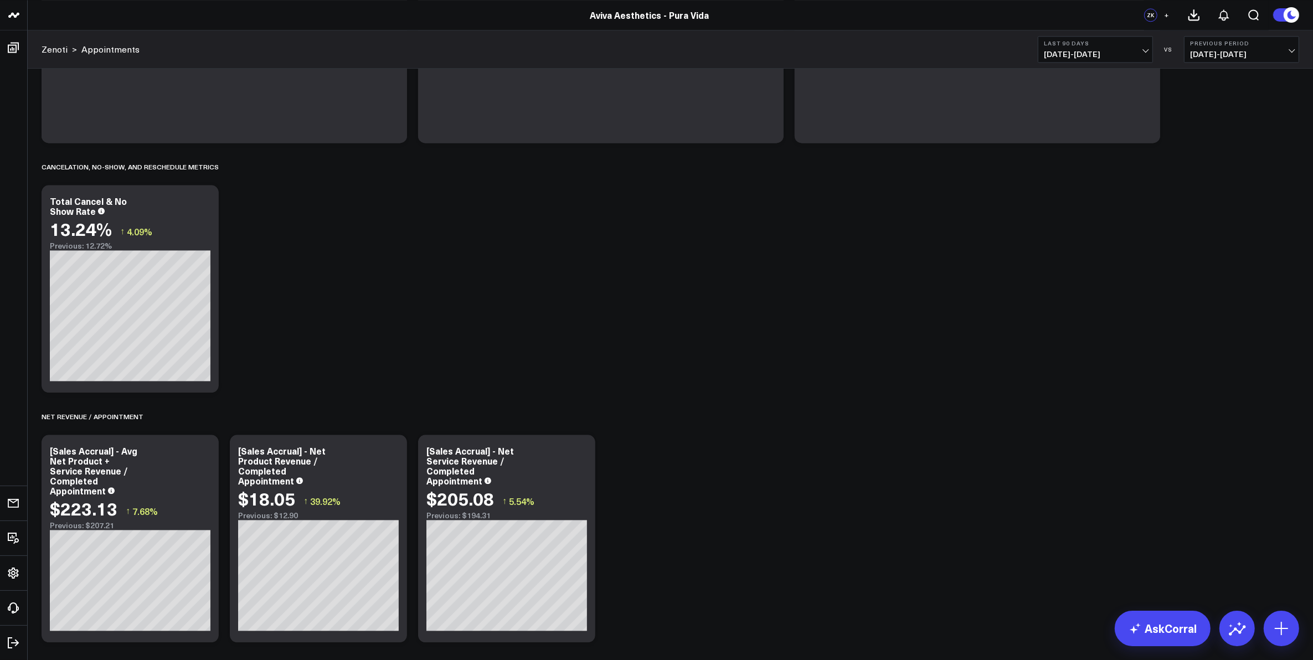
scroll to position [3025, 0]
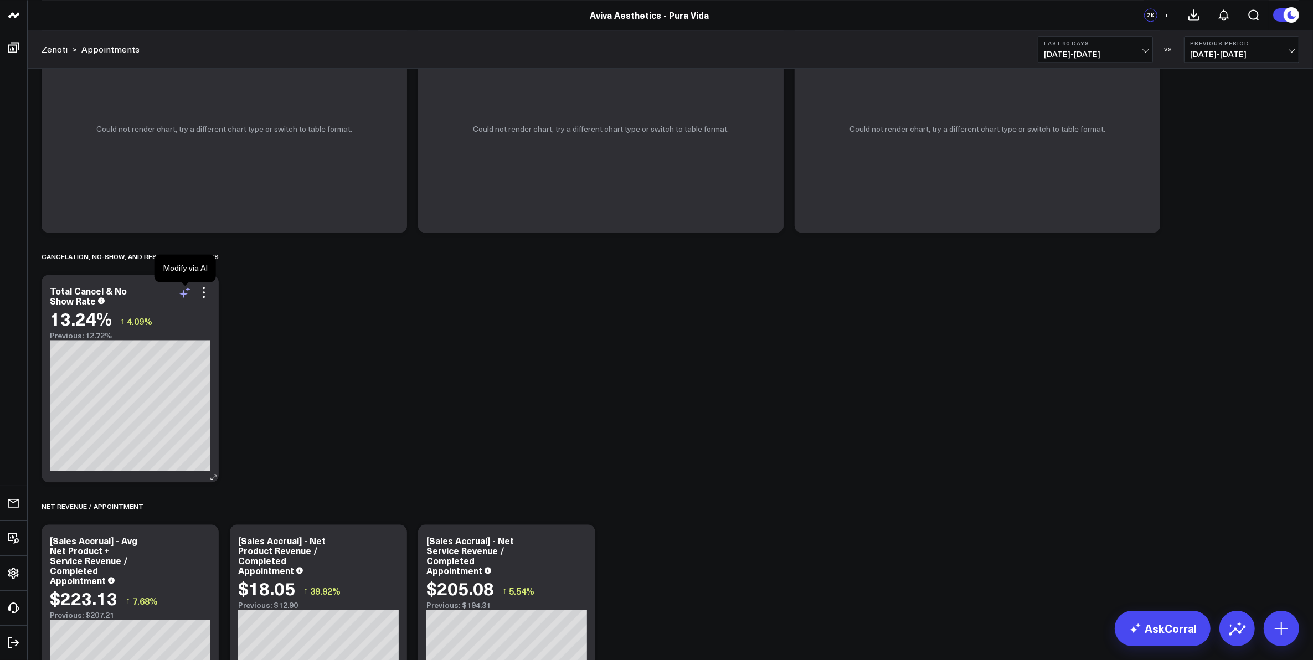
click at [184, 291] on icon at bounding box center [184, 292] width 13 height 13
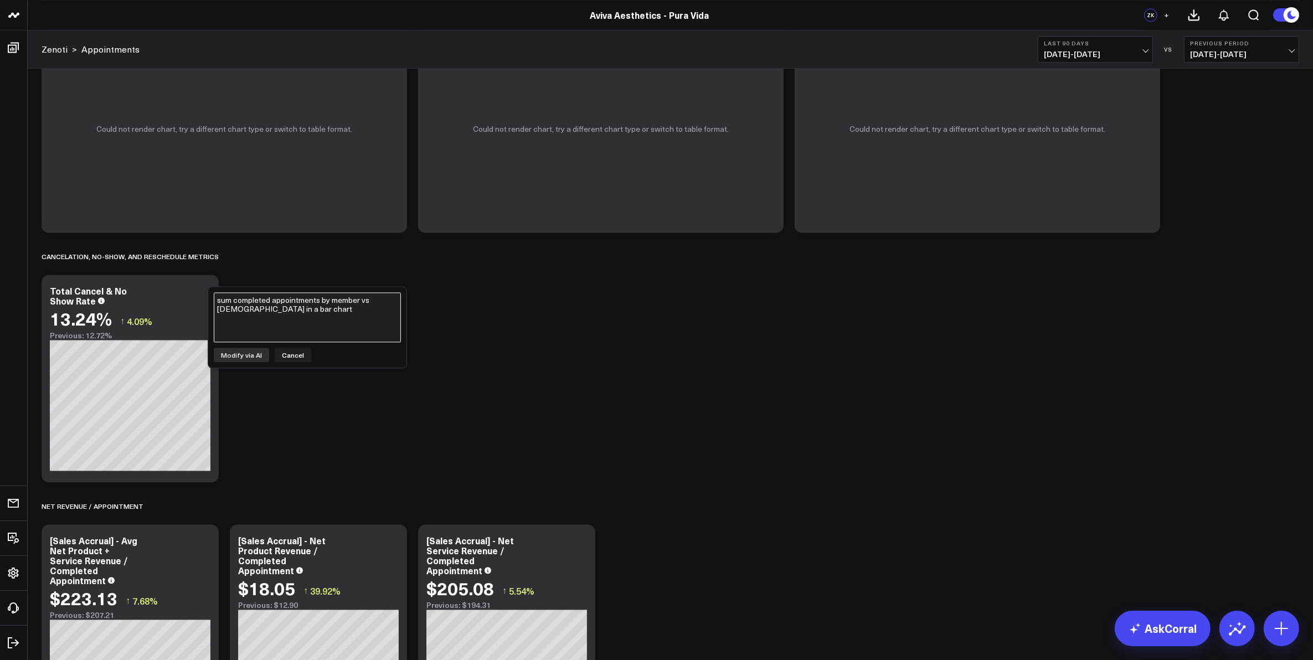
click at [238, 306] on textarea "sum completed appointments by member vs [DEMOGRAPHIC_DATA] in a bar chart" at bounding box center [307, 317] width 187 height 50
click at [250, 300] on textarea "show me total cancel & no show rate broken out by aviva service category and [G…" at bounding box center [307, 317] width 187 height 50
click at [263, 321] on textarea "show me total cancel & no show rate broken out by aviva service category and [G…" at bounding box center [307, 317] width 187 height 50
type textarea "show me total cancel & no show rate broken out by aviva service category and [G…"
click at [251, 352] on button "Modify via AI" at bounding box center [241, 355] width 55 height 14
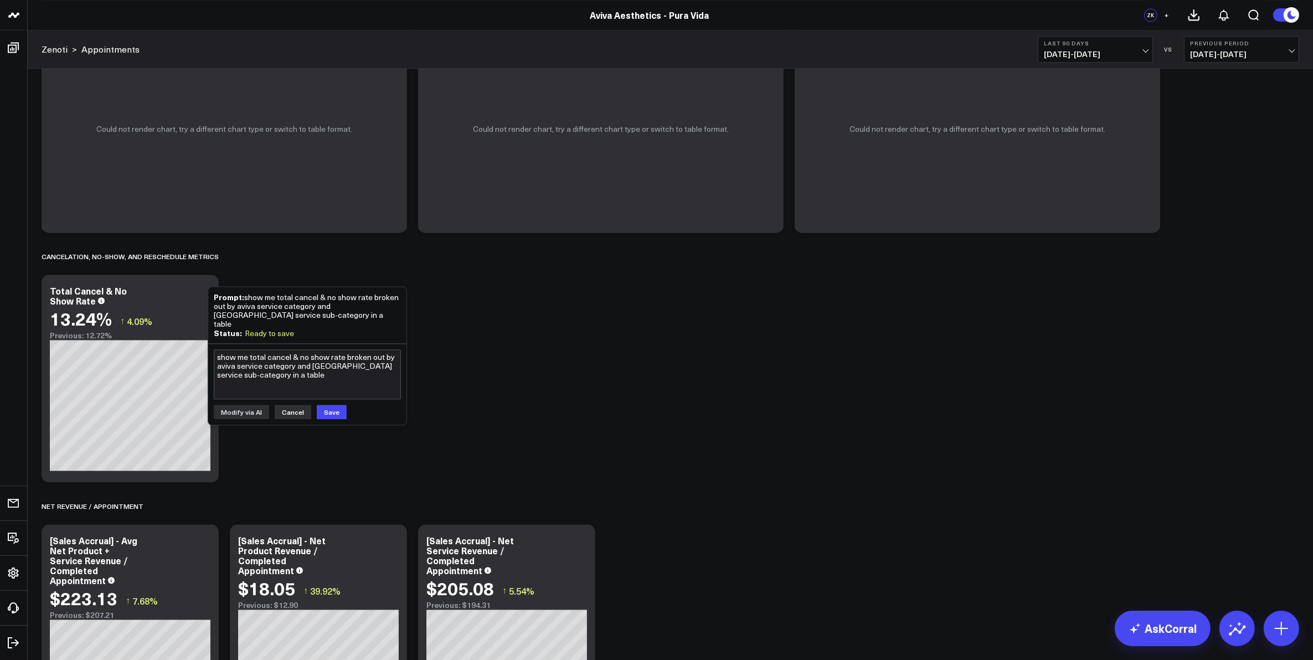
click at [288, 405] on button "Cancel" at bounding box center [293, 412] width 37 height 14
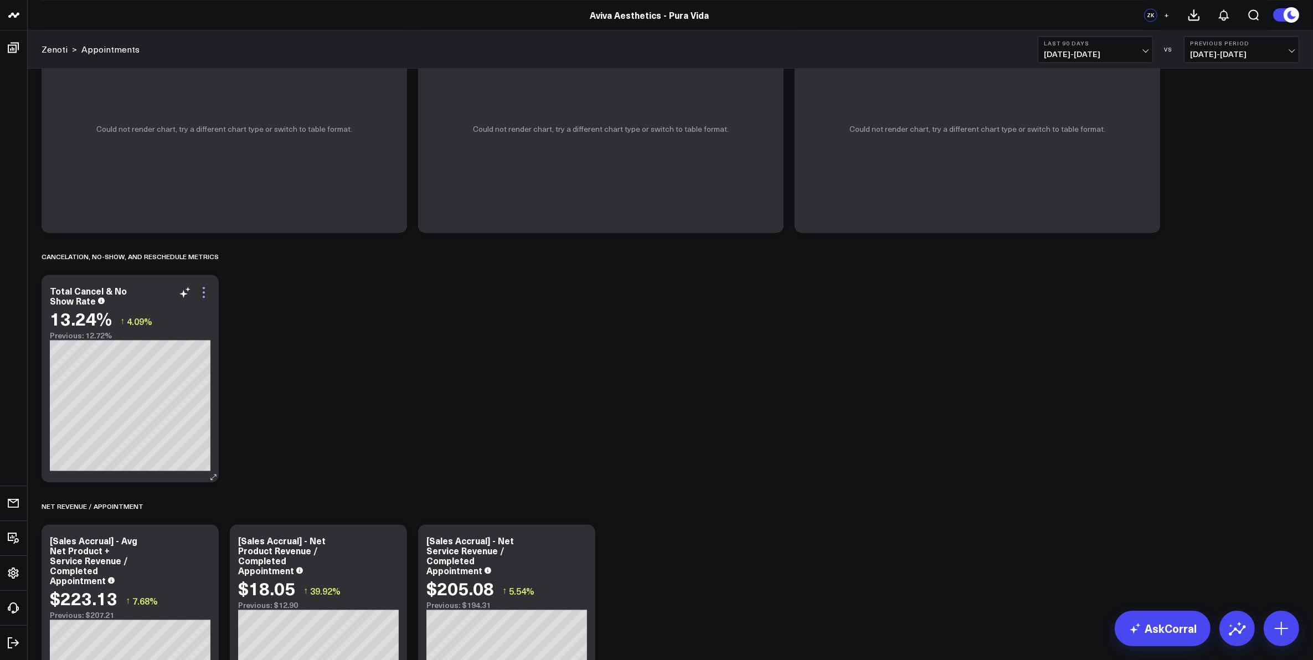
click at [204, 294] on icon at bounding box center [203, 292] width 13 height 13
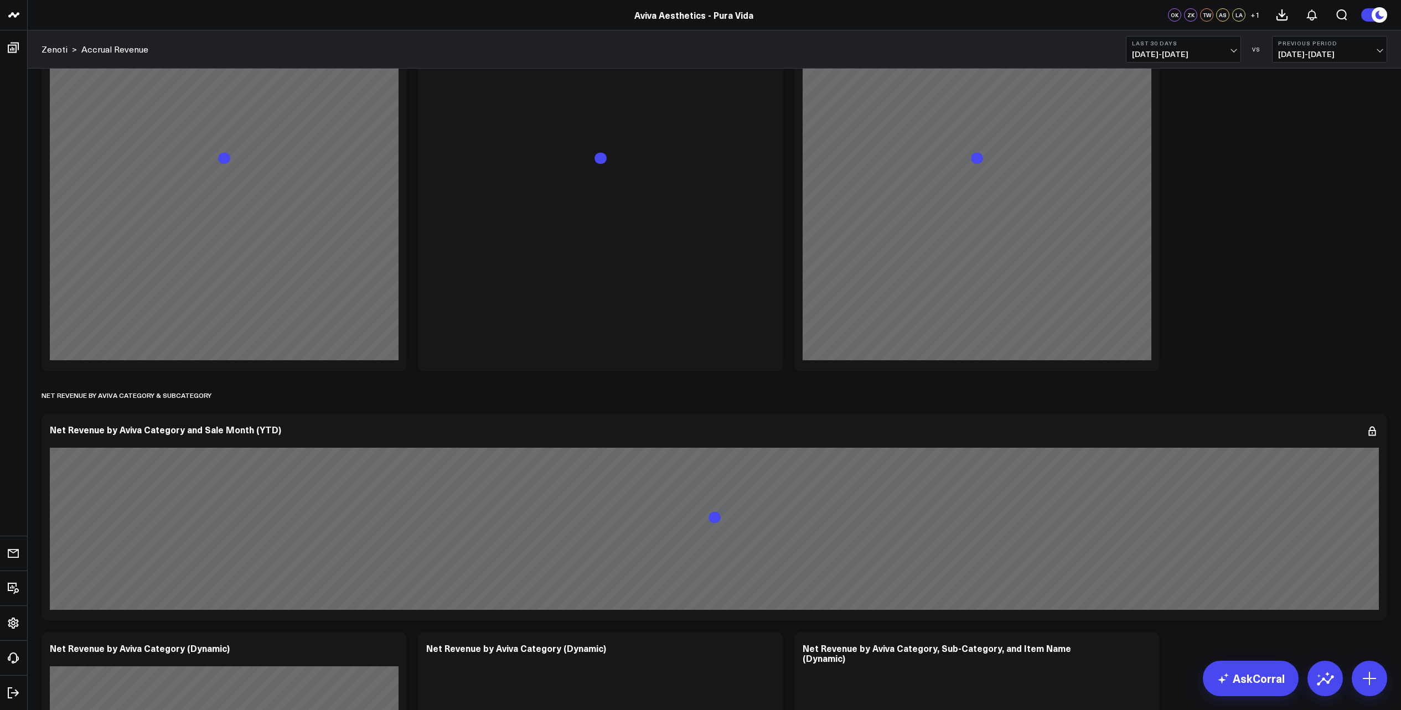
scroll to position [912, 0]
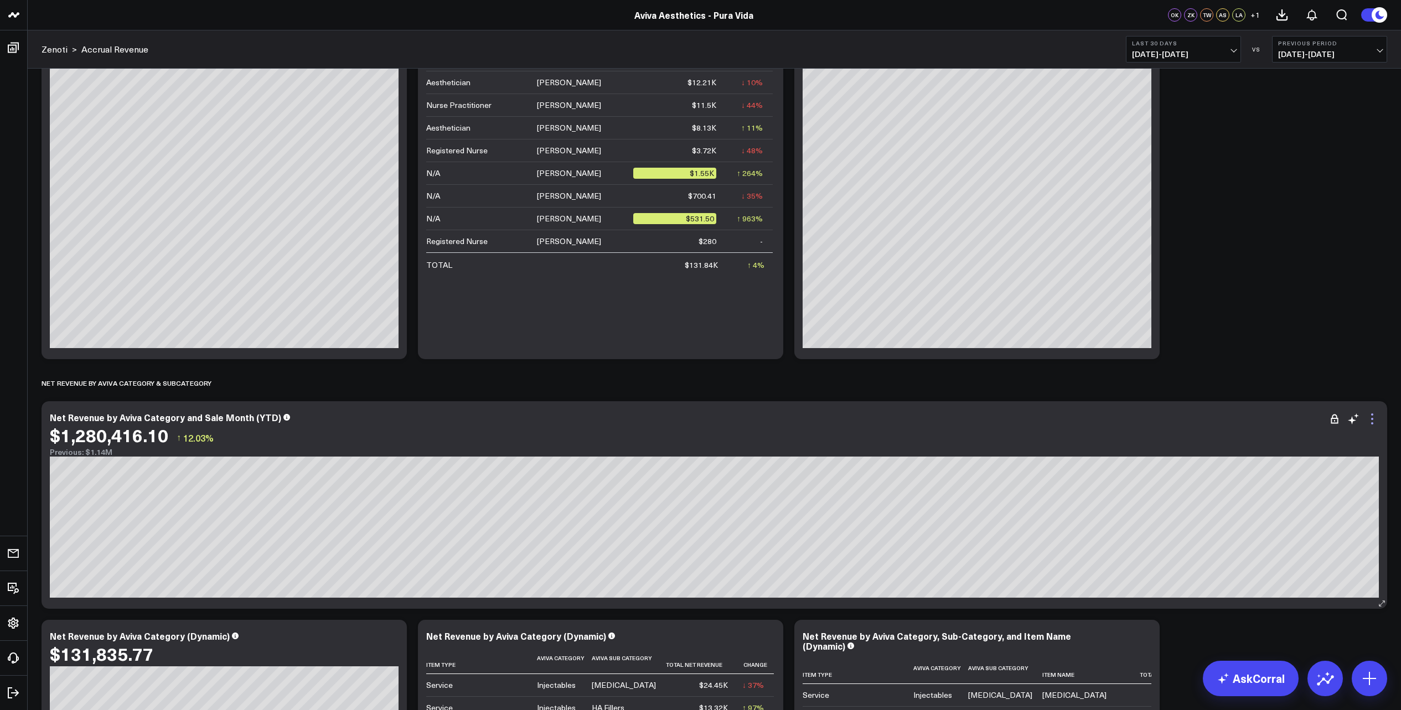
click at [1369, 419] on icon at bounding box center [1372, 419] width 13 height 13
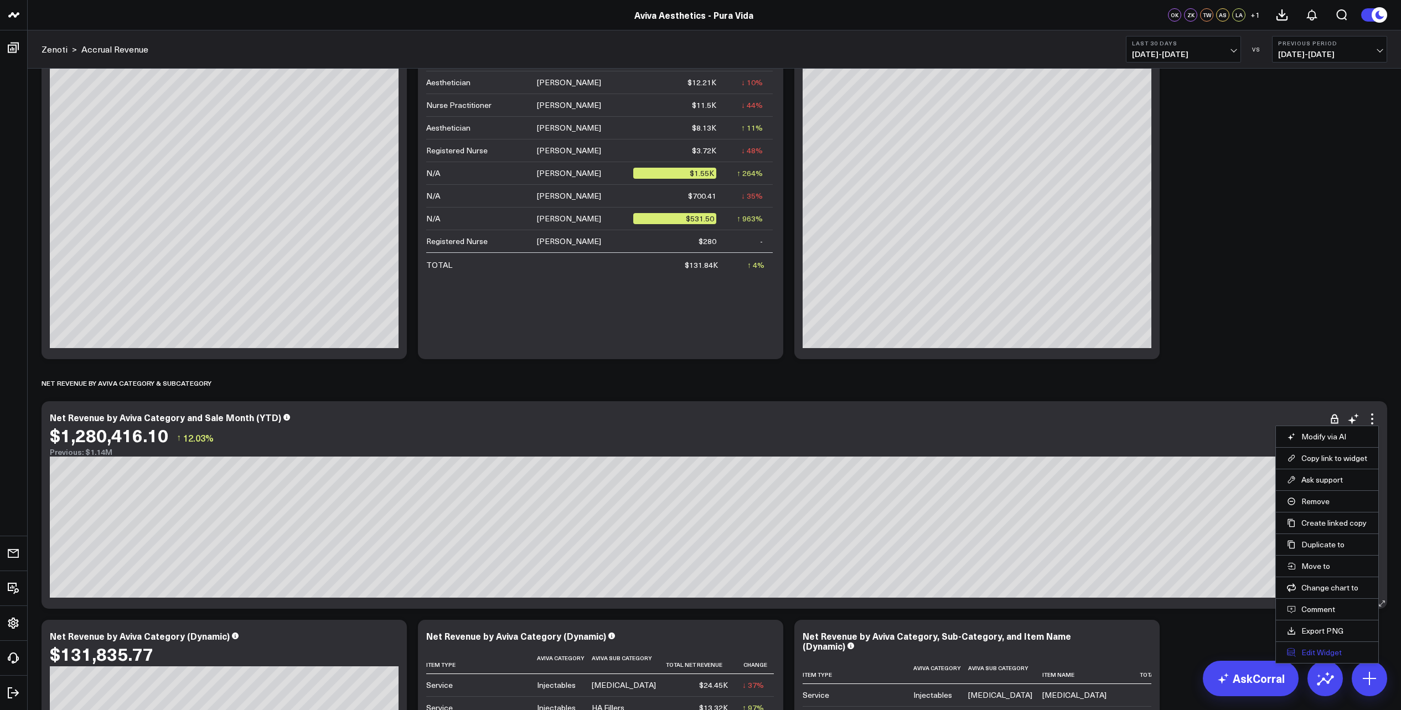
click at [1334, 654] on button "Edit Widget" at bounding box center [1327, 653] width 80 height 10
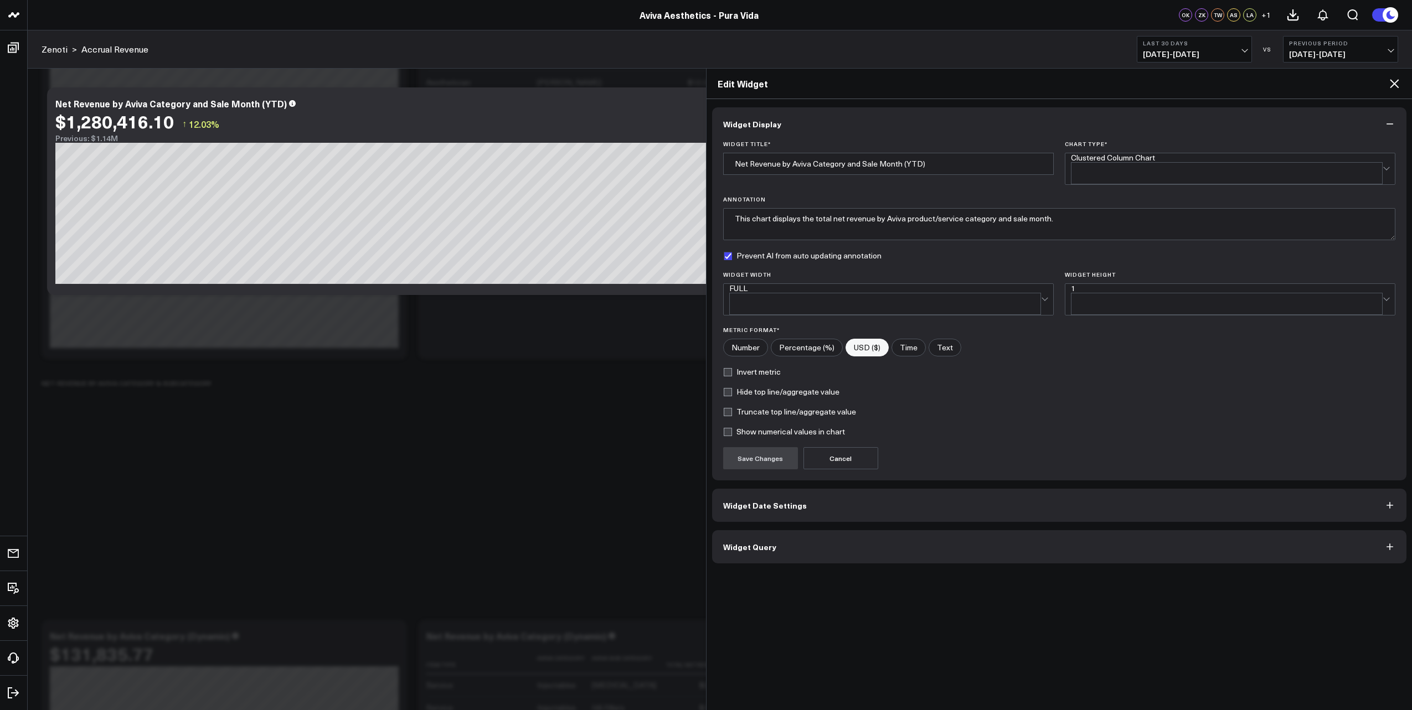
click at [918, 496] on button "Widget Date Settings" at bounding box center [1059, 505] width 695 height 33
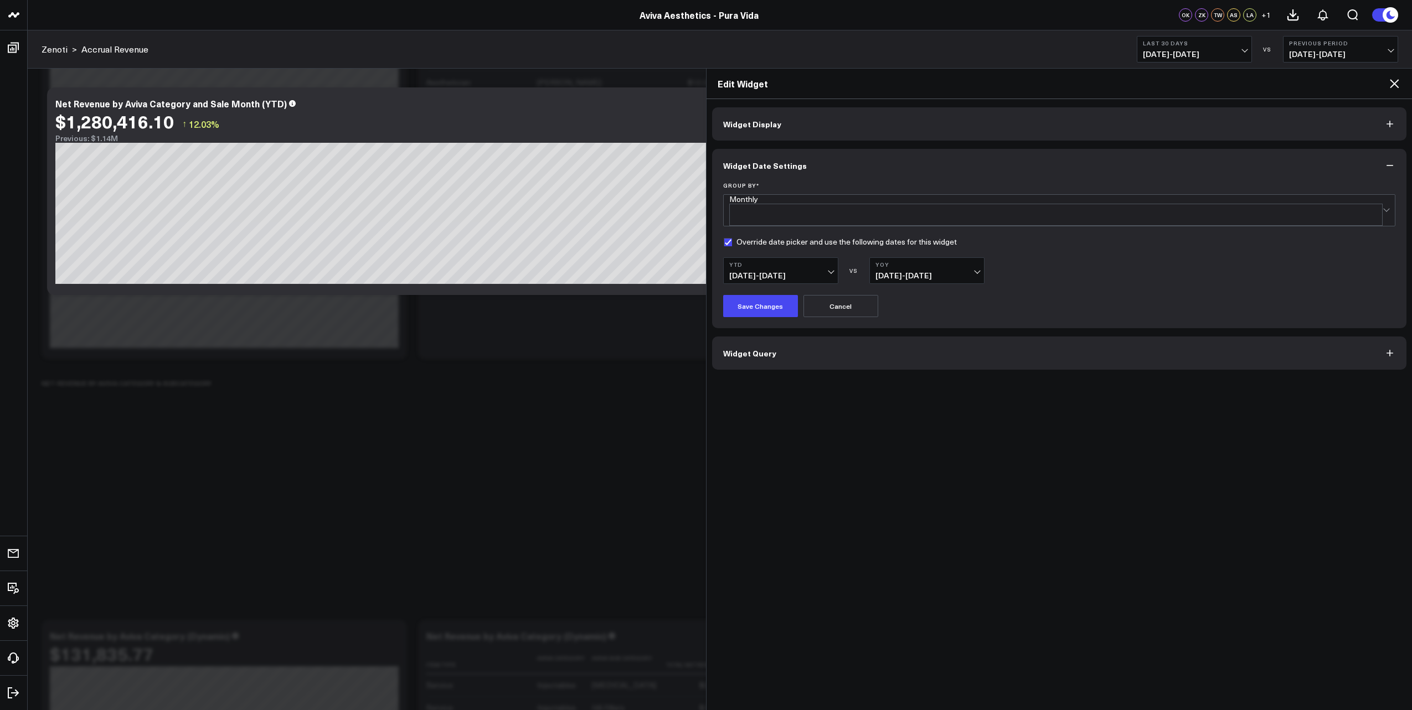
click at [1394, 84] on icon at bounding box center [1394, 83] width 9 height 9
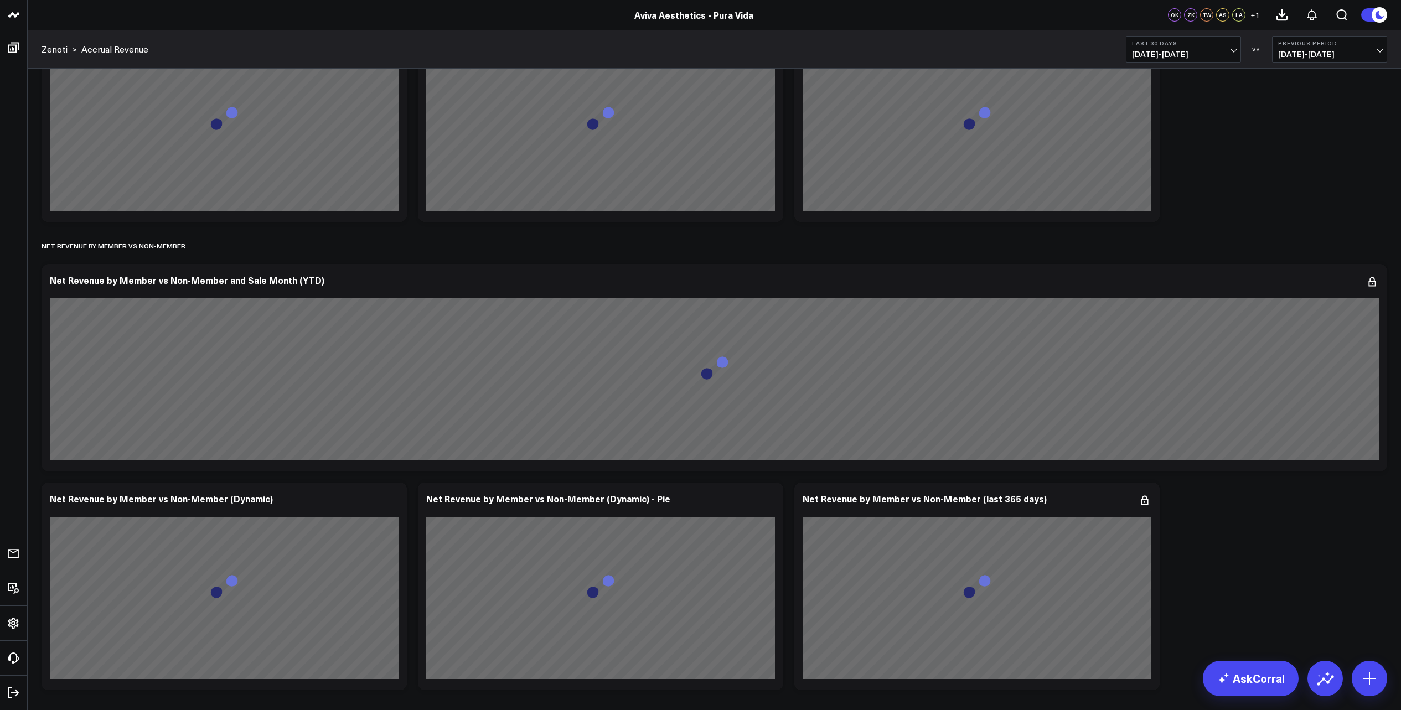
scroll to position [2712, 0]
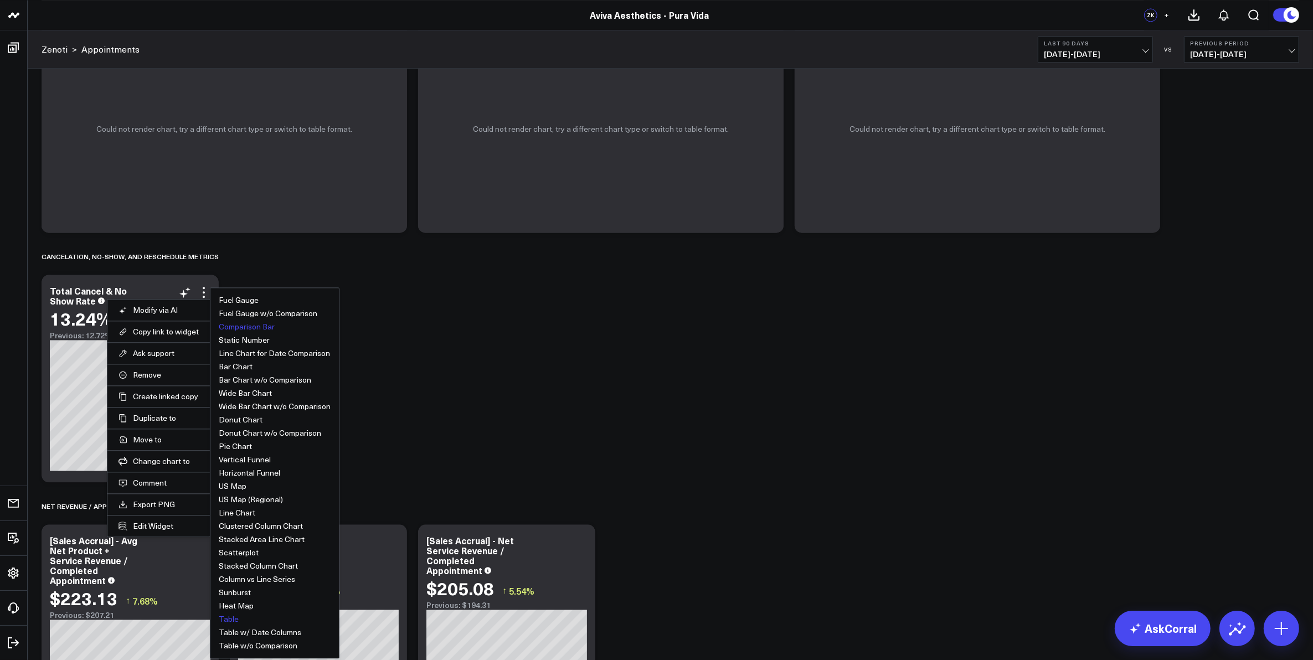
click at [228, 622] on button "Table" at bounding box center [229, 619] width 20 height 8
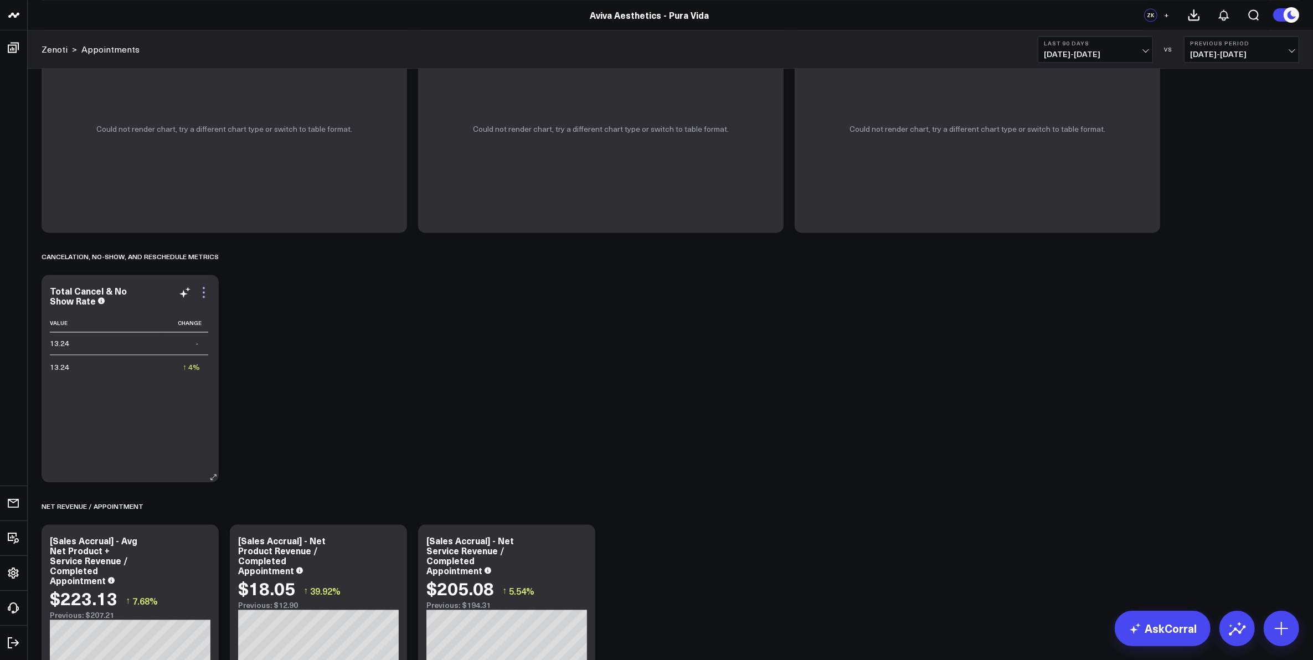
click at [202, 291] on icon at bounding box center [203, 292] width 13 height 13
click at [185, 292] on icon at bounding box center [184, 292] width 13 height 13
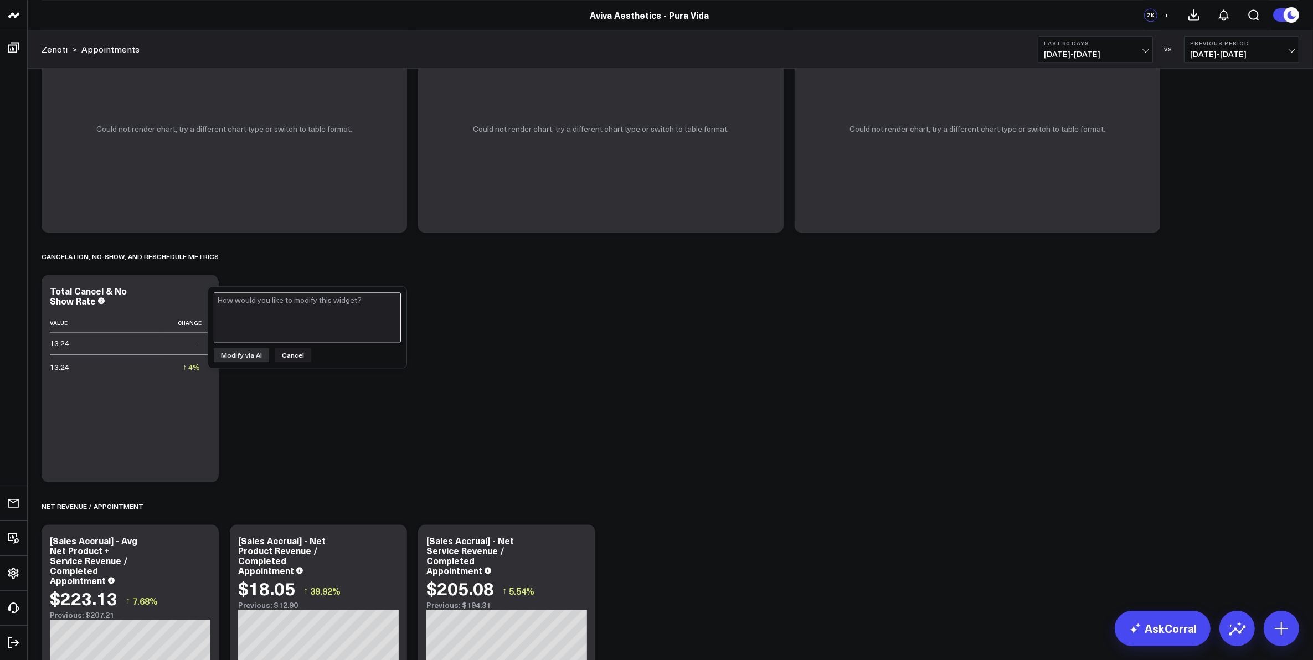
click at [266, 318] on textarea at bounding box center [307, 317] width 187 height 50
type textarea "break out by aviva_service_category_key and aviva_service_sub_category_key"
click at [245, 351] on button "Modify via AI" at bounding box center [241, 355] width 55 height 14
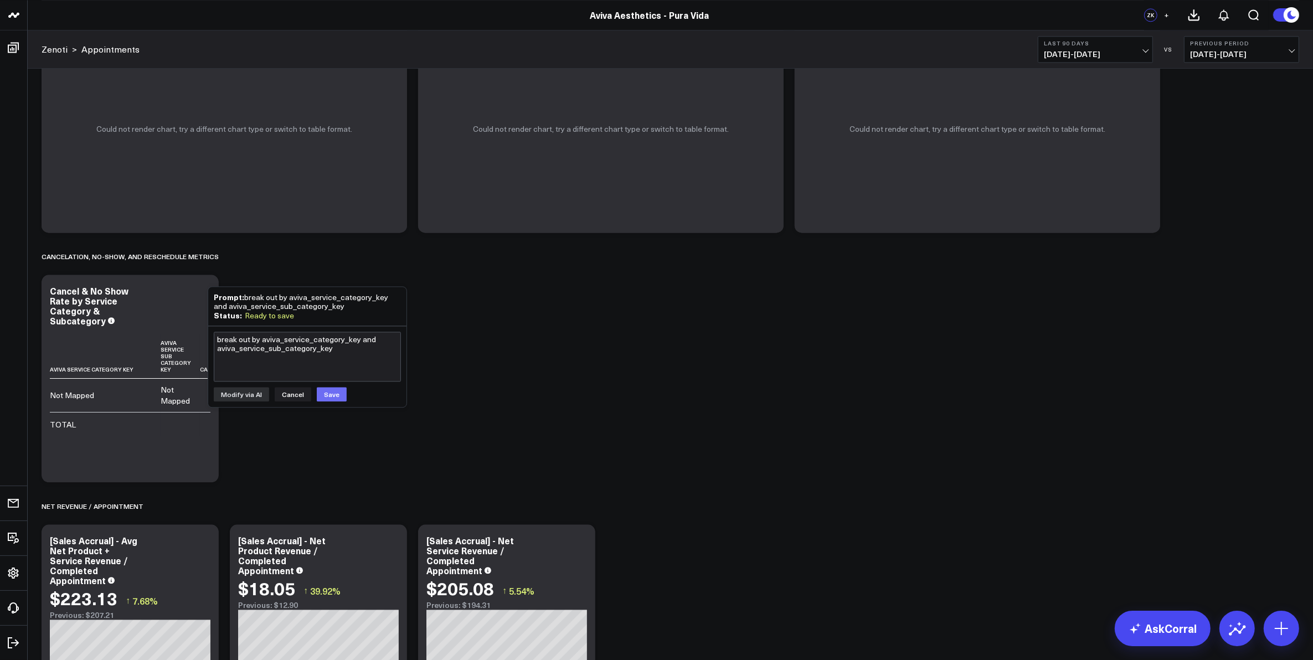
click at [319, 391] on button "Save" at bounding box center [332, 394] width 30 height 14
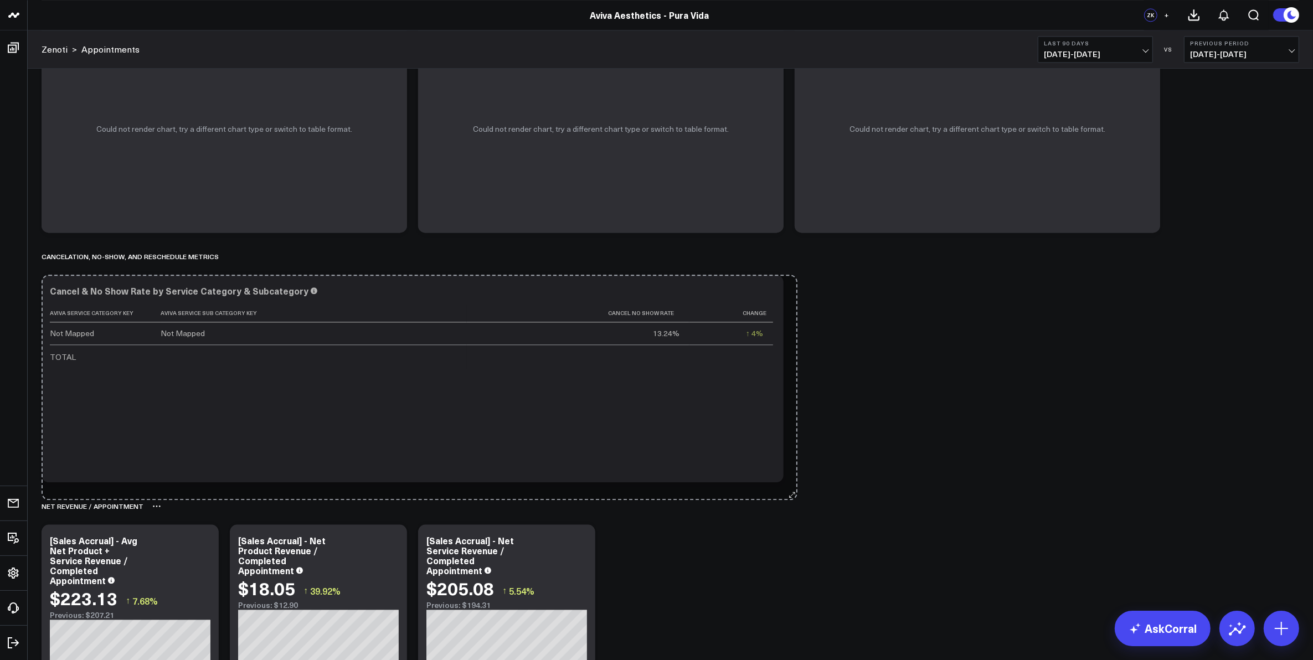
drag, startPoint x: 212, startPoint y: 477, endPoint x: 790, endPoint y: 496, distance: 578.9
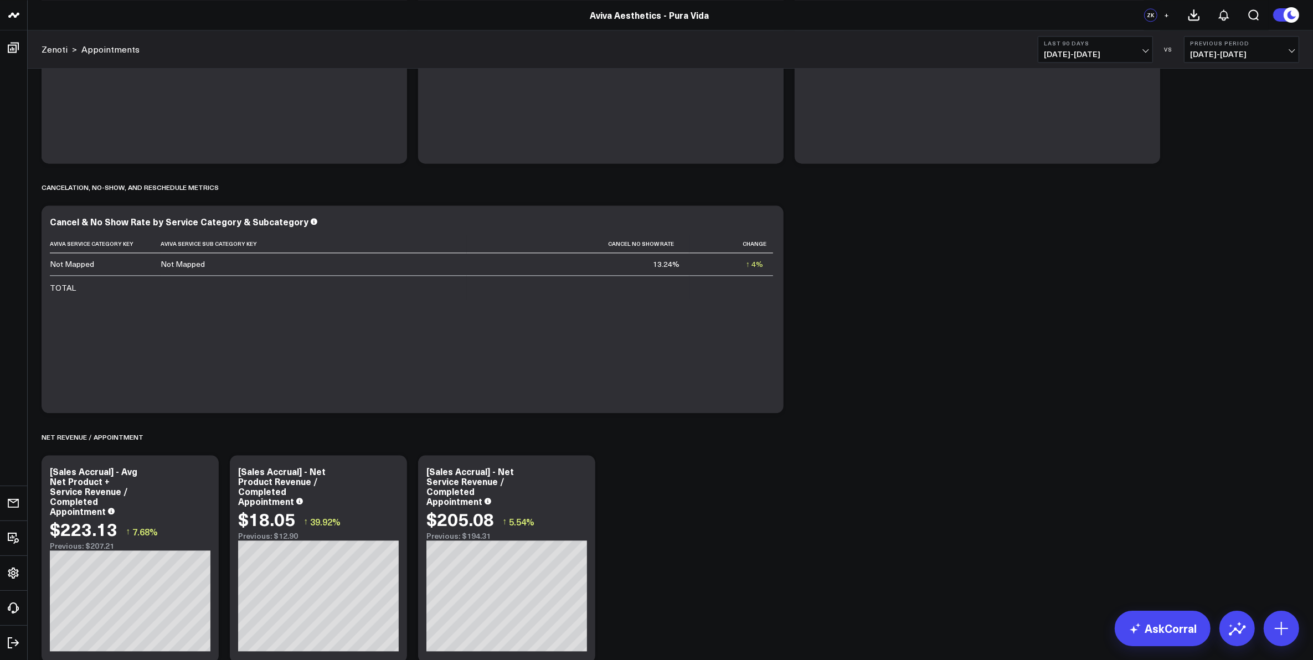
scroll to position [3025, 0]
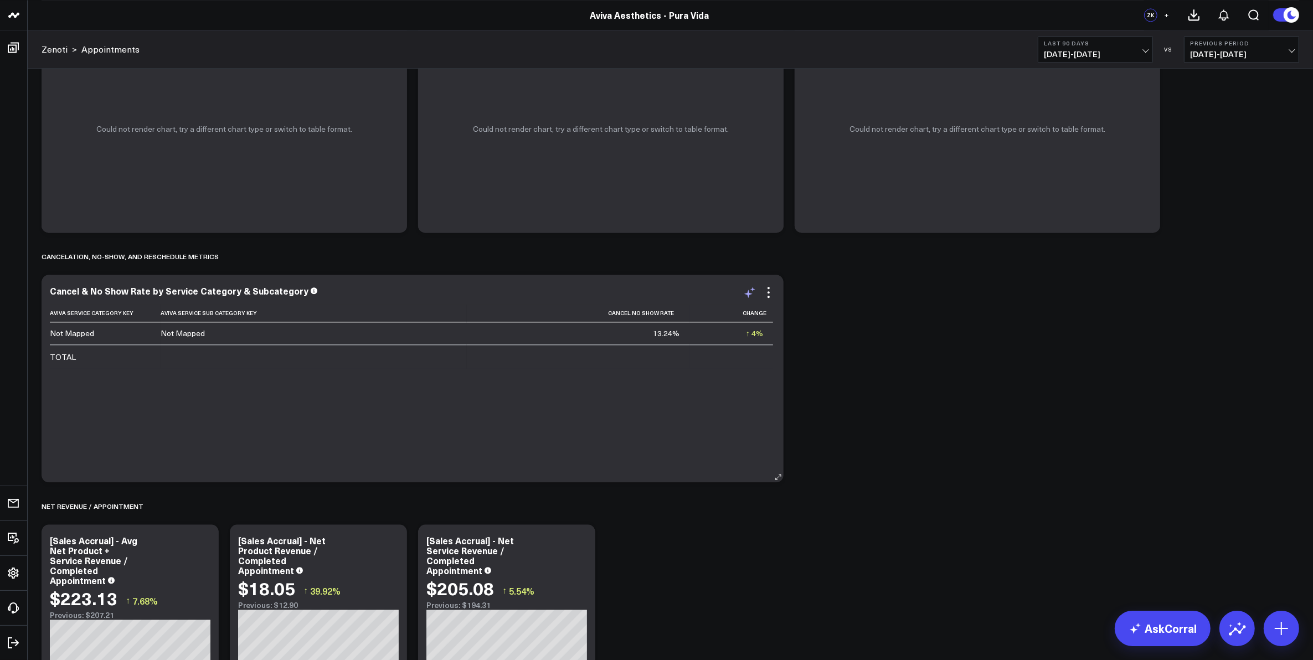
click at [749, 294] on icon at bounding box center [748, 294] width 8 height 8
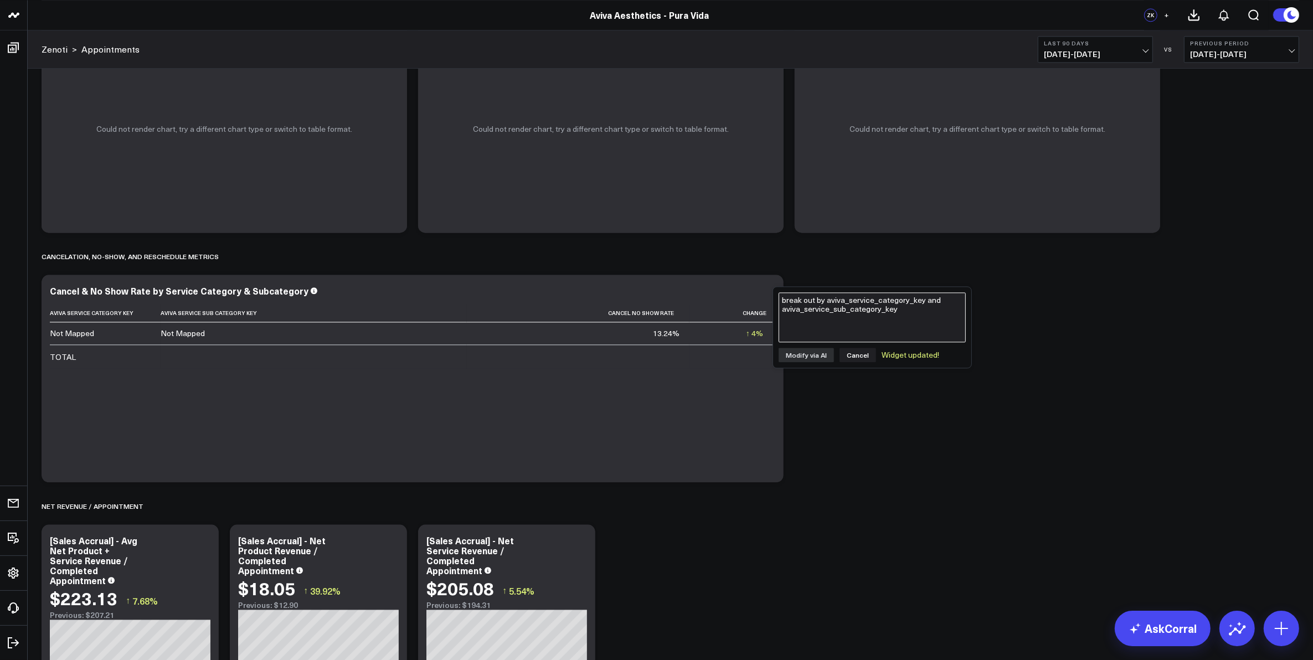
click at [826, 310] on textarea "break out by aviva_service_category_key and aviva_service_sub_category_key" at bounding box center [872, 317] width 187 height 50
type textarea "add a column for no show rate"
click at [817, 354] on button "Modify via AI" at bounding box center [806, 355] width 55 height 14
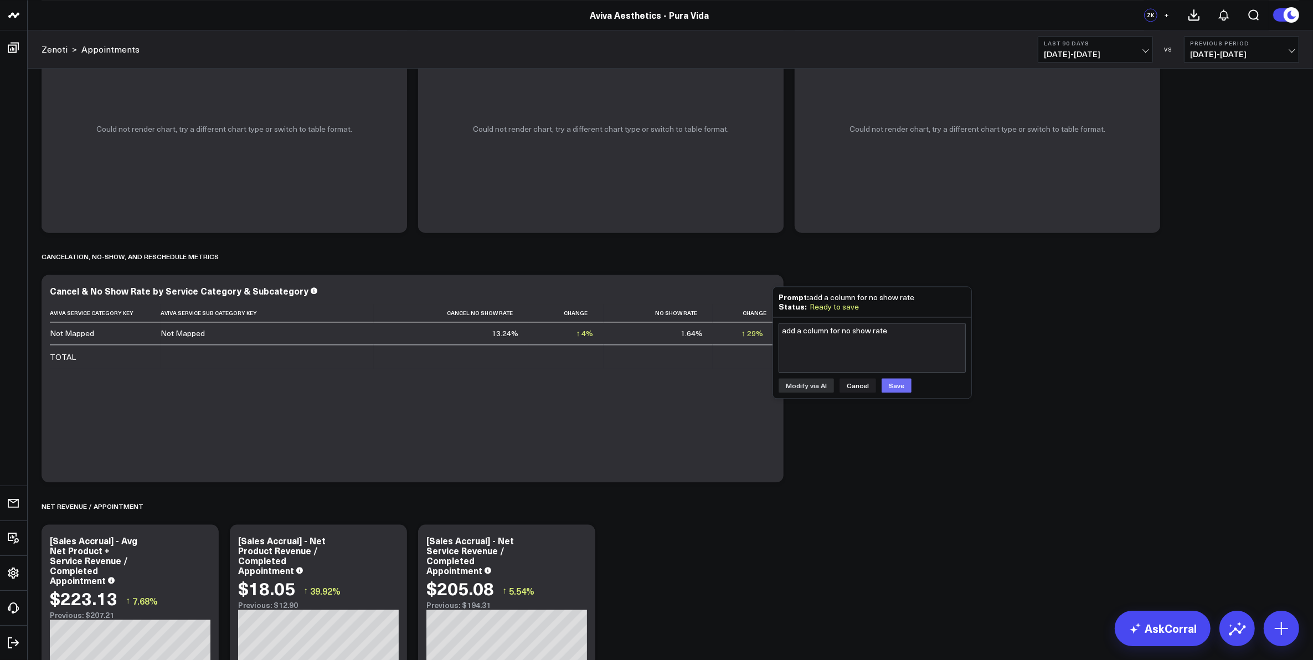
click at [900, 390] on button "Save" at bounding box center [897, 385] width 30 height 14
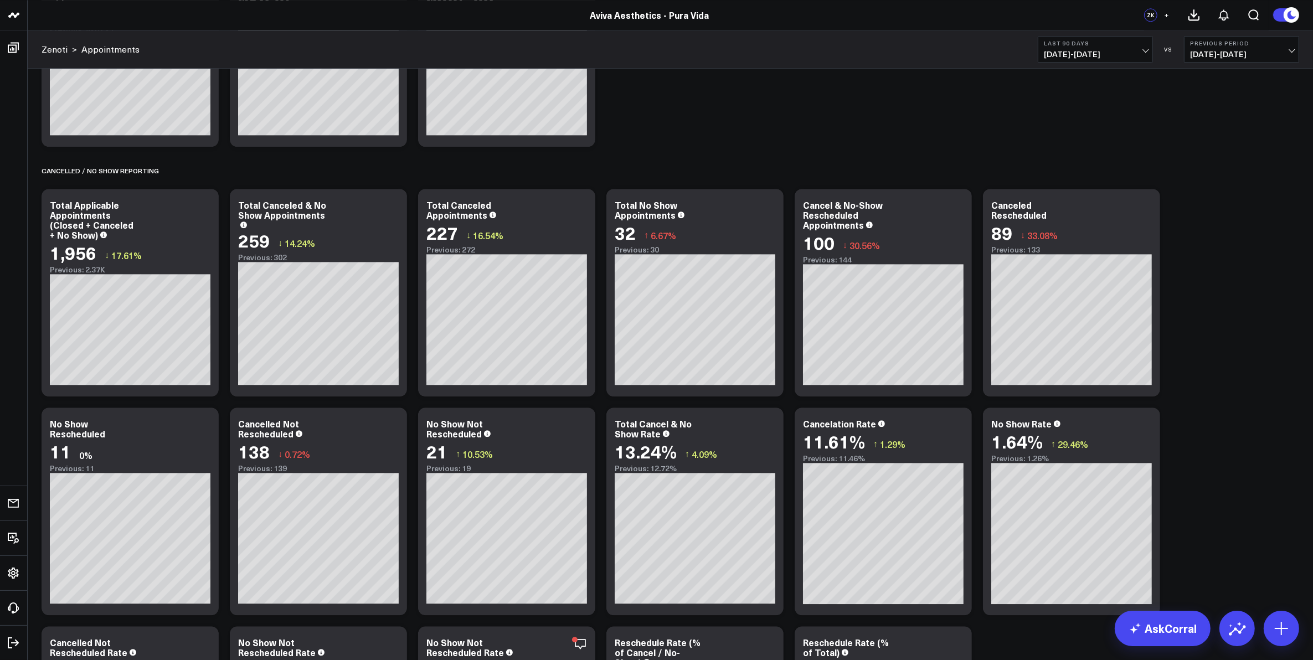
scroll to position [3648, 0]
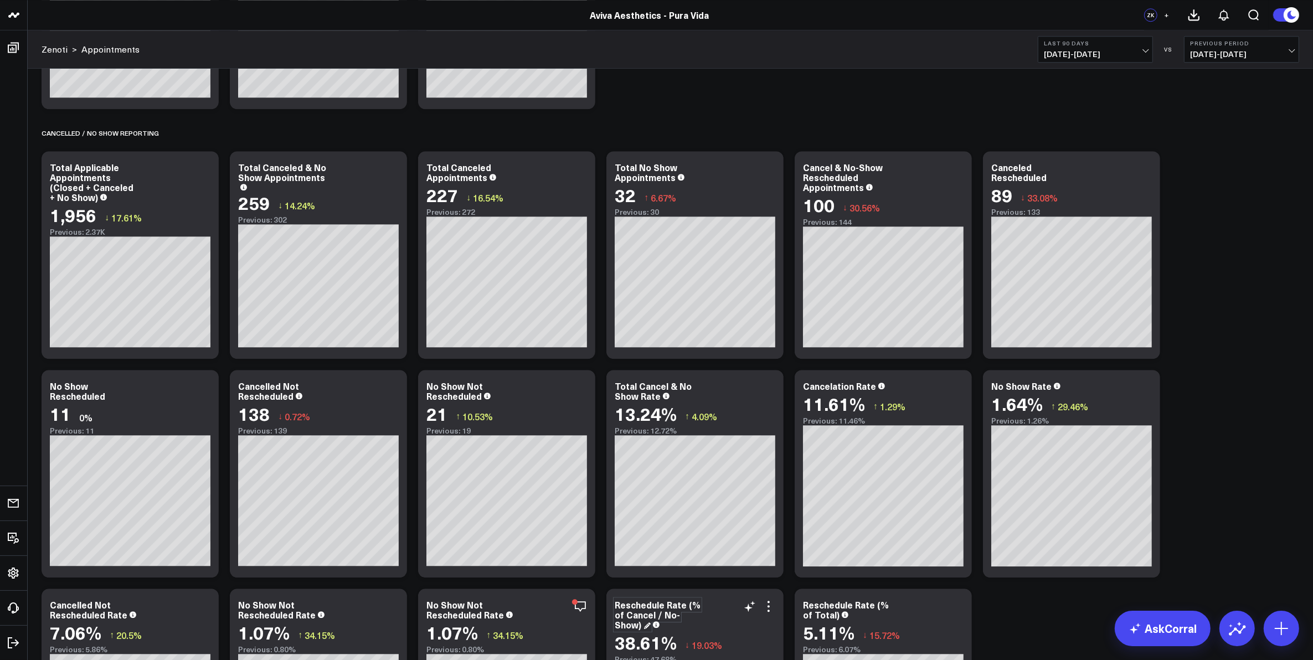
click at [643, 625] on div "Reschedule Rate (% of Cancel / No-Show)" at bounding box center [658, 615] width 86 height 32
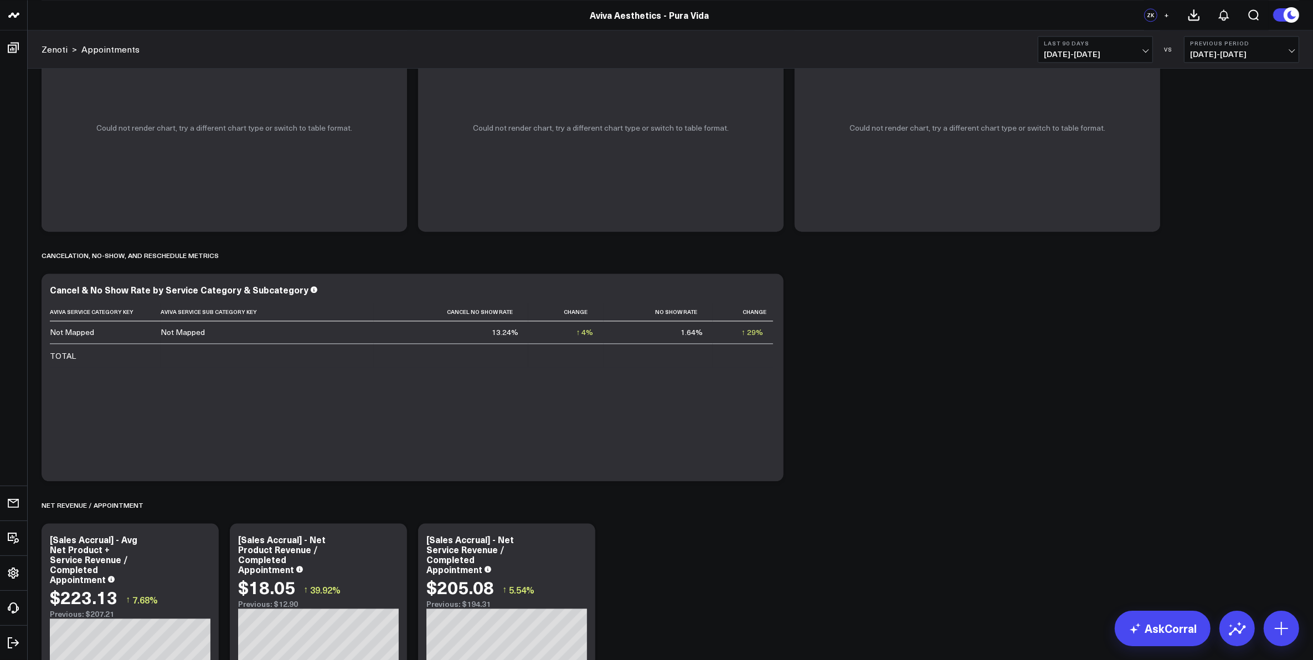
scroll to position [3025, 0]
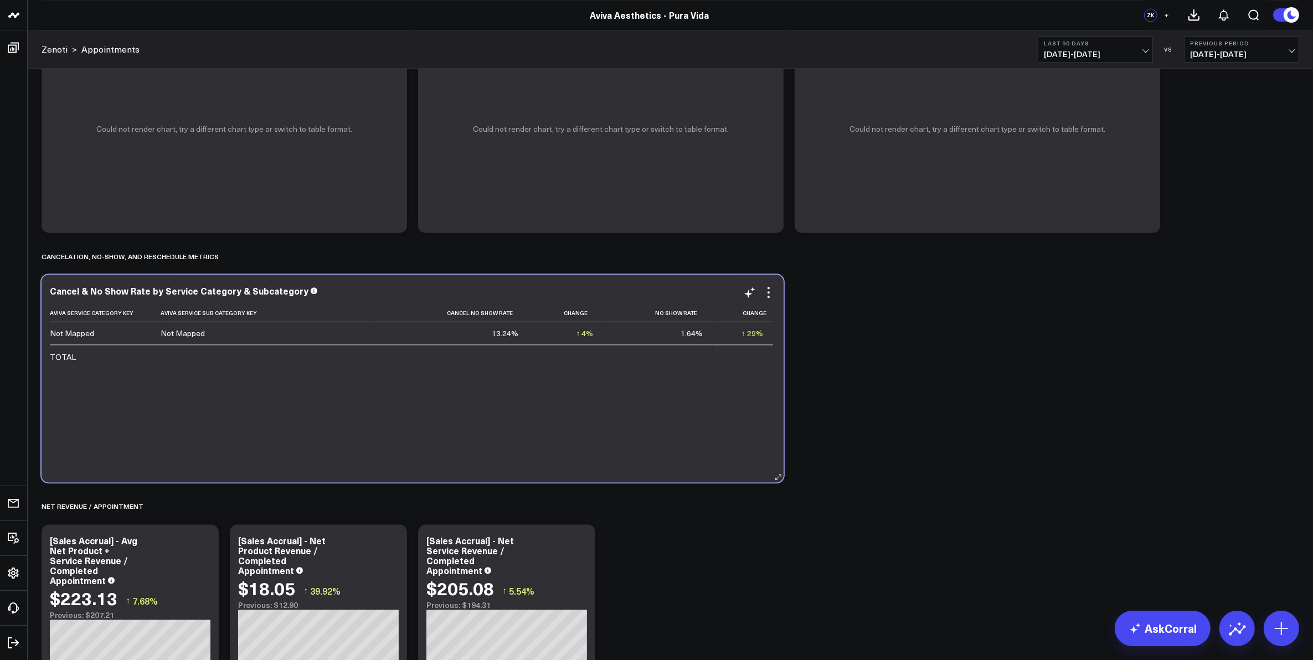
click at [716, 450] on div "Aviva Service Category Key Aviva Service Sub Category Key Cancel No Show Rate C…" at bounding box center [412, 387] width 725 height 167
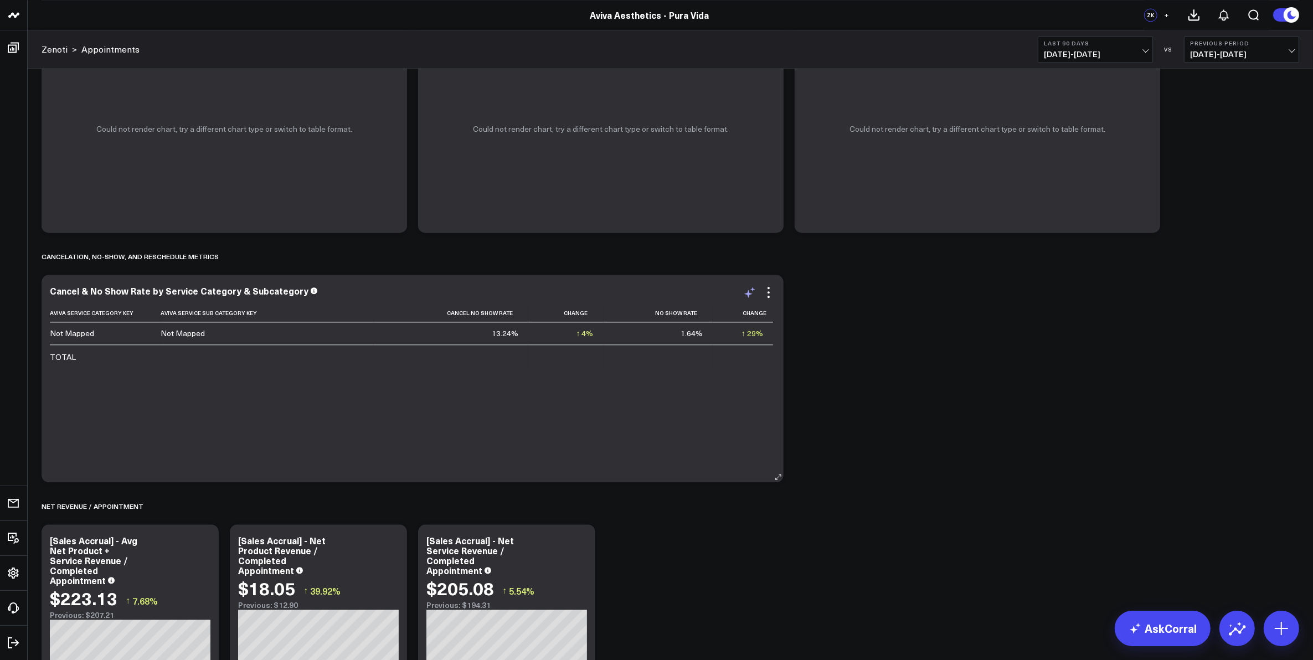
click at [749, 291] on icon at bounding box center [749, 292] width 13 height 13
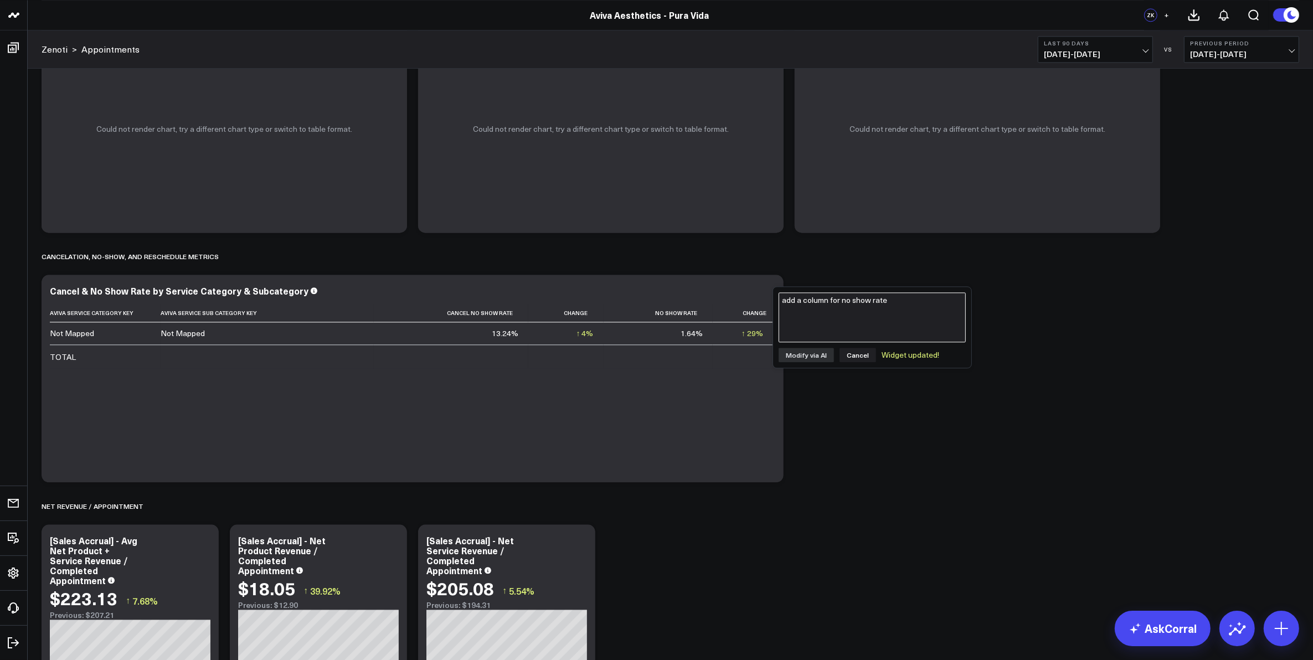
click at [815, 324] on textarea "add a column for no show rate" at bounding box center [872, 317] width 187 height 50
paste textarea "Reschedule Rate (% of Cancel / No-Show)"
type textarea "add a column for Reschedule Rate (% of Cancel / No-Show)"
click at [818, 356] on button "Modify via AI" at bounding box center [806, 355] width 55 height 14
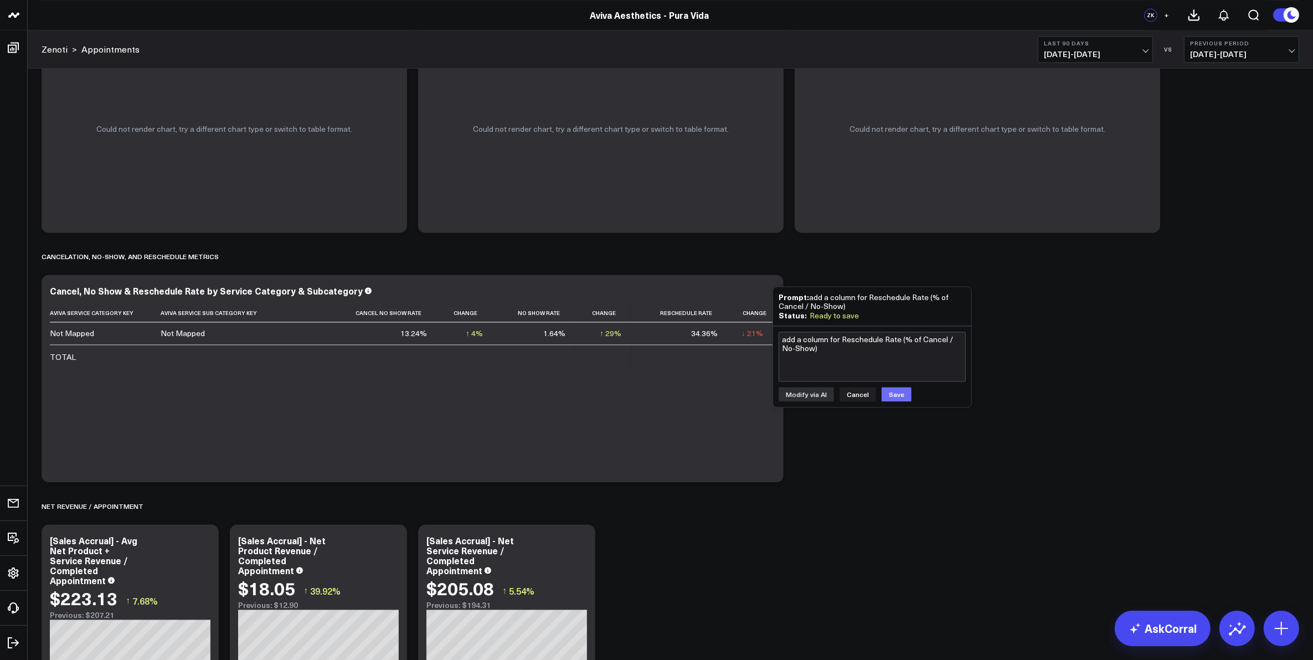
click at [891, 393] on button "Save" at bounding box center [897, 394] width 30 height 14
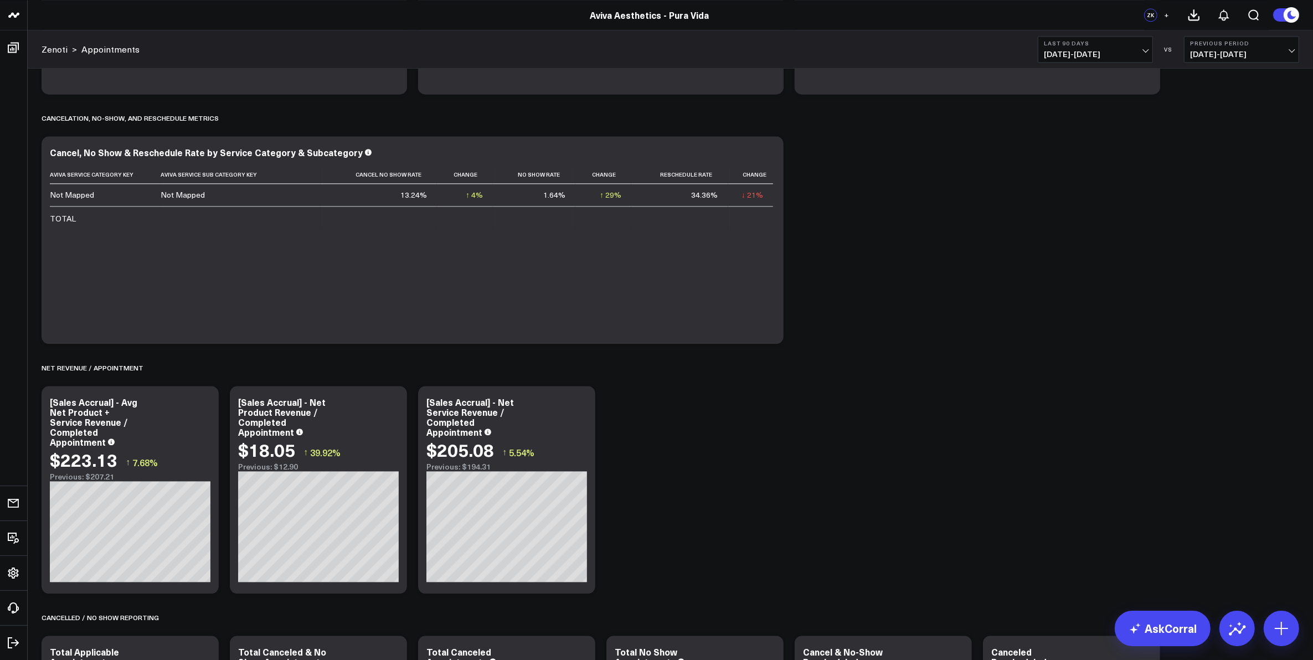
scroll to position [3094, 0]
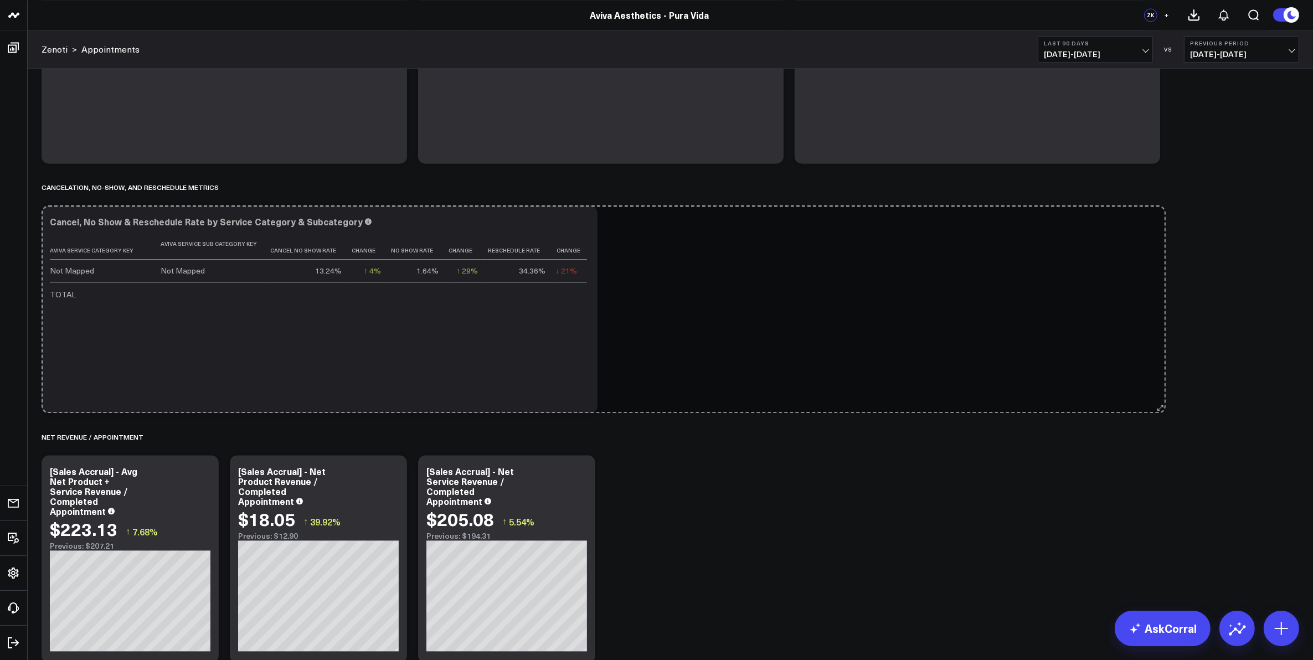
drag, startPoint x: 779, startPoint y: 408, endPoint x: 1161, endPoint y: 408, distance: 382.1
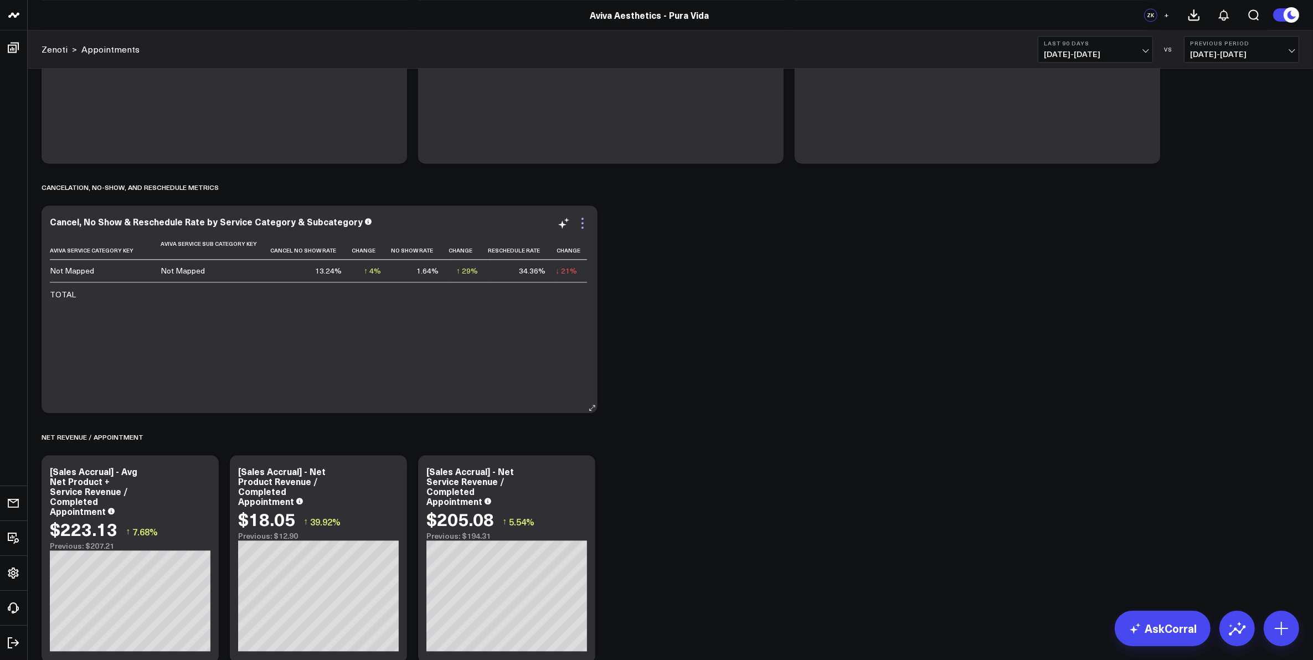
click at [576, 223] on icon at bounding box center [582, 223] width 13 height 13
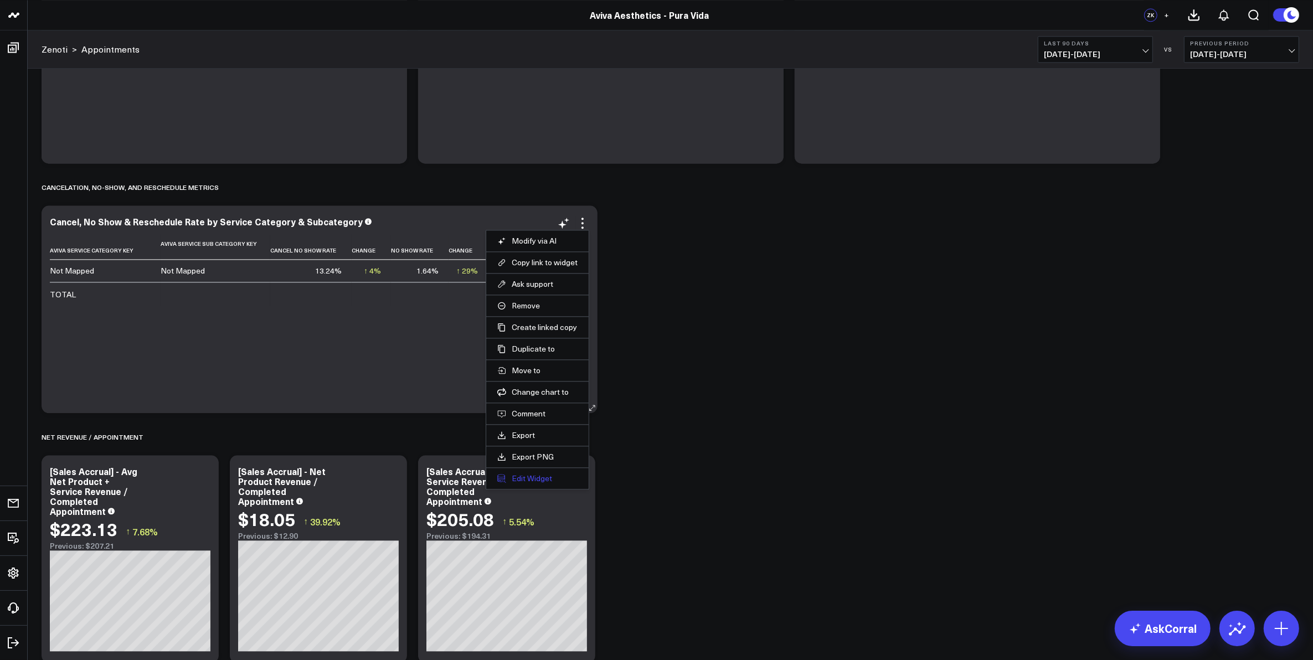
click at [543, 477] on button "Edit Widget" at bounding box center [537, 478] width 80 height 10
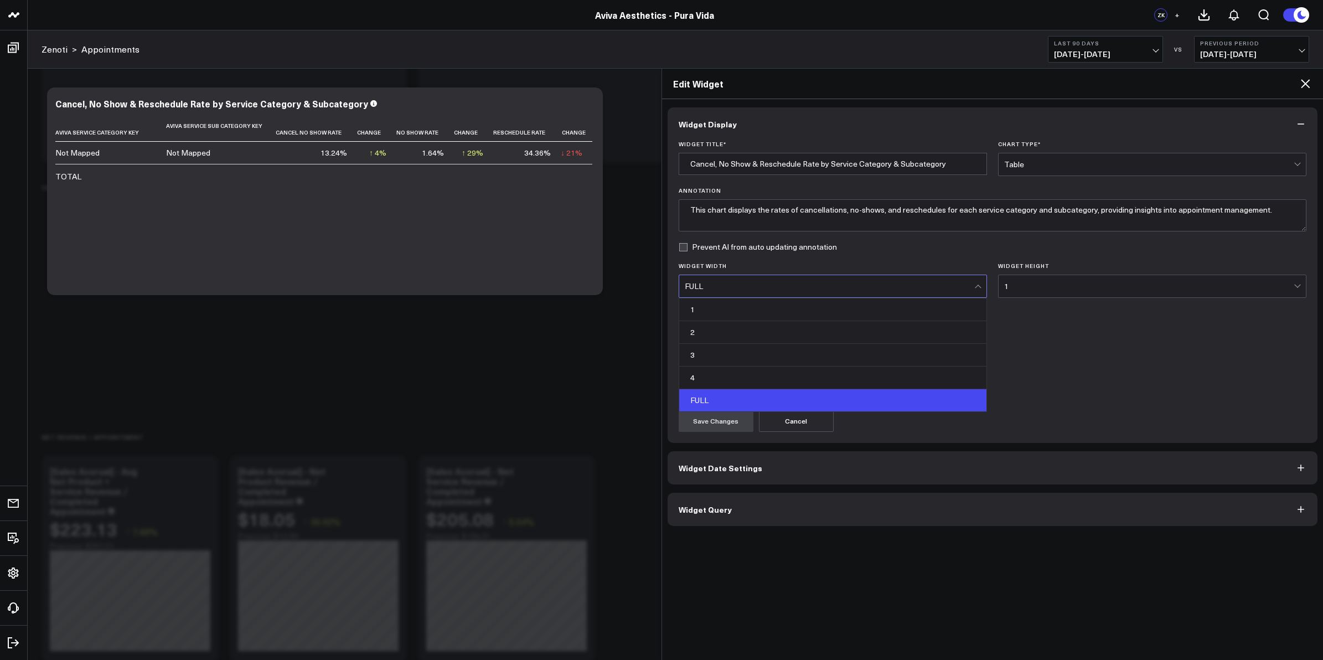
click at [837, 283] on div "FULL" at bounding box center [830, 286] width 290 height 9
click at [820, 396] on div "FULL" at bounding box center [832, 400] width 307 height 22
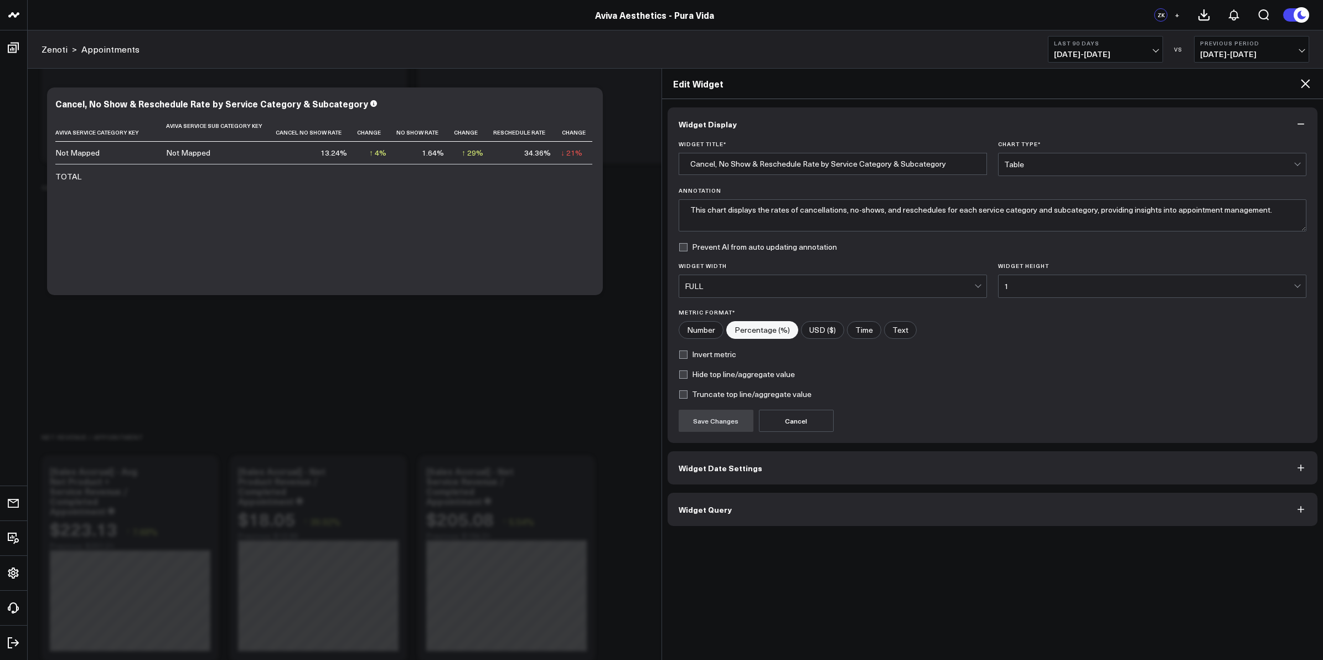
click at [1025, 288] on div "1" at bounding box center [1149, 286] width 290 height 9
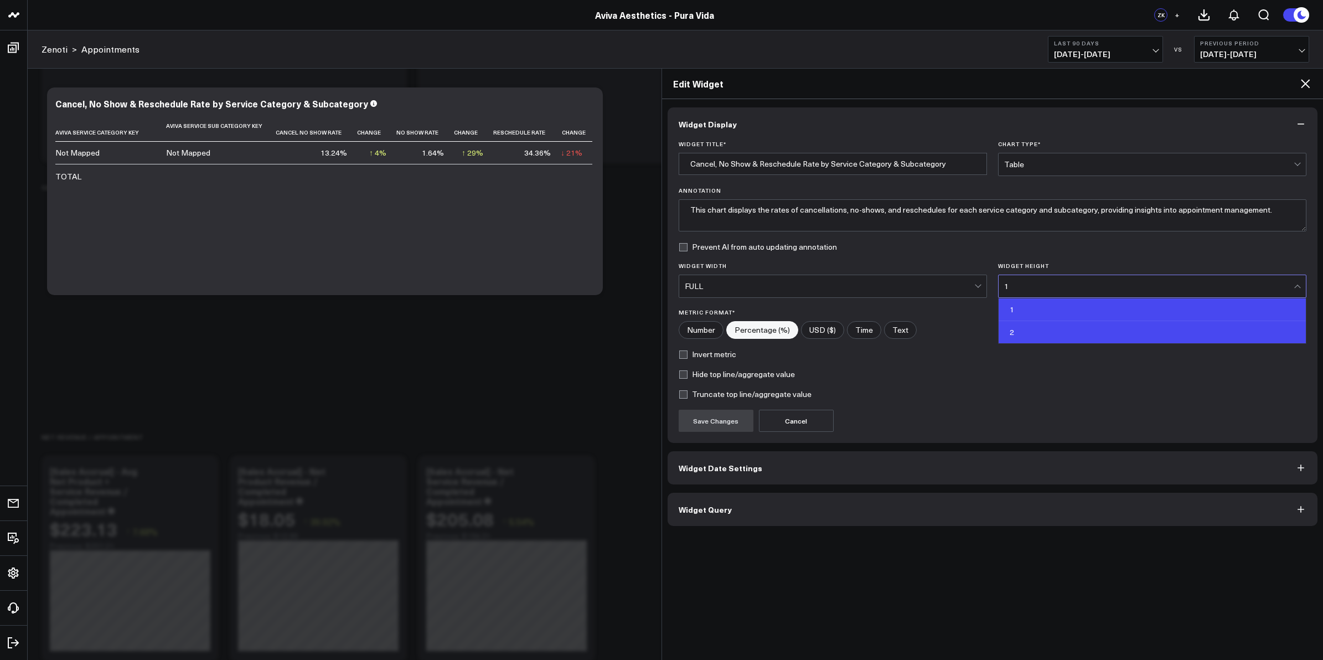
click at [1031, 327] on div "2" at bounding box center [1152, 332] width 307 height 22
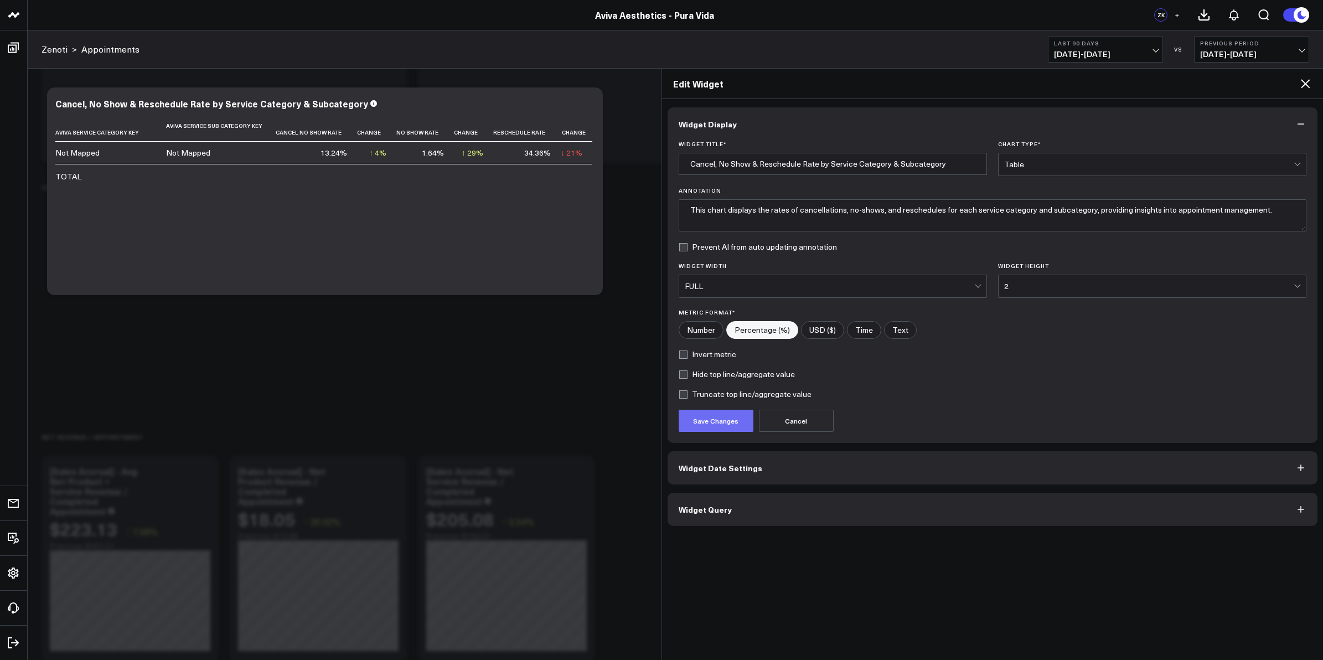
click at [710, 425] on button "Save Changes" at bounding box center [716, 421] width 75 height 22
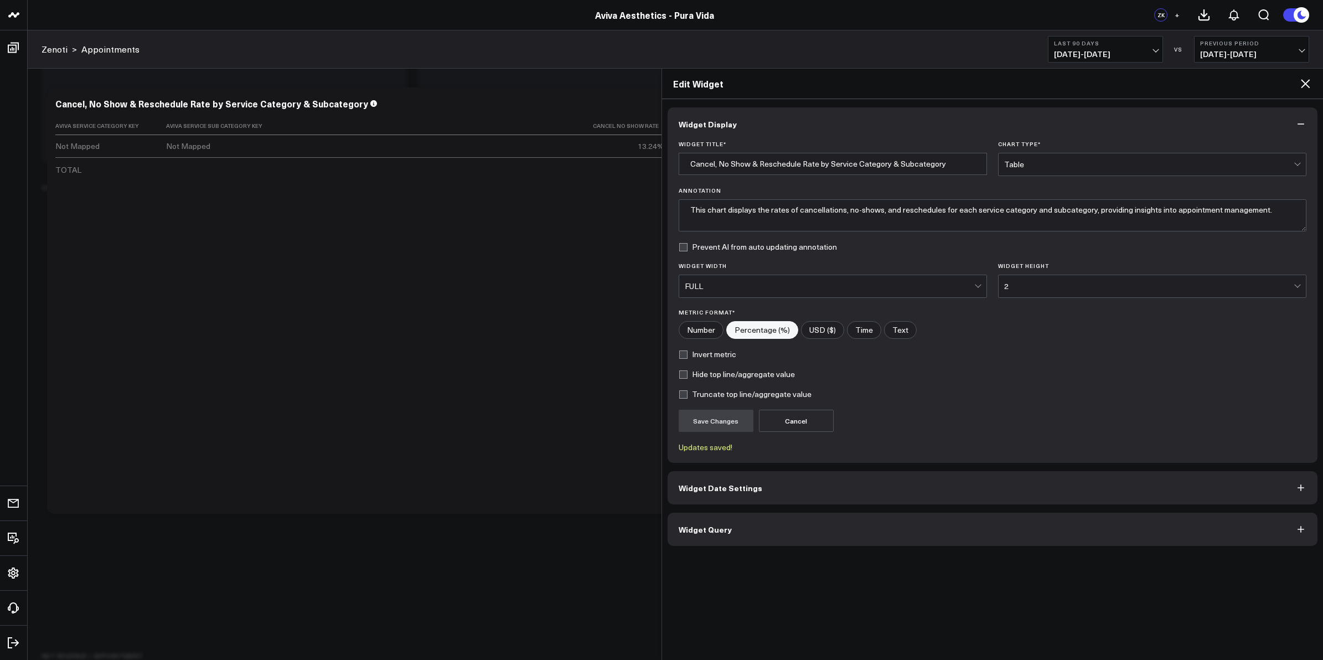
click at [1305, 83] on icon at bounding box center [1305, 84] width 9 height 9
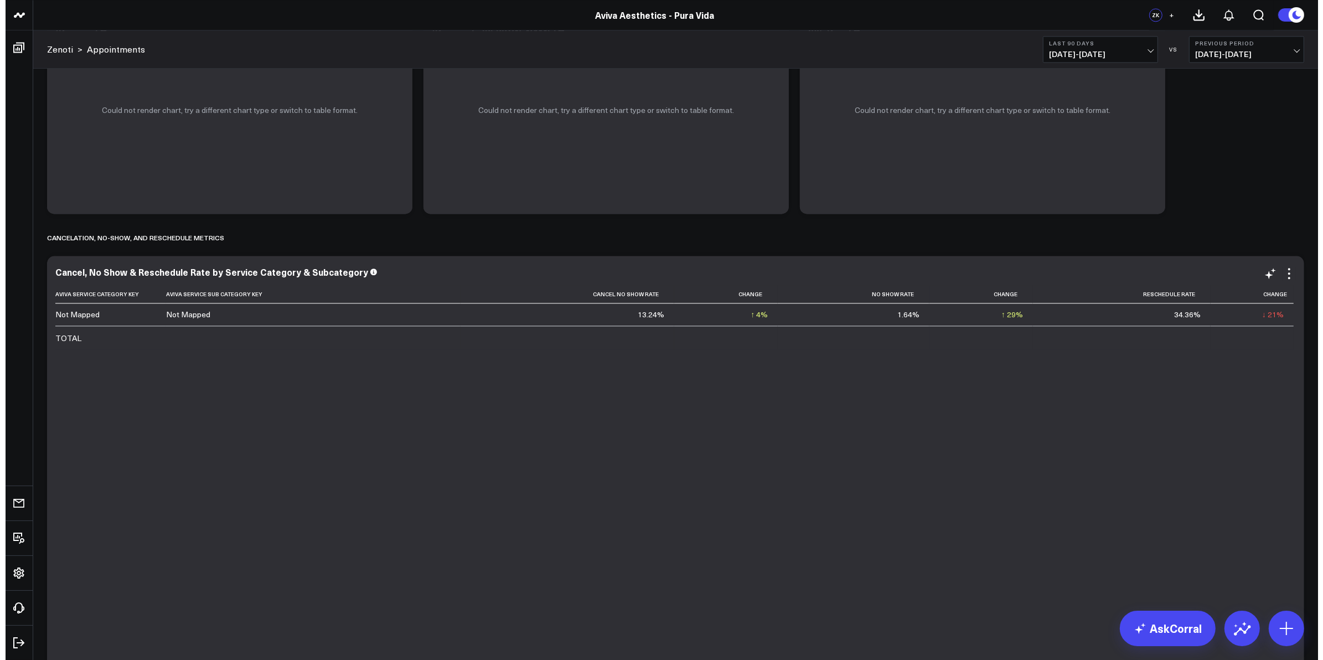
scroll to position [3094, 0]
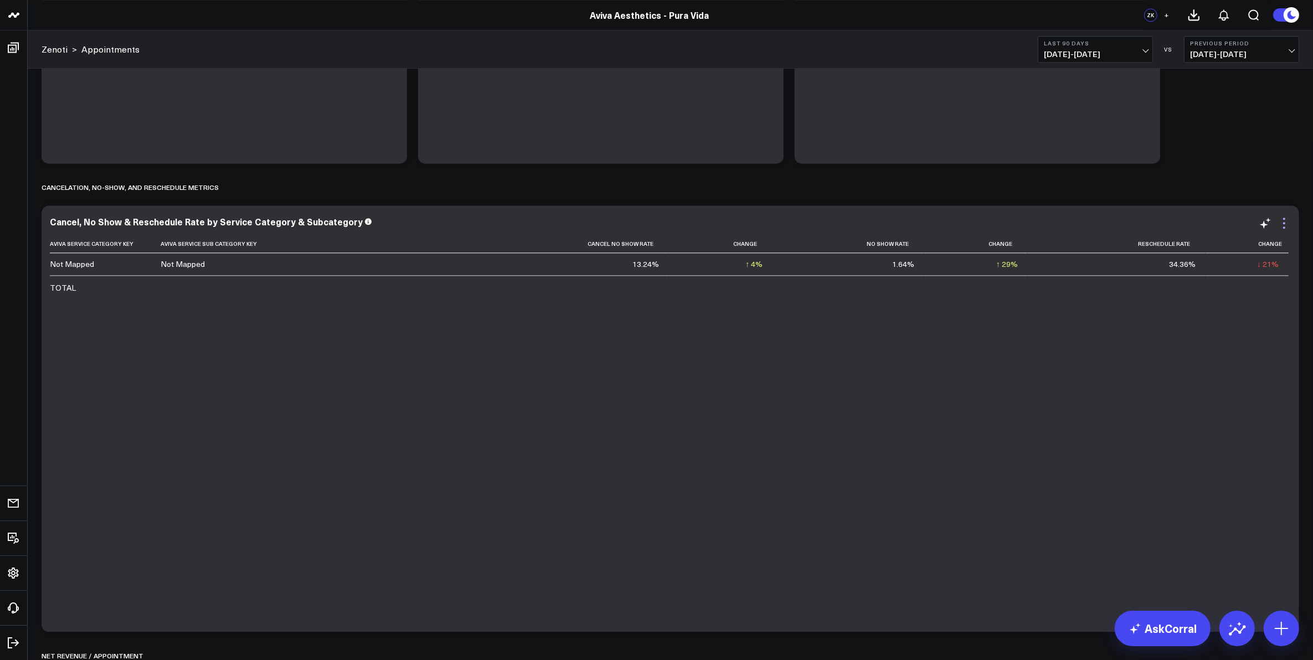
click at [1285, 221] on icon at bounding box center [1283, 223] width 13 height 13
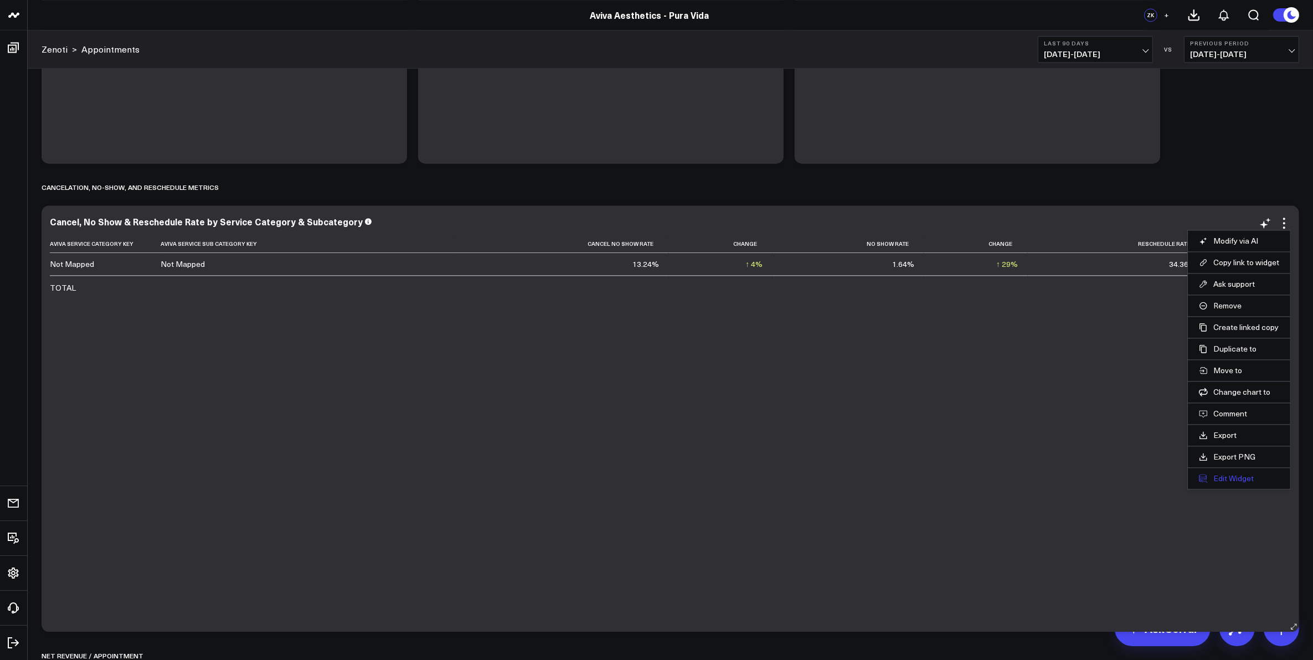
click at [1232, 479] on button "Edit Widget" at bounding box center [1239, 478] width 80 height 10
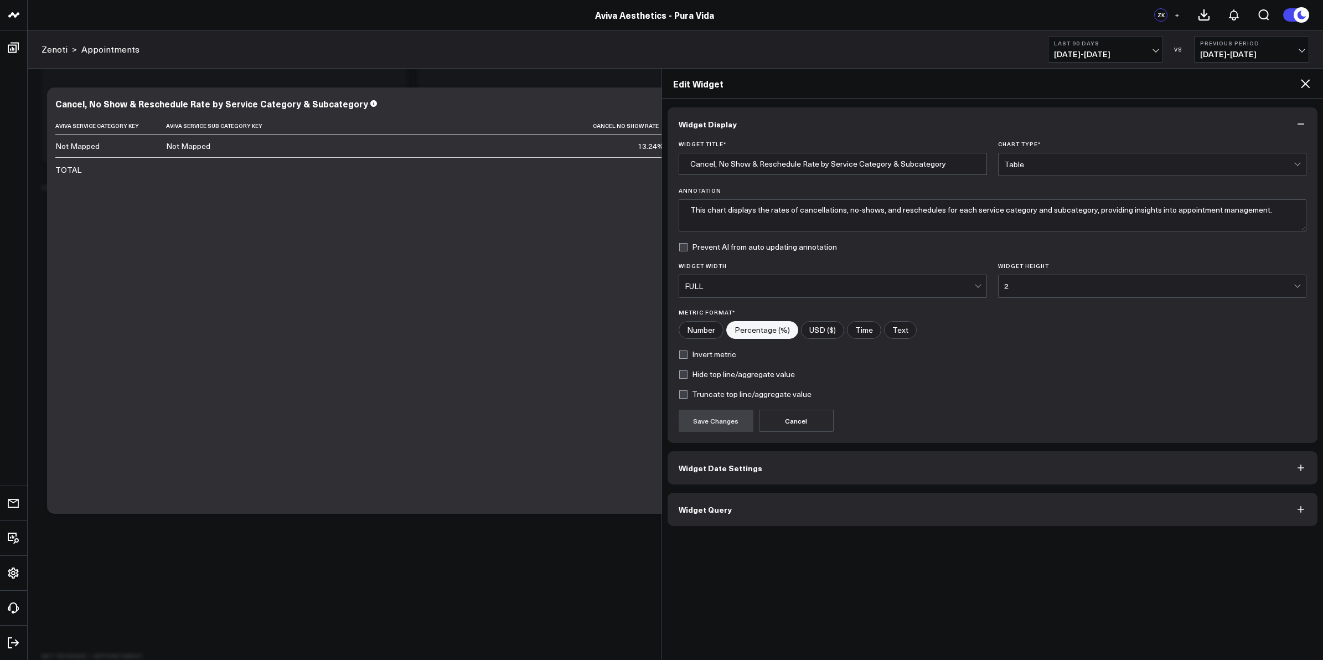
click at [1037, 284] on div "2" at bounding box center [1149, 286] width 290 height 9
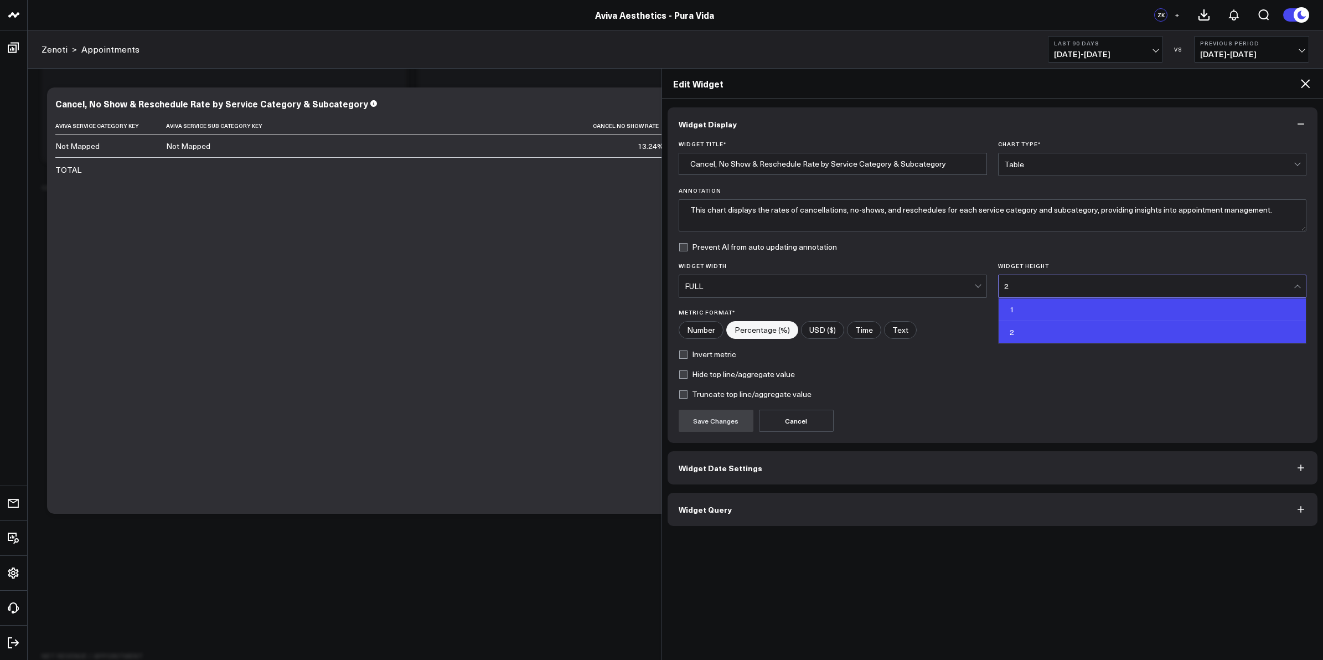
click at [1034, 310] on div "1" at bounding box center [1152, 309] width 307 height 23
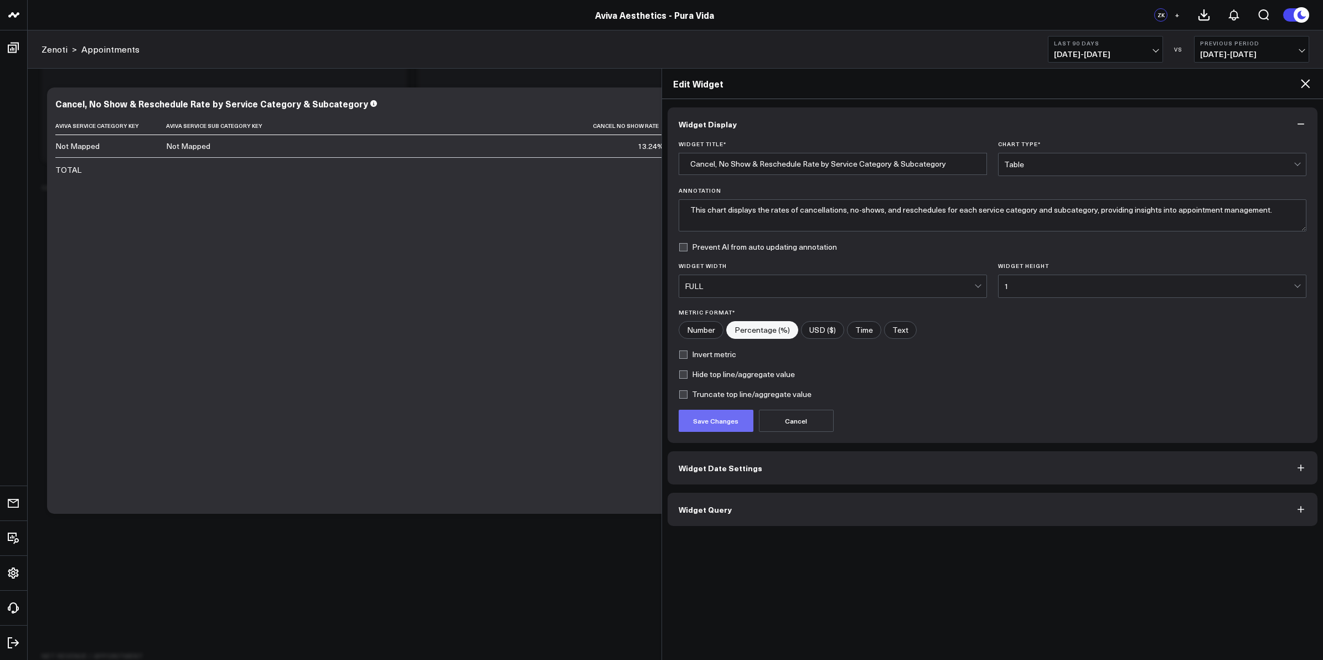
click at [738, 425] on button "Save Changes" at bounding box center [716, 421] width 75 height 22
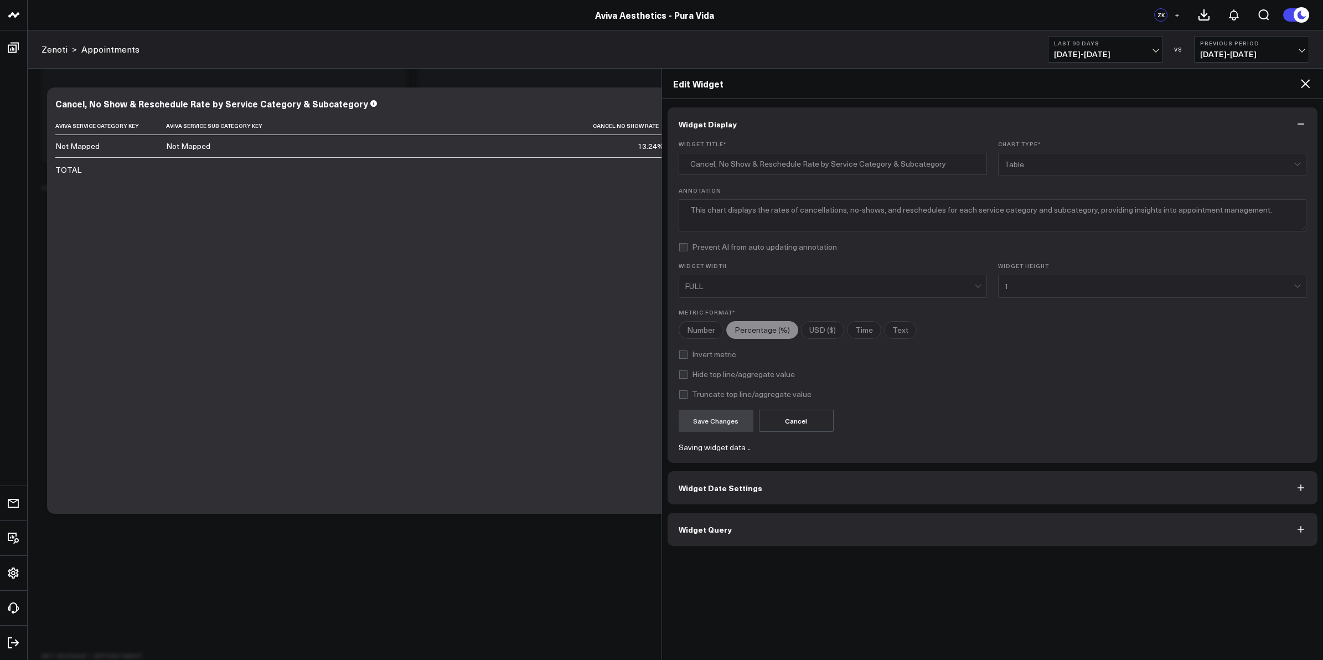
click at [1305, 86] on icon at bounding box center [1305, 83] width 13 height 13
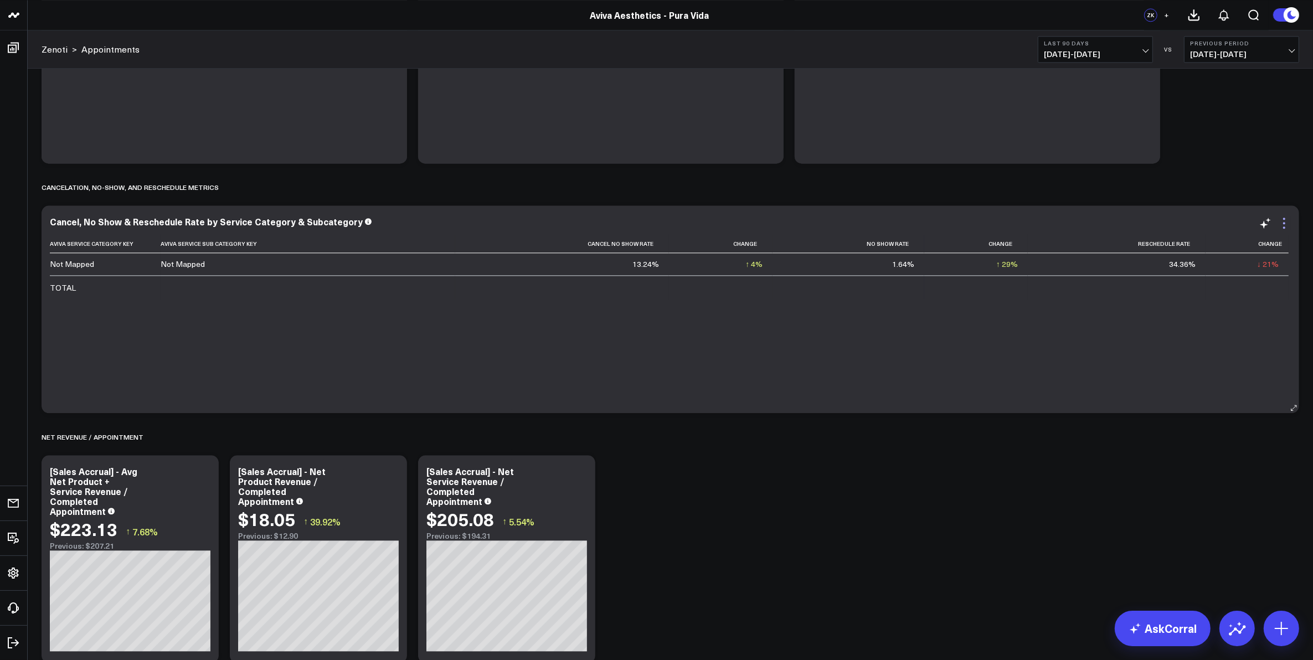
click at [1281, 224] on icon at bounding box center [1283, 223] width 13 height 13
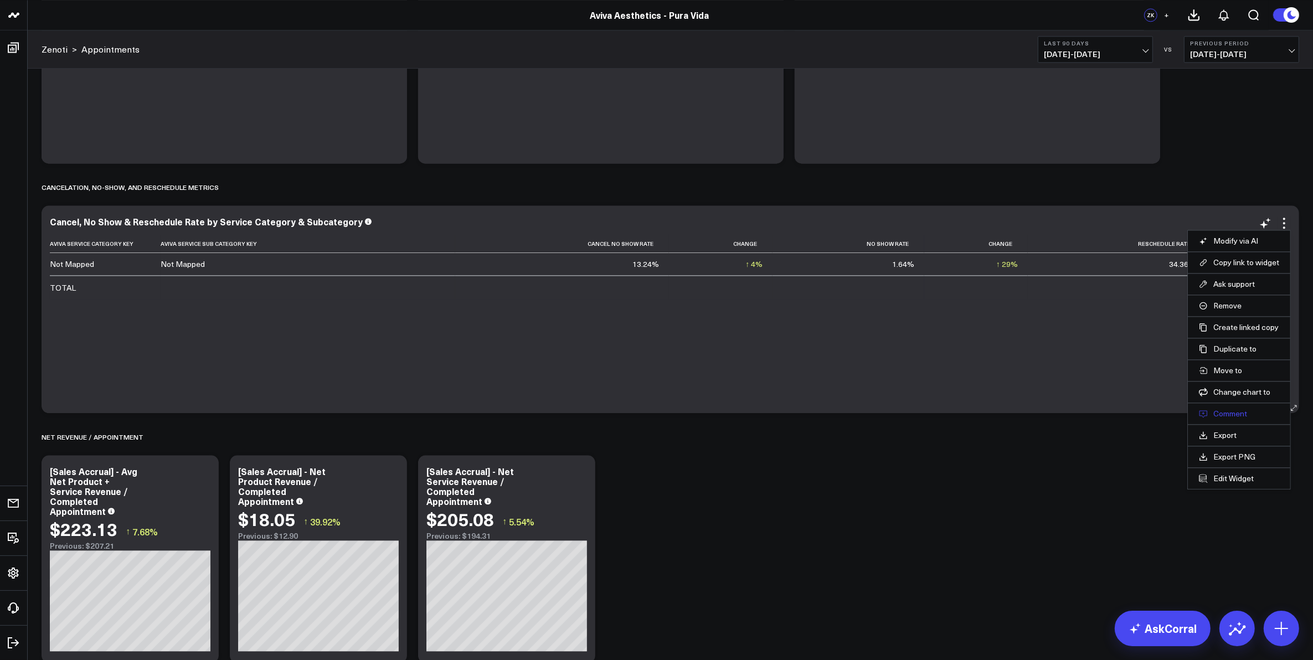
click at [1238, 418] on button "Comment" at bounding box center [1239, 414] width 80 height 10
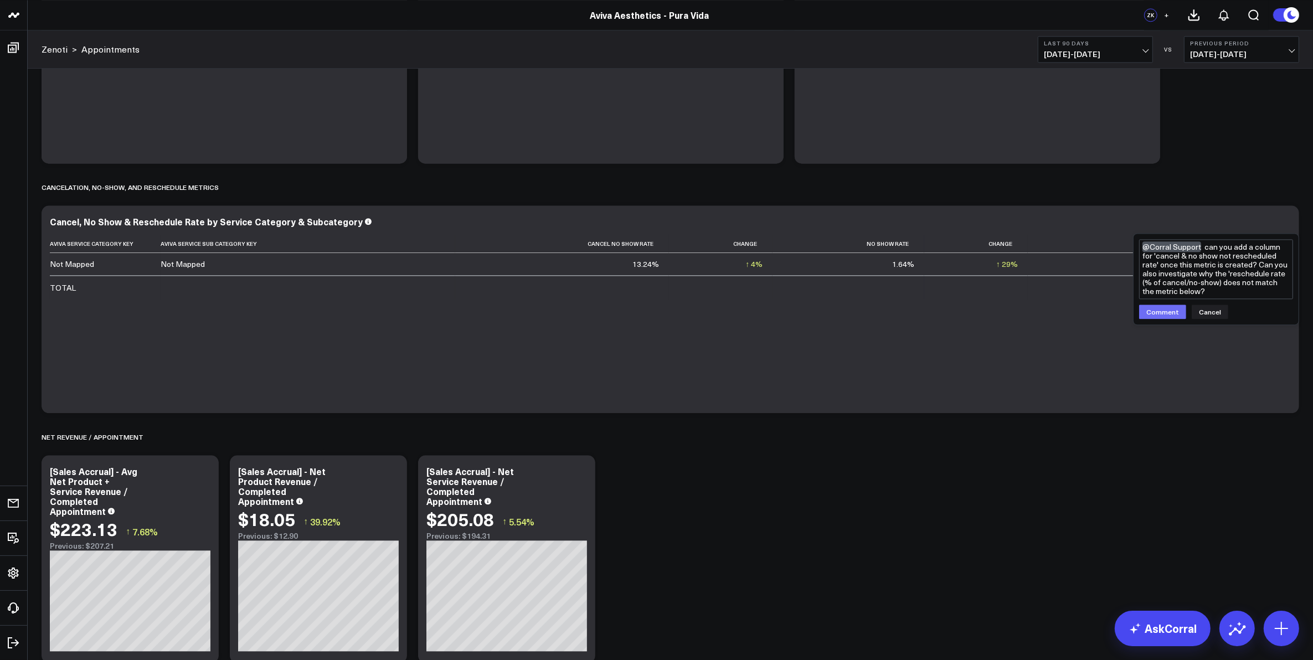
type textarea "@Corral Support can you add a column for 'cancel & no show not rescheduled rate…"
click at [1171, 317] on button "Comment" at bounding box center [1162, 312] width 47 height 14
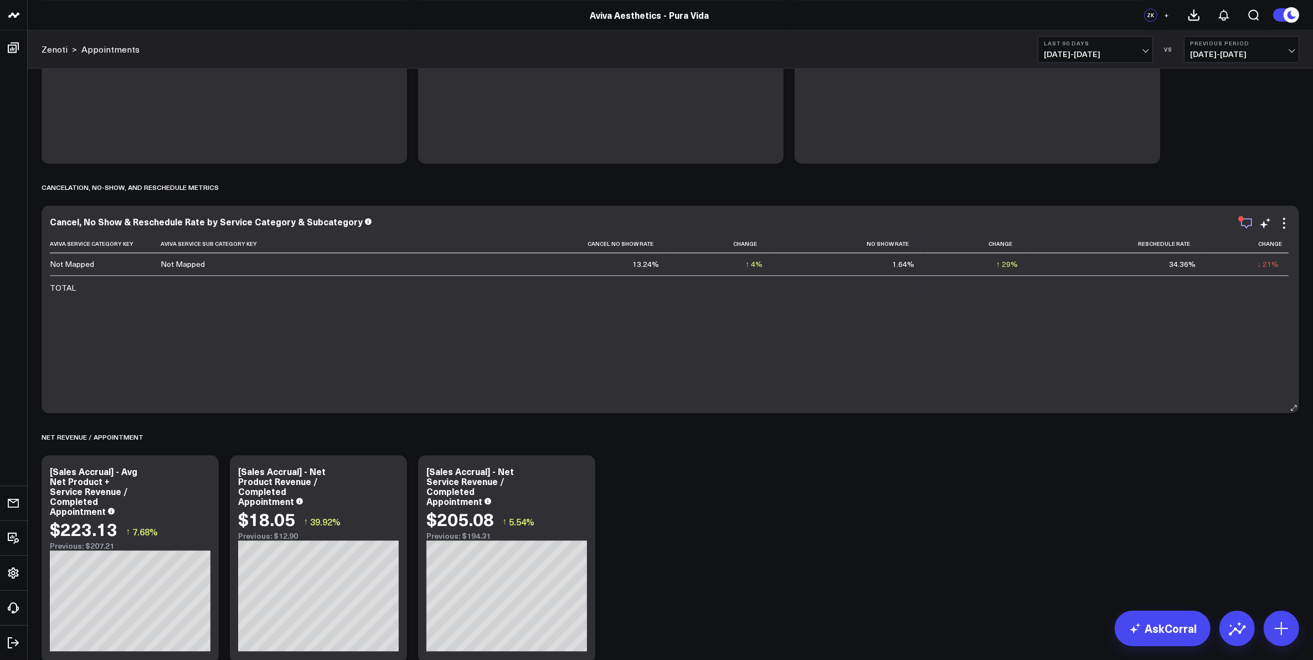
click at [1245, 223] on icon "button" at bounding box center [1246, 223] width 13 height 13
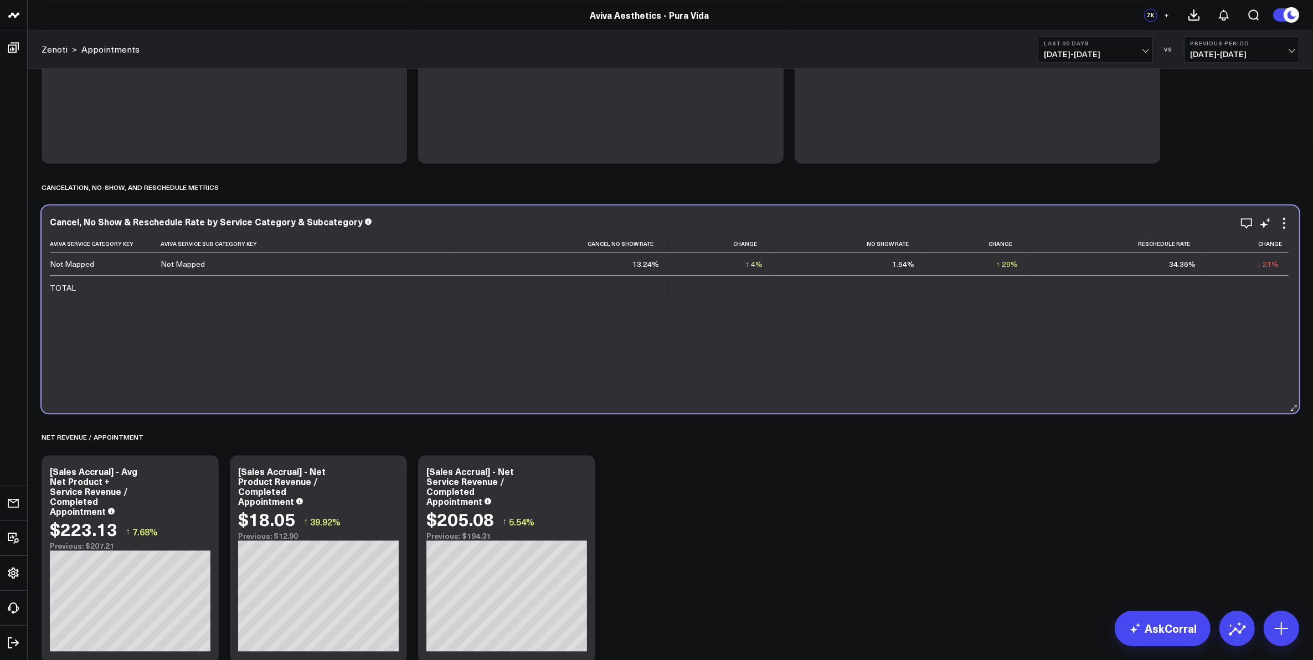
click at [365, 222] on icon at bounding box center [368, 221] width 7 height 7
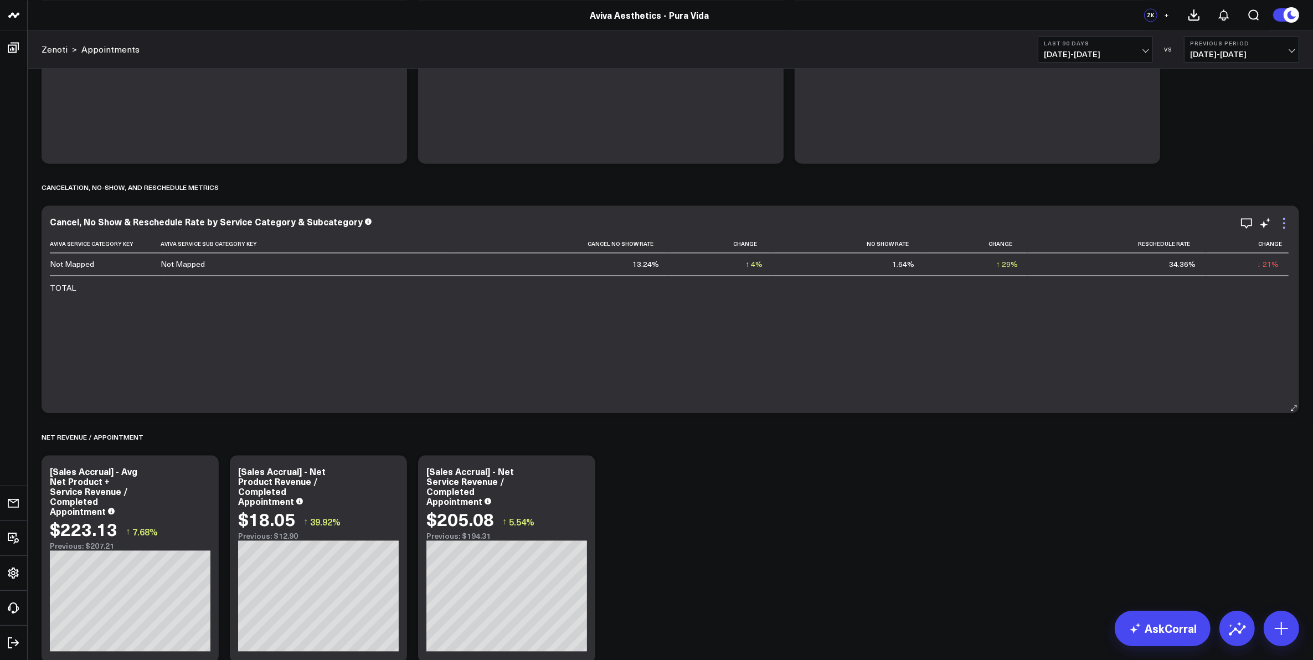
click at [1281, 222] on icon at bounding box center [1283, 223] width 13 height 13
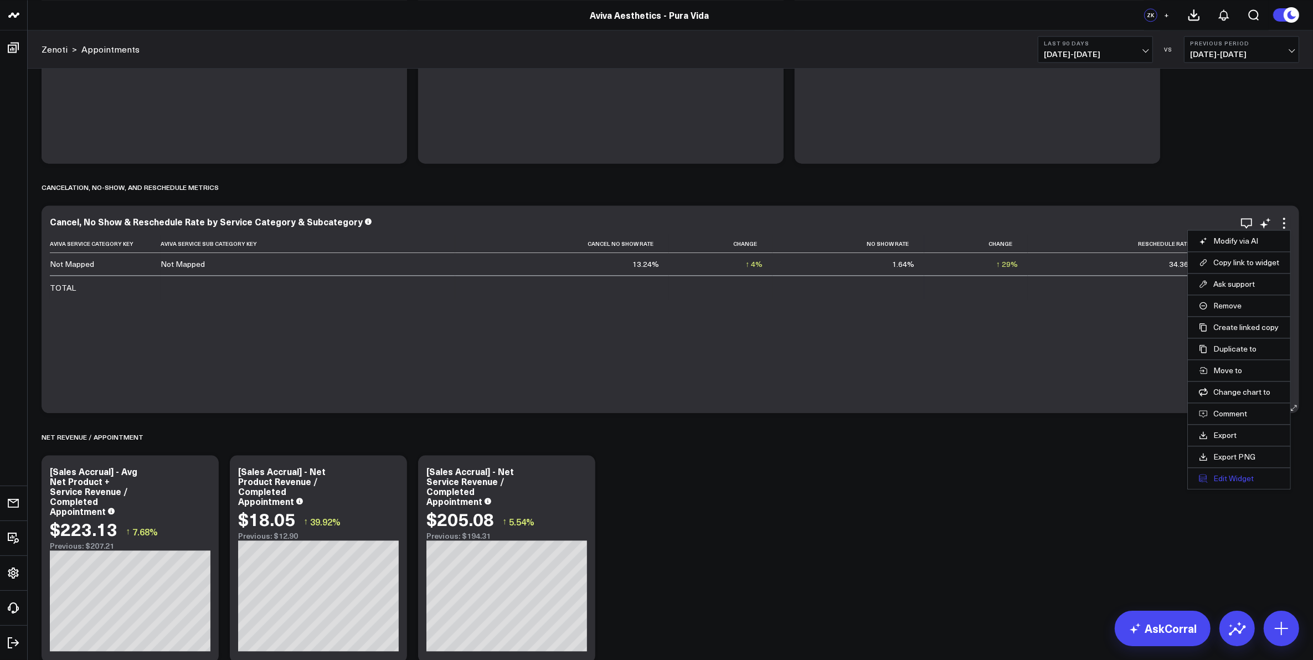
click at [1227, 477] on button "Edit Widget" at bounding box center [1239, 478] width 80 height 10
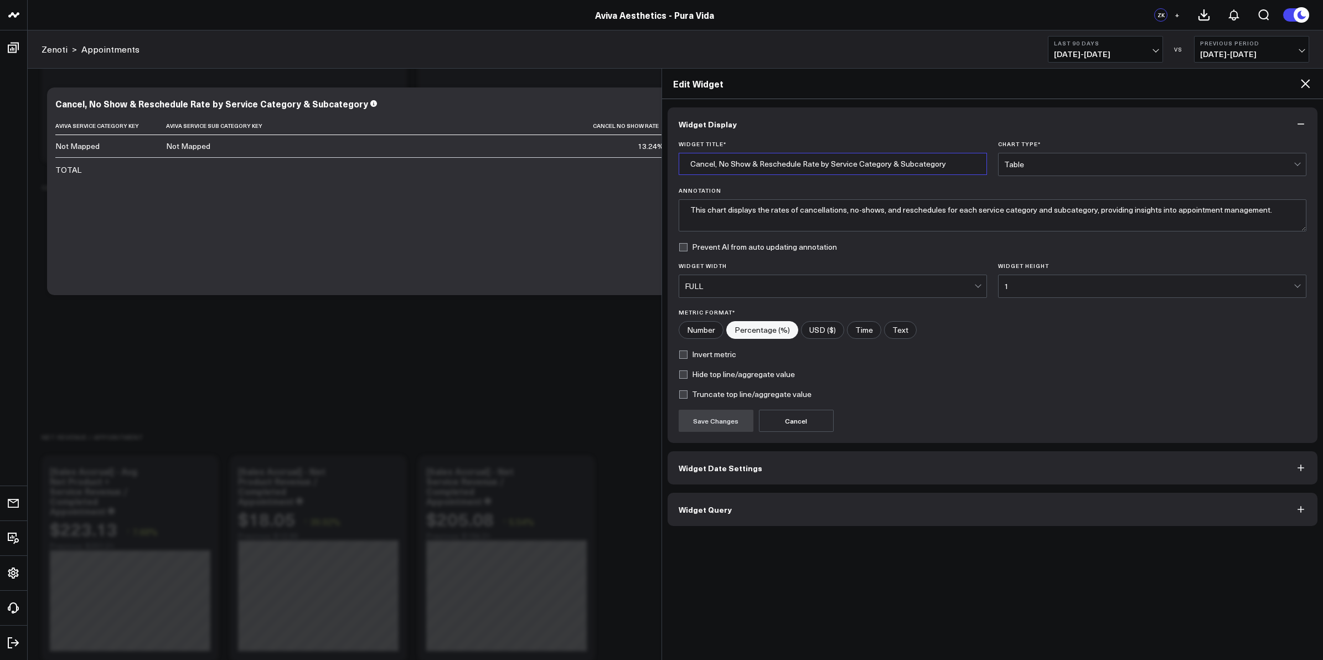
click at [715, 167] on input "Cancel, No Show & Reschedule Rate by Service Category & Subcategory" at bounding box center [833, 164] width 308 height 22
click at [791, 166] on input "Total Cancelation, No Show & Reschedule Rate by Service Category & Subcategory" at bounding box center [833, 164] width 308 height 22
click at [868, 164] on input "Total Cancelation, No Show, Cancel Not Reschedule Rate by Service Category & Su…" at bounding box center [833, 164] width 308 height 22
click at [893, 166] on input "Total Cancelation, No Show, Cancel Not Rescheduled Rate by Service Category & S…" at bounding box center [833, 164] width 308 height 22
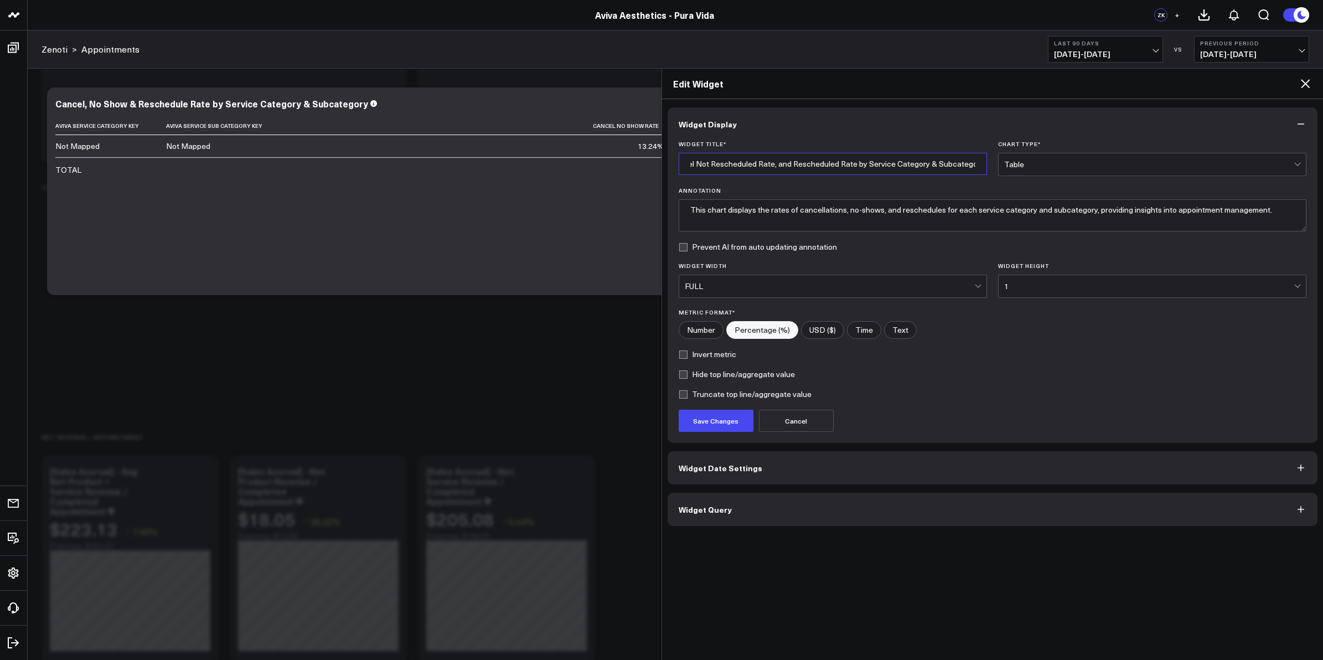
click at [865, 163] on input "Total Cancelation, No Show, Cancel Not Rescheduled Rate, and Rescheduled Rate b…" at bounding box center [833, 164] width 308 height 22
click at [864, 164] on input "Total Cancelation, No Show, Cancel Not Rescheduled Rate, and Rescheduled Rate b…" at bounding box center [833, 164] width 308 height 22
click at [965, 164] on input "Total Cancelation, No Show, Cancel Not Rescheduled Rate, and Rescheduled Rate b…" at bounding box center [833, 164] width 308 height 22
type input "Total Cancelation, No Show, Cancel Not Rescheduled Rate, and Rescheduled Rate b…"
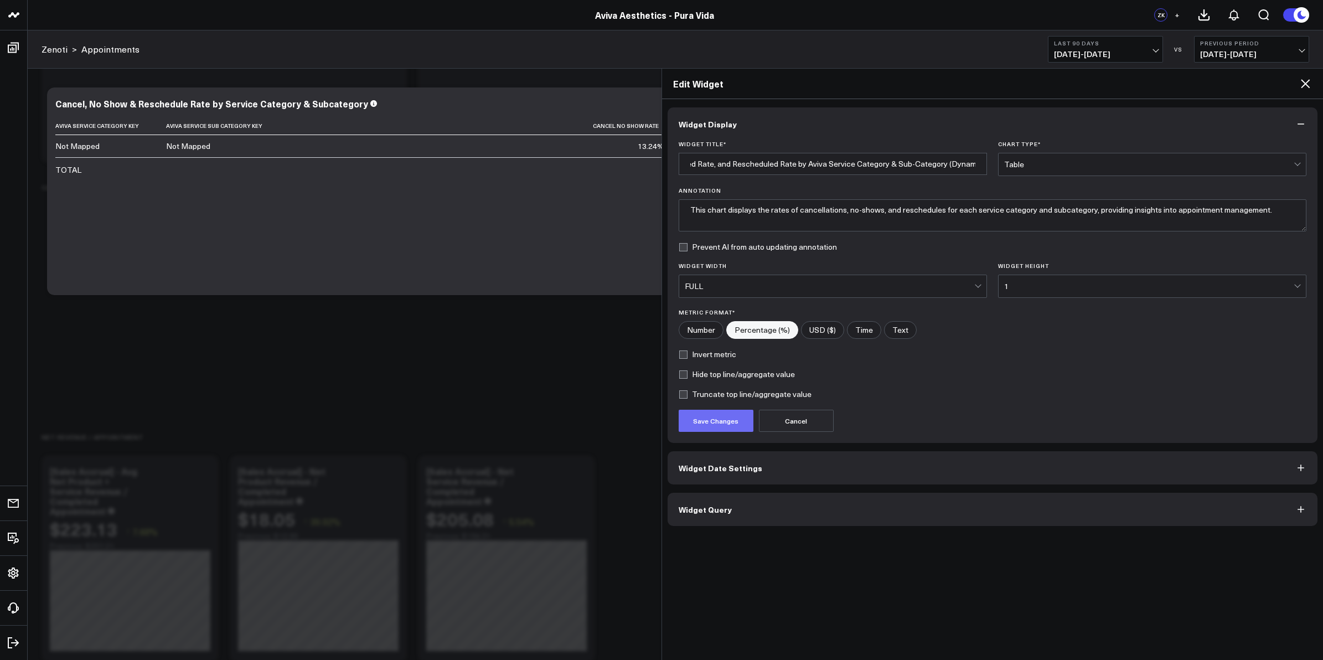
click at [717, 429] on button "Save Changes" at bounding box center [716, 421] width 75 height 22
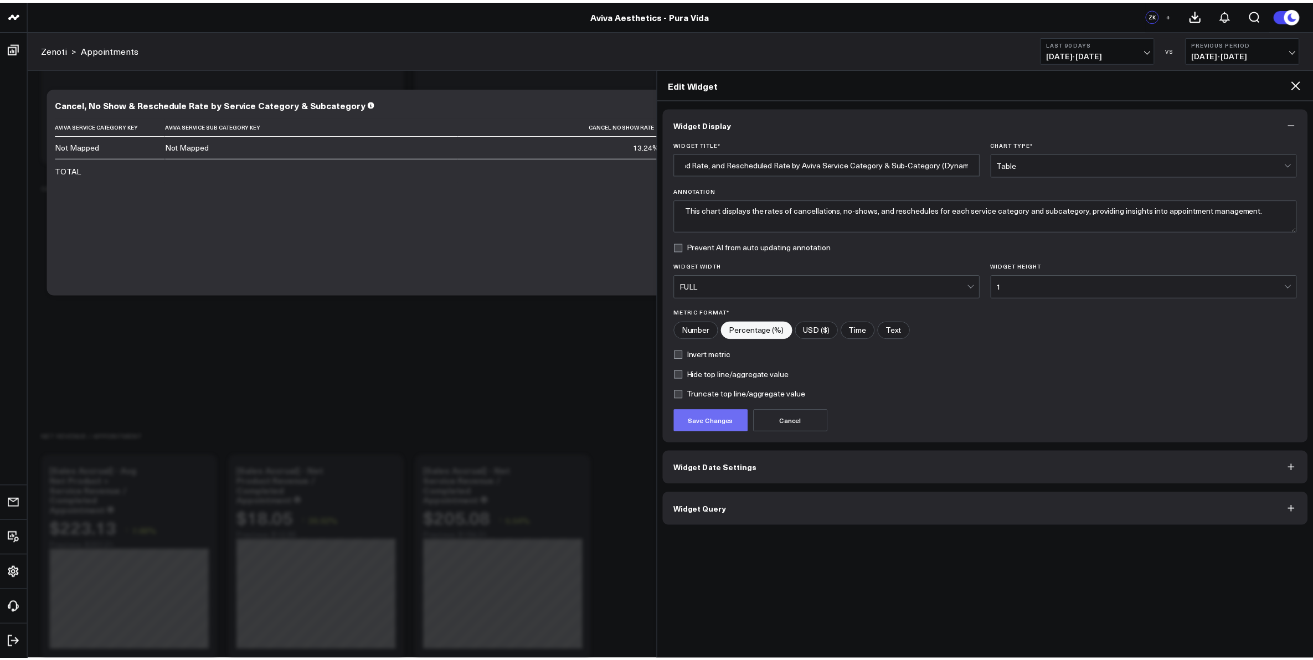
scroll to position [0, 0]
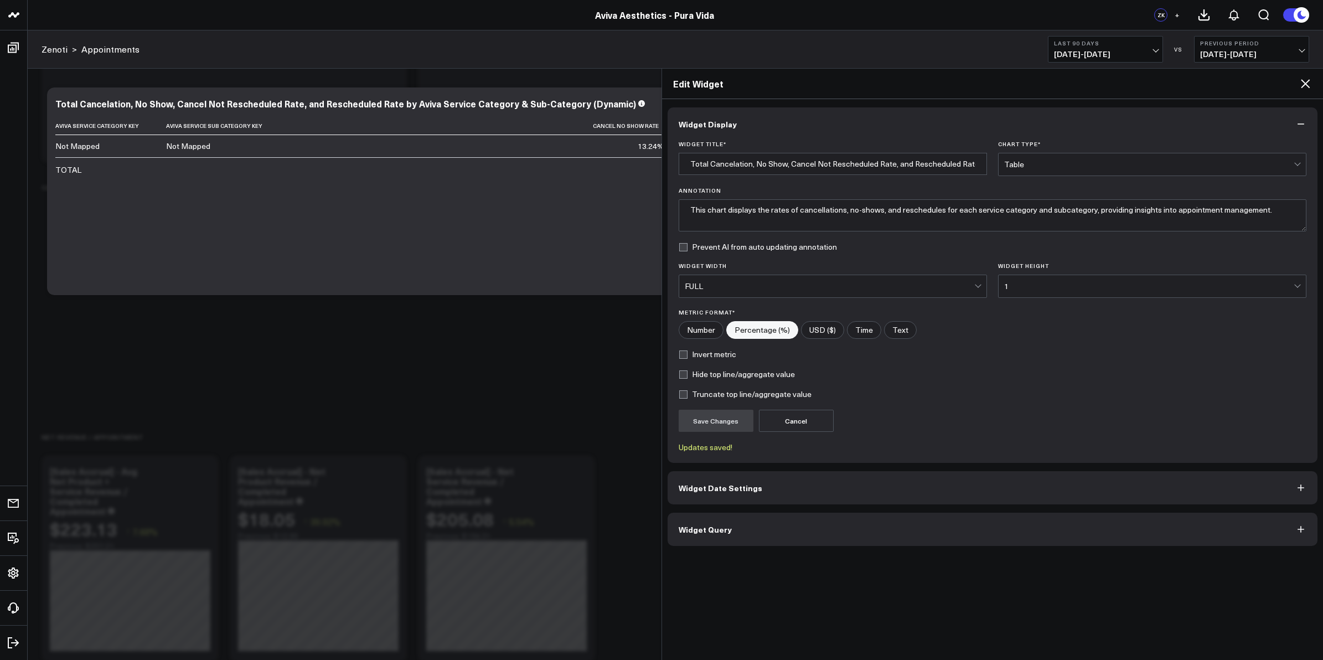
click at [1305, 84] on icon at bounding box center [1305, 83] width 13 height 13
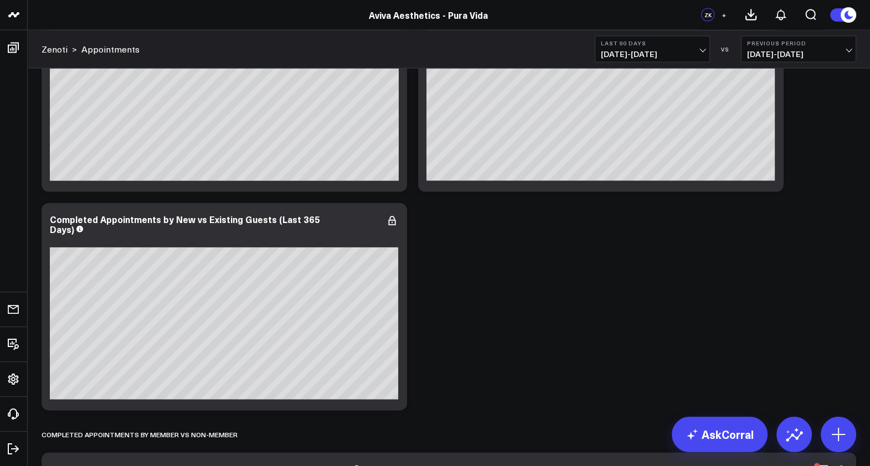
scroll to position [199, 0]
